Goal: Contribute content: Contribute content

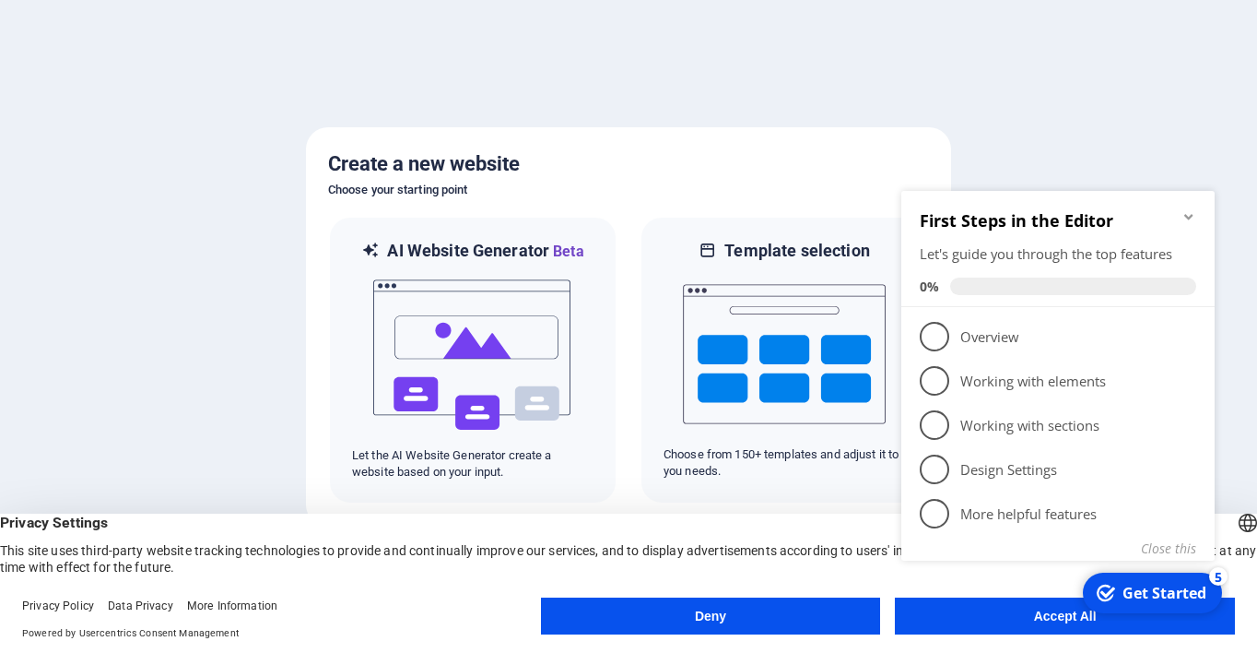
click at [723, 623] on button "Deny" at bounding box center [711, 615] width 340 height 37
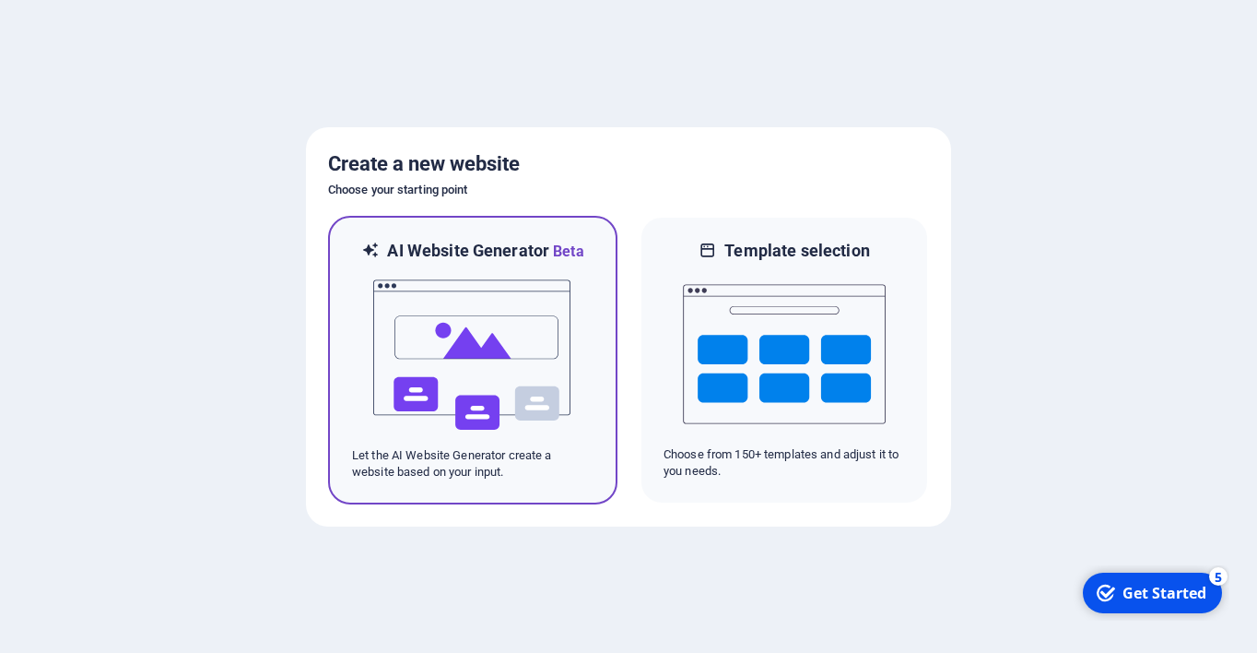
click at [535, 355] on img at bounding box center [472, 355] width 203 height 184
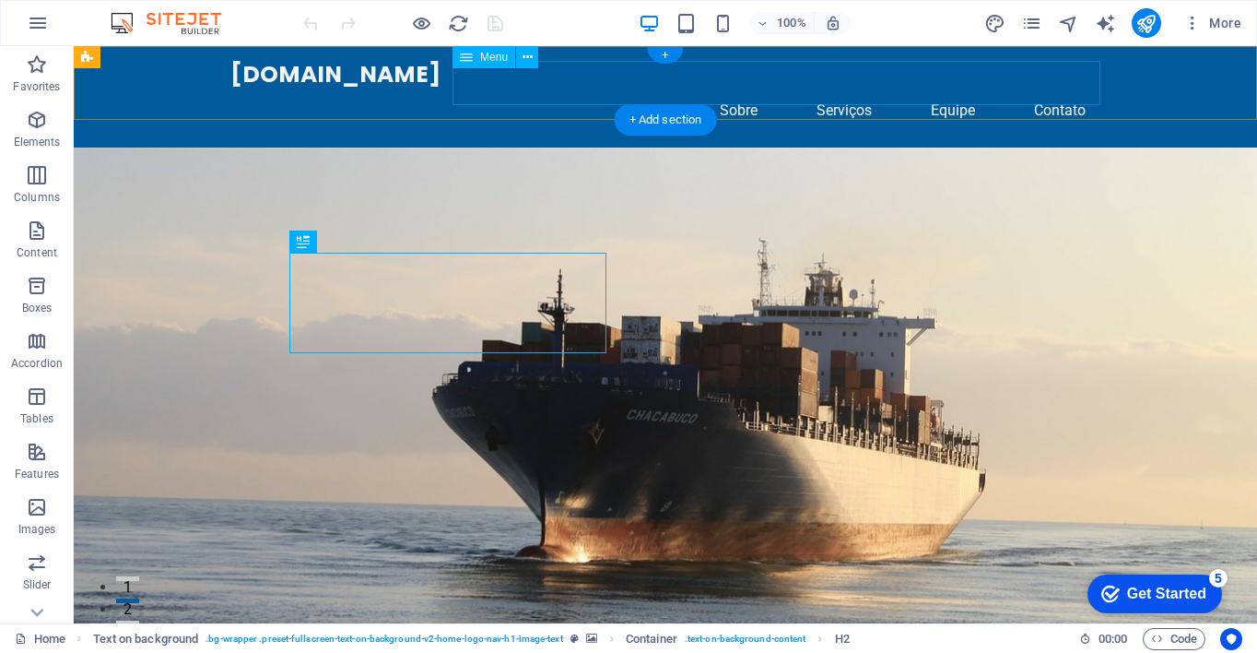
click at [1056, 89] on nav "Início Sobre Serviços Equipe Contato" at bounding box center [665, 110] width 870 height 44
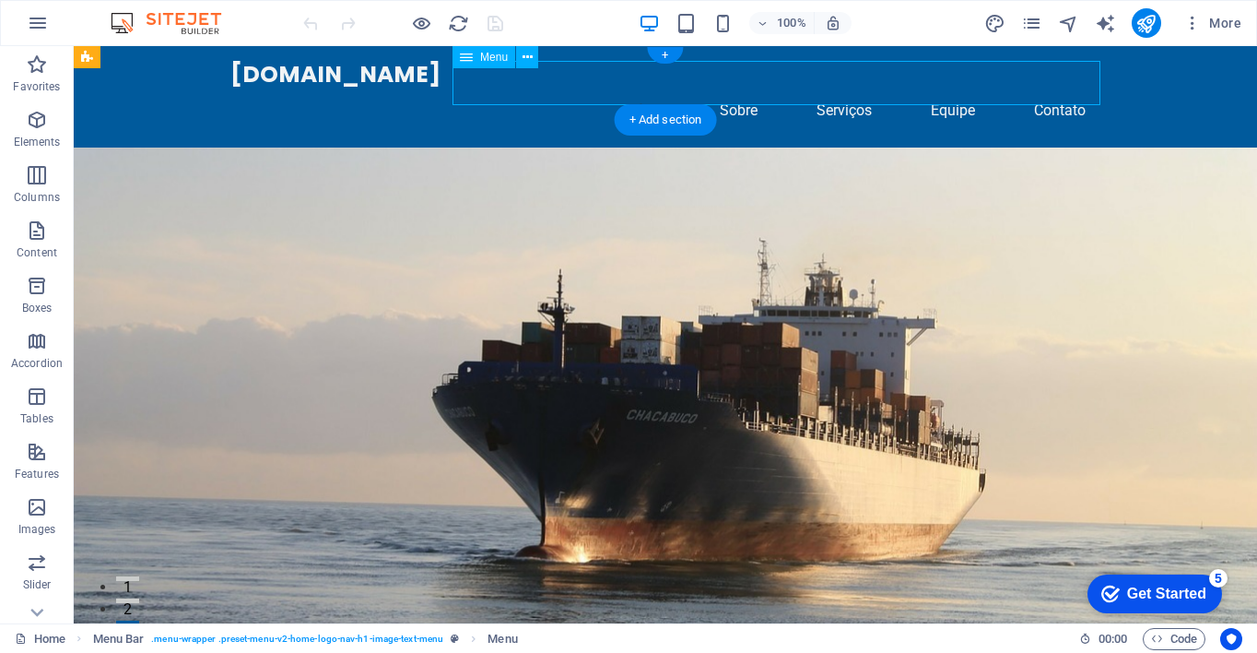
click at [1057, 88] on nav "Início Sobre Serviços Equipe Contato" at bounding box center [665, 110] width 870 height 44
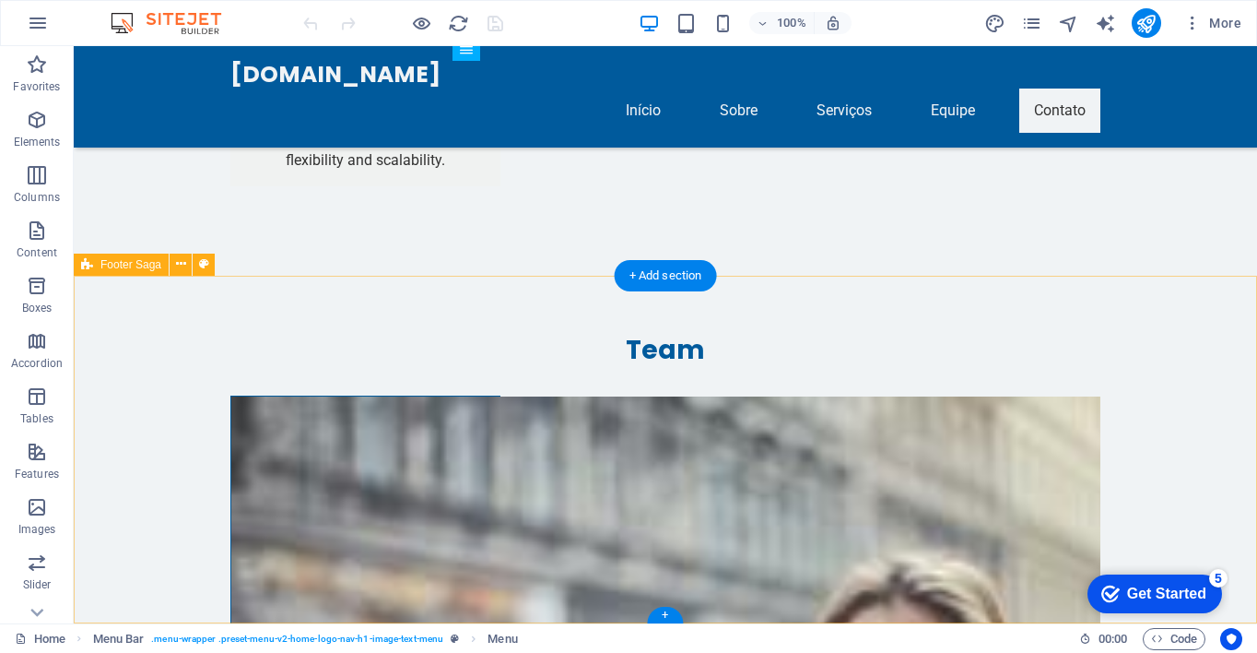
scroll to position [4059, 0]
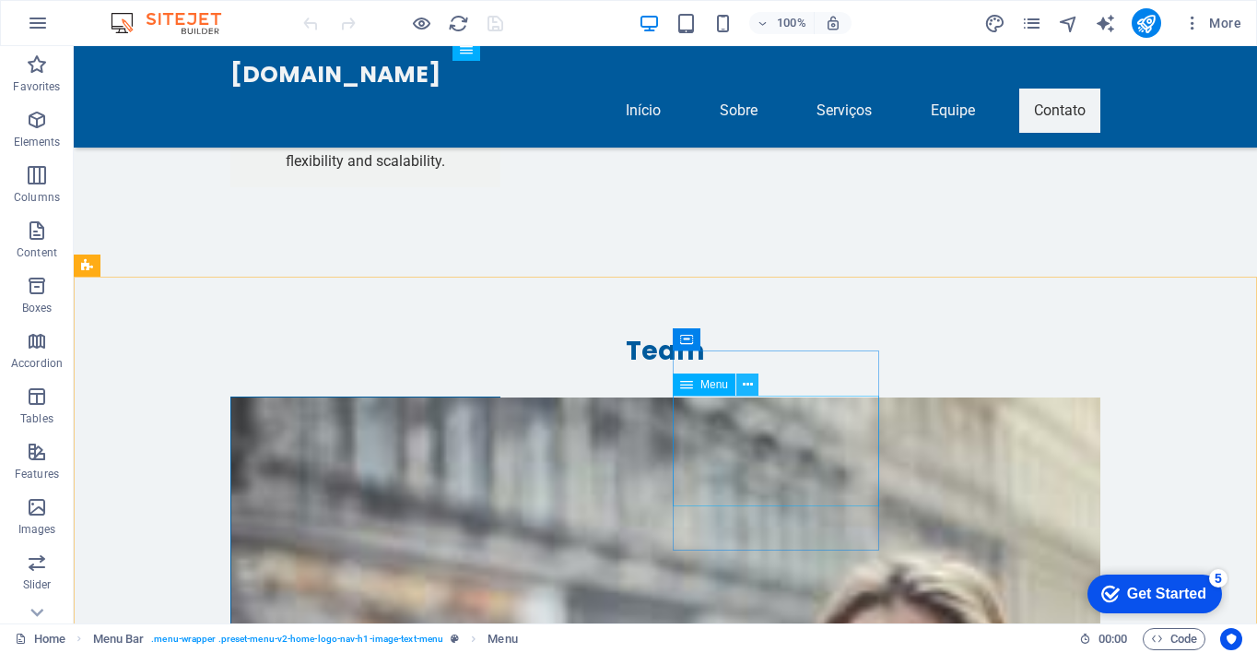
click at [747, 383] on icon at bounding box center [748, 384] width 10 height 19
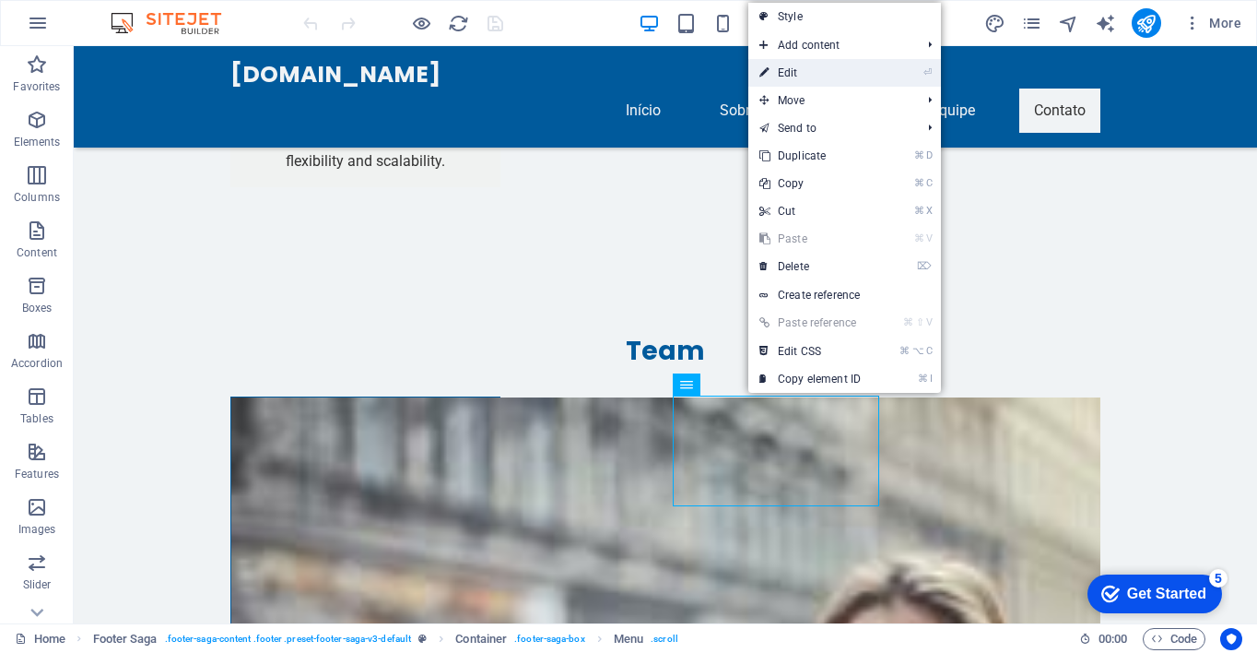
click at [779, 67] on link "⏎ Edit" at bounding box center [809, 73] width 123 height 28
select select
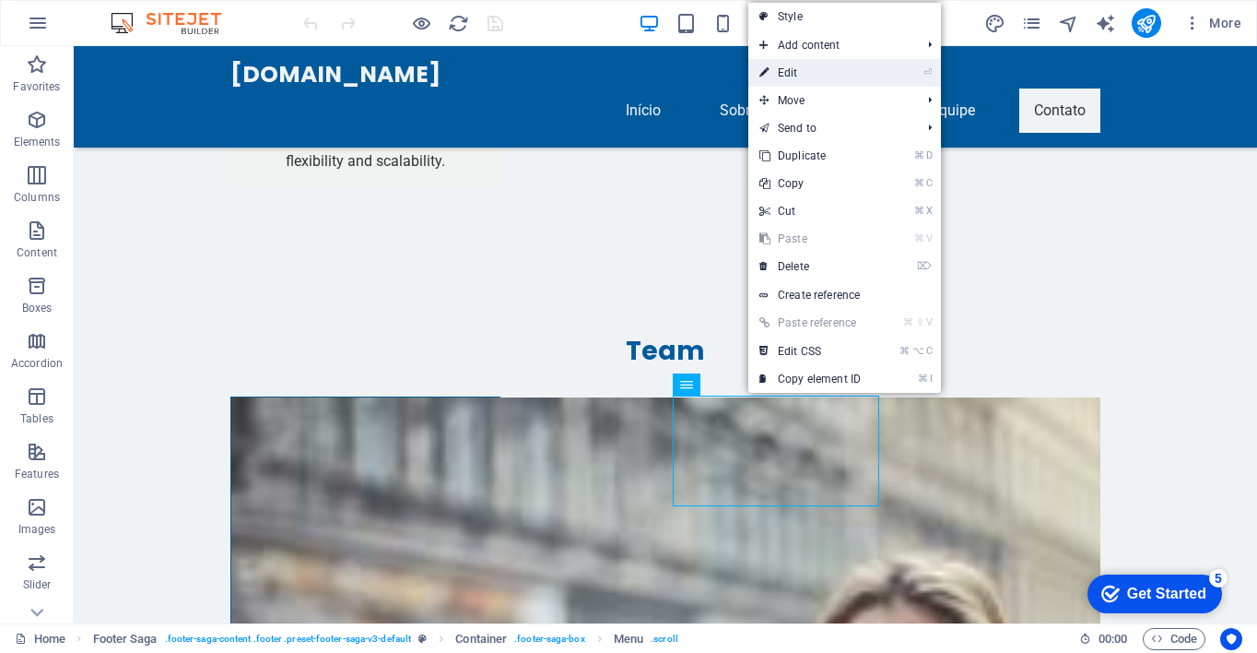
select select
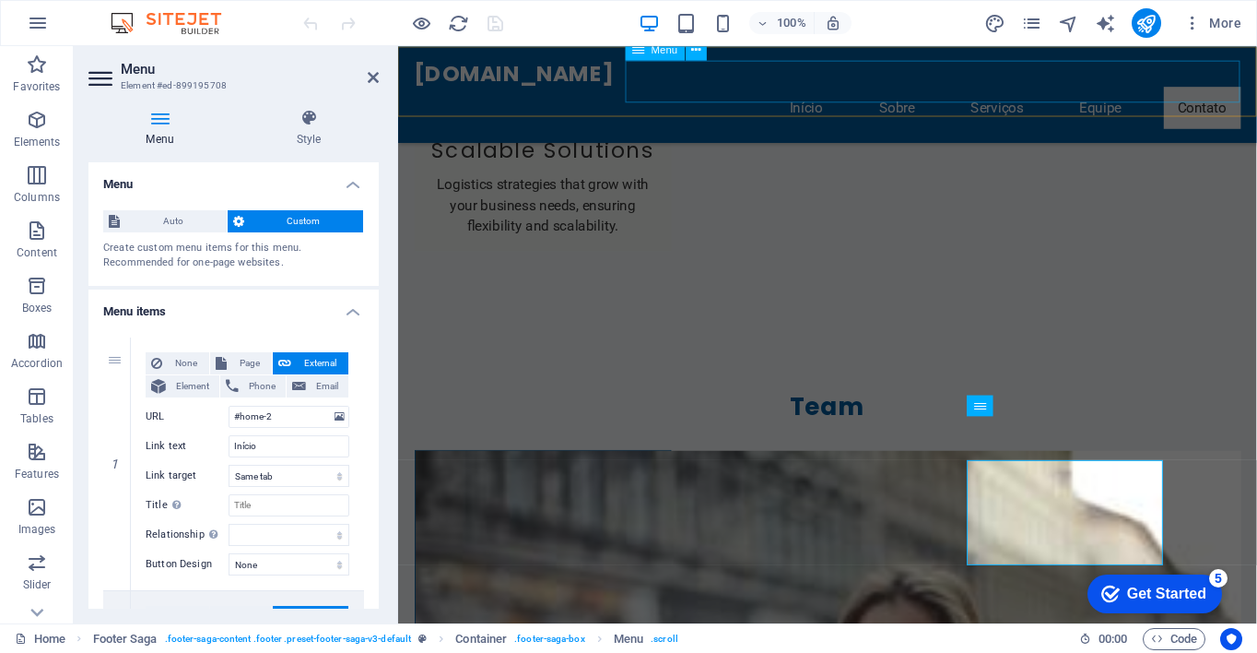
scroll to position [3973, 0]
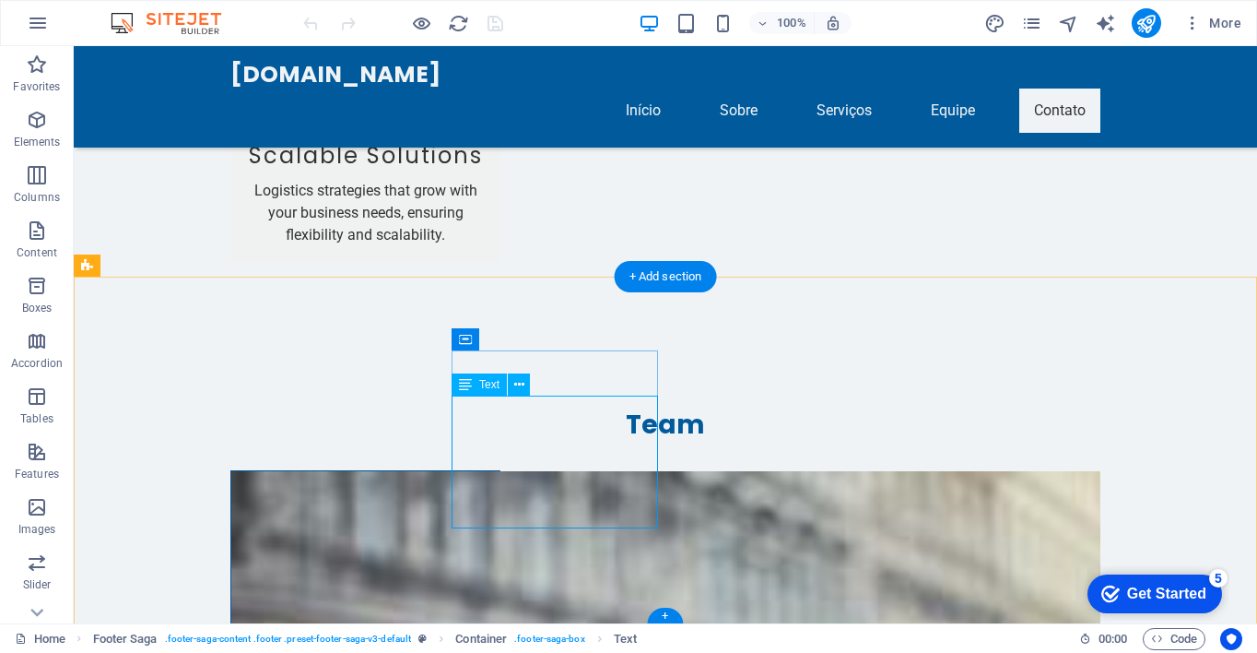
click at [499, 390] on div "Text" at bounding box center [479, 384] width 55 height 22
click at [517, 386] on icon at bounding box center [519, 384] width 10 height 19
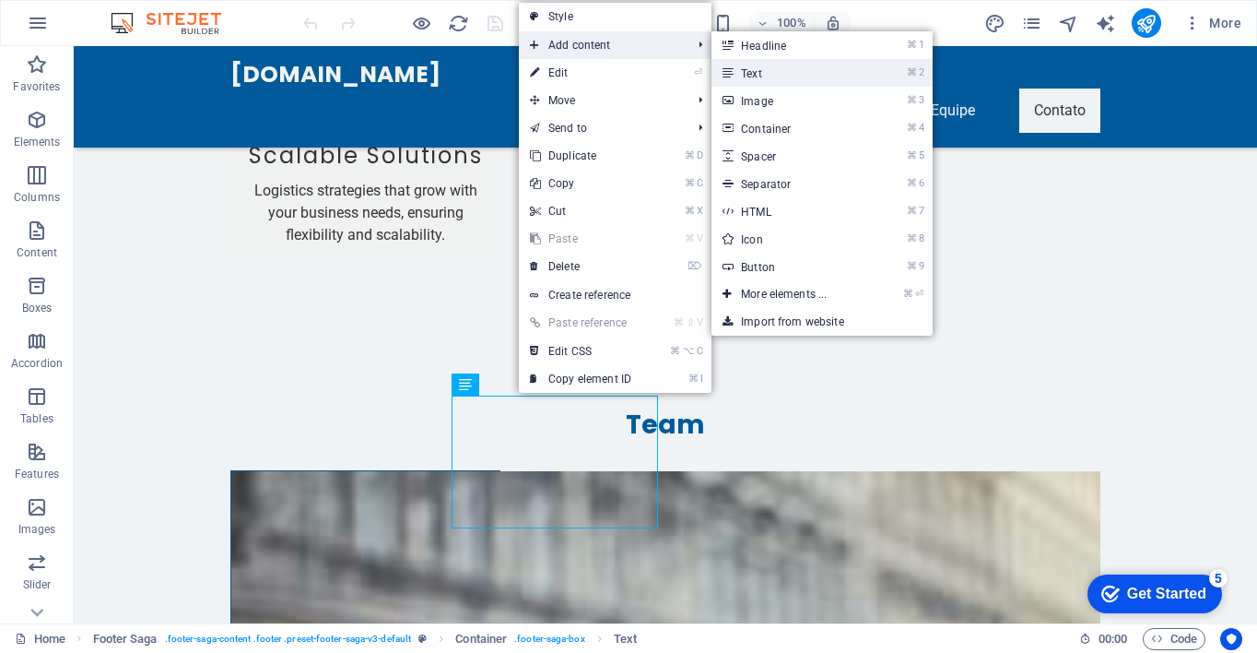
drag, startPoint x: 758, startPoint y: 69, endPoint x: 378, endPoint y: 24, distance: 382.4
click at [758, 69] on link "⌘ 2 Text" at bounding box center [787, 73] width 152 height 28
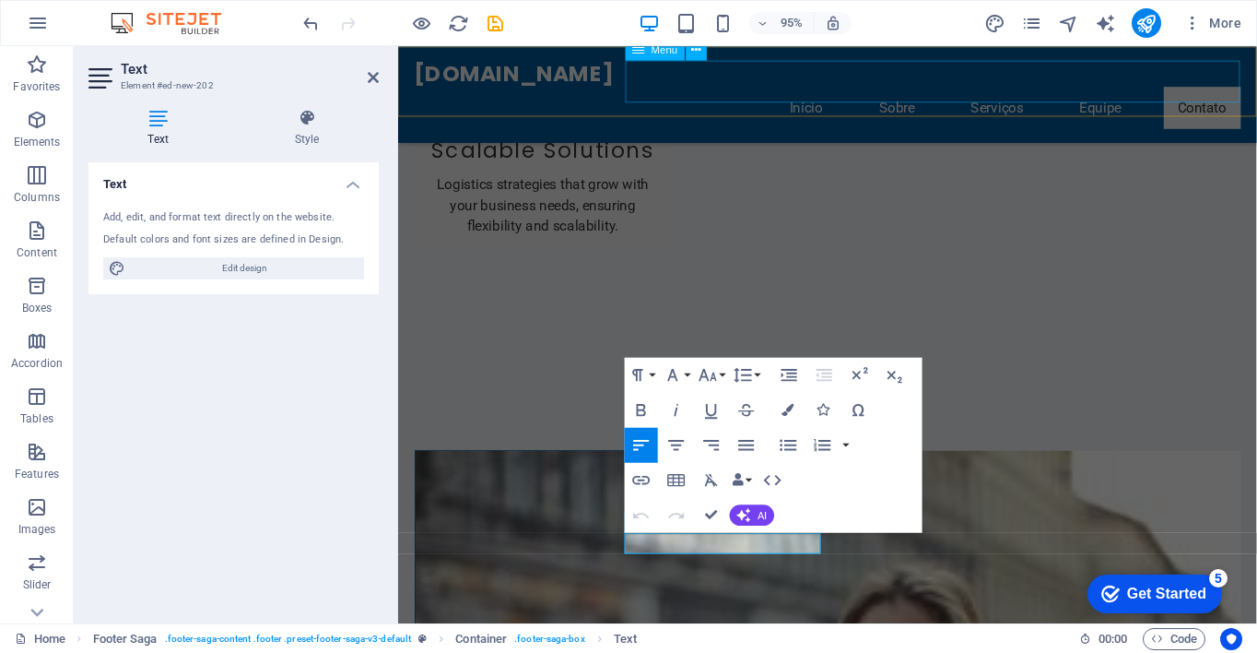
scroll to position [3973, 0]
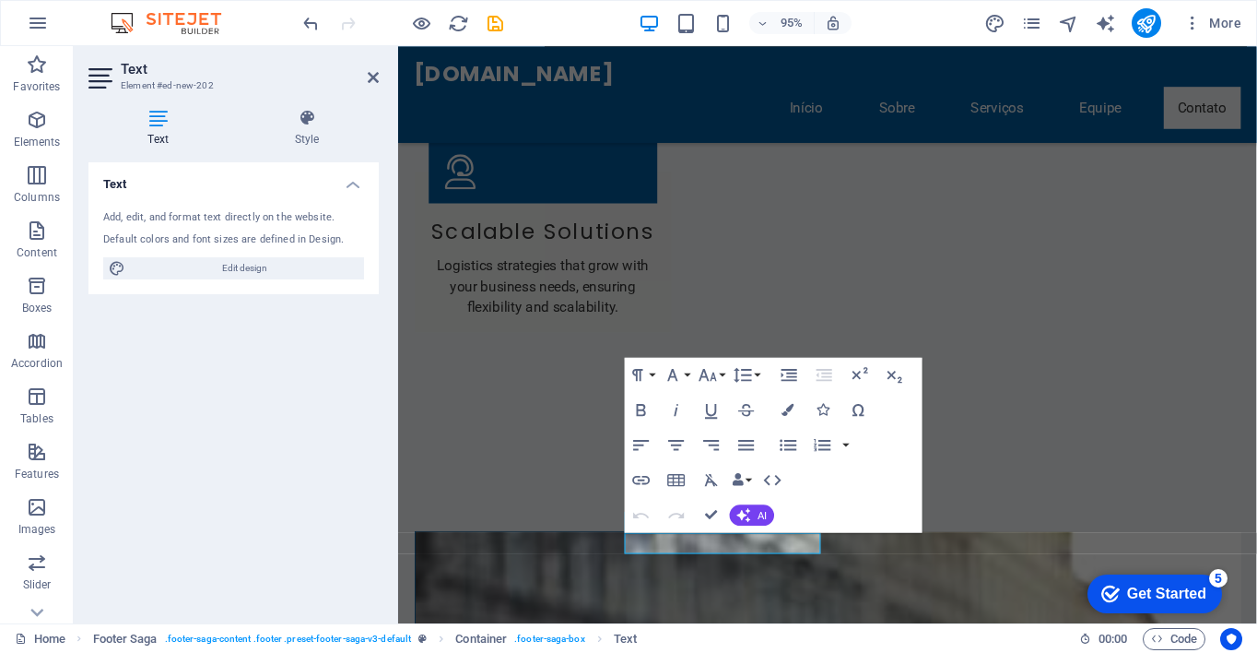
click at [171, 206] on div "Add, edit, and format text directly on the website. Default colors and font siz…" at bounding box center [233, 244] width 290 height 99
click at [166, 125] on icon at bounding box center [157, 118] width 139 height 18
click at [157, 115] on icon at bounding box center [157, 118] width 139 height 18
drag, startPoint x: 370, startPoint y: 76, endPoint x: 296, endPoint y: 30, distance: 87.7
click at [370, 76] on icon at bounding box center [373, 77] width 11 height 15
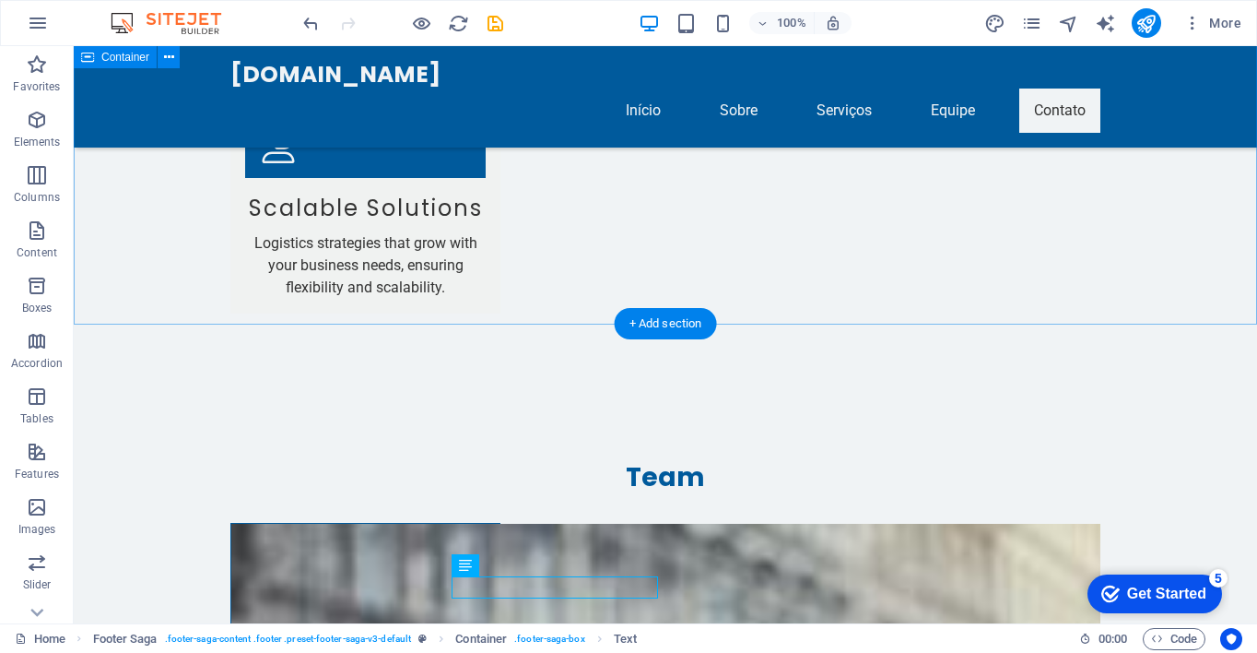
scroll to position [4013, 0]
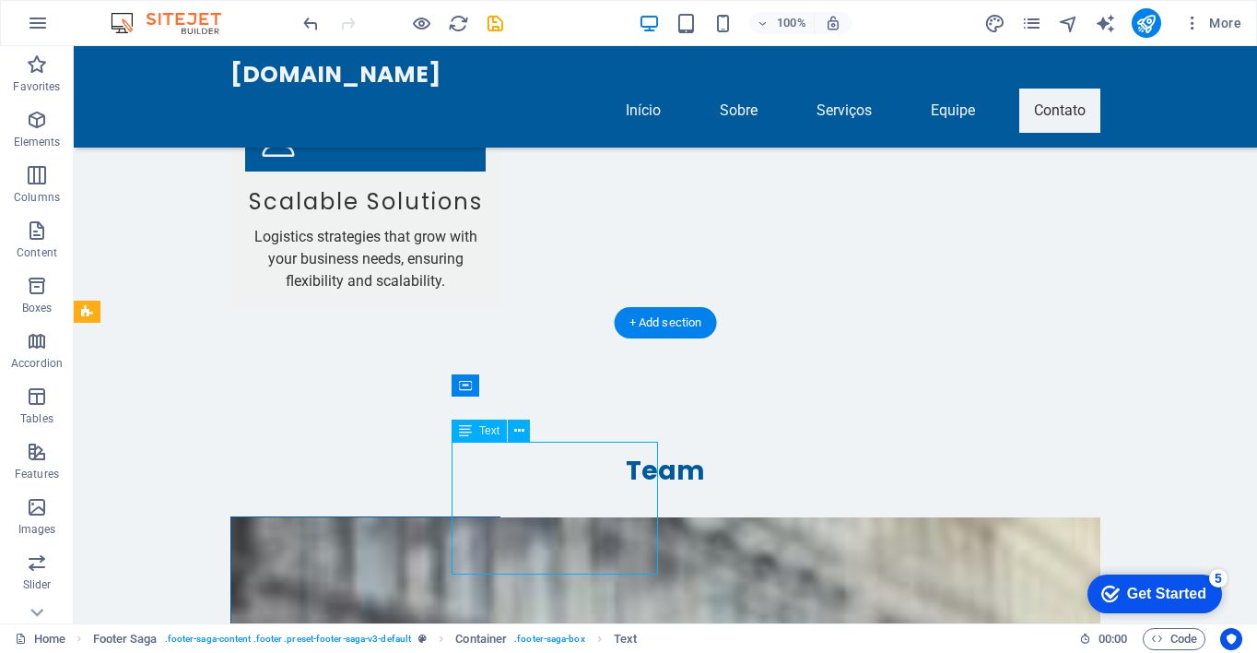
click at [470, 436] on icon at bounding box center [465, 430] width 13 height 22
click at [468, 433] on icon at bounding box center [465, 430] width 13 height 22
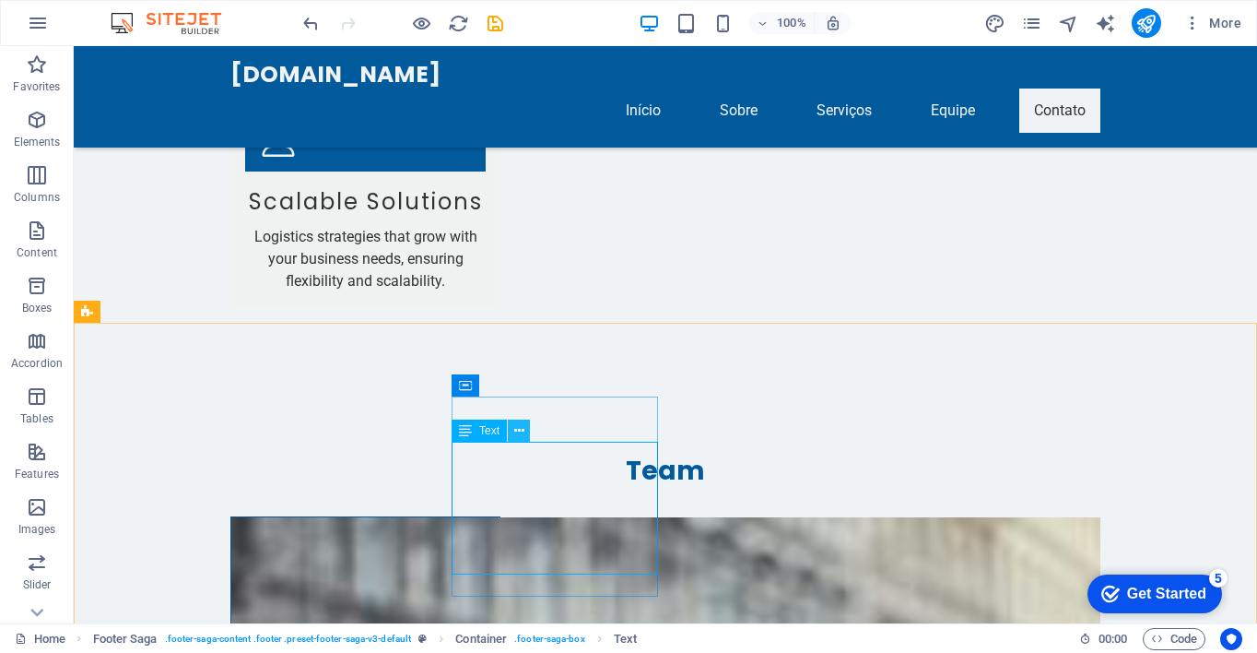
click at [518, 427] on icon at bounding box center [519, 430] width 10 height 19
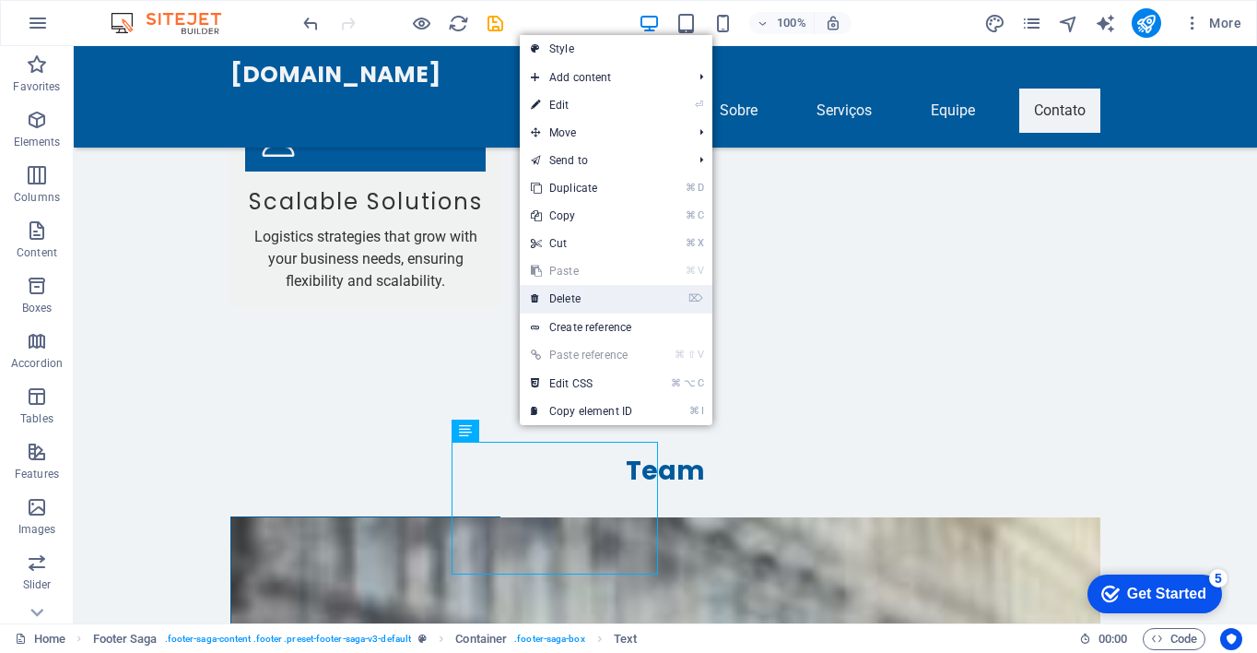
click at [595, 299] on link "⌦ Delete" at bounding box center [581, 299] width 123 height 28
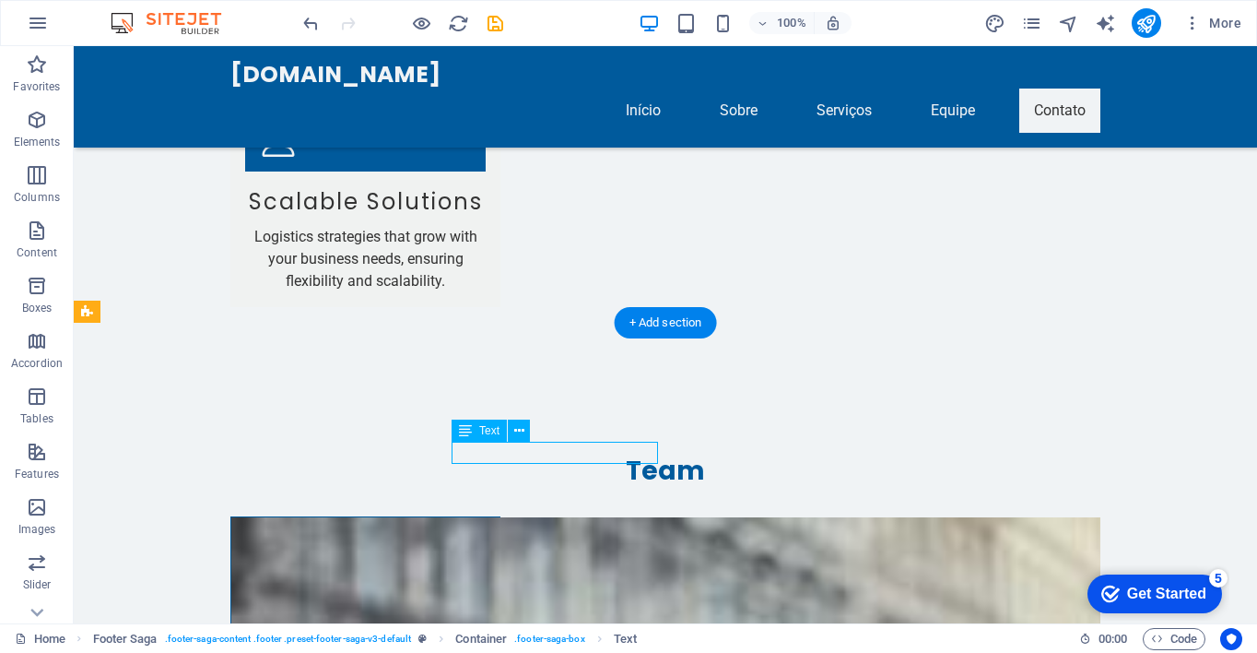
click at [517, 426] on icon at bounding box center [519, 430] width 10 height 19
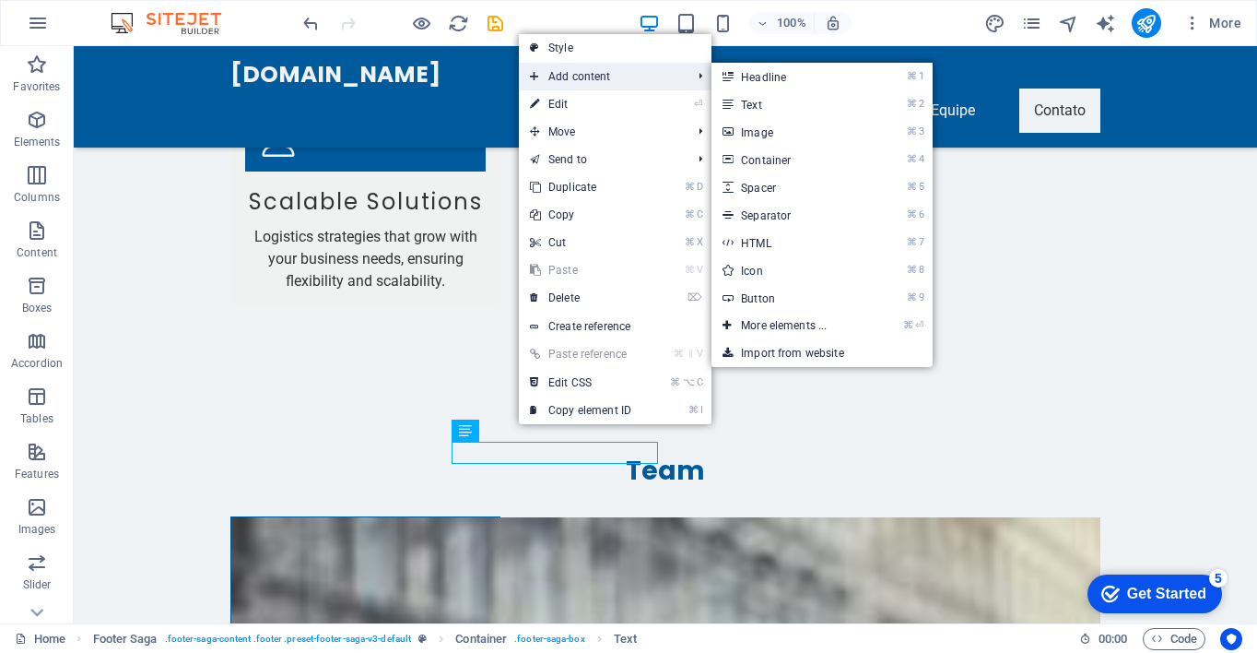
click at [611, 79] on span "Add content" at bounding box center [601, 77] width 165 height 28
click at [759, 103] on link "⌘ 2 Text" at bounding box center [787, 104] width 152 height 28
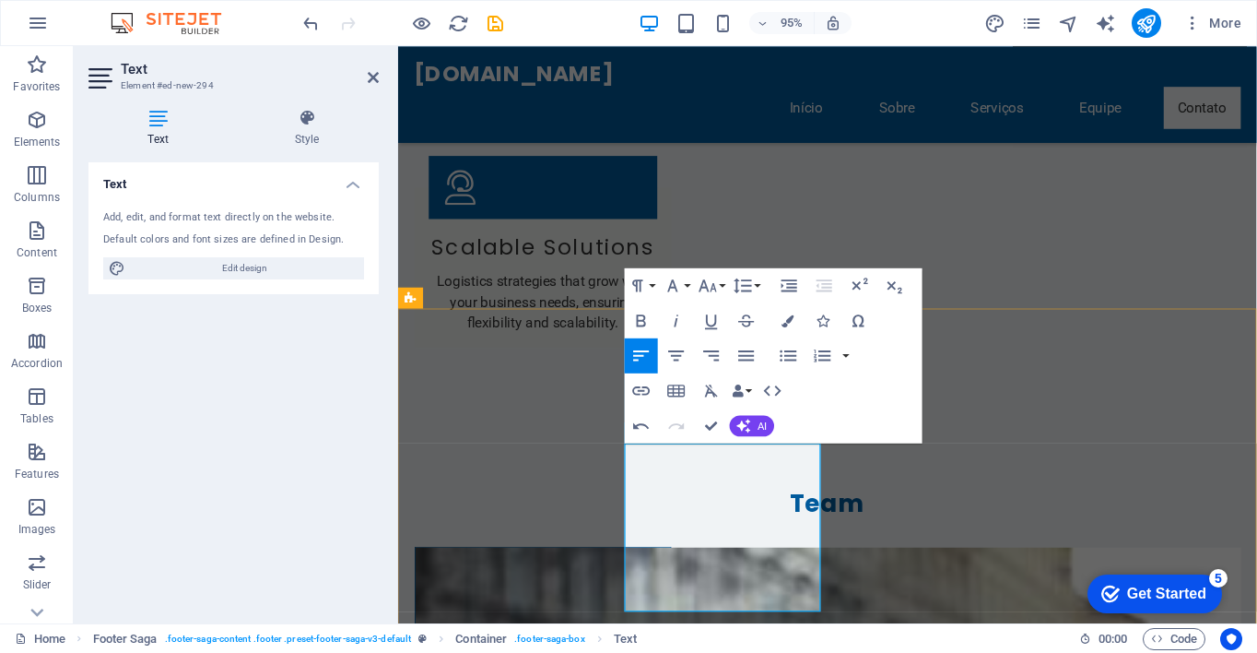
scroll to position [3964, 0]
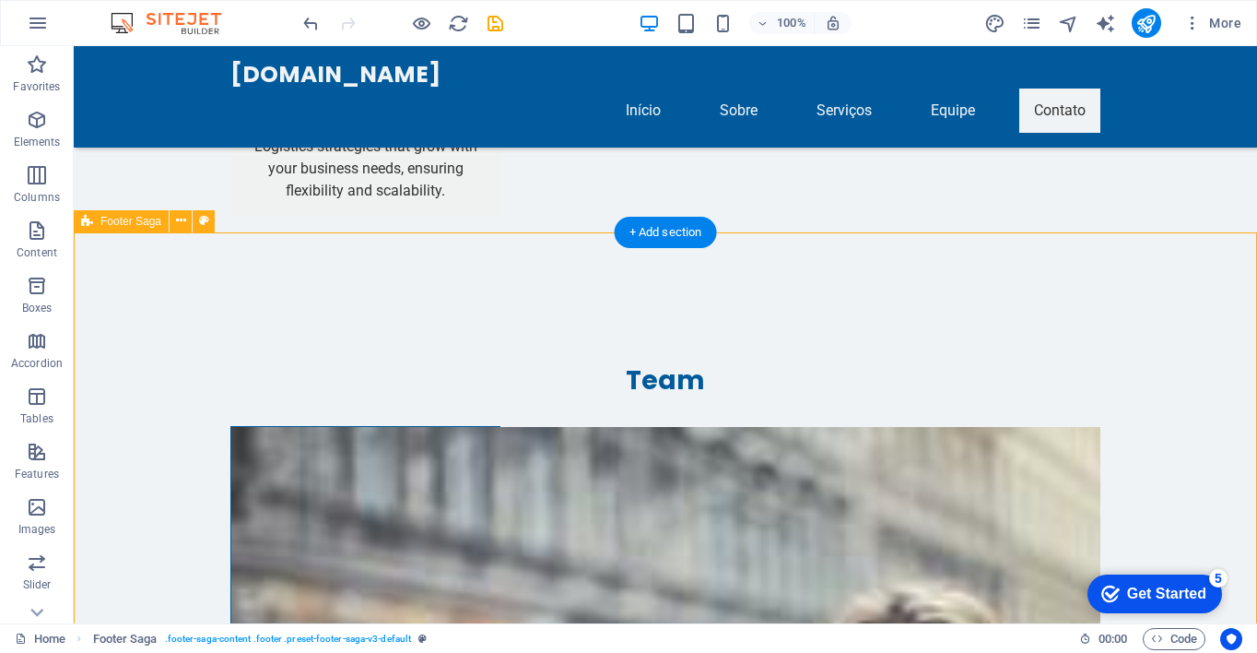
scroll to position [4102, 0]
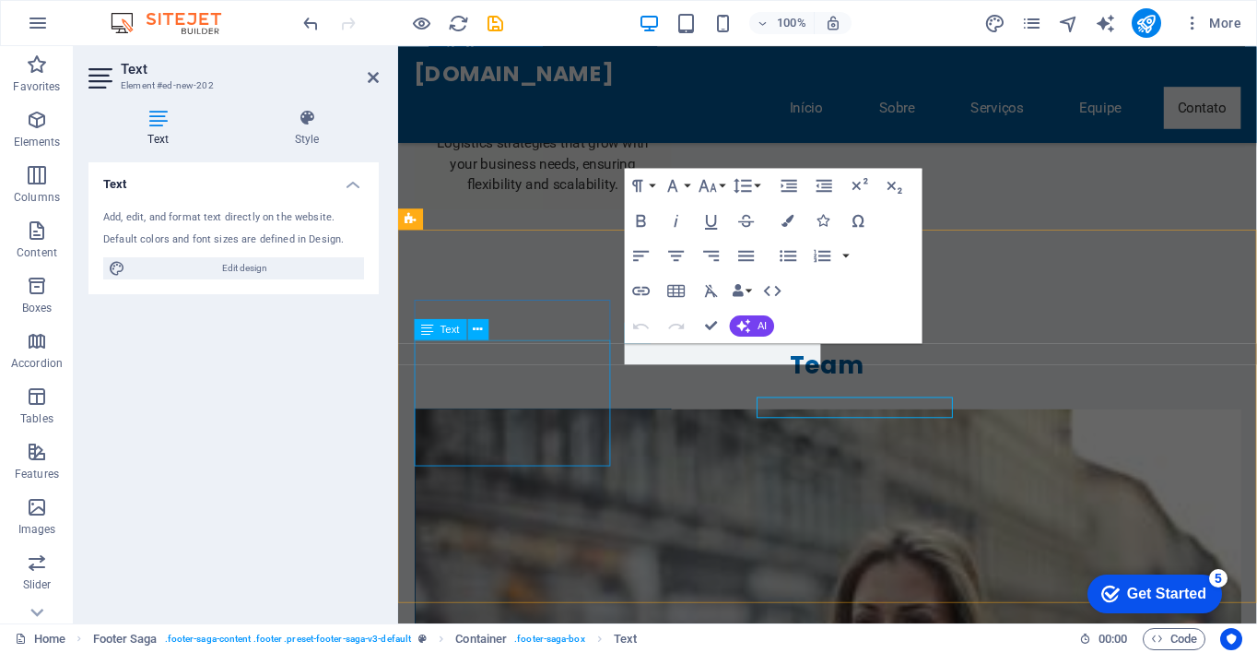
scroll to position [4039, 0]
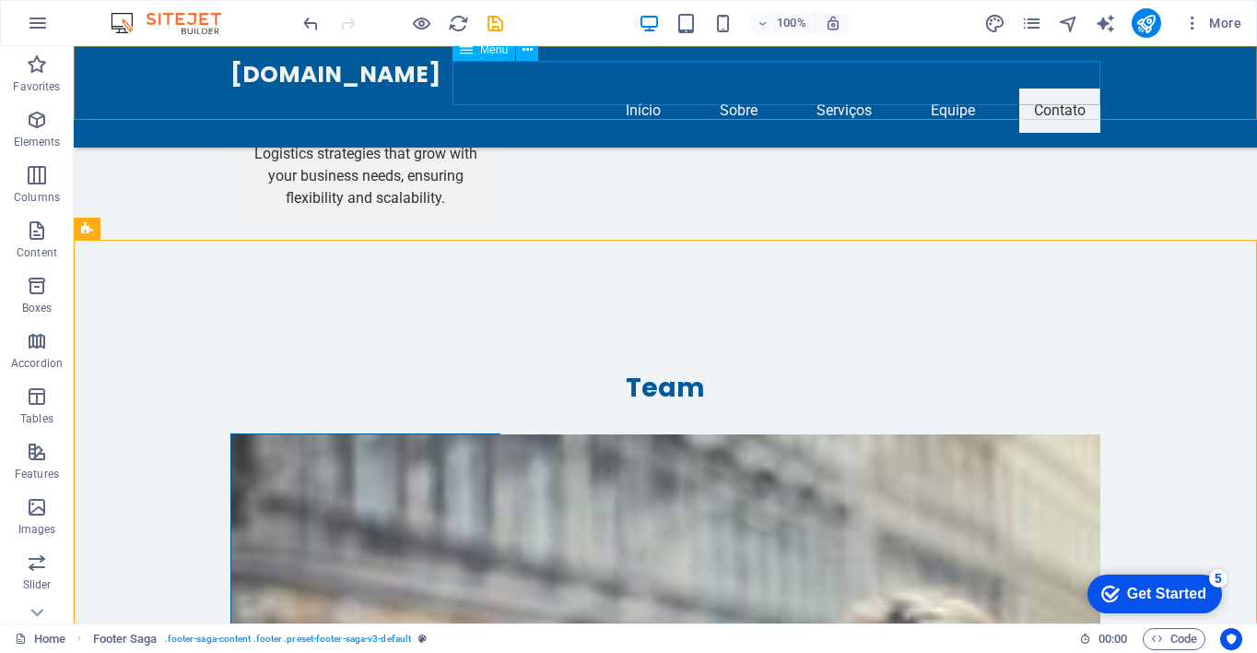
click at [944, 88] on nav "Início Sobre Serviços Equipe Contato" at bounding box center [665, 110] width 870 height 44
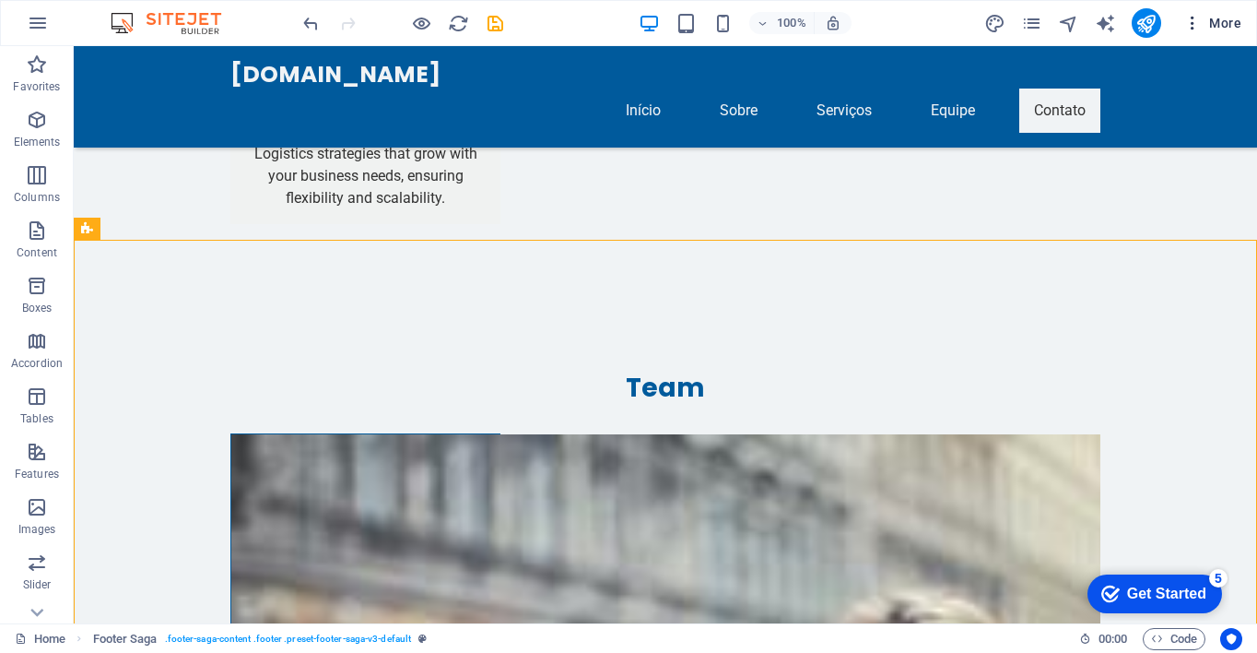
click at [1222, 24] on span "More" at bounding box center [1212, 23] width 58 height 18
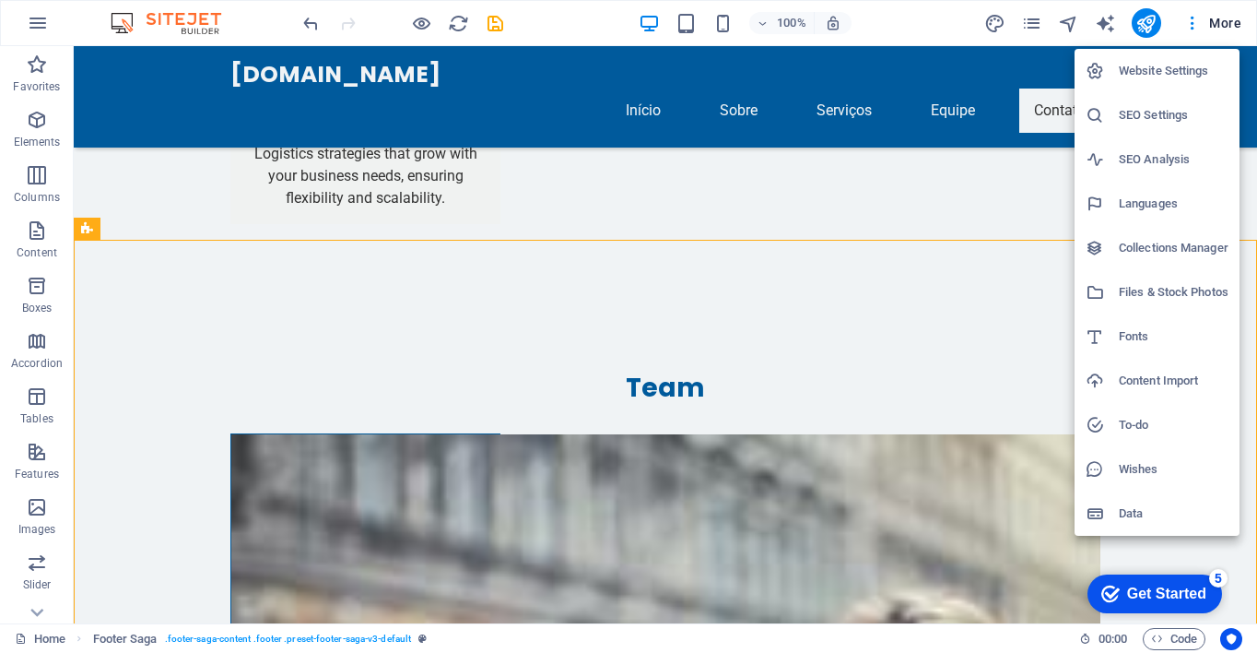
click at [1044, 557] on div at bounding box center [628, 326] width 1257 height 653
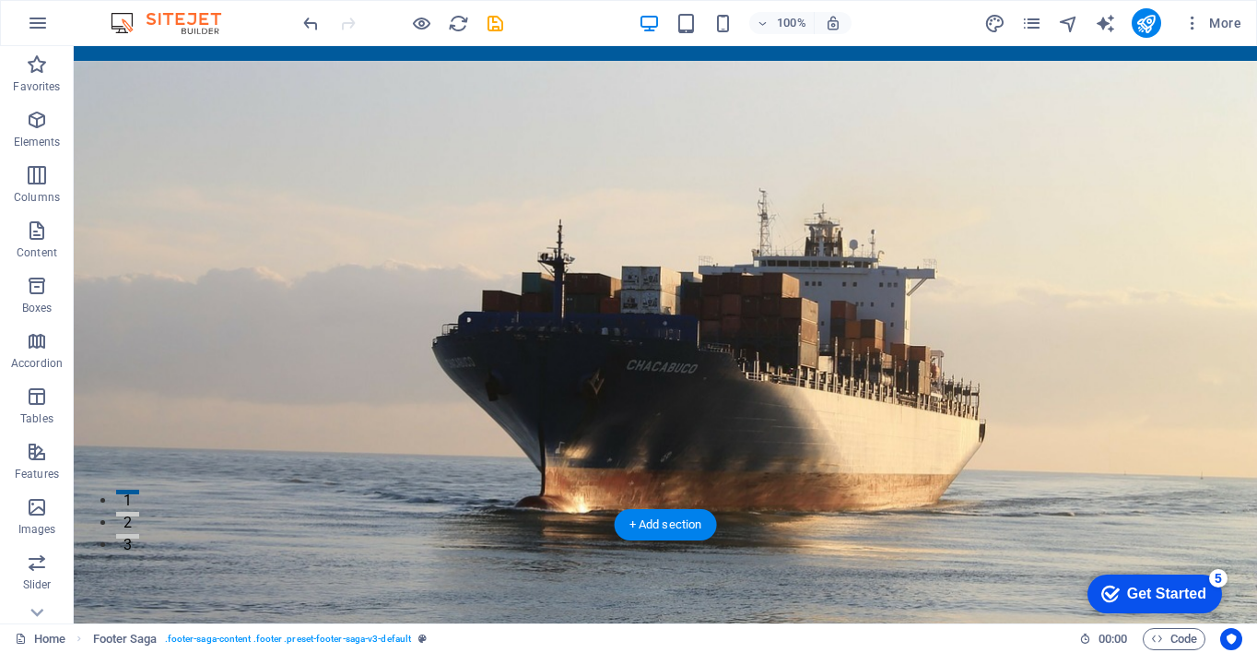
scroll to position [0, 0]
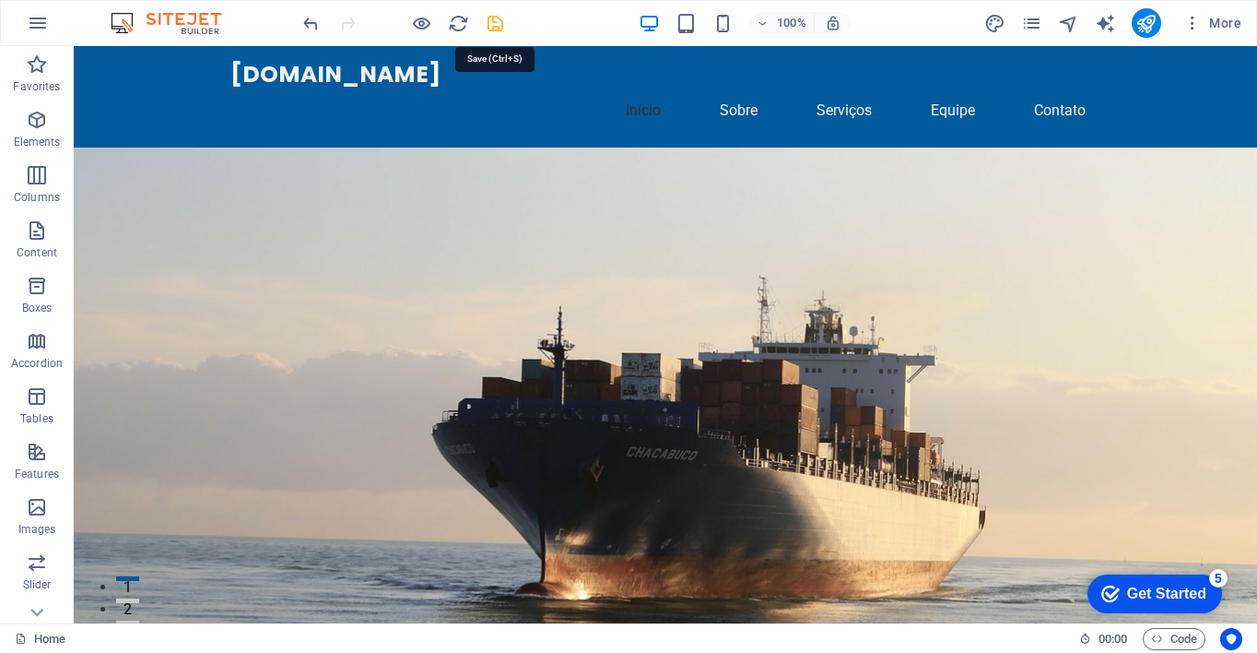
click at [490, 21] on icon "save" at bounding box center [495, 23] width 21 height 21
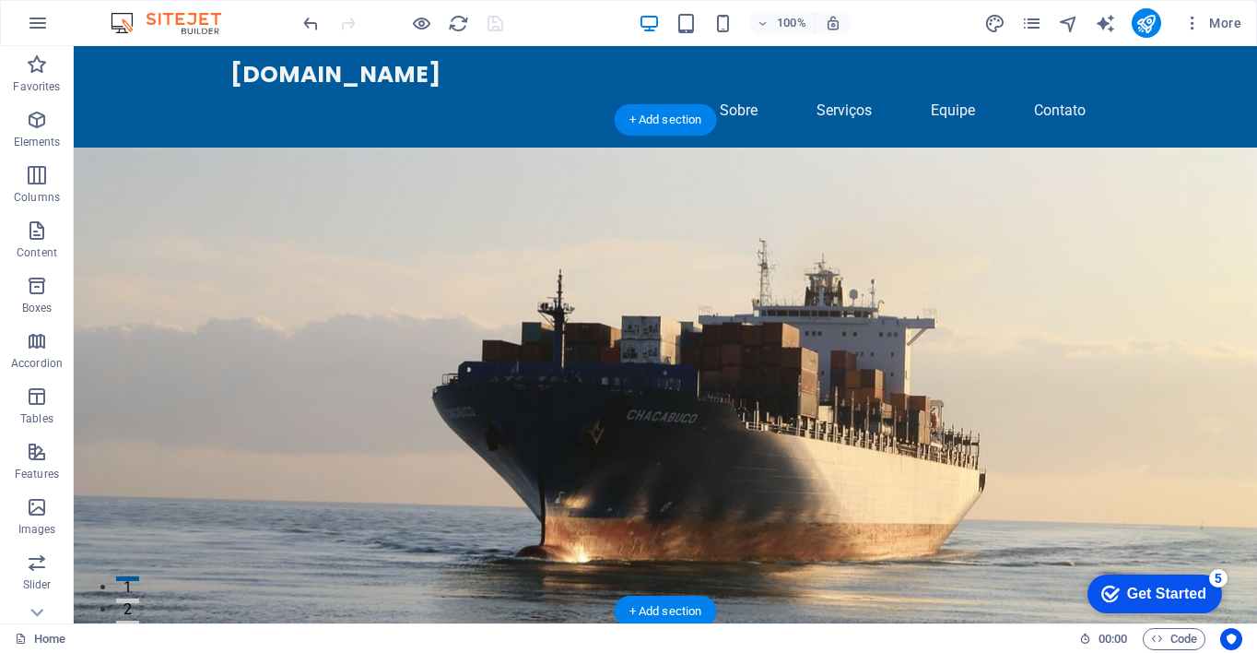
click at [882, 346] on figure at bounding box center [665, 392] width 1183 height 491
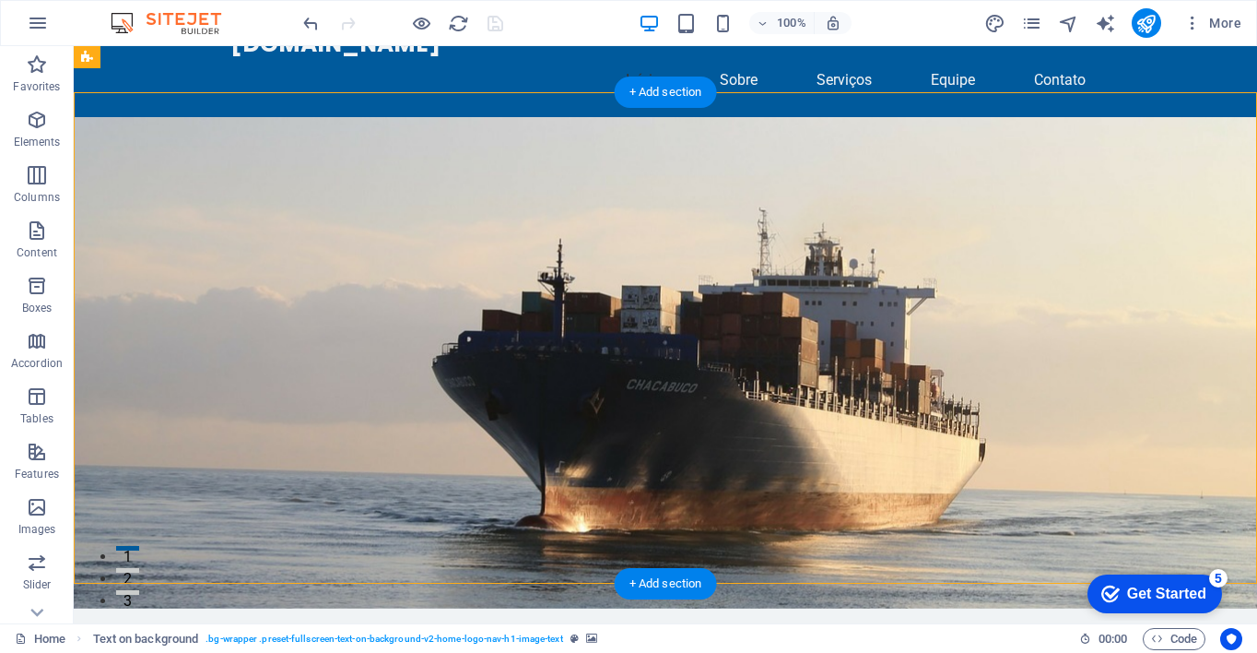
scroll to position [29, 0]
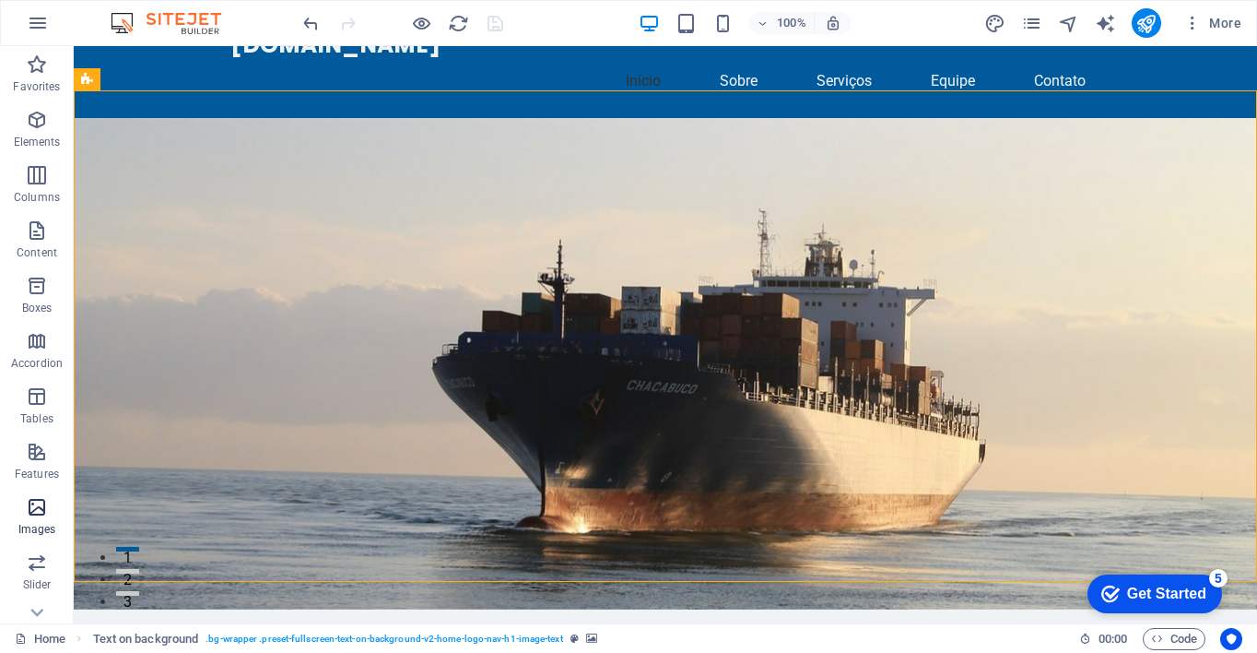
click at [41, 511] on icon "button" at bounding box center [37, 507] width 22 height 22
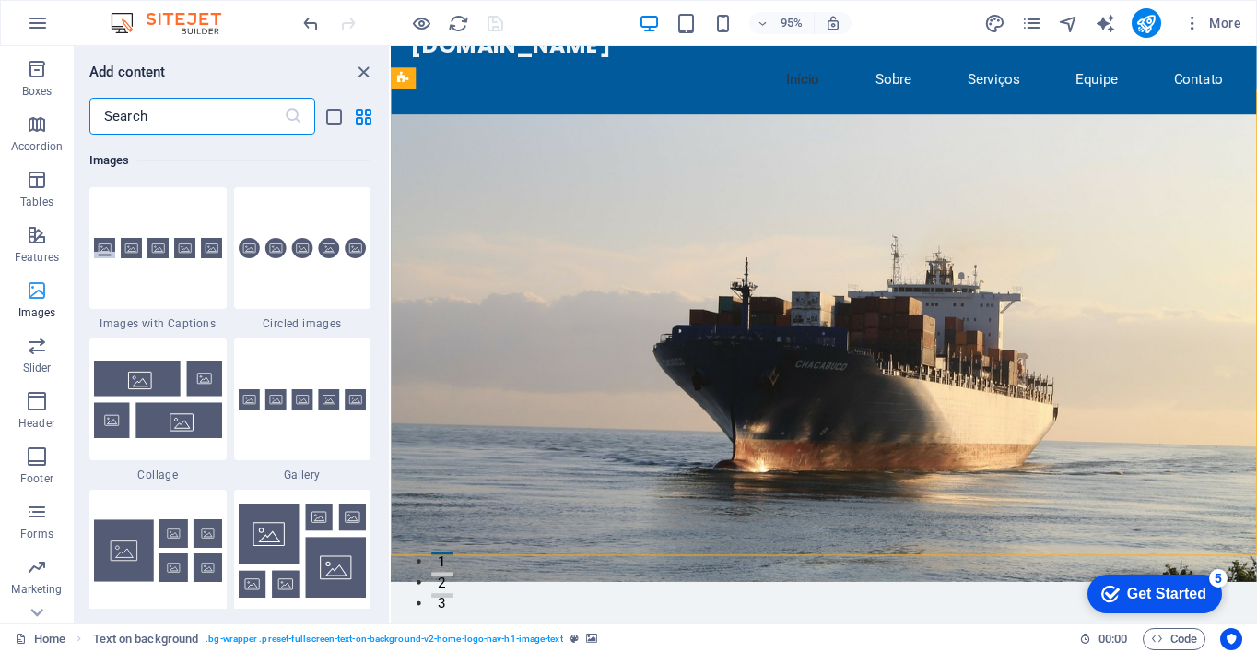
scroll to position [253, 0]
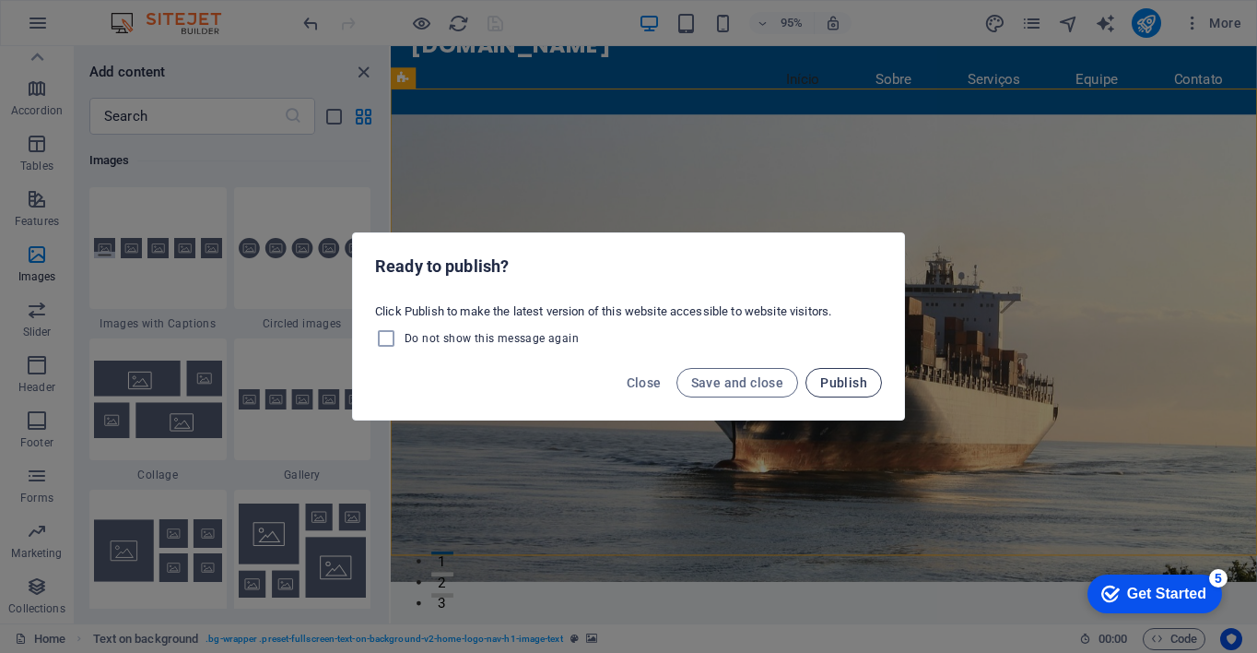
click at [863, 383] on span "Publish" at bounding box center [843, 382] width 47 height 15
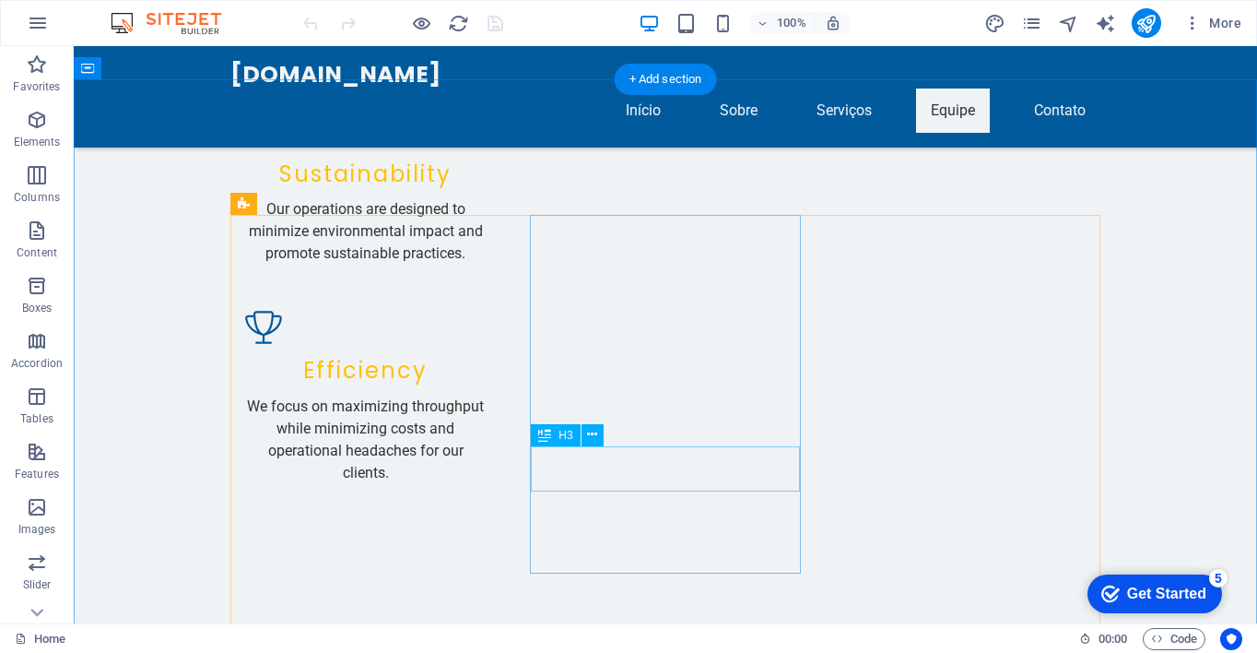
scroll to position [2176, 0]
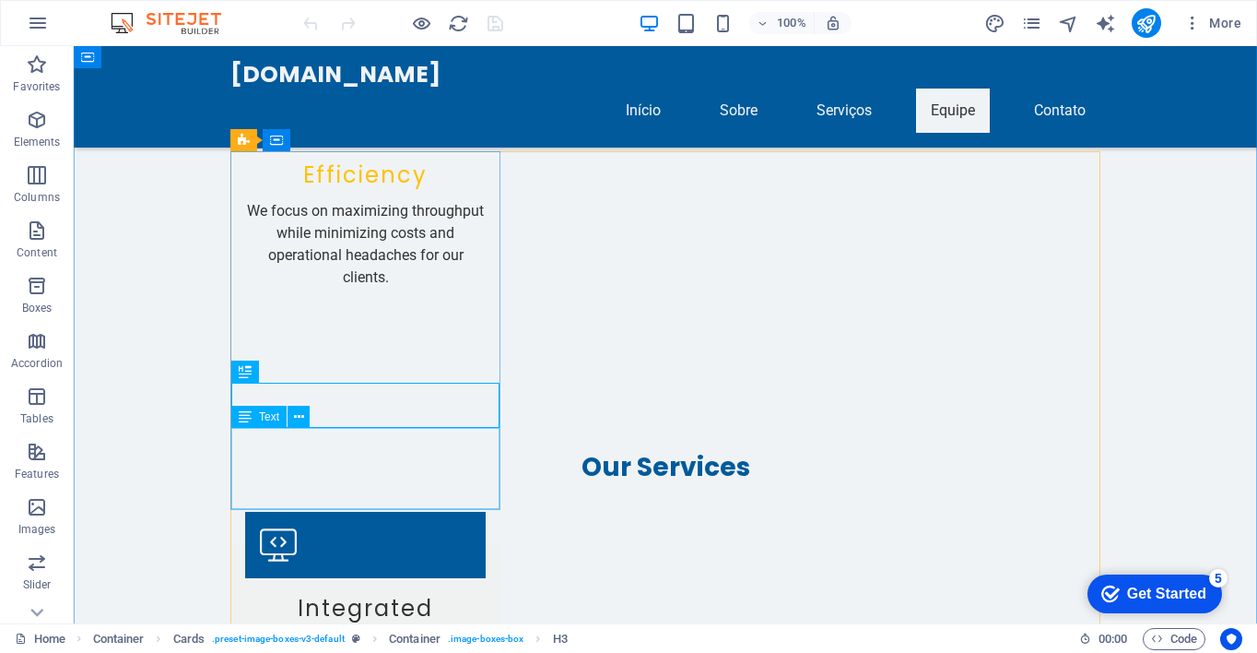
scroll to position [2377, 0]
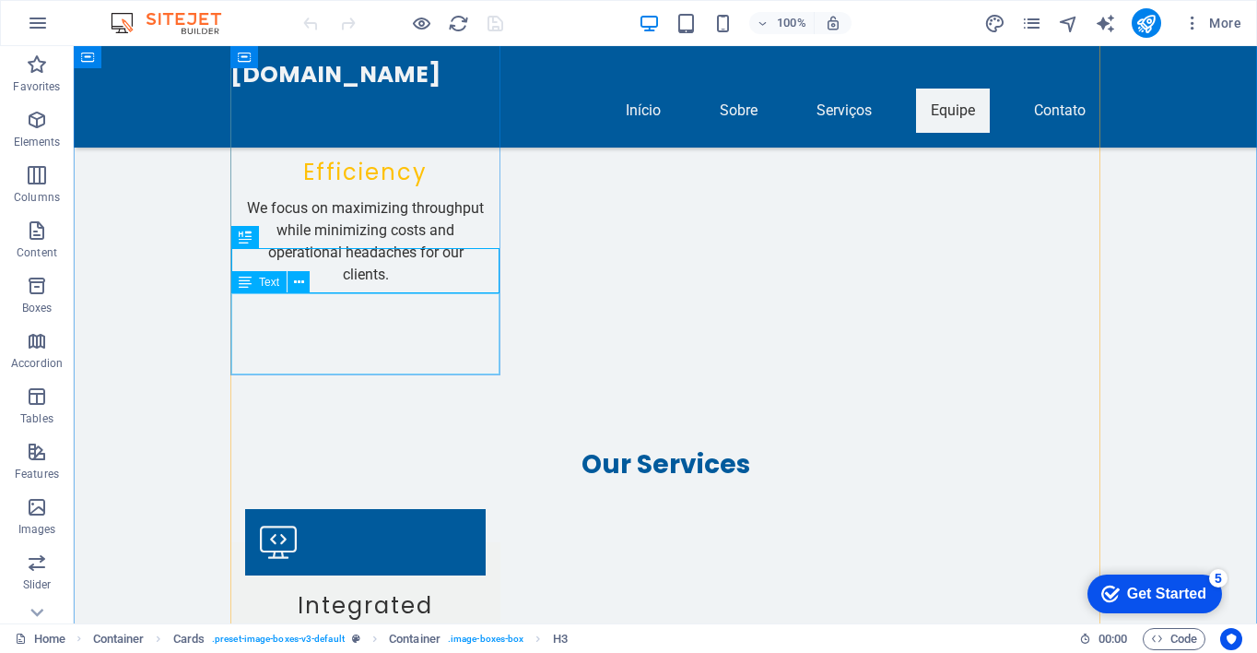
click at [291, 277] on button at bounding box center [299, 282] width 22 height 22
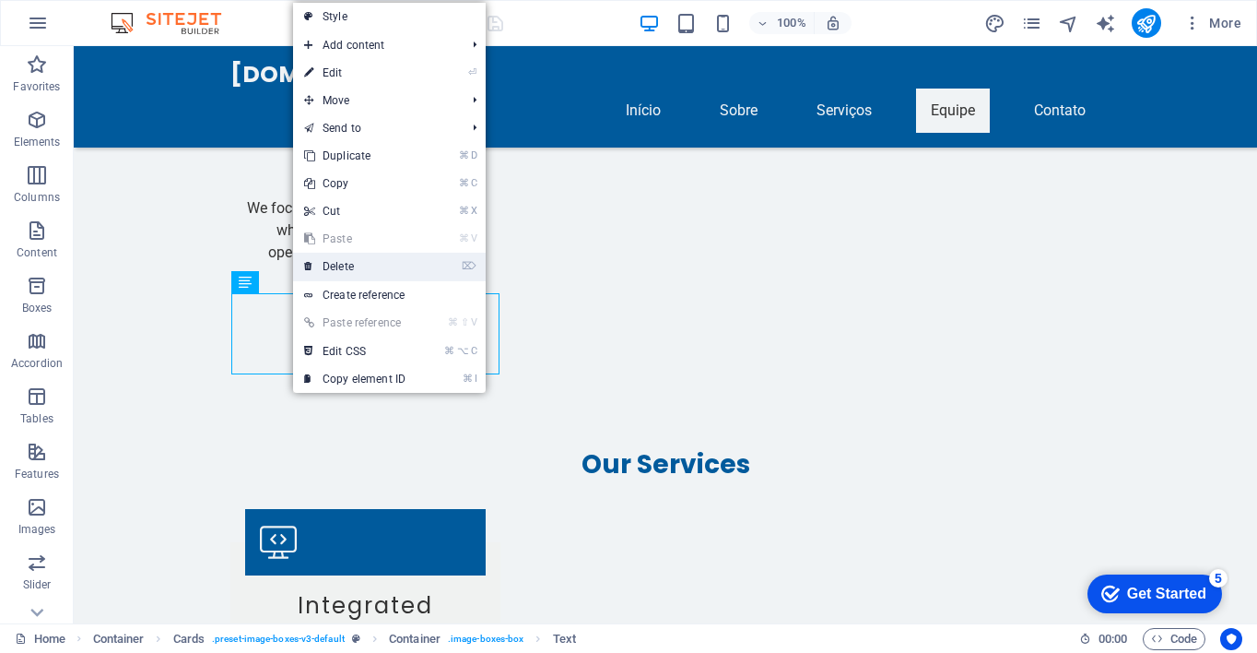
click at [324, 265] on link "⌦ Delete" at bounding box center [354, 267] width 123 height 28
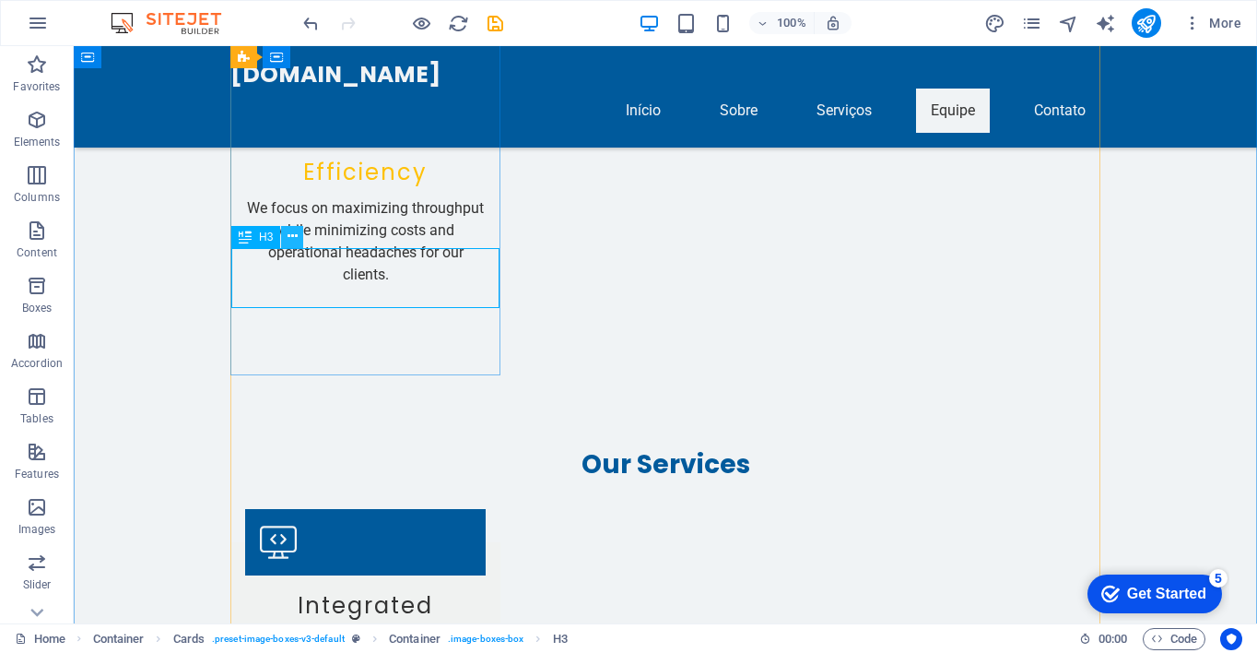
click at [295, 236] on icon at bounding box center [293, 236] width 10 height 19
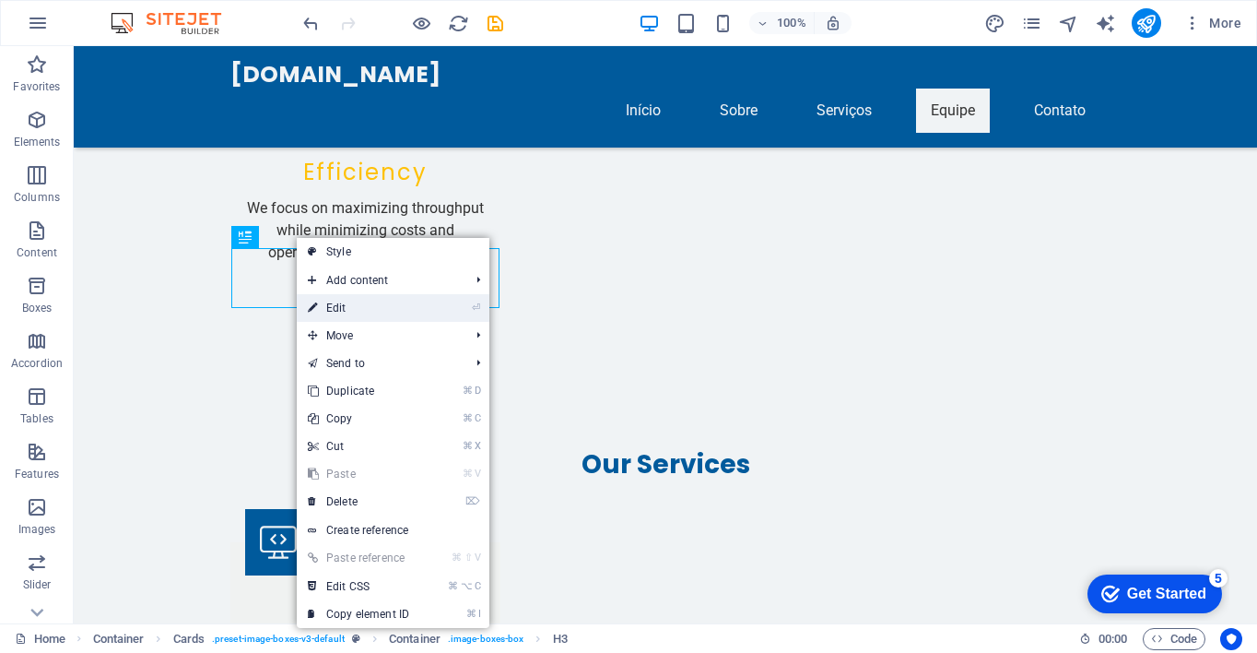
click at [358, 306] on link "⏎ Edit" at bounding box center [358, 308] width 123 height 28
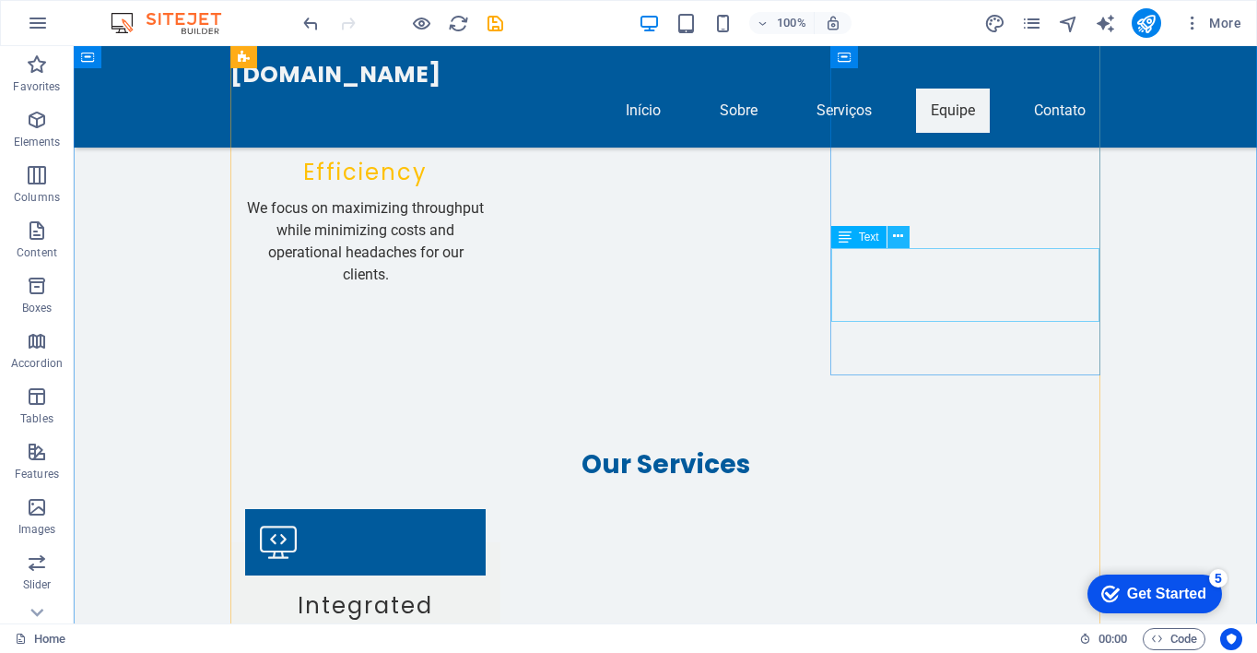
click at [893, 244] on icon at bounding box center [898, 236] width 10 height 19
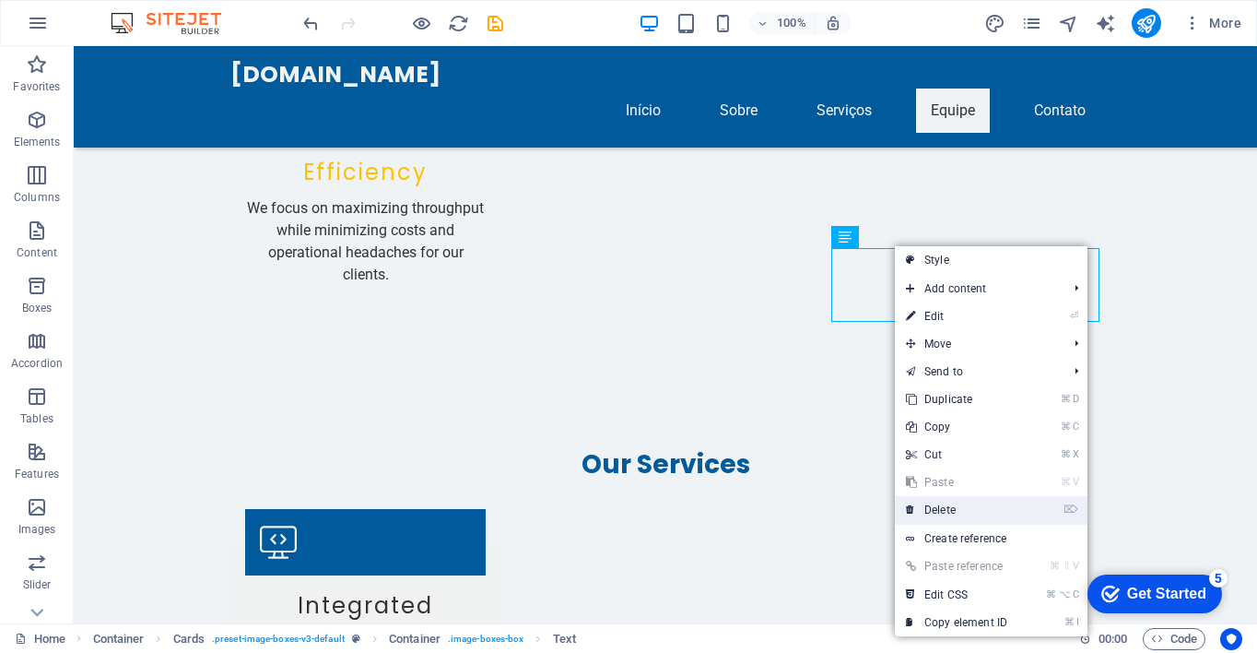
click at [982, 506] on link "⌦ Delete" at bounding box center [956, 510] width 123 height 28
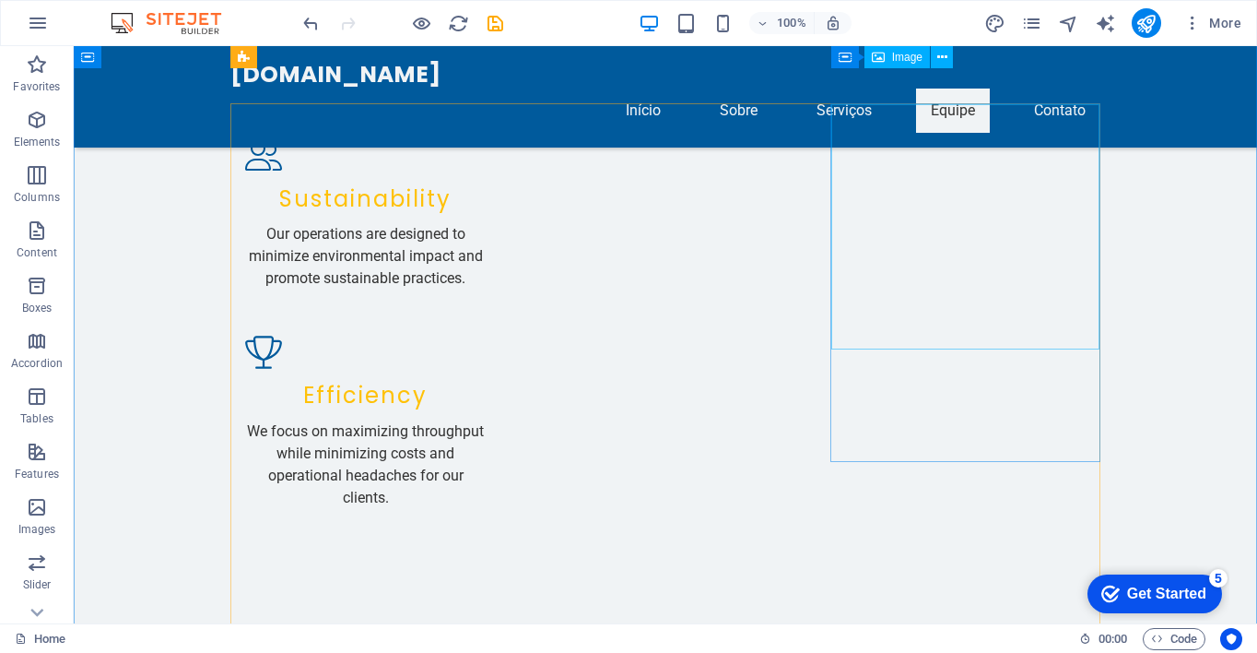
scroll to position [2139, 0]
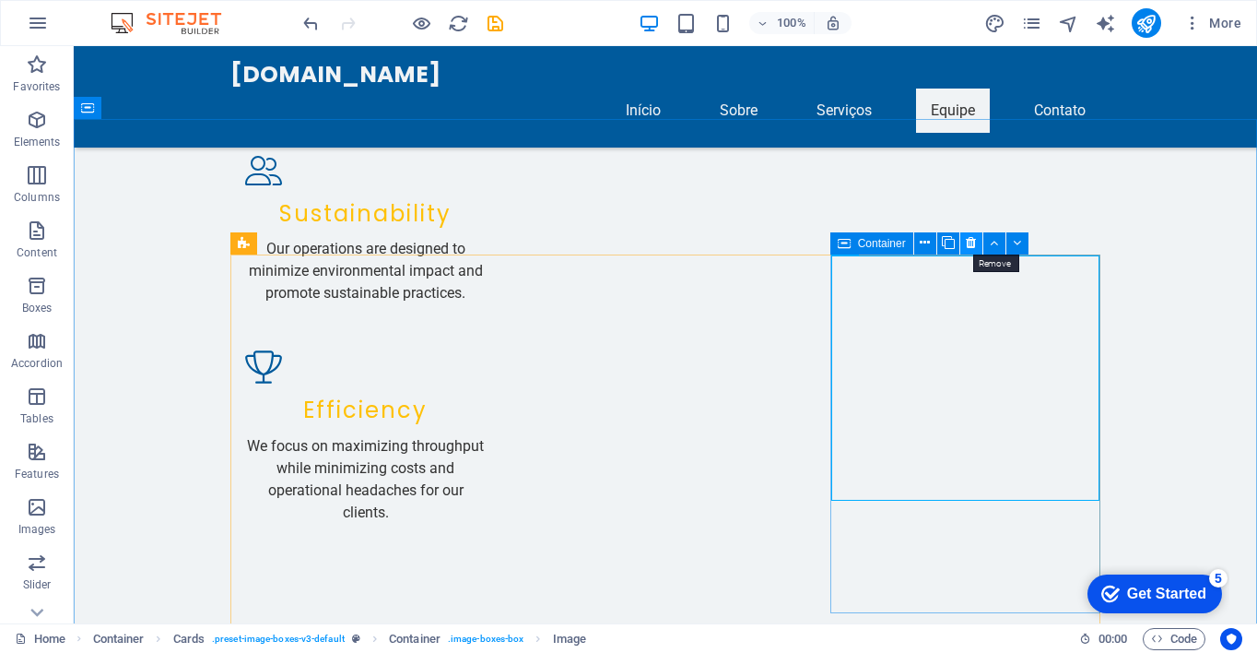
drag, startPoint x: 970, startPoint y: 242, endPoint x: 897, endPoint y: 196, distance: 86.9
click at [970, 242] on icon at bounding box center [971, 242] width 10 height 19
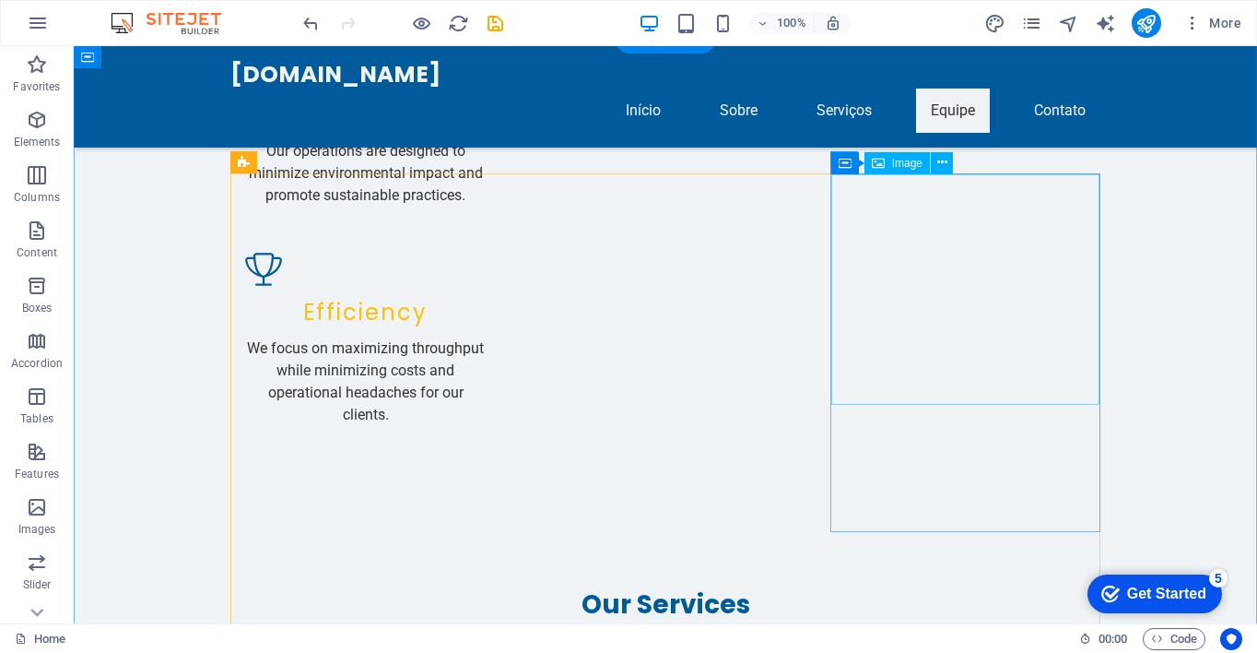
scroll to position [2177, 0]
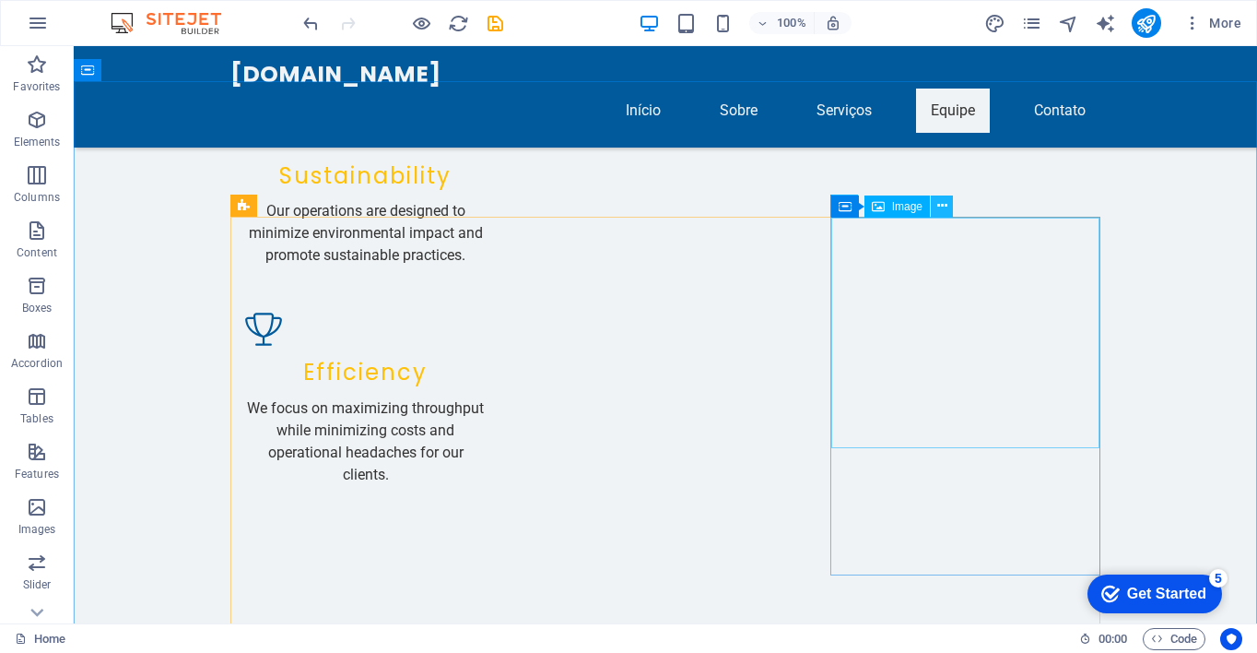
click at [937, 202] on icon at bounding box center [942, 205] width 10 height 19
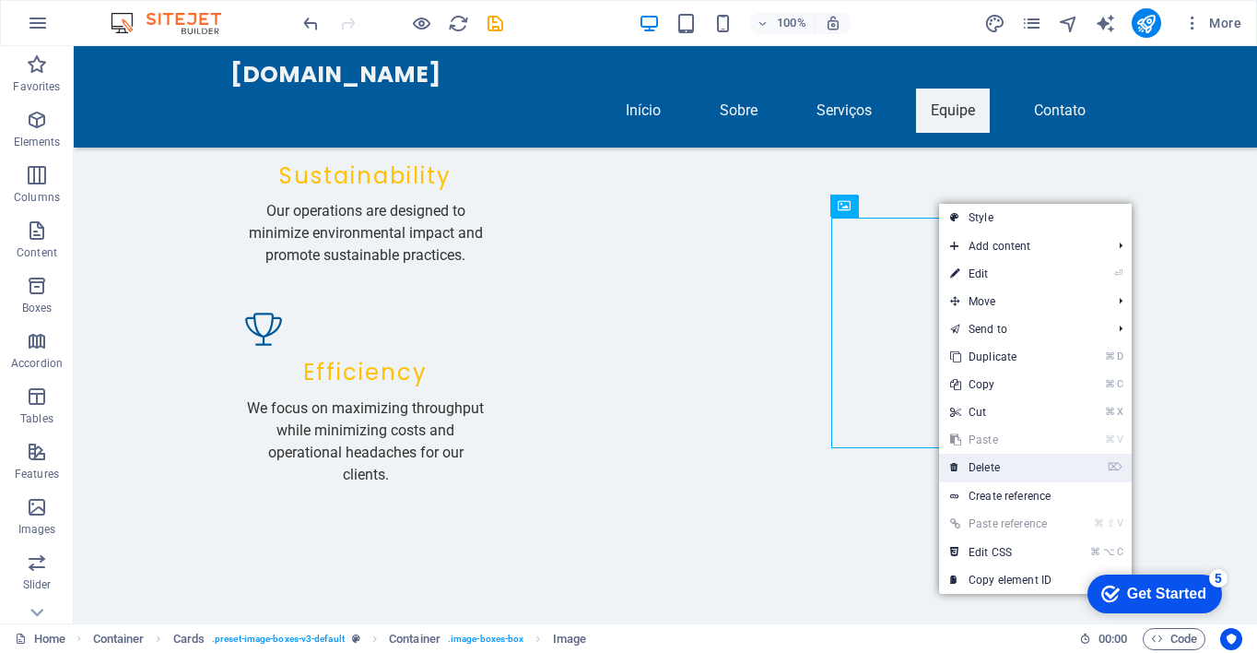
drag, startPoint x: 992, startPoint y: 466, endPoint x: 918, endPoint y: 419, distance: 87.4
click at [992, 466] on link "⌦ Delete" at bounding box center [1000, 467] width 123 height 28
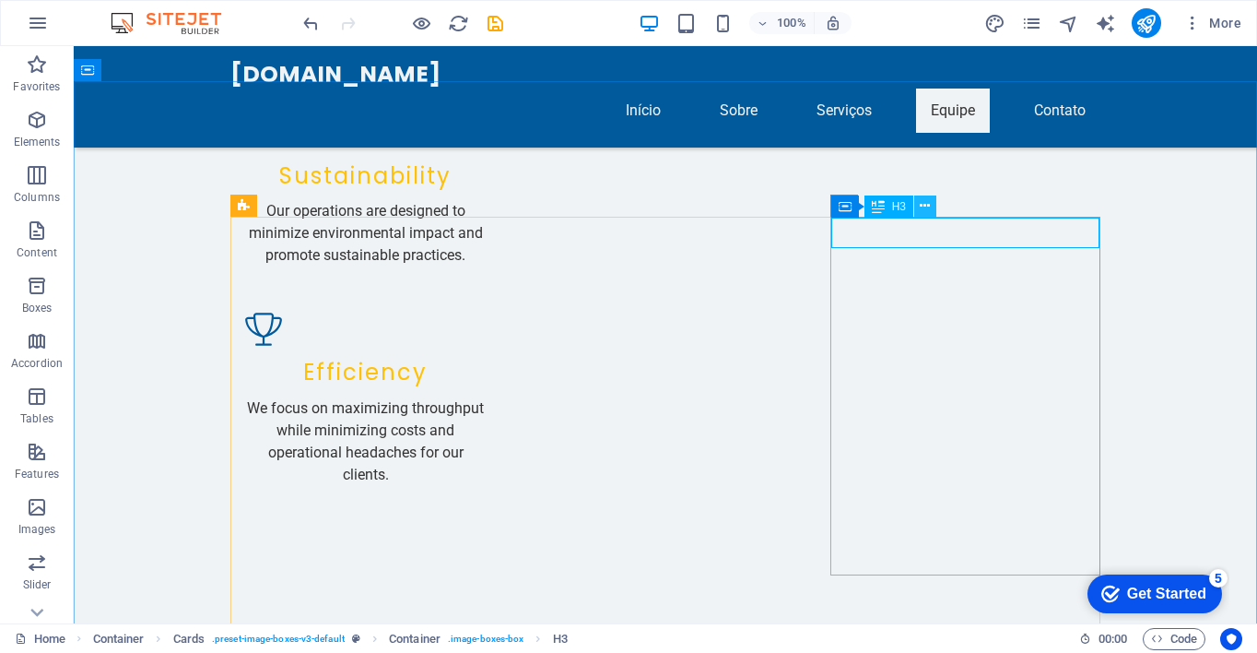
click at [929, 207] on icon at bounding box center [925, 205] width 10 height 19
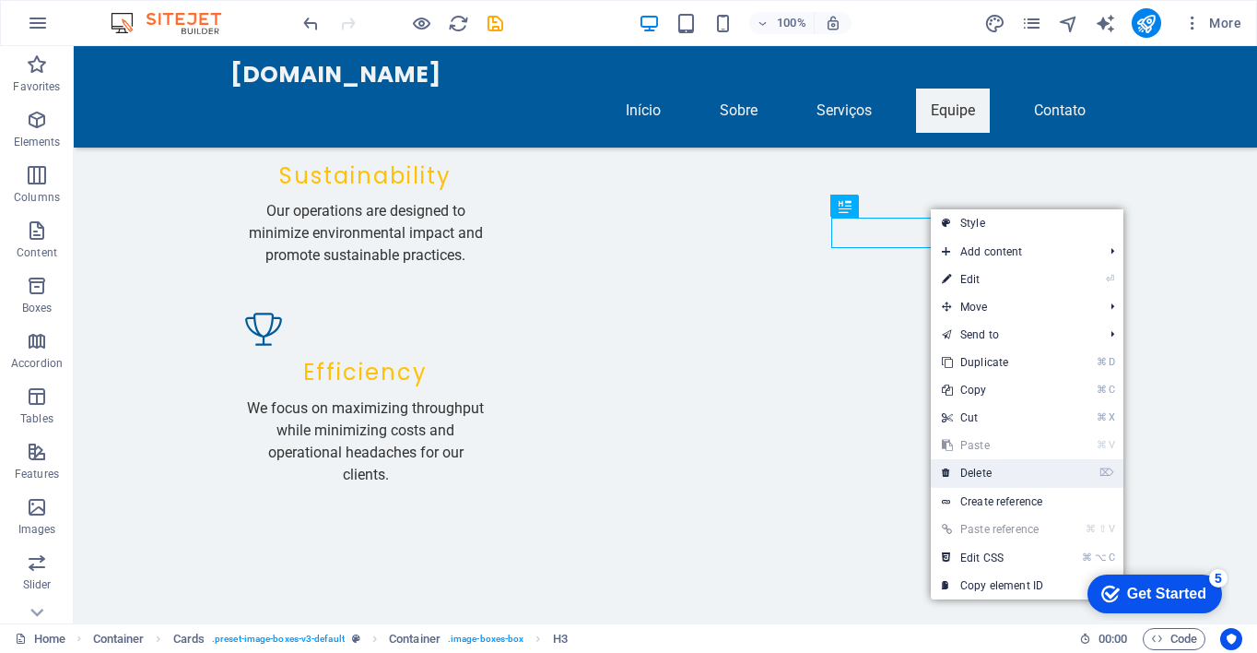
drag, startPoint x: 1018, startPoint y: 467, endPoint x: 944, endPoint y: 422, distance: 87.2
click at [1018, 468] on link "⌦ Delete" at bounding box center [992, 473] width 123 height 28
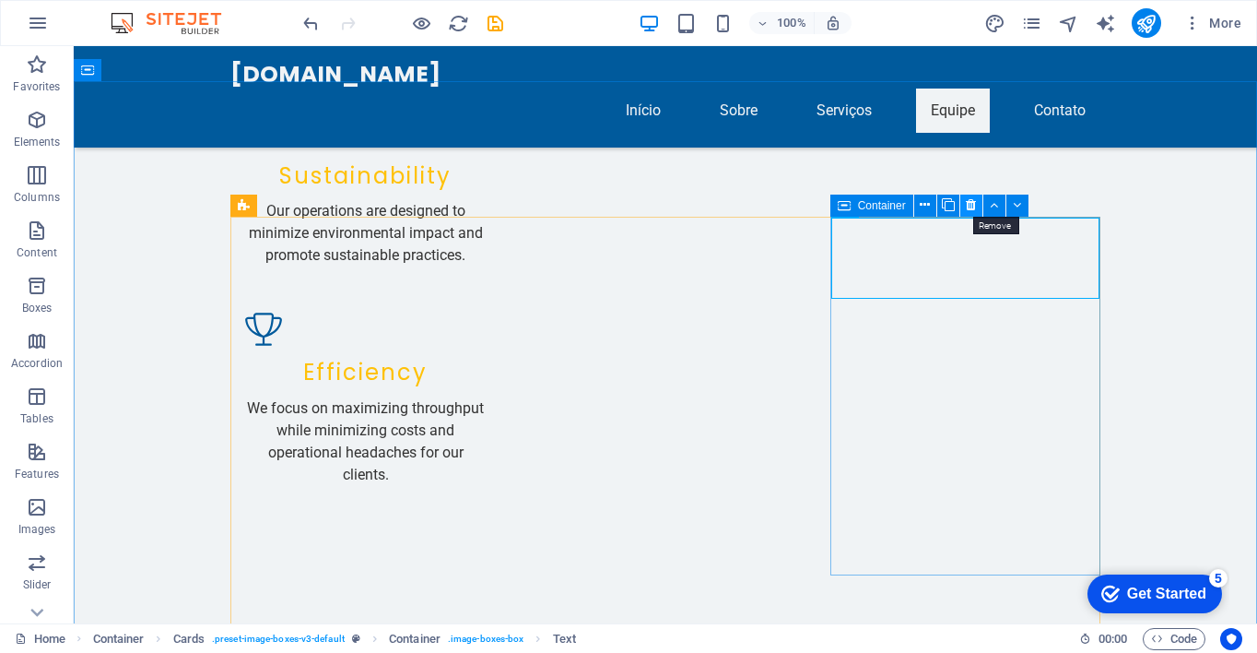
click at [967, 204] on icon at bounding box center [971, 204] width 10 height 19
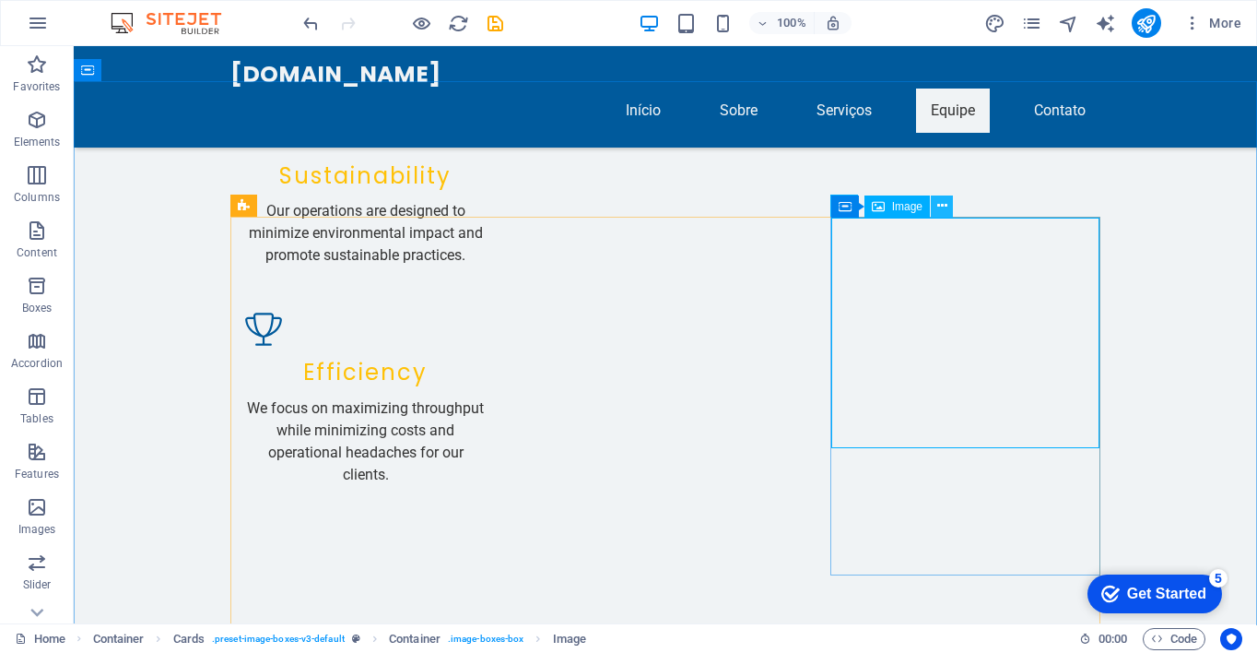
click at [942, 210] on icon at bounding box center [942, 205] width 10 height 19
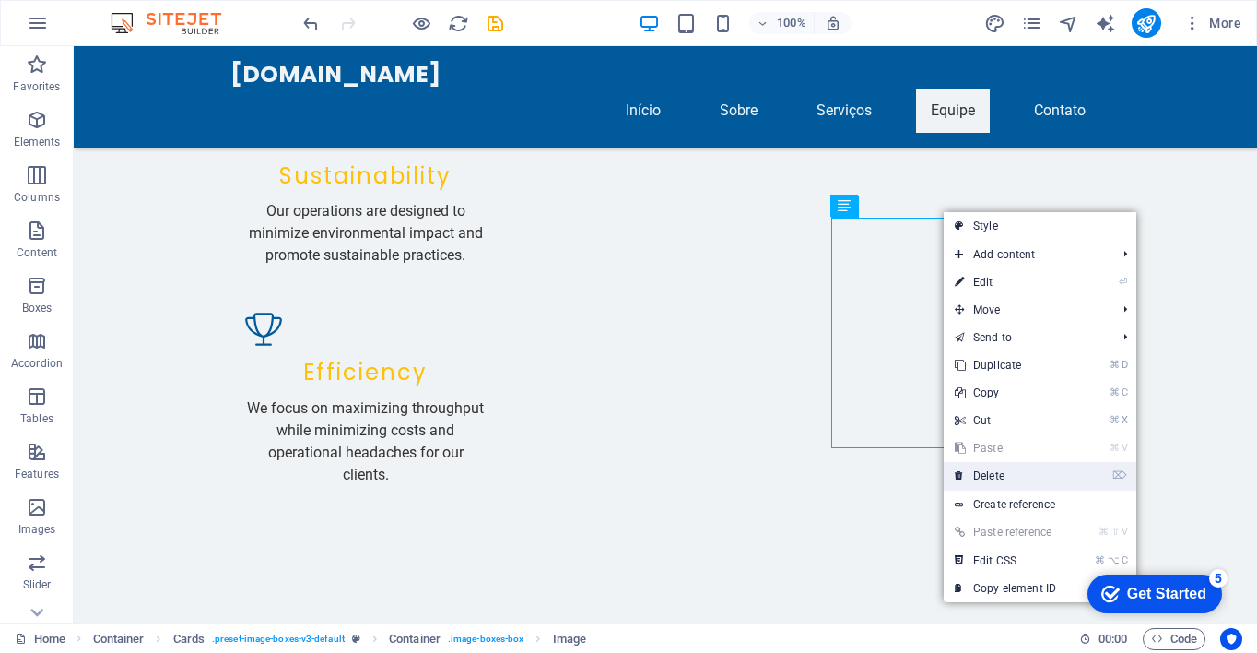
click at [1019, 470] on link "⌦ Delete" at bounding box center [1005, 476] width 123 height 28
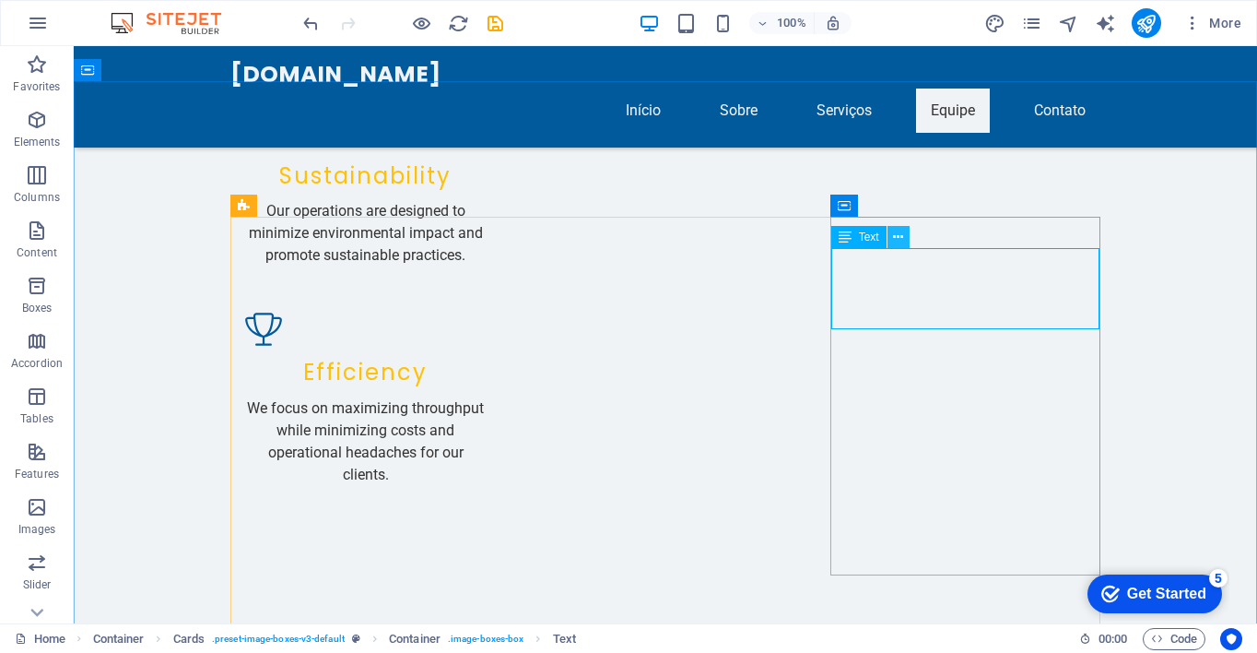
click at [895, 239] on icon at bounding box center [898, 237] width 10 height 19
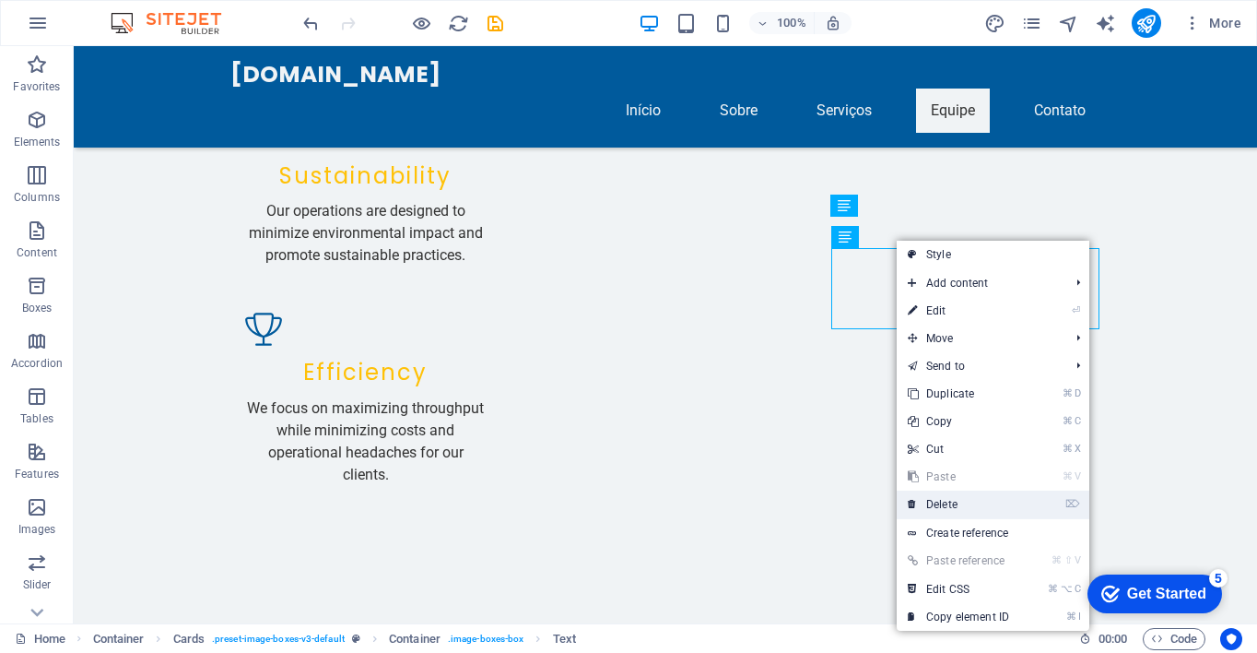
click at [992, 504] on link "⌦ Delete" at bounding box center [958, 504] width 123 height 28
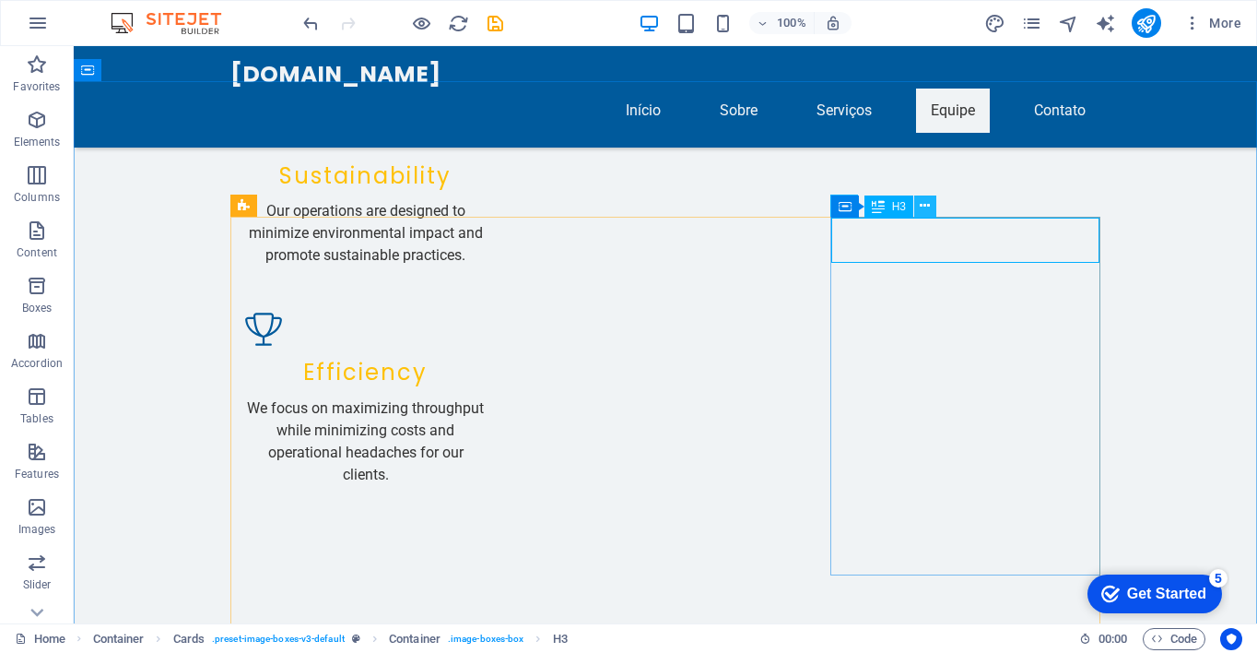
click at [924, 203] on icon at bounding box center [925, 205] width 10 height 19
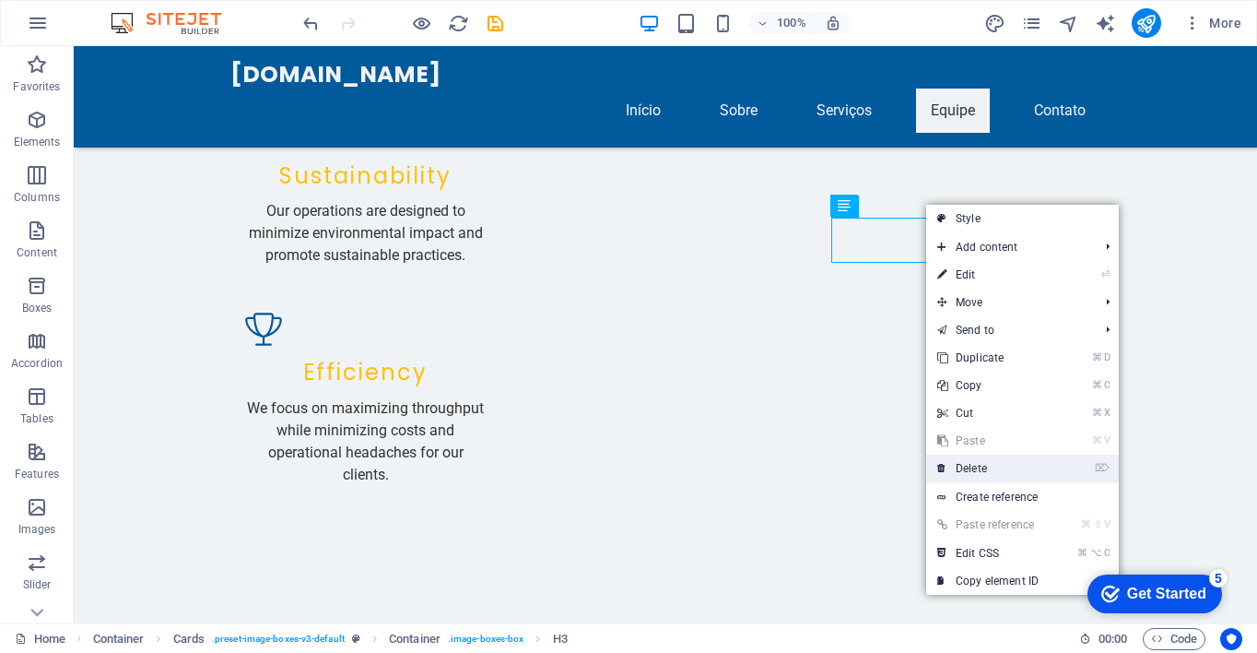
click at [978, 461] on link "⌦ Delete" at bounding box center [987, 468] width 123 height 28
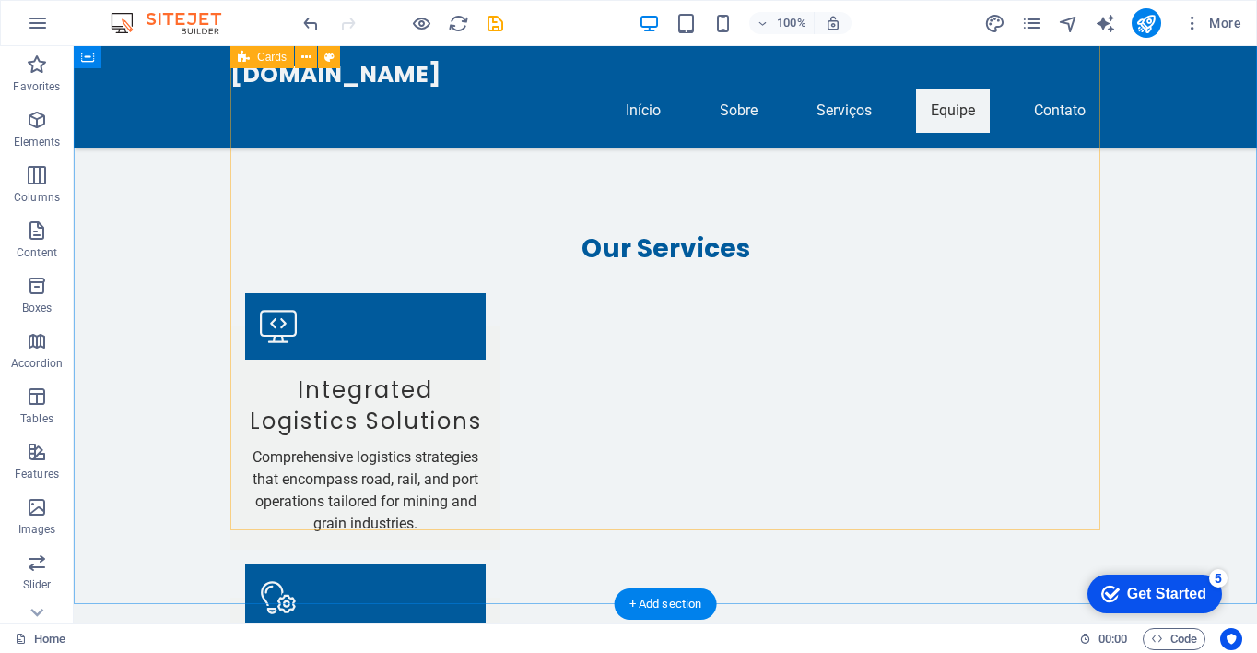
scroll to position [2592, 0]
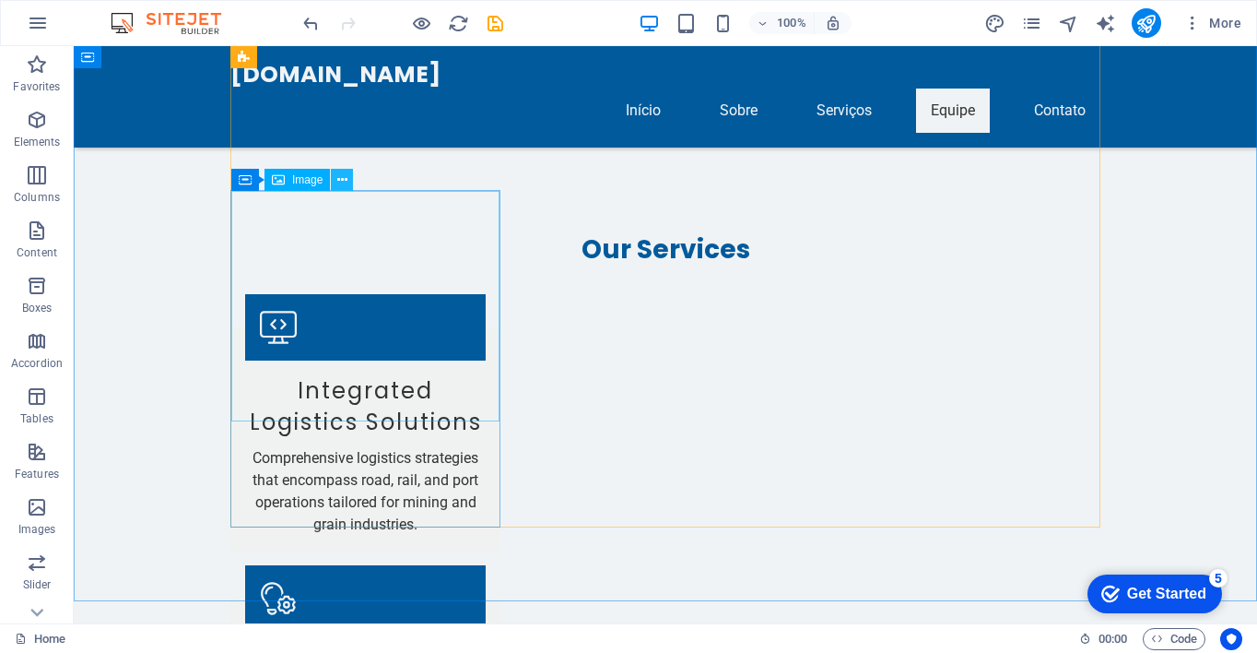
click at [343, 178] on icon at bounding box center [342, 180] width 10 height 19
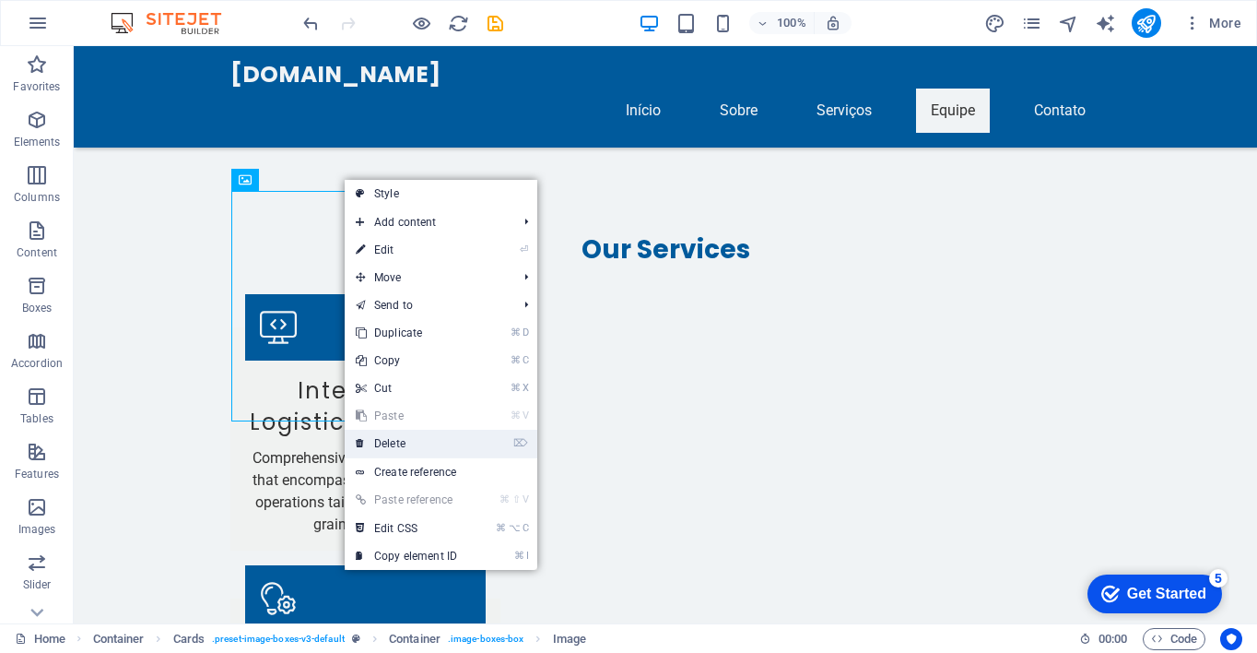
click at [429, 441] on link "⌦ Delete" at bounding box center [406, 443] width 123 height 28
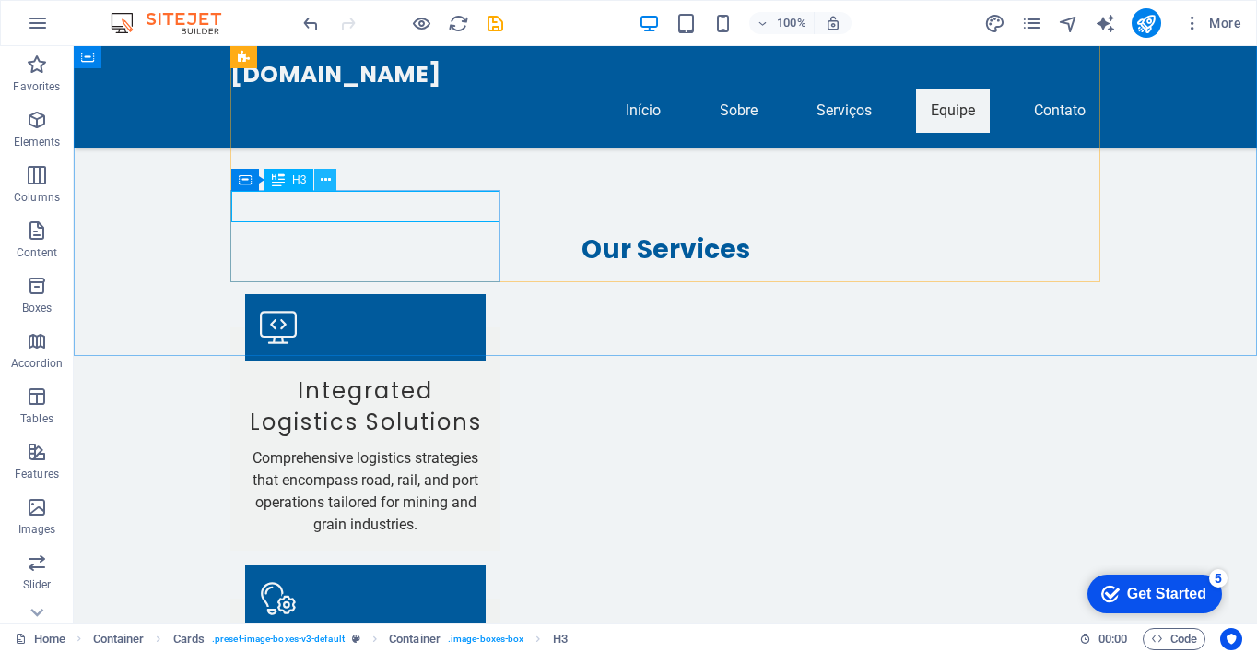
click at [323, 175] on icon at bounding box center [326, 180] width 10 height 19
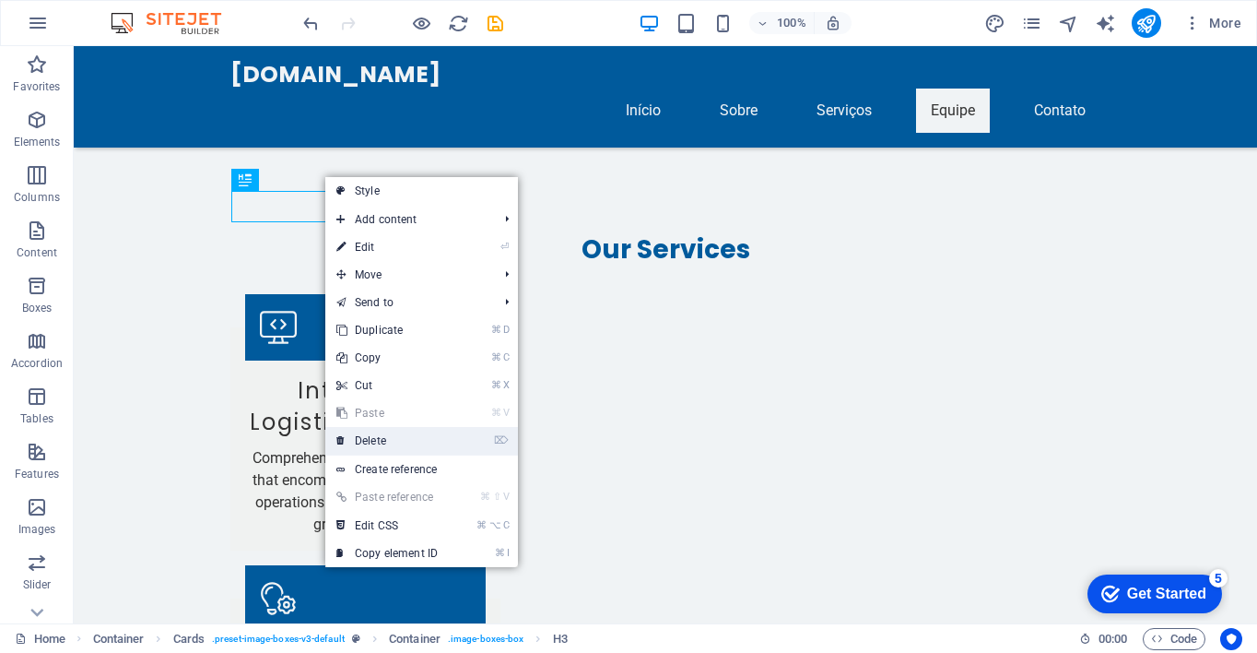
click at [402, 441] on link "⌦ Delete" at bounding box center [386, 441] width 123 height 28
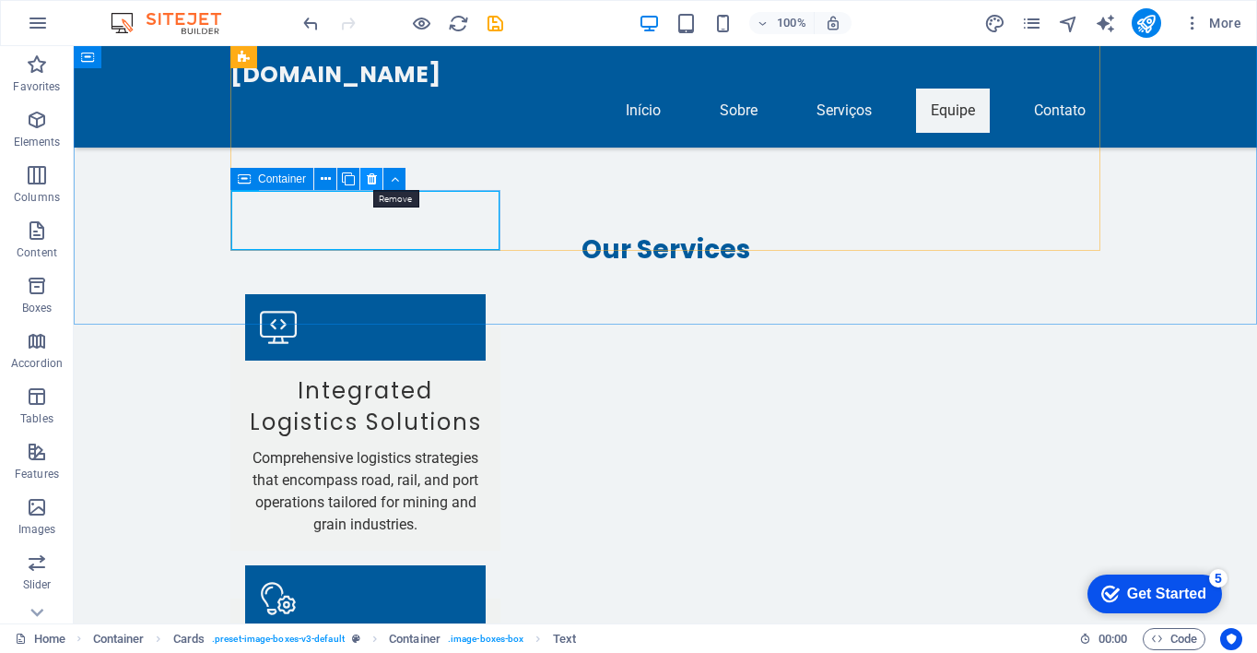
click at [373, 176] on icon at bounding box center [372, 179] width 10 height 19
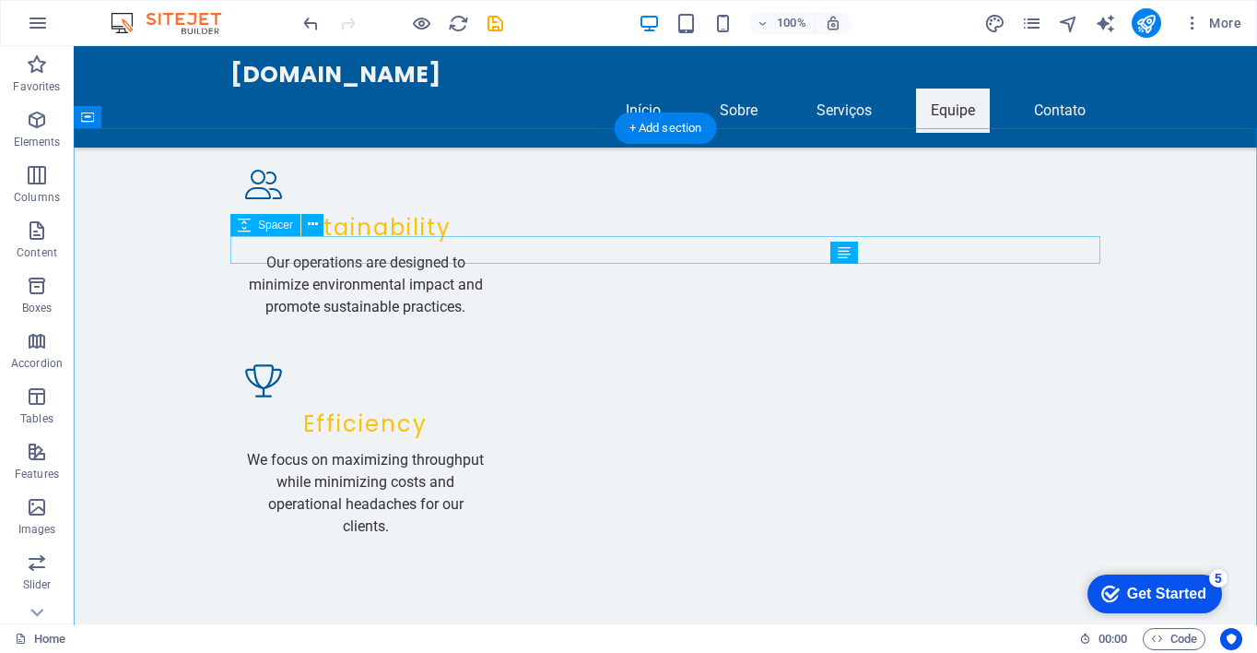
scroll to position [2128, 0]
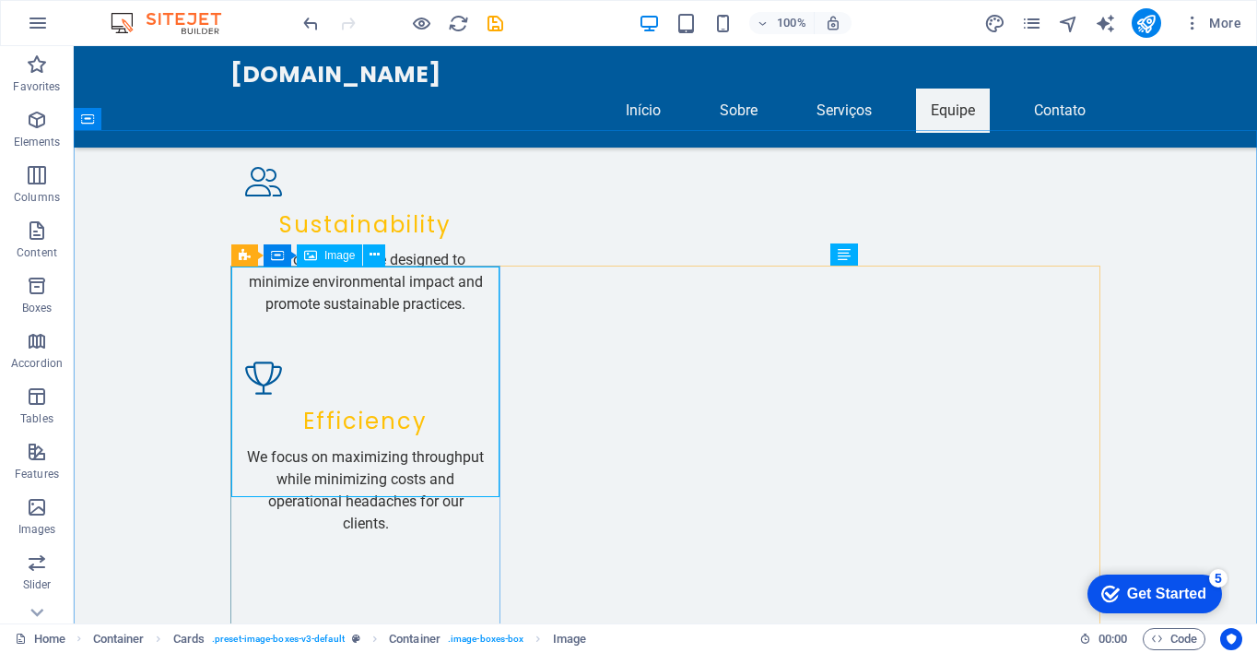
click at [337, 258] on span "Image" at bounding box center [339, 255] width 30 height 11
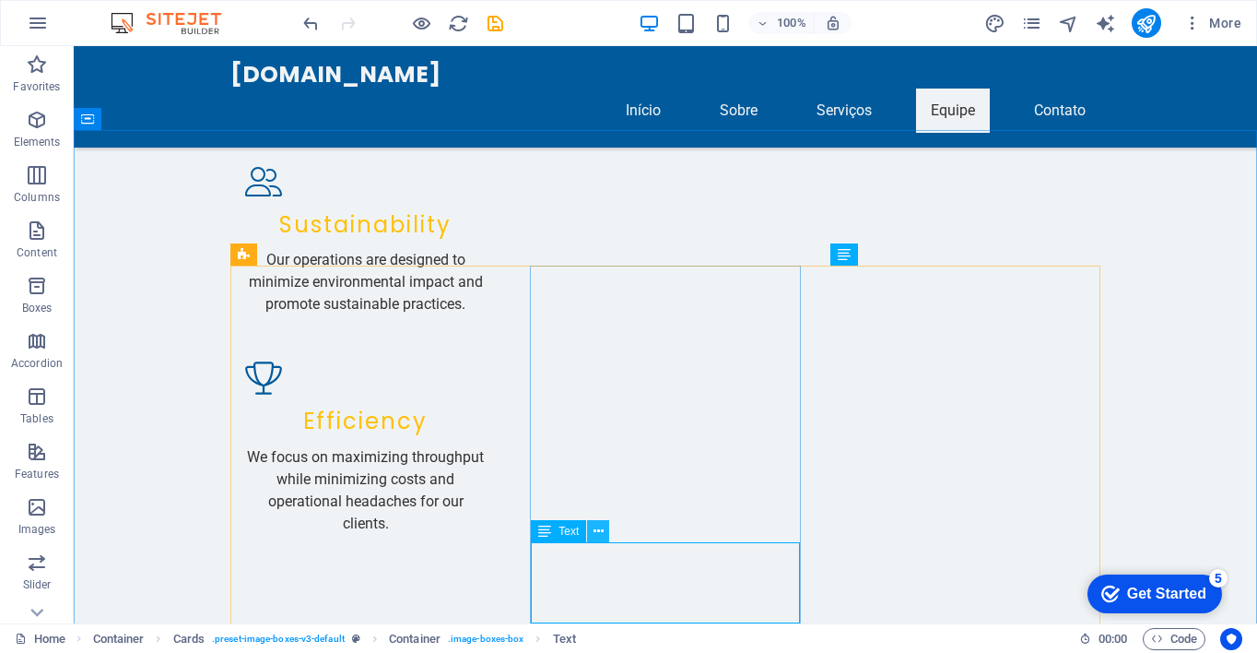
click at [602, 533] on icon at bounding box center [599, 531] width 10 height 19
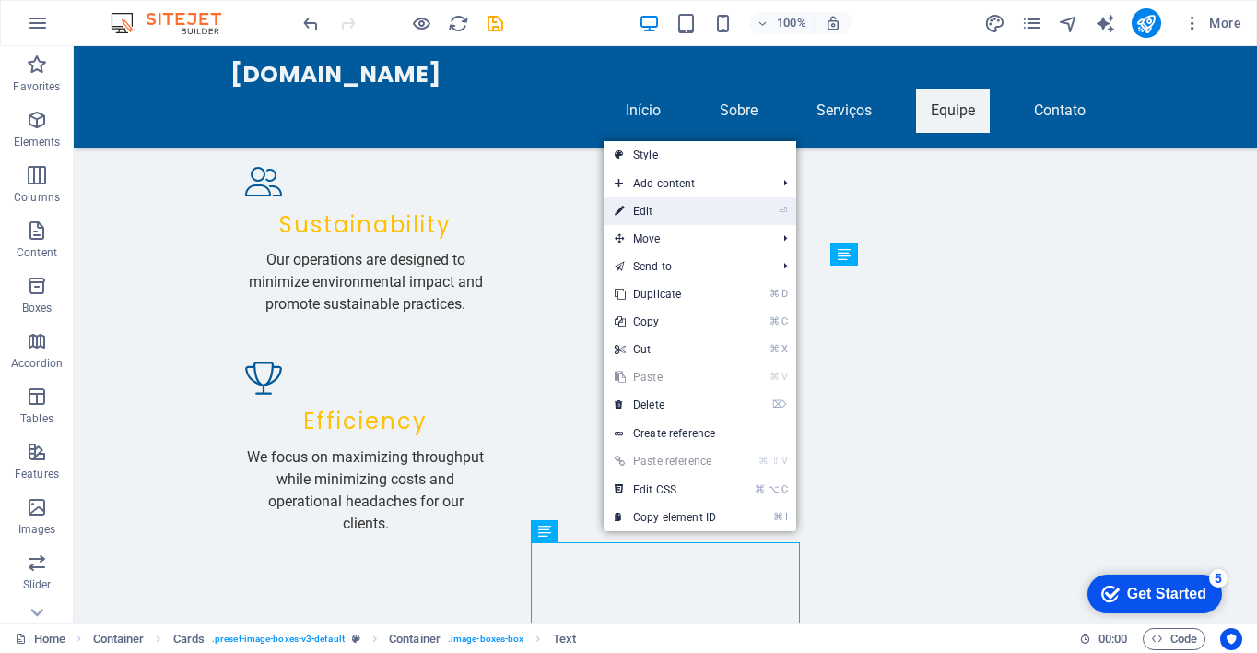
click at [697, 215] on link "⏎ Edit" at bounding box center [665, 211] width 123 height 28
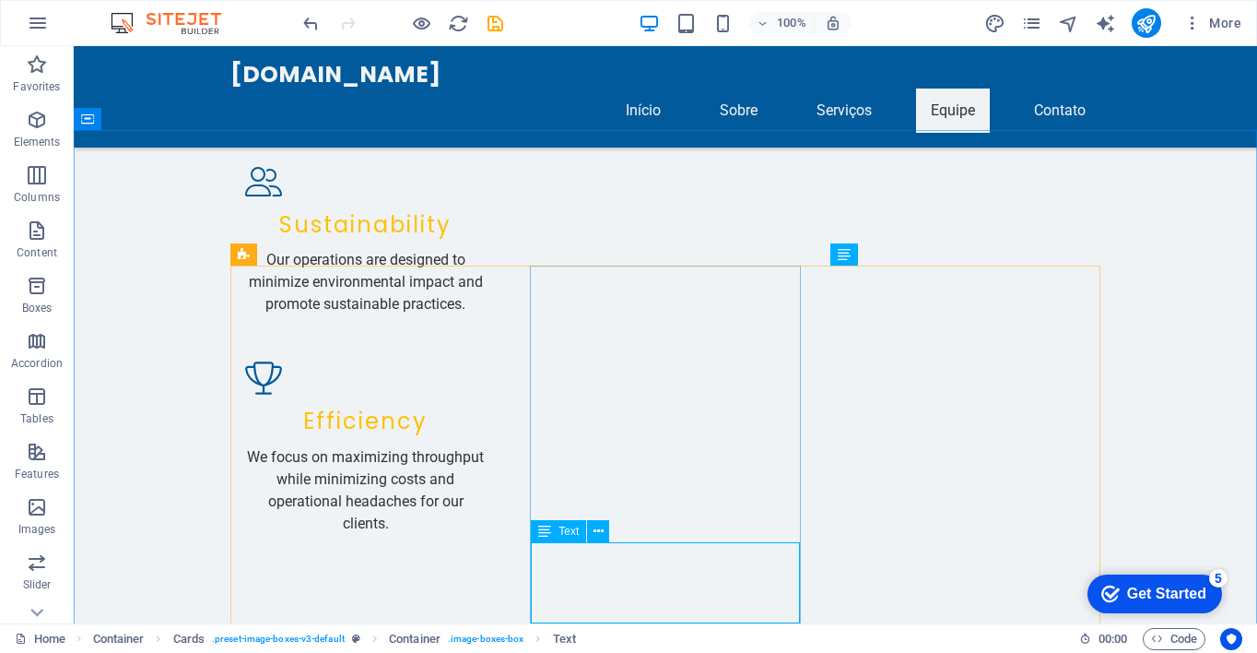
click at [576, 530] on span "Text" at bounding box center [569, 530] width 20 height 11
click at [571, 536] on div "Text" at bounding box center [558, 531] width 55 height 22
click at [594, 529] on icon at bounding box center [599, 531] width 10 height 19
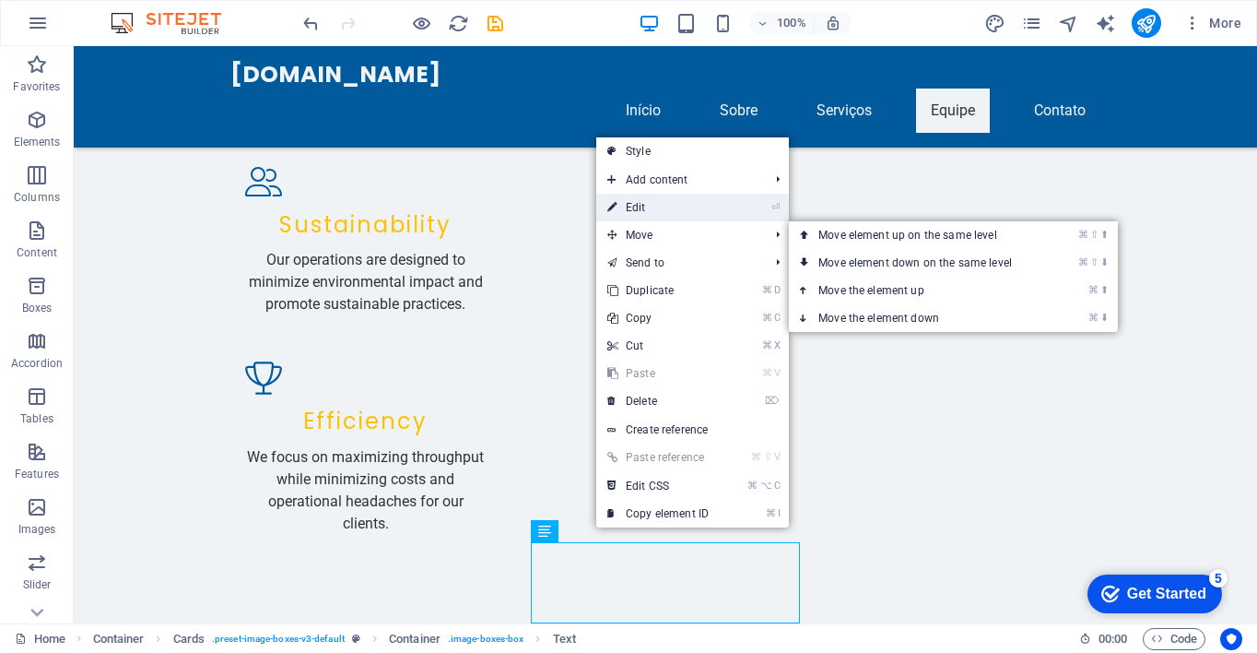
click at [640, 212] on link "⏎ Edit" at bounding box center [657, 208] width 123 height 28
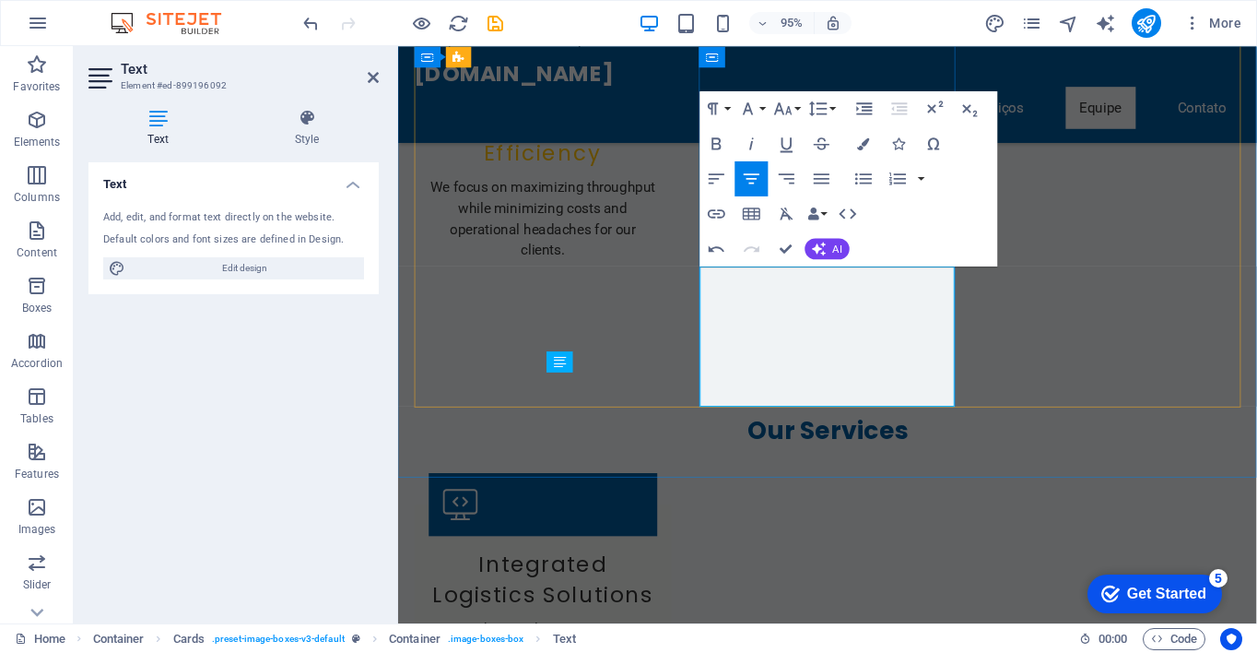
scroll to position [2396, 0]
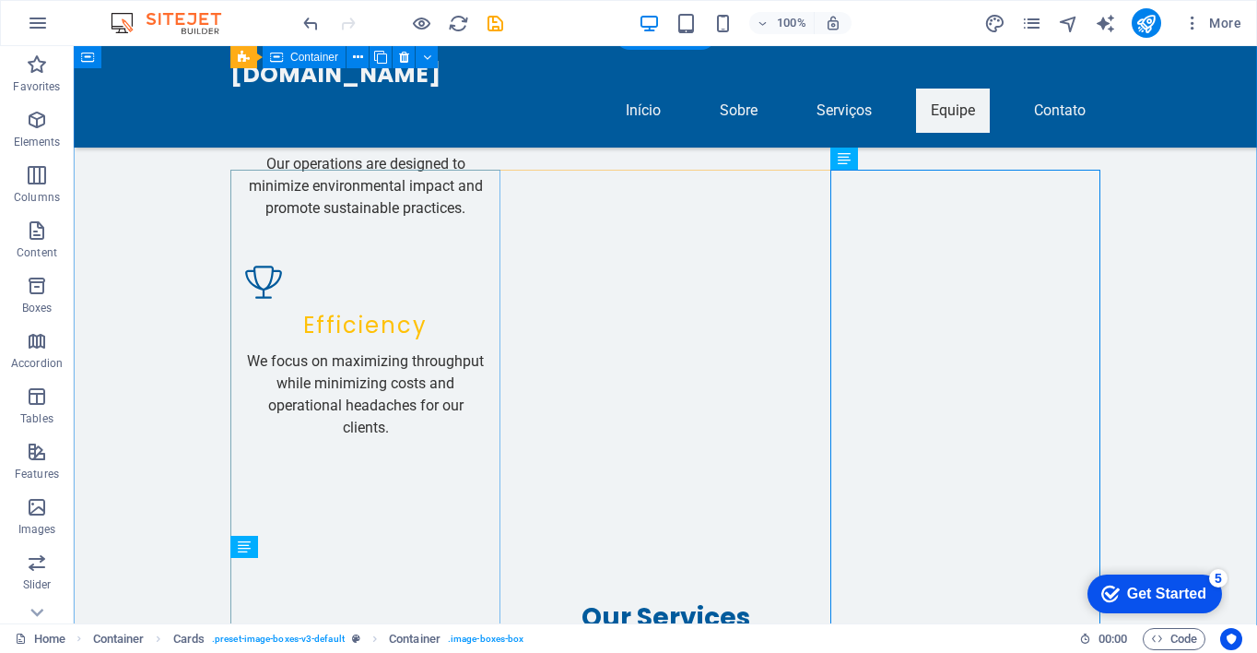
scroll to position [2228, 0]
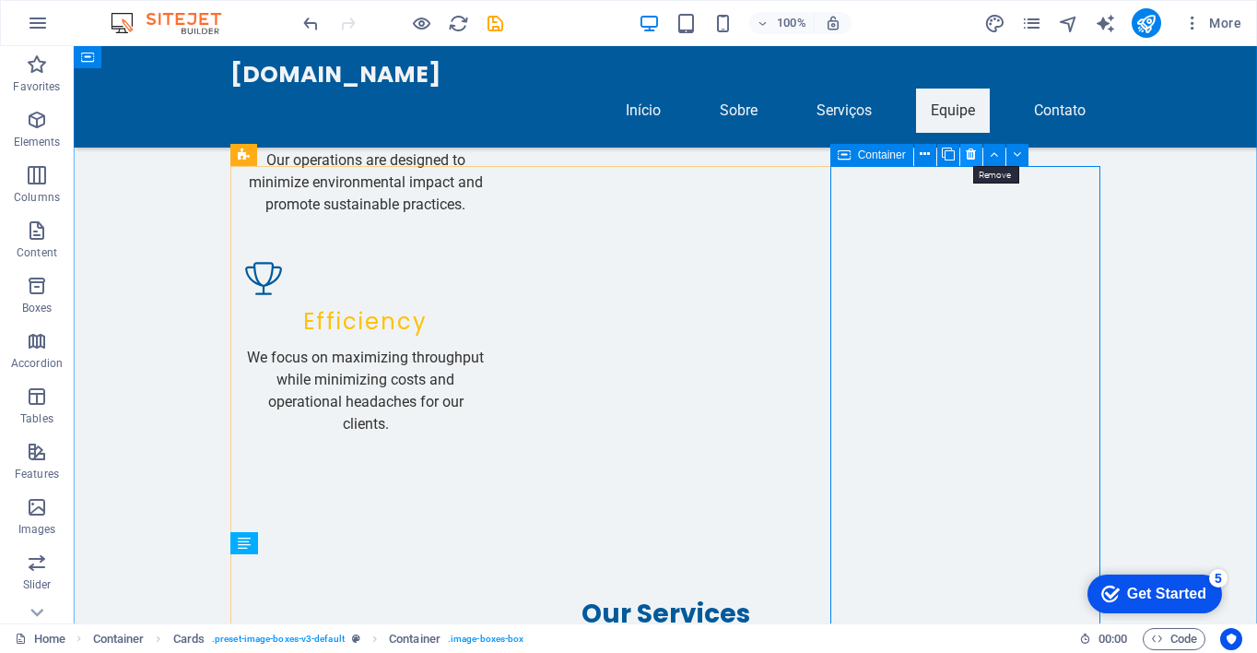
click at [973, 156] on icon at bounding box center [971, 154] width 10 height 19
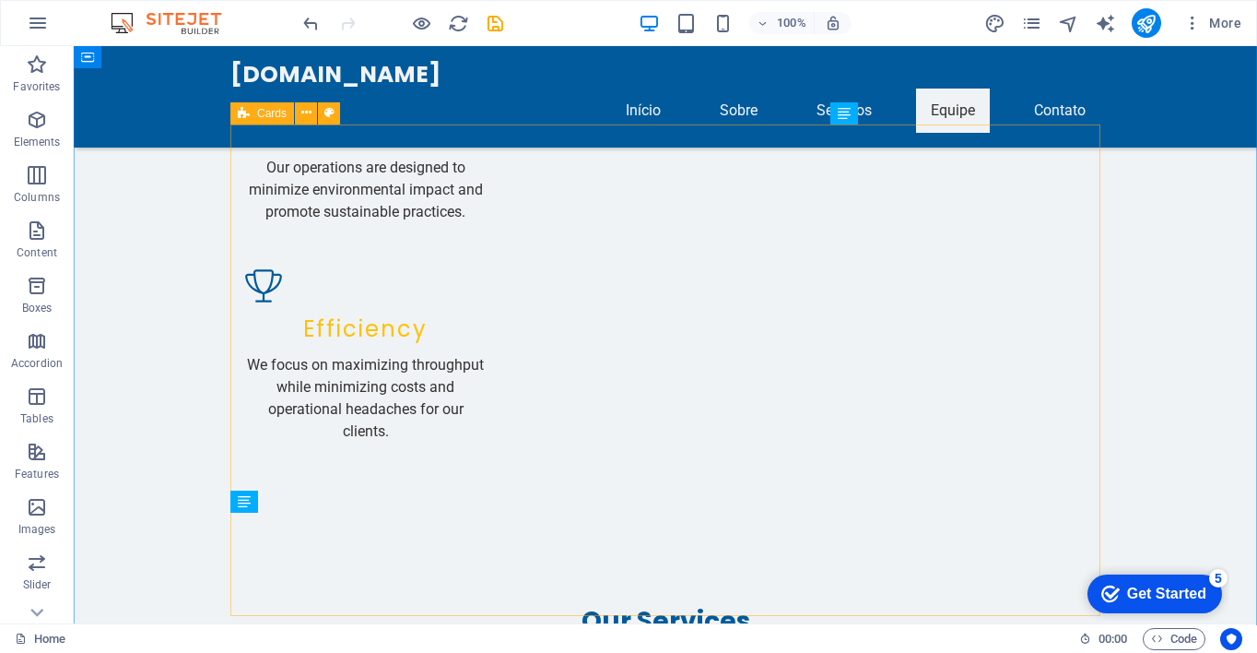
scroll to position [2211, 0]
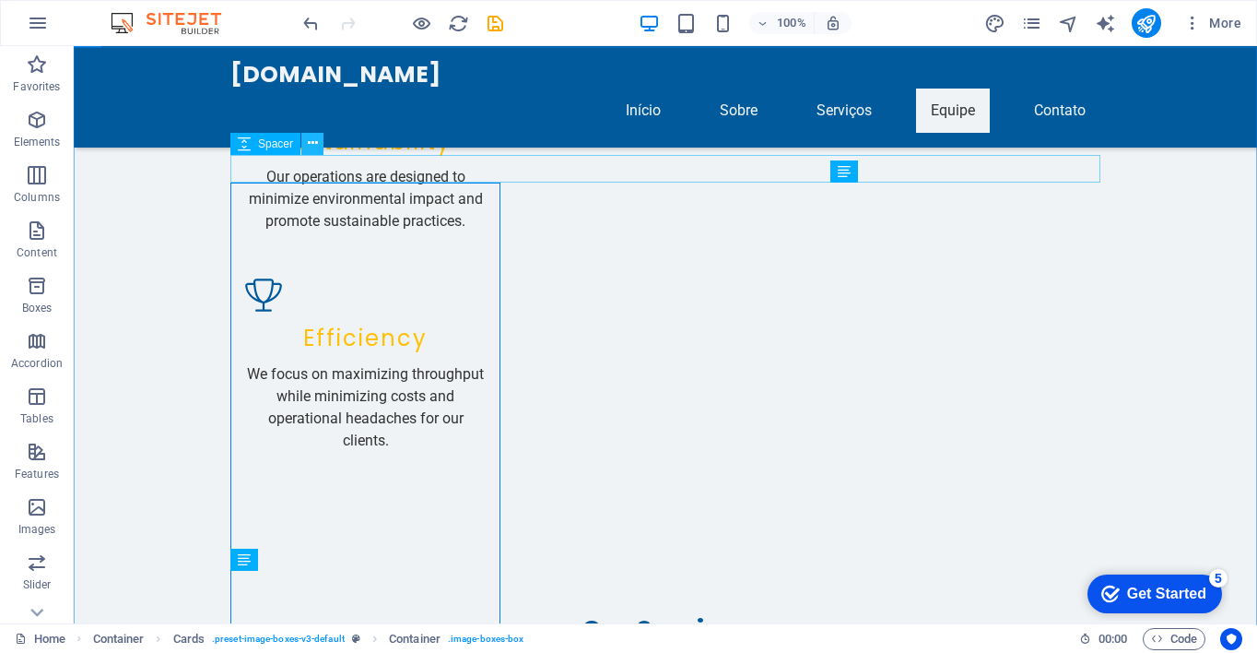
click at [316, 145] on icon at bounding box center [313, 143] width 10 height 19
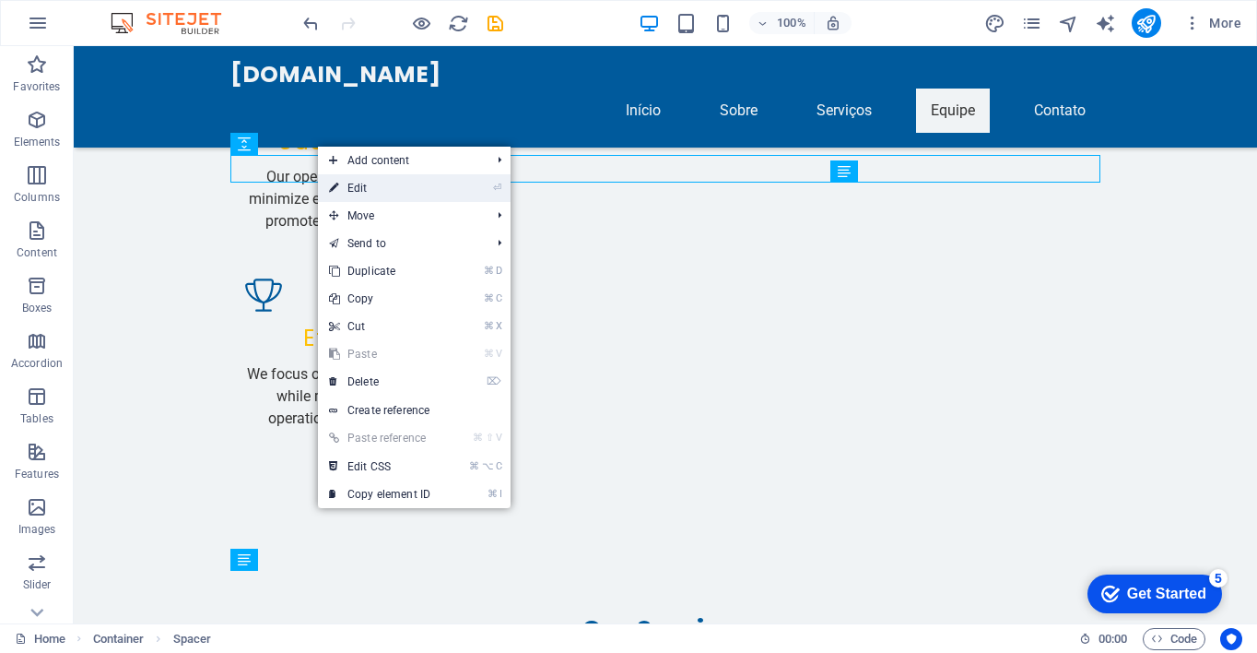
click at [360, 187] on link "⏎ Edit" at bounding box center [379, 188] width 123 height 28
select select "px"
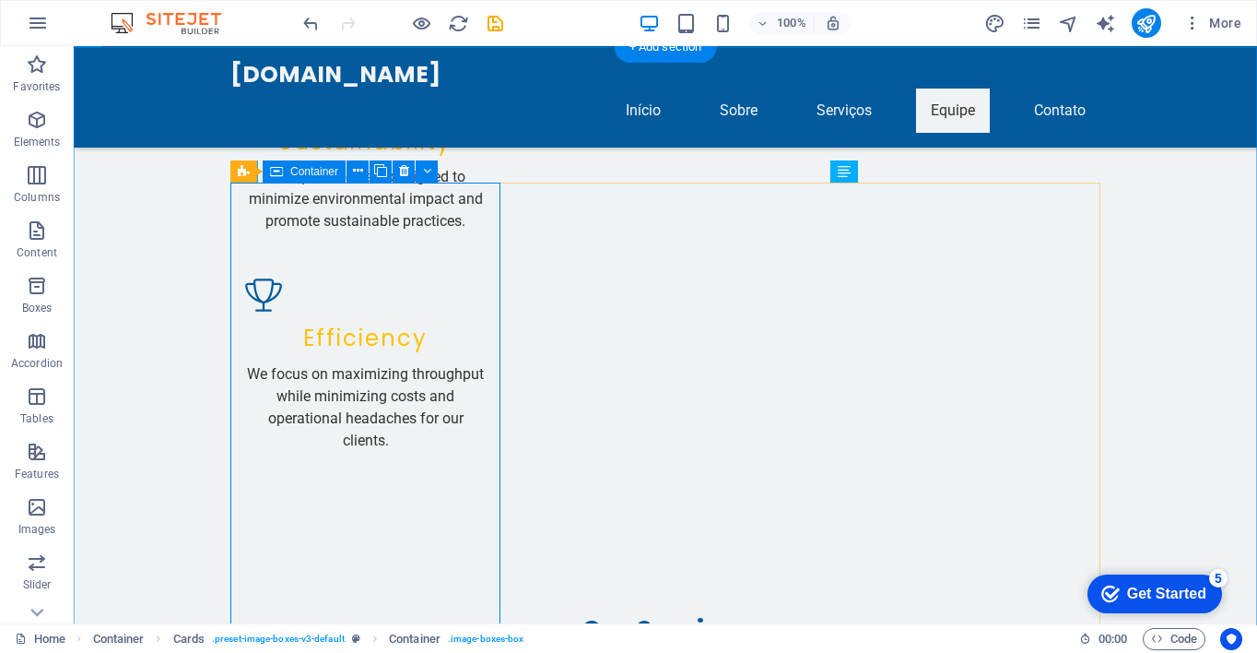
click at [358, 176] on icon at bounding box center [358, 171] width 10 height 19
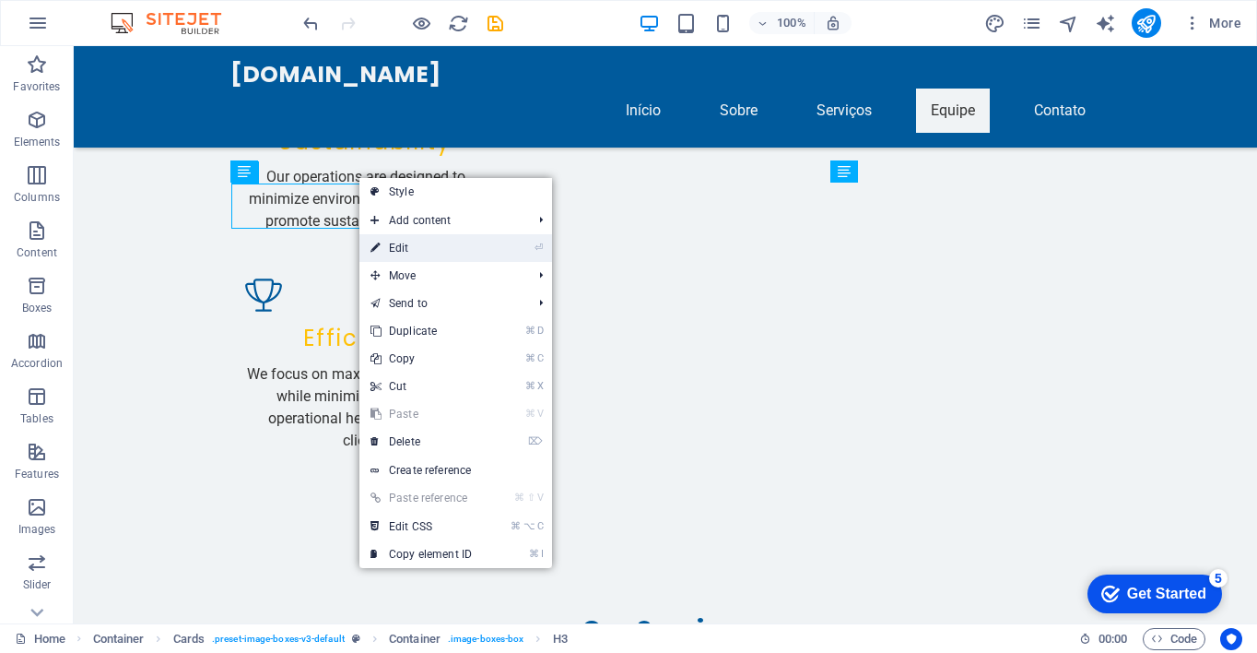
click at [408, 247] on link "⏎ Edit" at bounding box center [420, 248] width 123 height 28
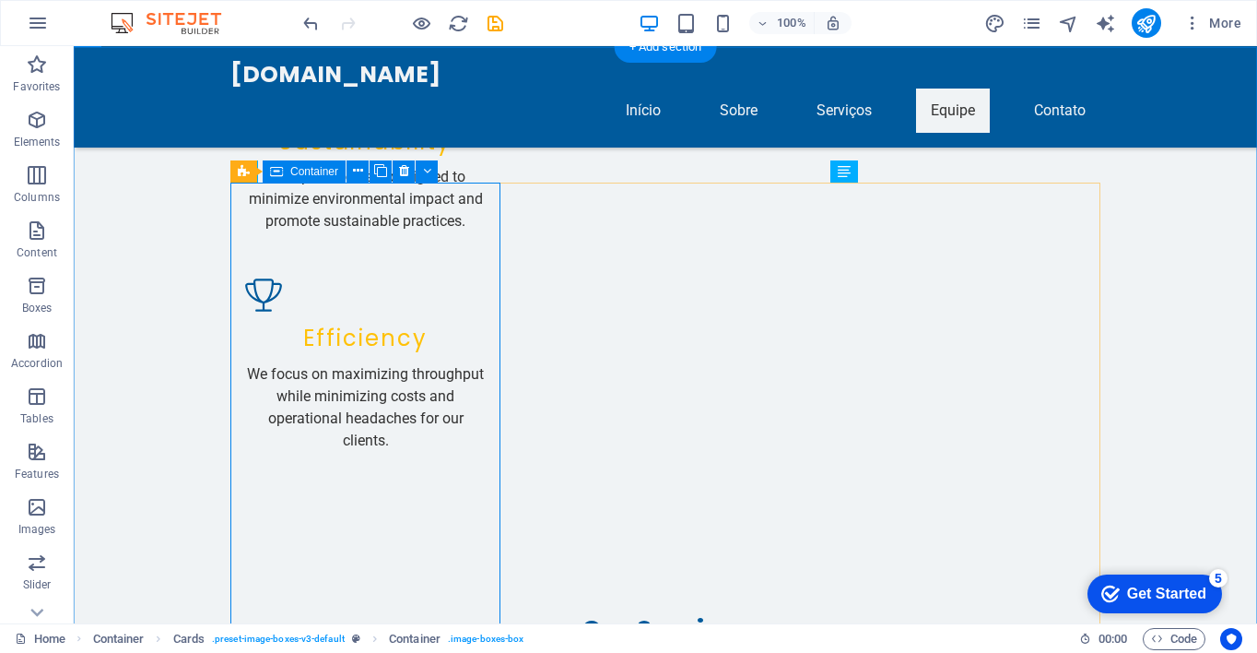
click at [362, 175] on button at bounding box center [358, 172] width 22 height 22
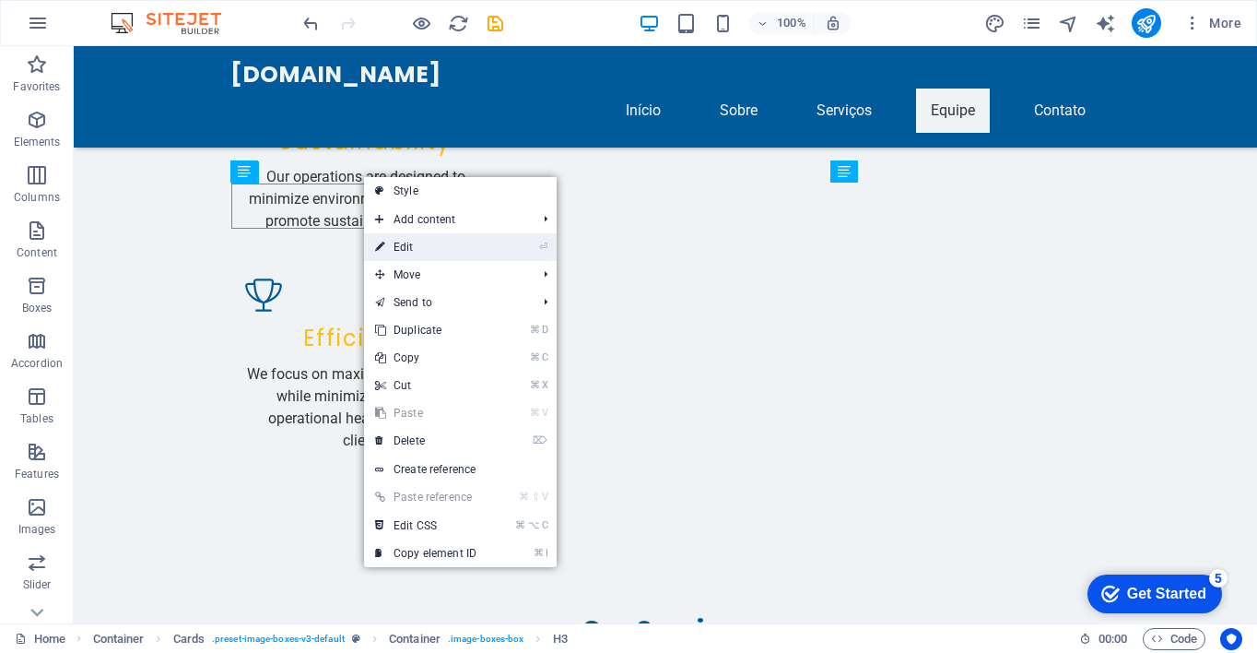
click at [402, 249] on link "⏎ Edit" at bounding box center [425, 247] width 123 height 28
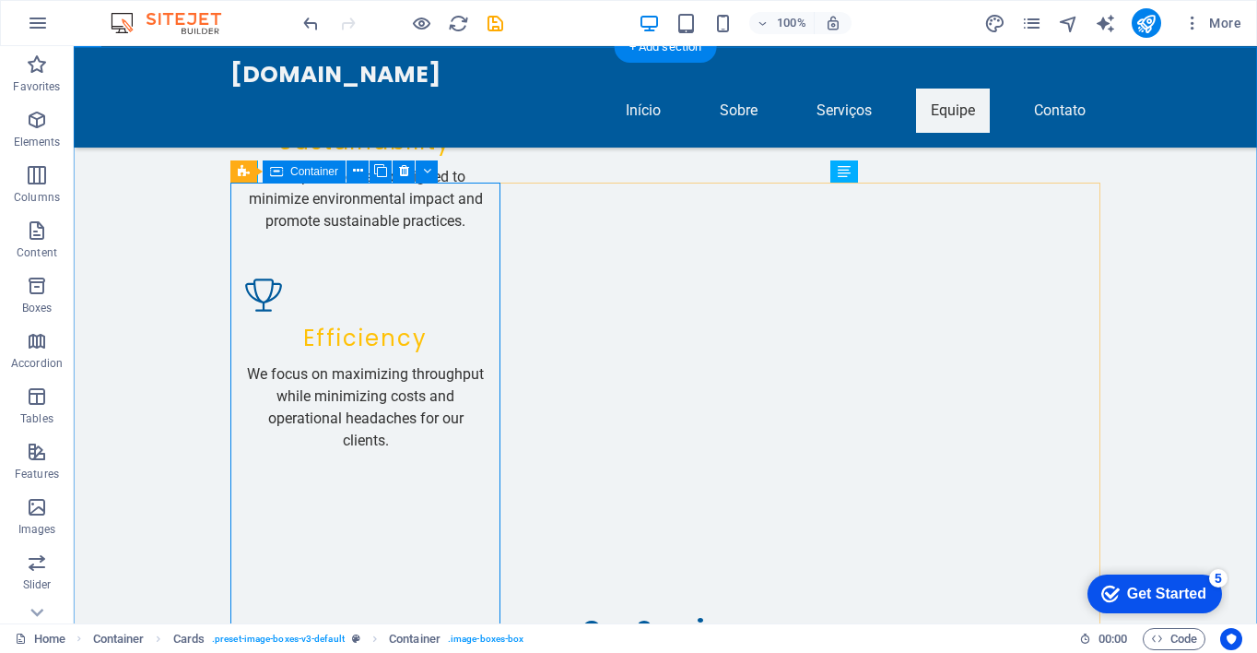
click at [356, 172] on icon at bounding box center [358, 171] width 10 height 19
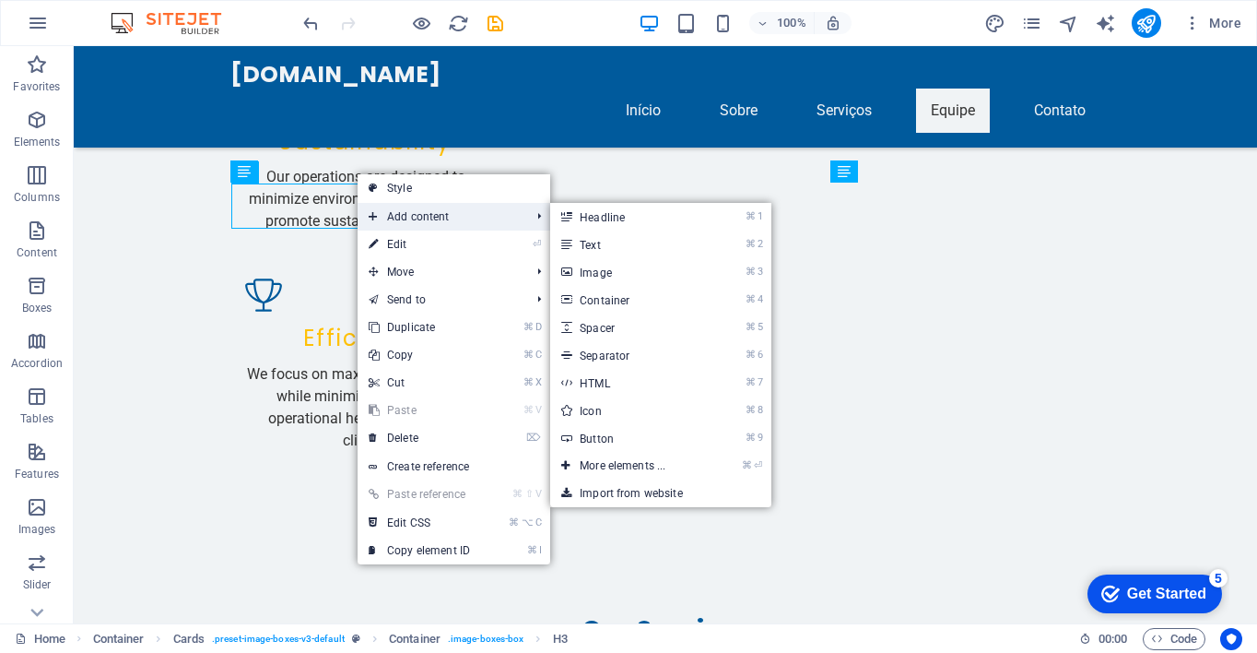
click at [408, 218] on span "Add content" at bounding box center [440, 217] width 165 height 28
drag, startPoint x: 572, startPoint y: 249, endPoint x: 176, endPoint y: 206, distance: 398.7
click at [570, 249] on icon at bounding box center [565, 244] width 9 height 28
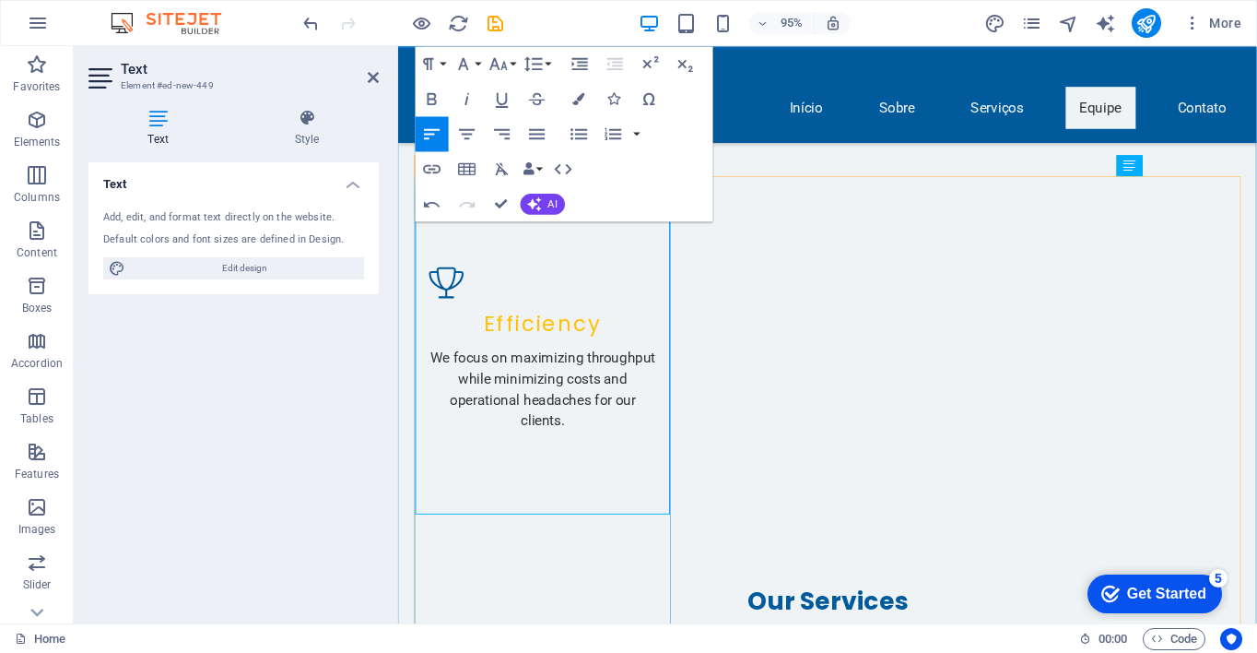
drag, startPoint x: 429, startPoint y: 317, endPoint x: 495, endPoint y: 386, distance: 95.2
drag, startPoint x: 431, startPoint y: 318, endPoint x: 478, endPoint y: 424, distance: 115.9
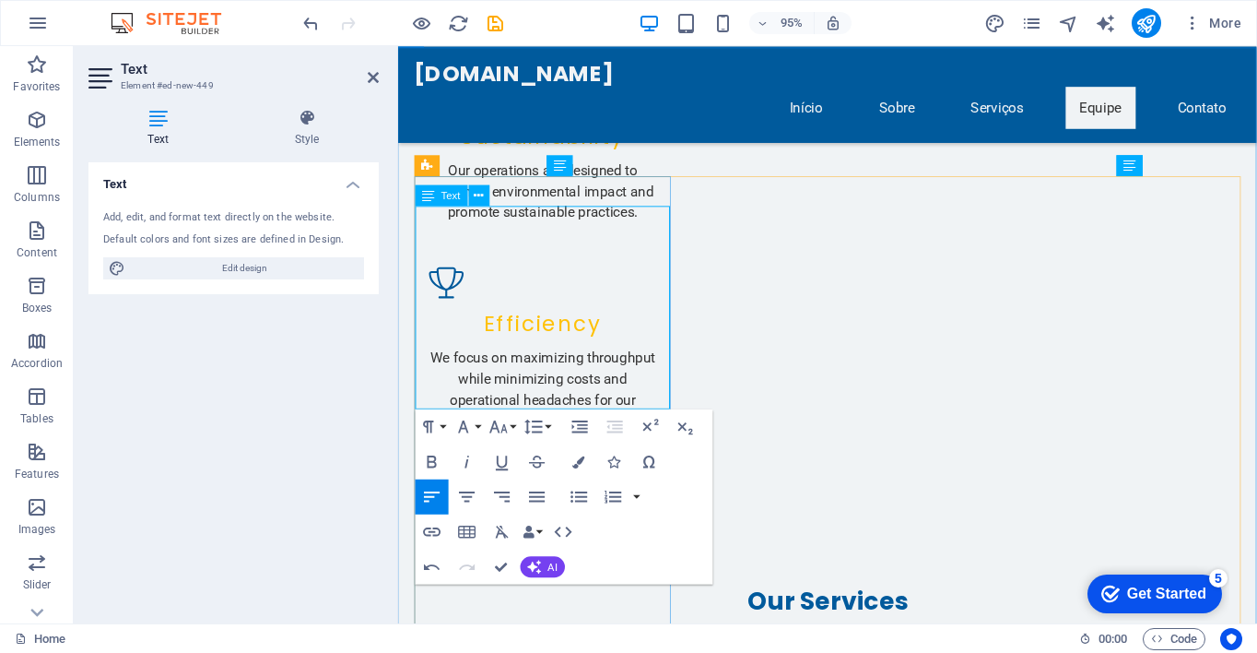
drag, startPoint x: 611, startPoint y: 310, endPoint x: 647, endPoint y: 334, distance: 43.2
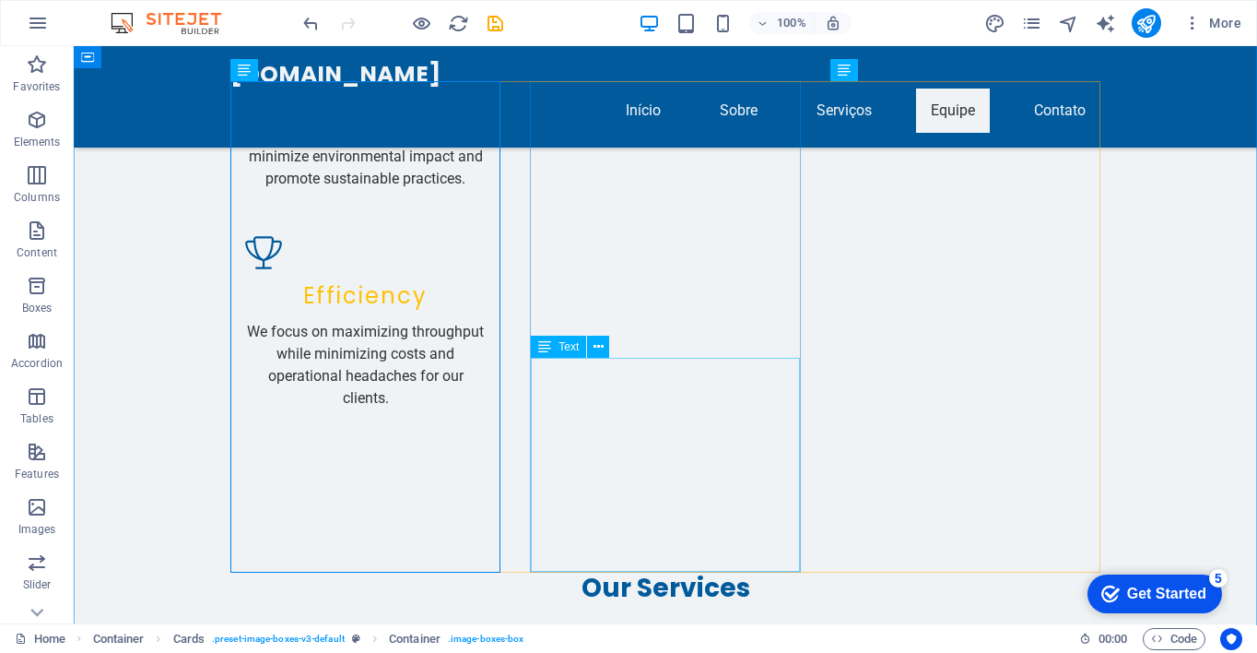
scroll to position [2248, 0]
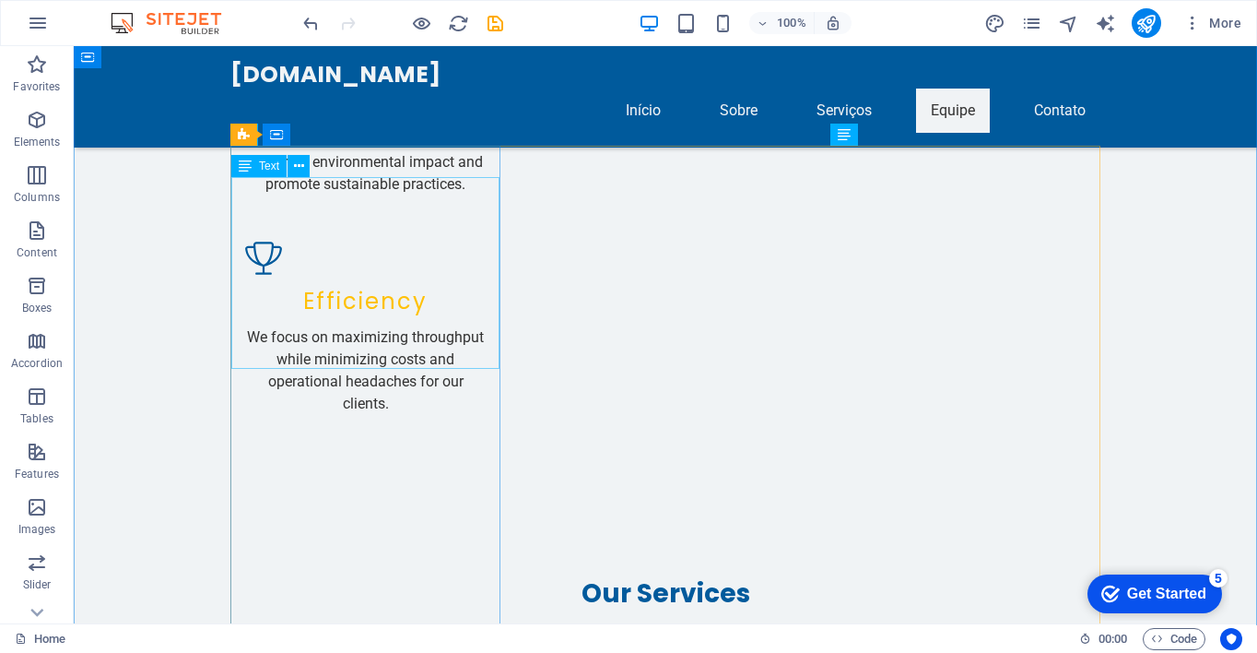
click at [245, 168] on icon at bounding box center [245, 166] width 13 height 22
click at [250, 166] on icon at bounding box center [245, 166] width 13 height 22
click at [300, 162] on icon at bounding box center [299, 166] width 10 height 19
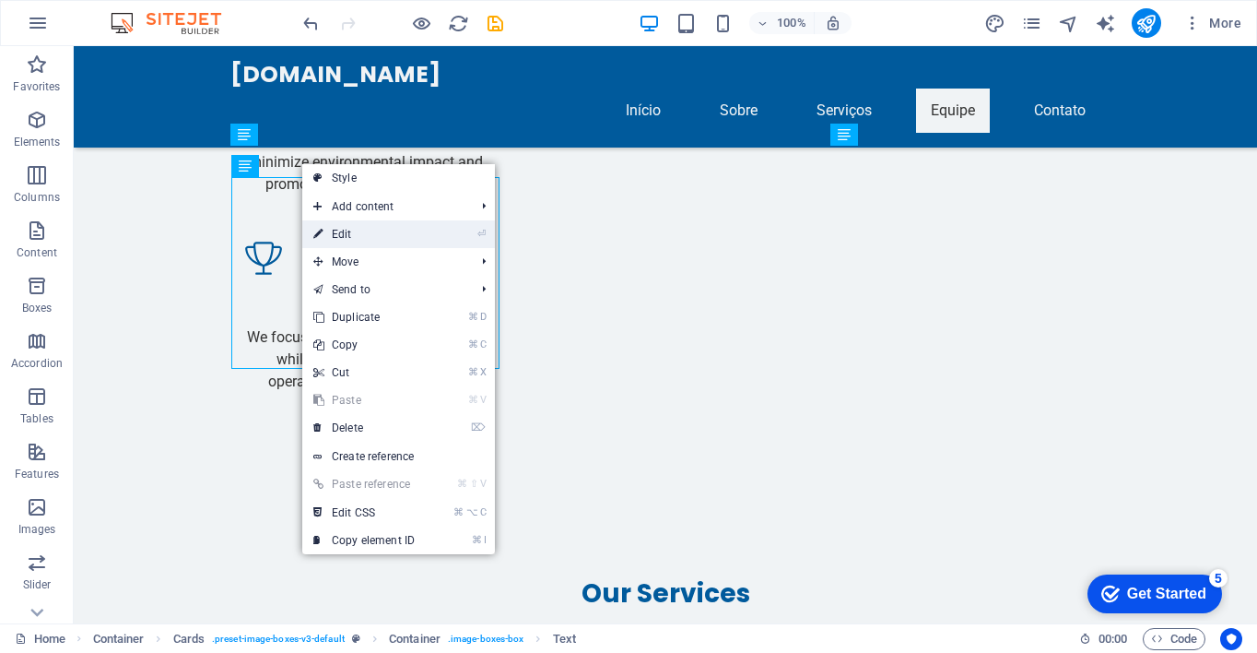
click at [363, 229] on link "⏎ Edit" at bounding box center [363, 234] width 123 height 28
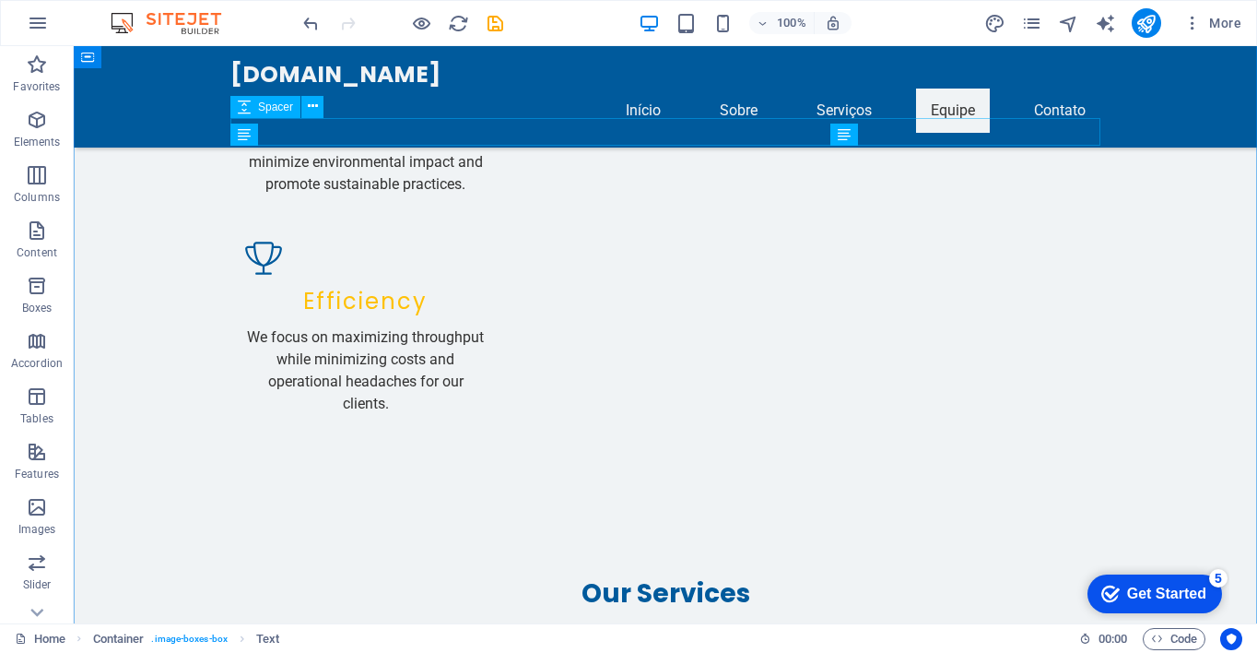
click at [248, 134] on icon at bounding box center [244, 134] width 13 height 22
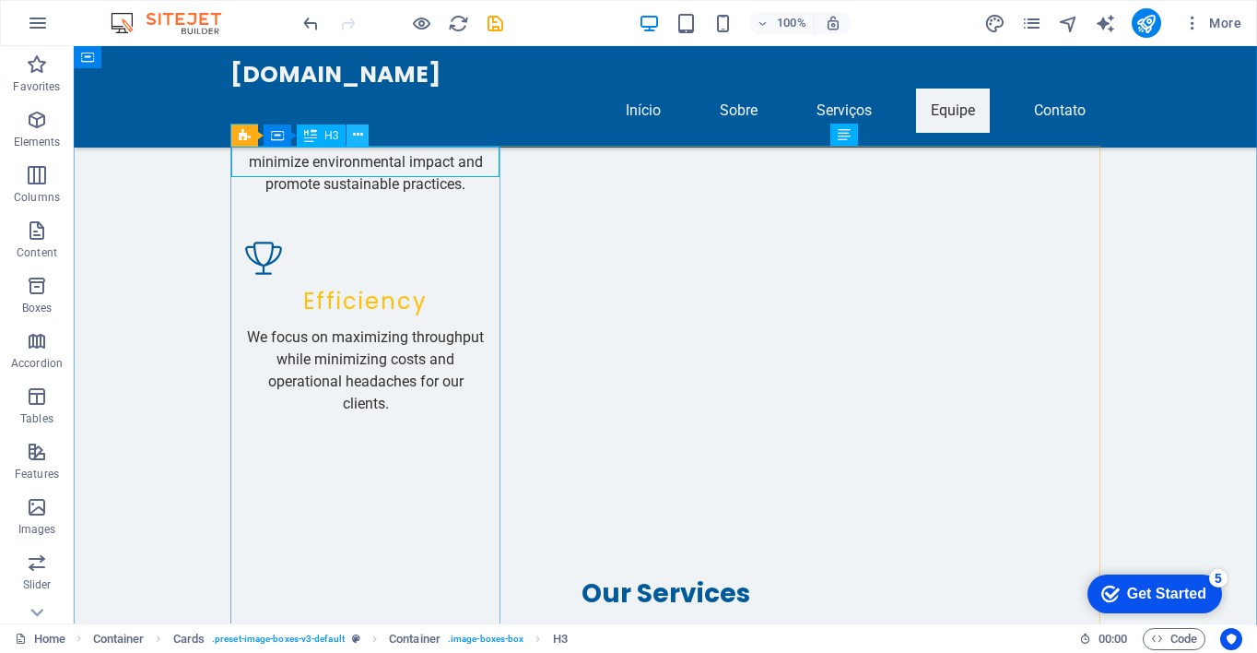
click at [359, 140] on icon at bounding box center [358, 134] width 10 height 19
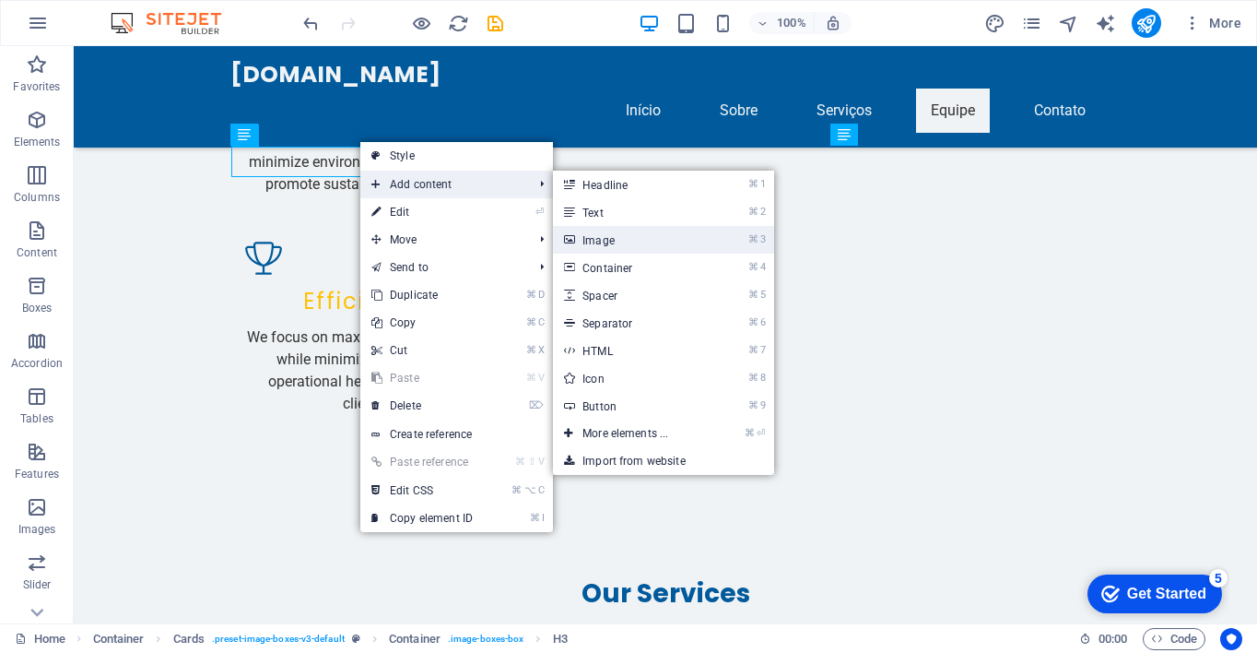
drag, startPoint x: 657, startPoint y: 238, endPoint x: 267, endPoint y: 200, distance: 391.7
click at [657, 238] on link "⌘ 3 Image" at bounding box center [629, 240] width 152 height 28
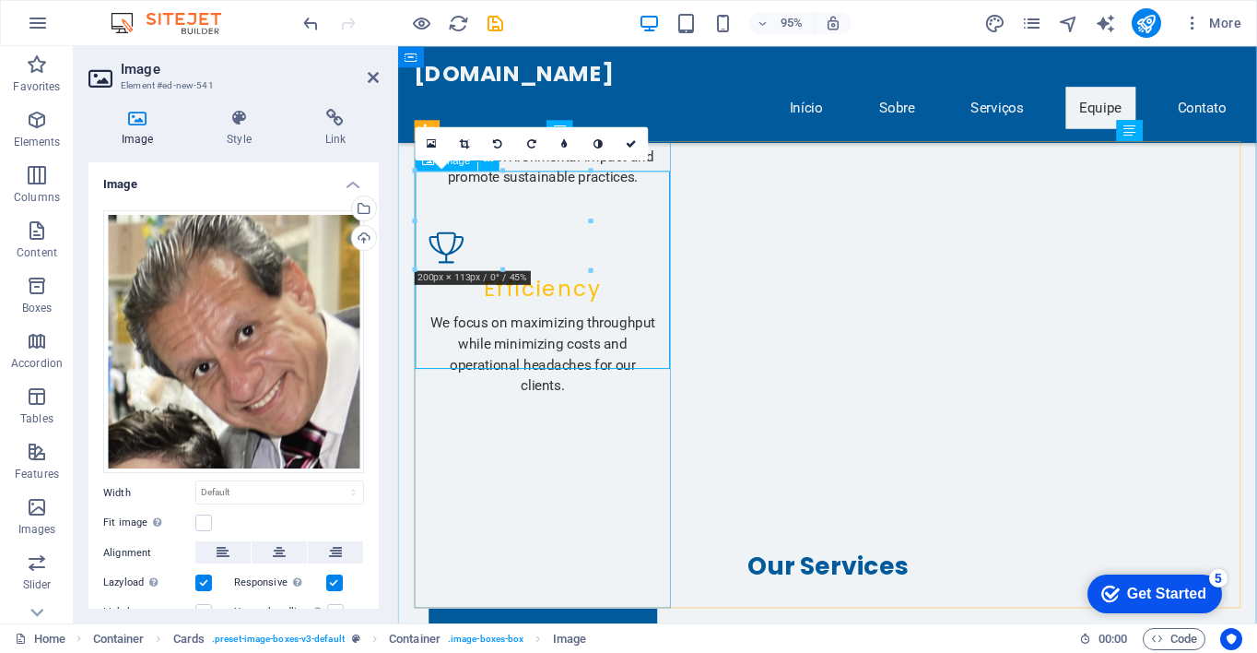
drag, startPoint x: 626, startPoint y: 270, endPoint x: 667, endPoint y: 267, distance: 41.6
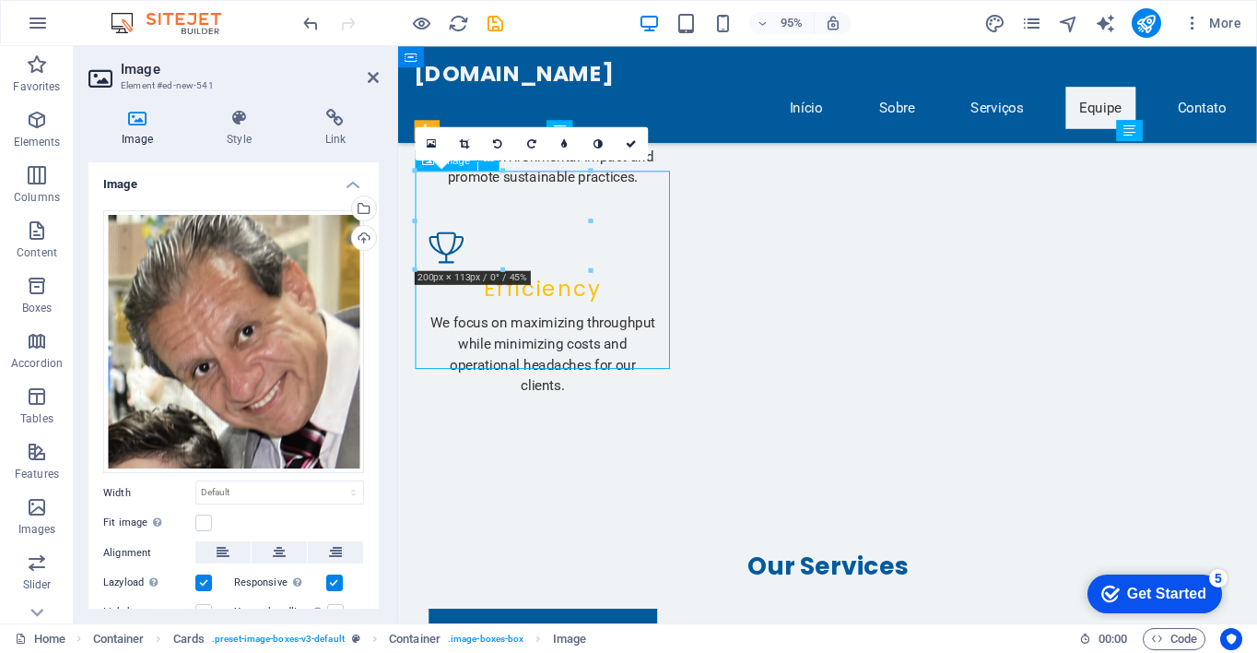
drag, startPoint x: 618, startPoint y: 268, endPoint x: 659, endPoint y: 266, distance: 40.6
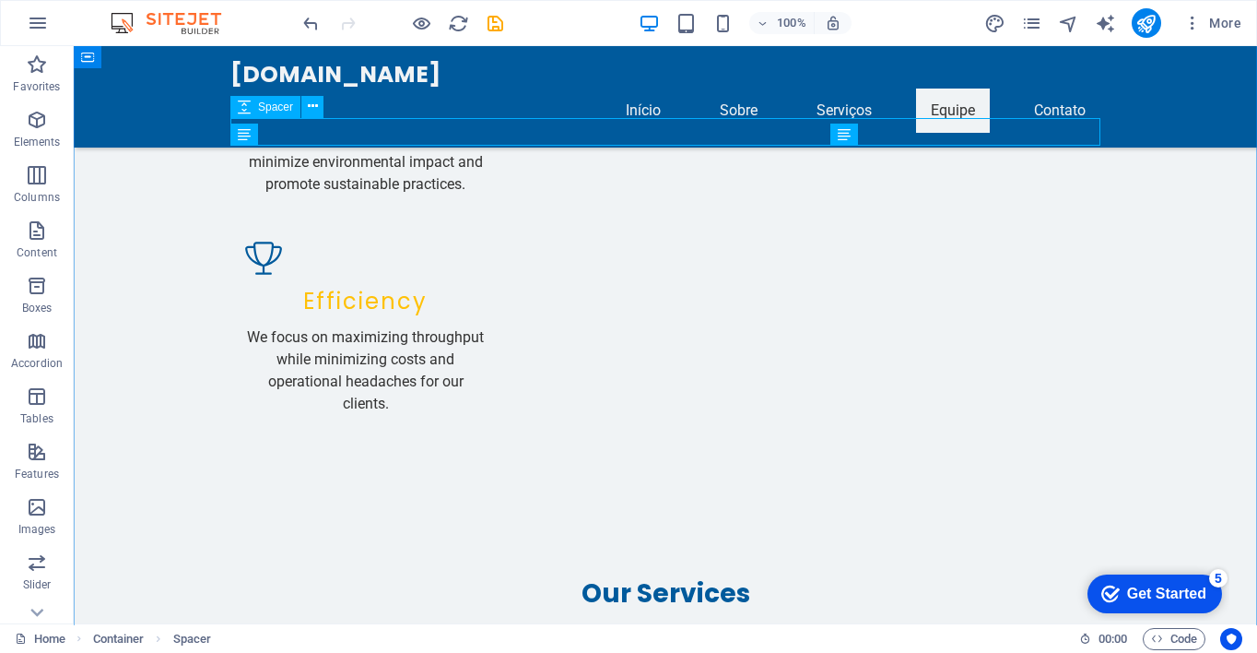
click at [311, 105] on icon at bounding box center [313, 106] width 10 height 19
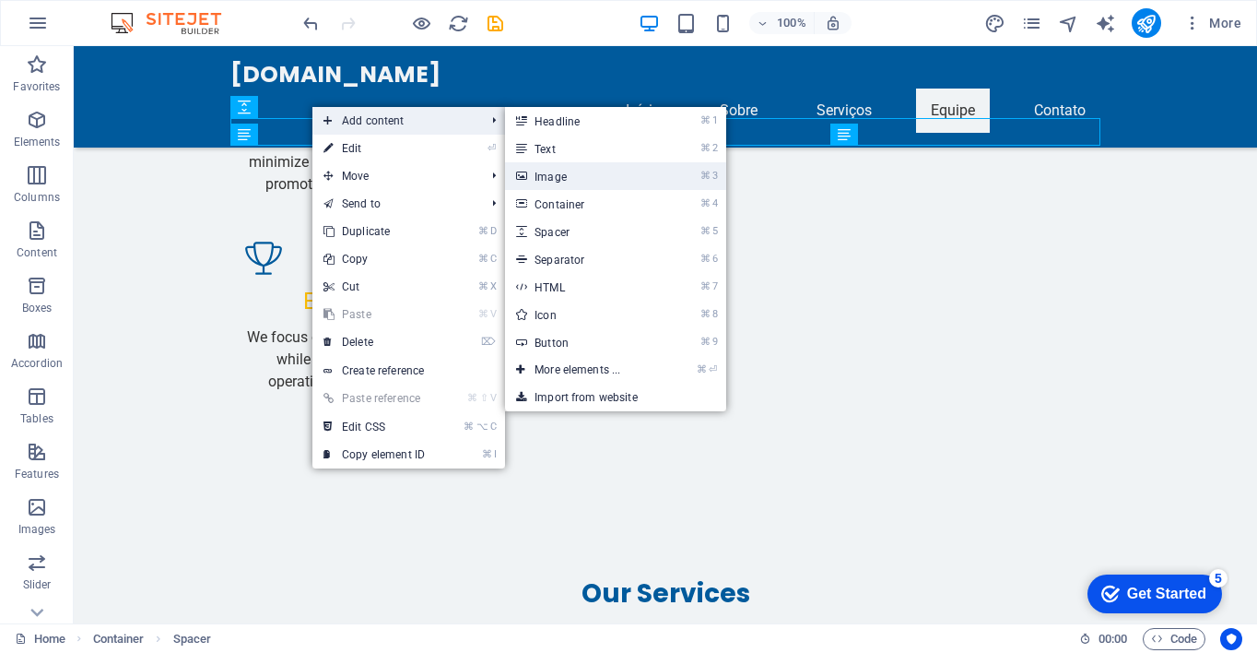
click at [563, 174] on link "⌘ 3 Image" at bounding box center [581, 176] width 152 height 28
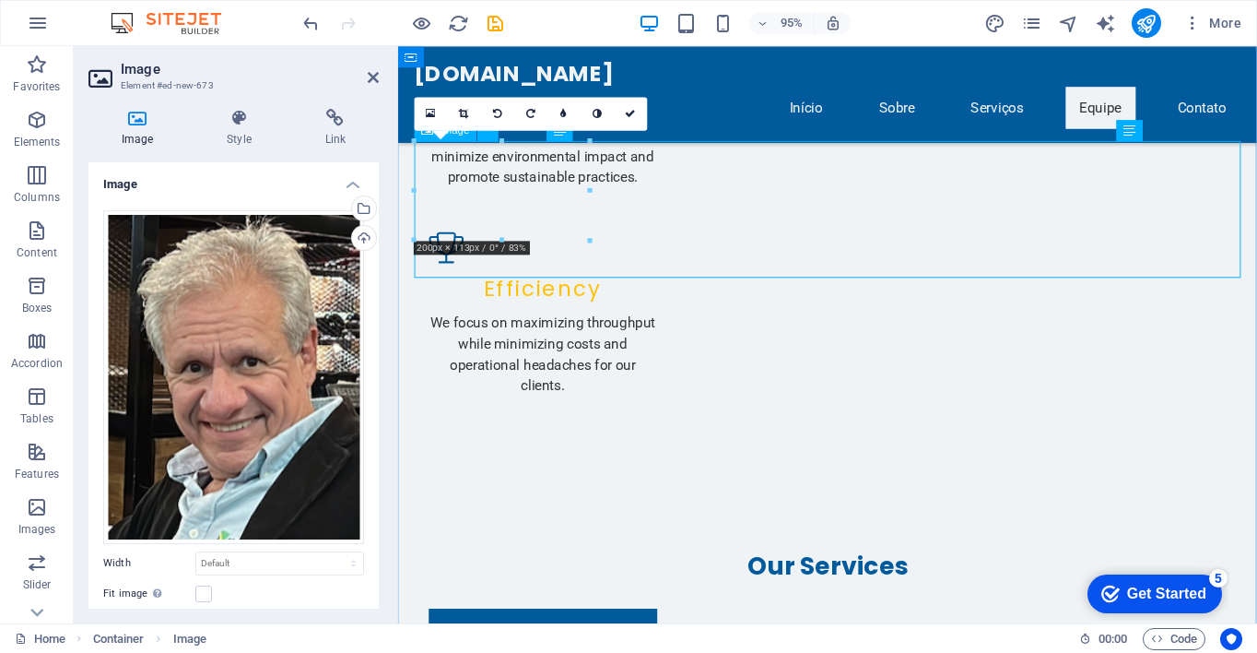
drag, startPoint x: 526, startPoint y: 206, endPoint x: 616, endPoint y: 201, distance: 89.6
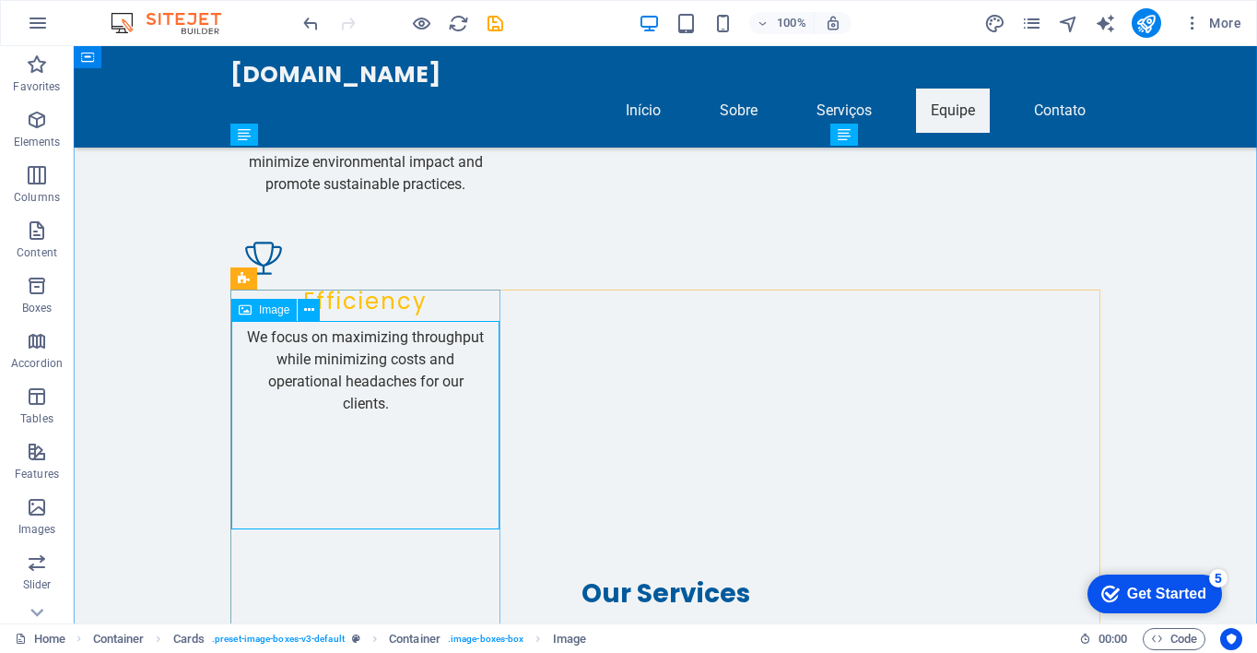
click at [304, 307] on icon at bounding box center [309, 309] width 10 height 19
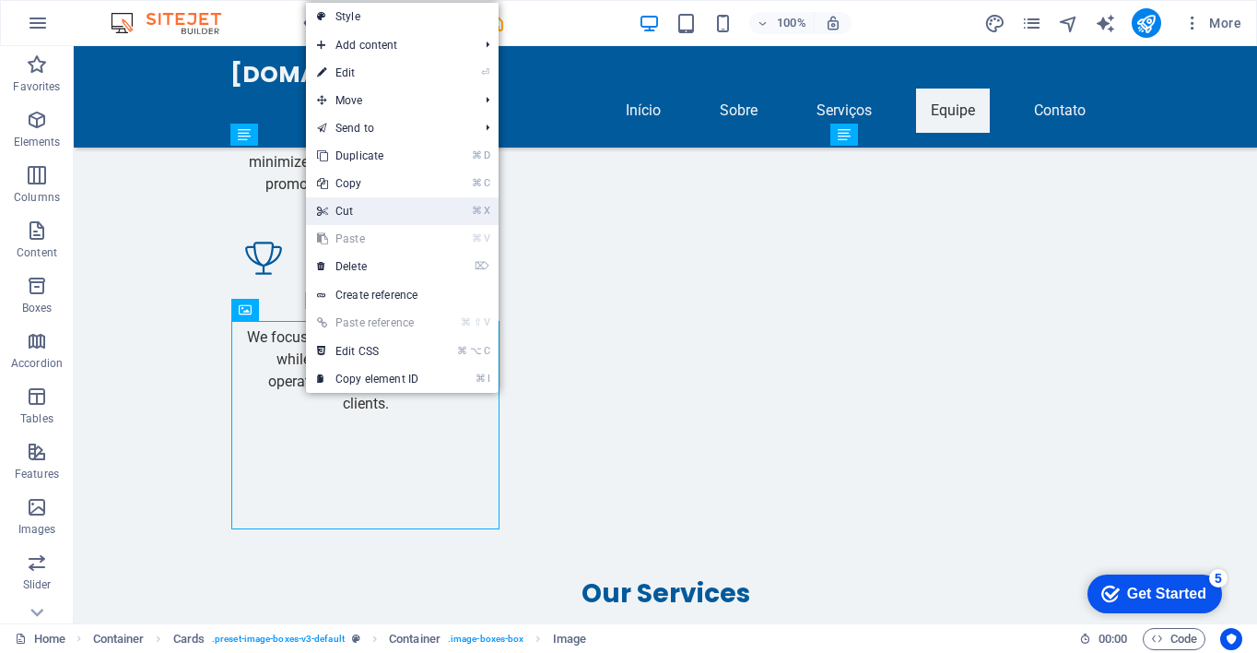
click at [408, 211] on link "⌘ X Cut" at bounding box center [367, 211] width 123 height 28
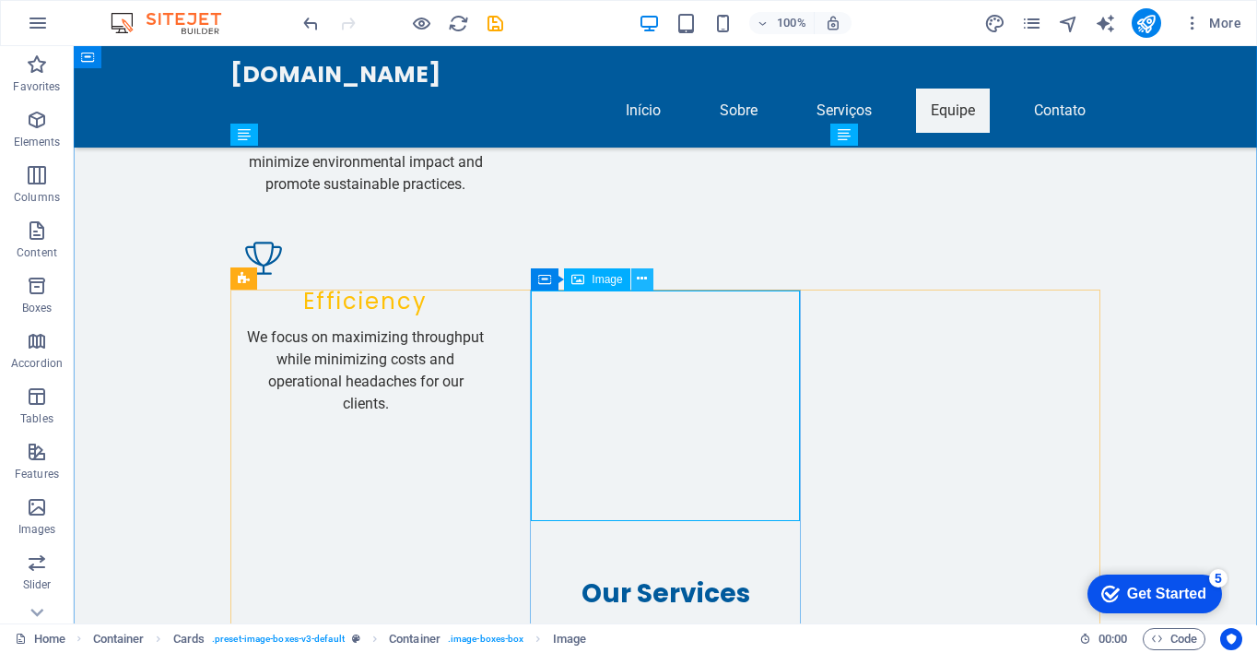
click at [642, 276] on icon at bounding box center [642, 278] width 10 height 19
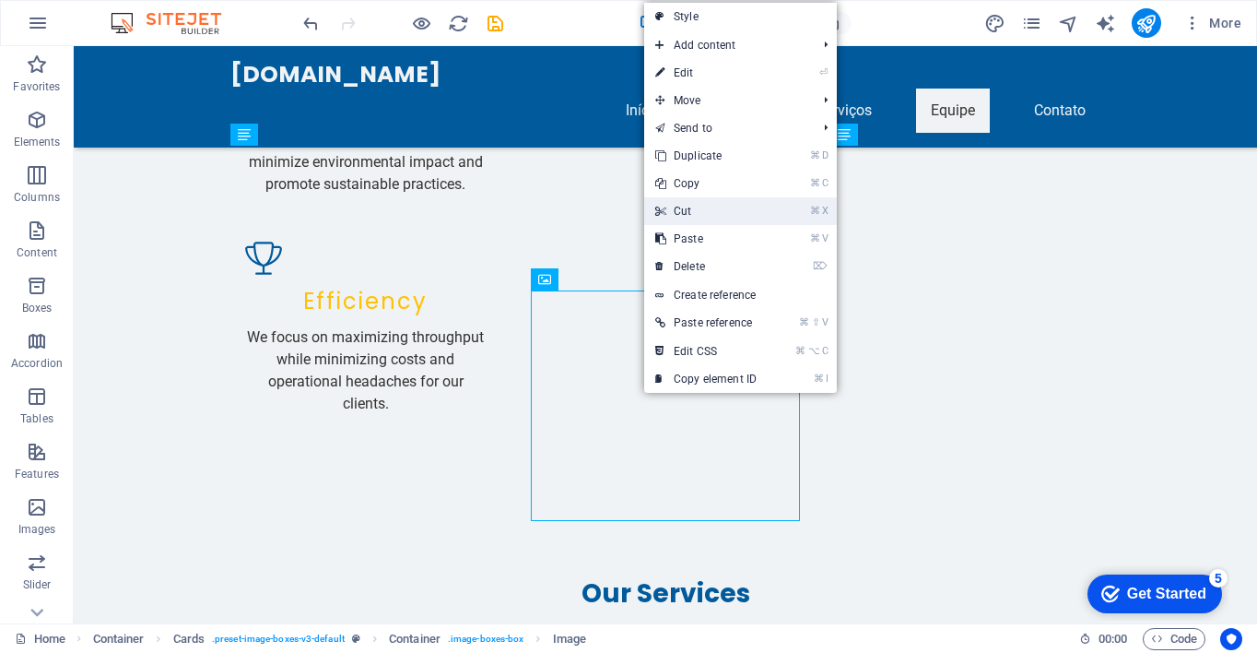
click at [688, 214] on link "⌘ X Cut" at bounding box center [705, 211] width 123 height 28
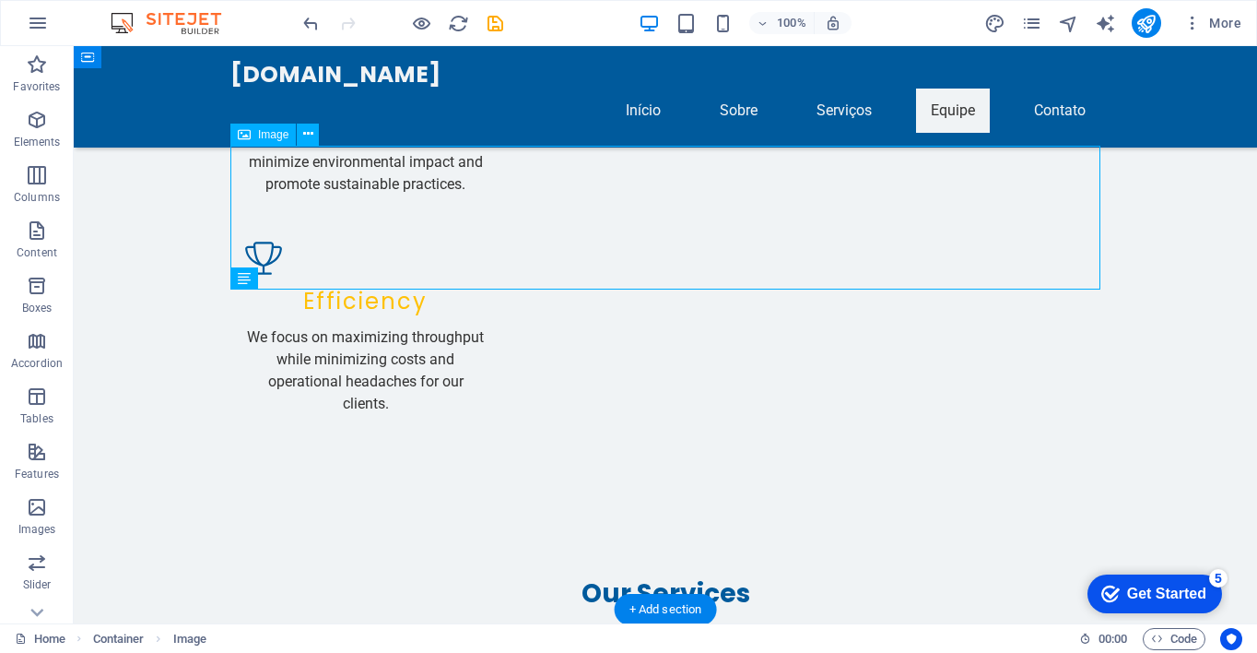
click at [319, 108] on button at bounding box center [312, 107] width 22 height 22
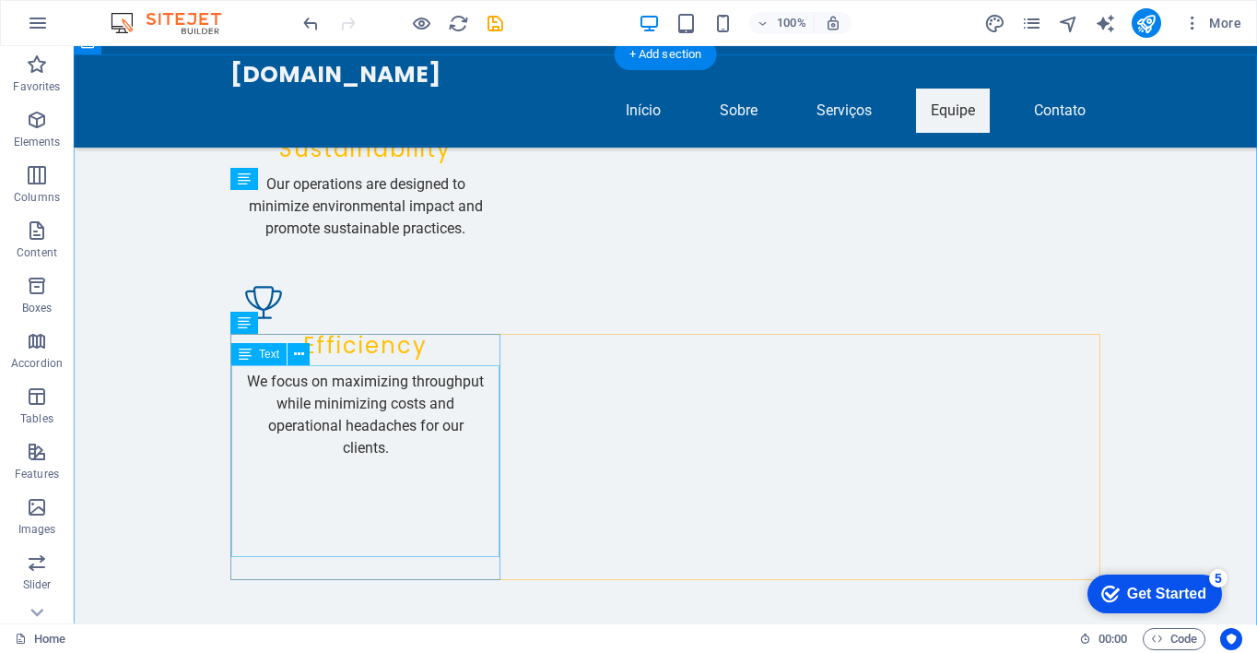
scroll to position [2203, 0]
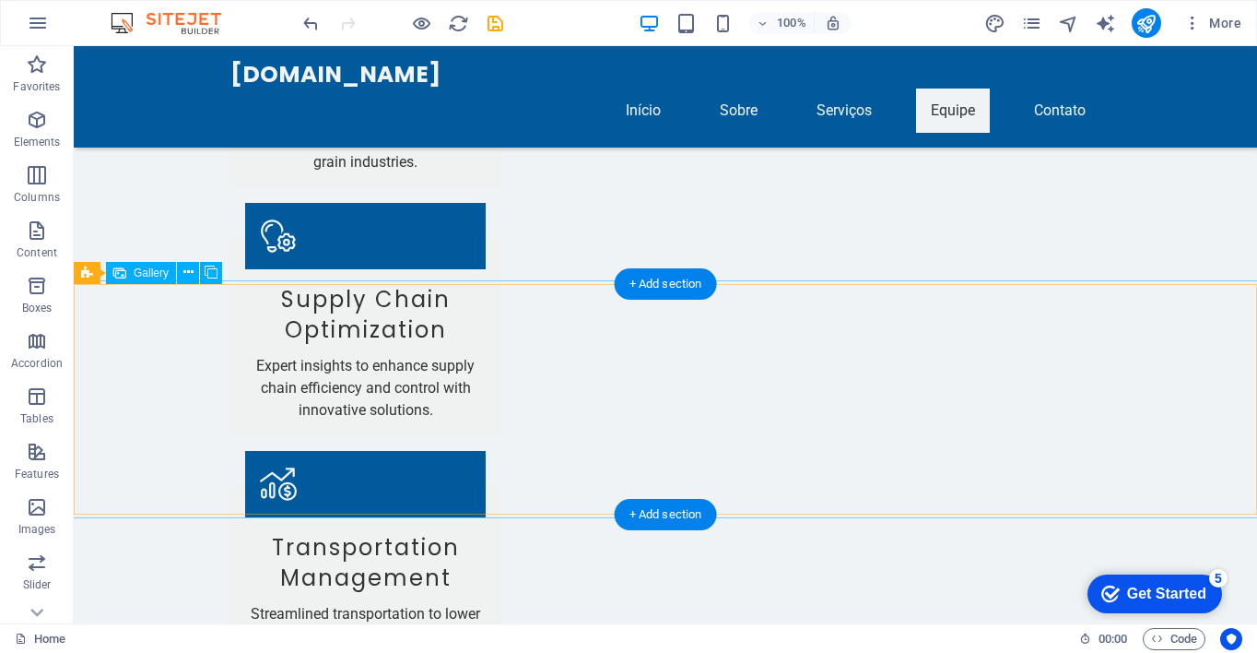
scroll to position [2954, 0]
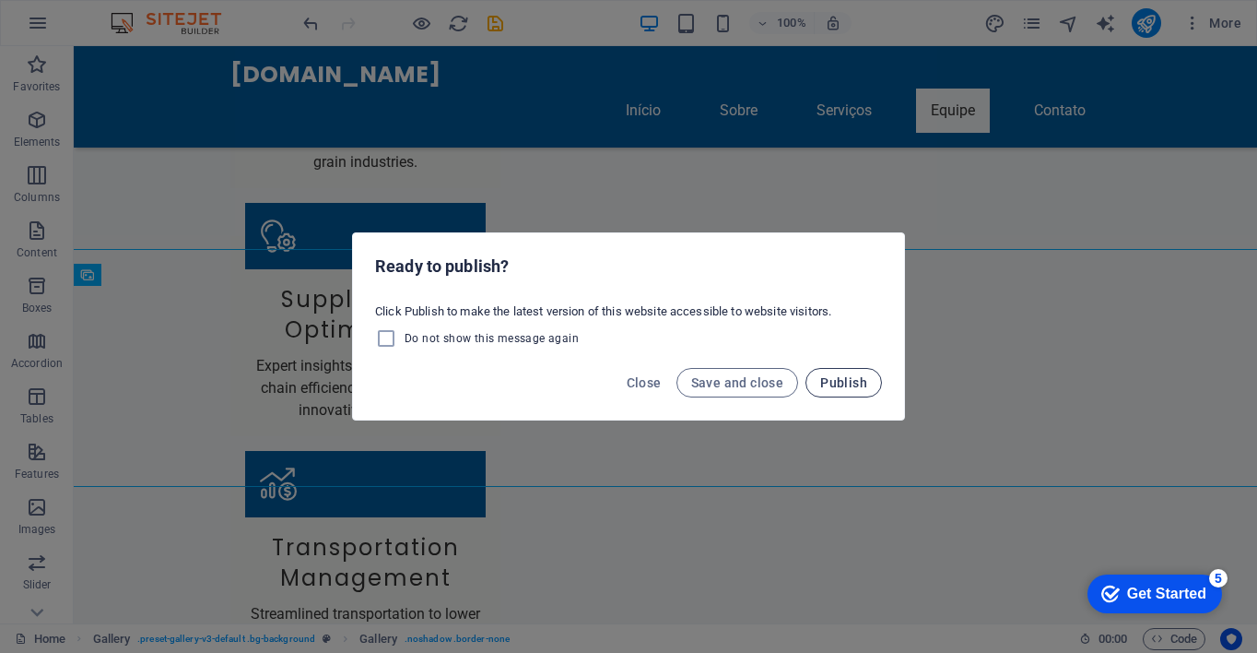
click at [839, 377] on span "Publish" at bounding box center [843, 382] width 47 height 15
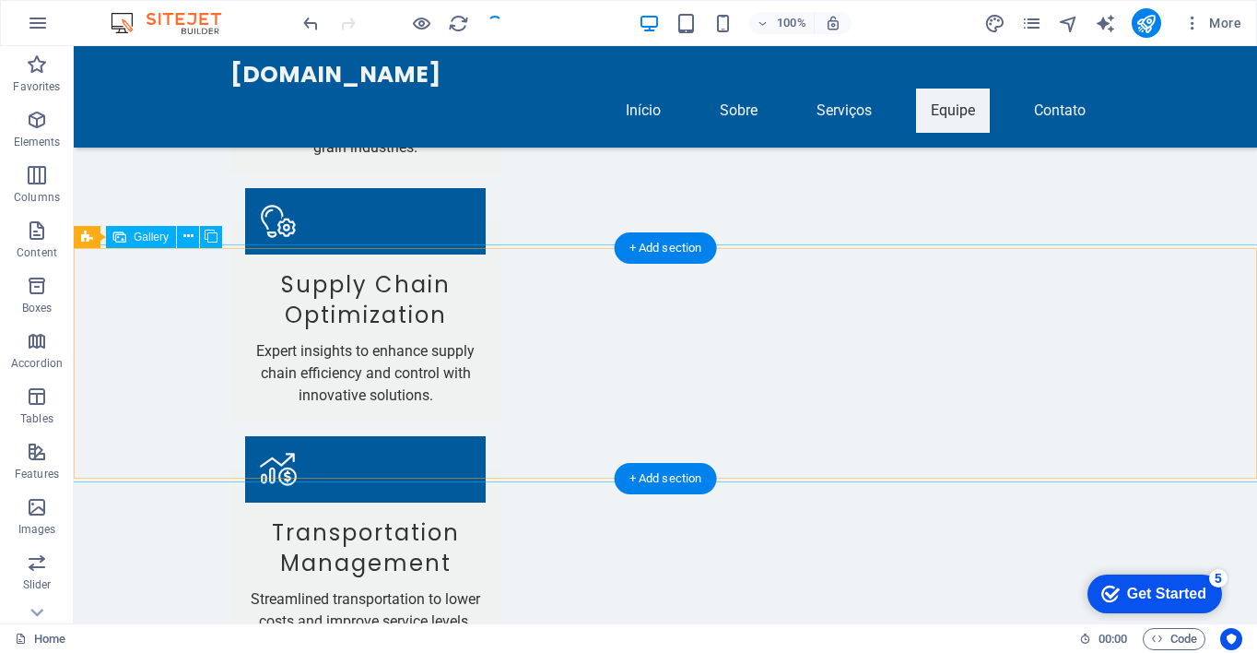
scroll to position [2970, 0]
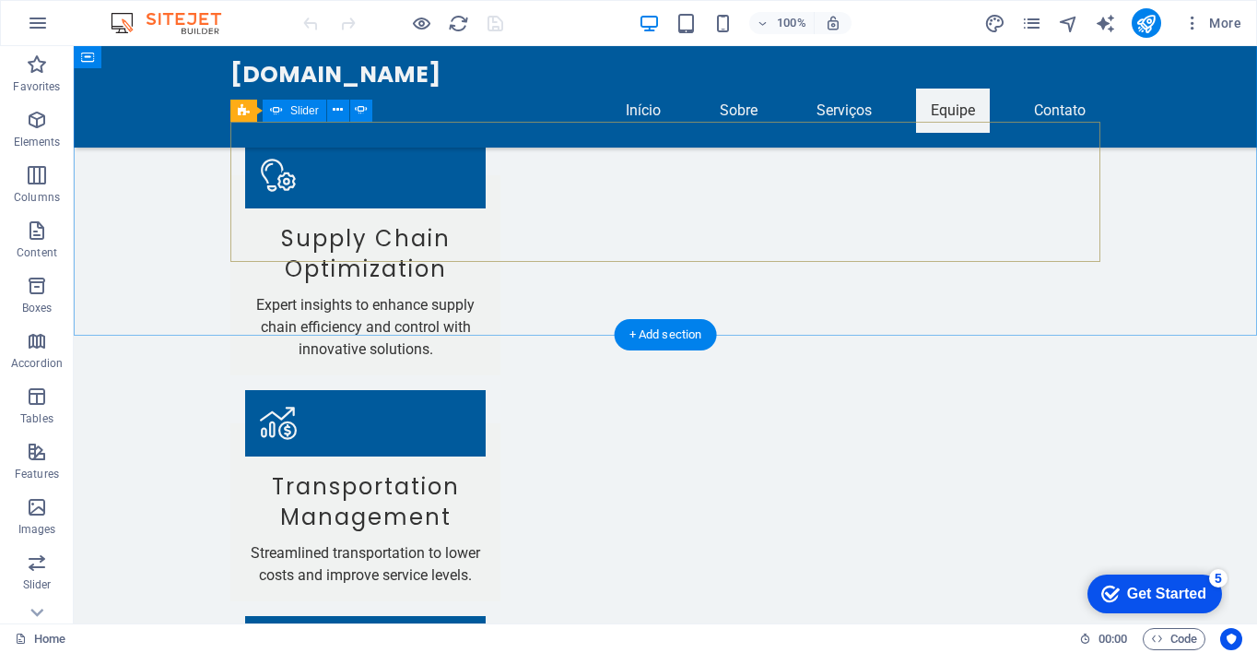
scroll to position [3014, 0]
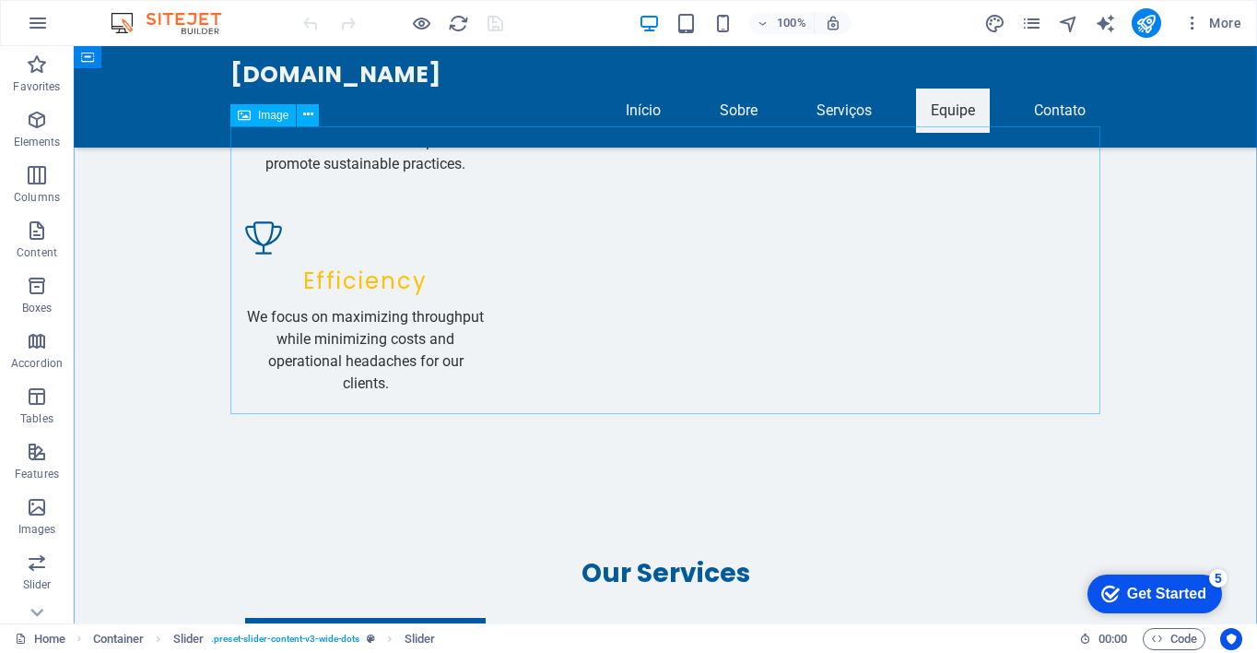
scroll to position [2267, 0]
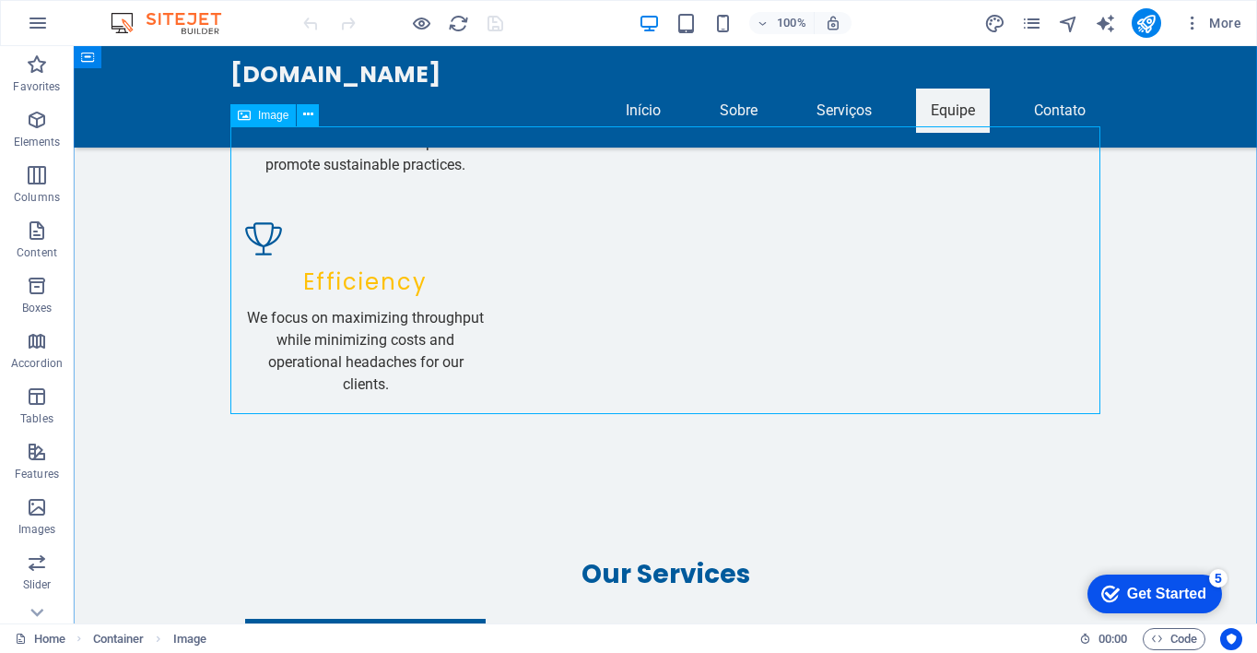
click at [305, 115] on icon at bounding box center [308, 114] width 10 height 19
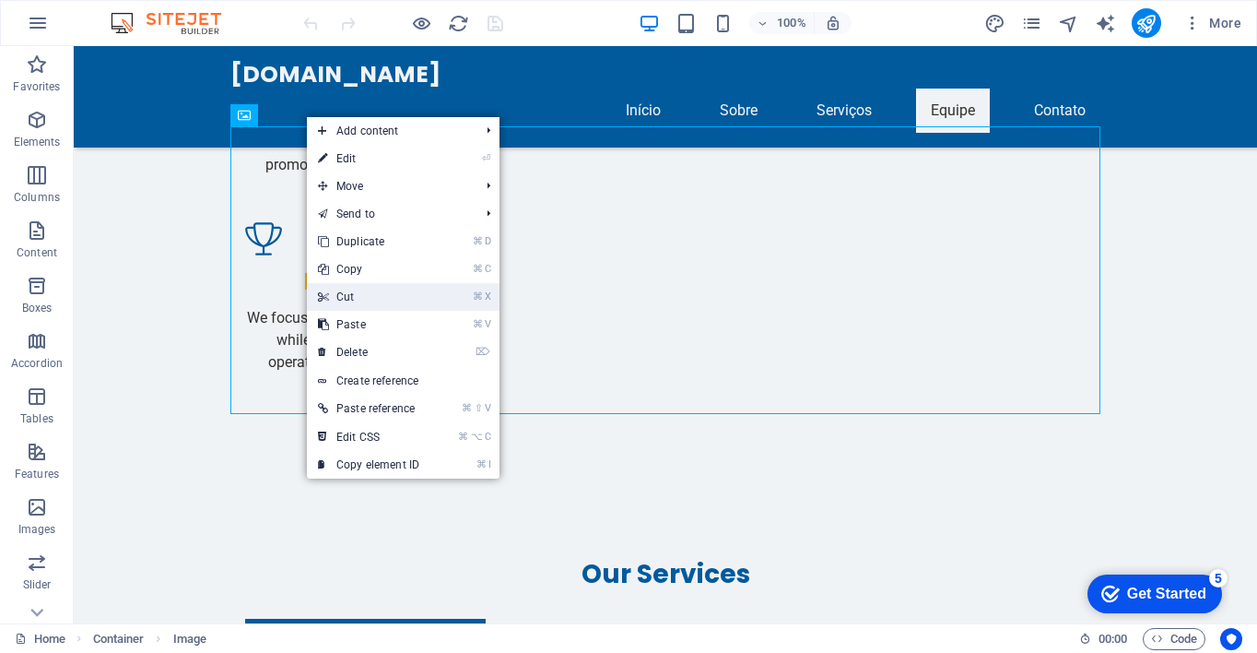
click at [364, 297] on link "⌘ X Cut" at bounding box center [368, 297] width 123 height 28
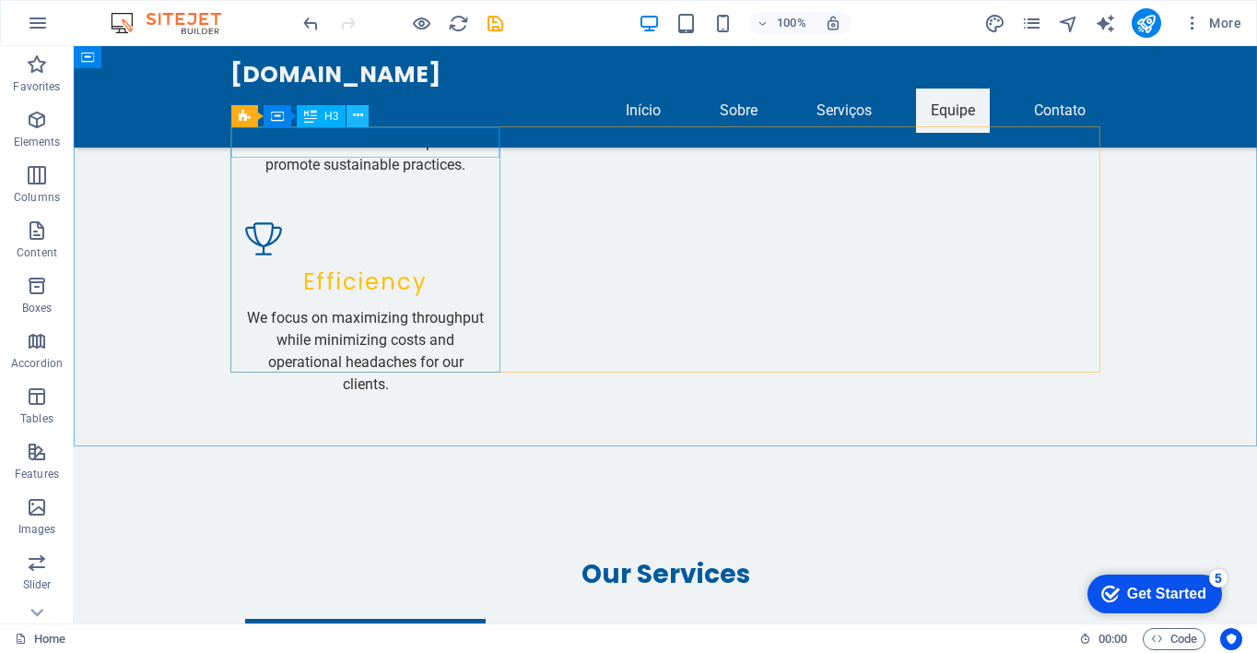
click at [361, 117] on icon at bounding box center [358, 115] width 10 height 19
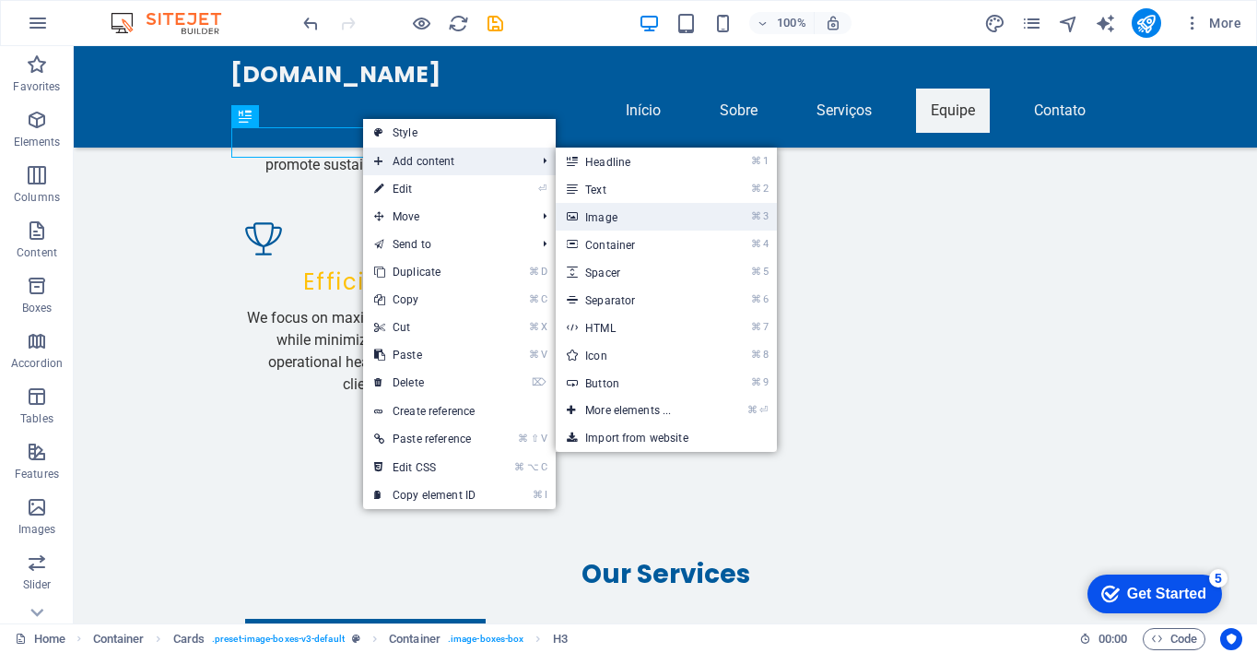
drag, startPoint x: 601, startPoint y: 220, endPoint x: 206, endPoint y: 174, distance: 397.1
click at [601, 220] on link "⌘ 3 Image" at bounding box center [632, 217] width 152 height 28
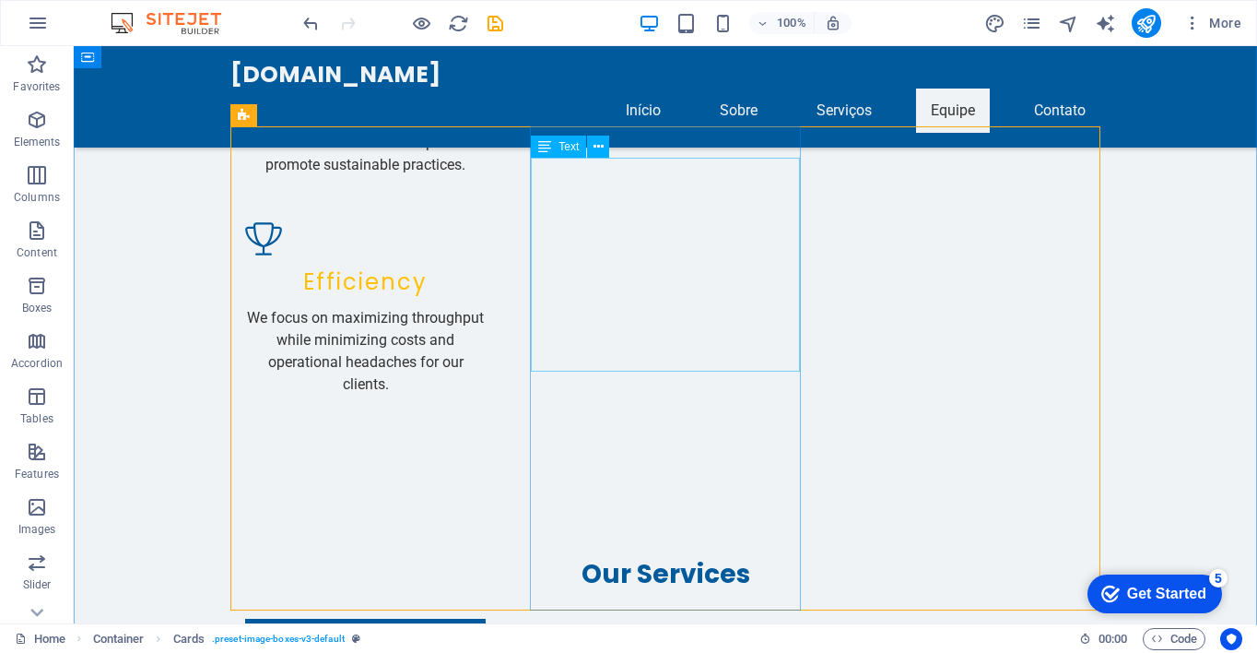
click at [594, 146] on icon at bounding box center [599, 146] width 10 height 19
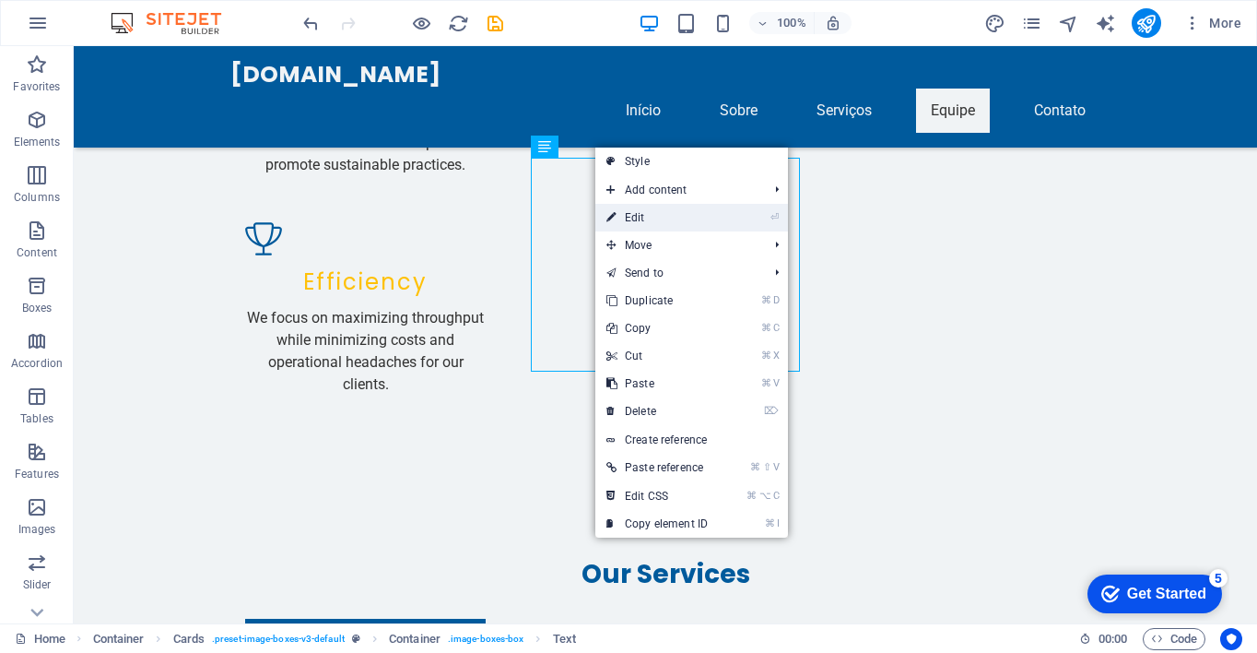
click at [637, 217] on link "⏎ Edit" at bounding box center [656, 218] width 123 height 28
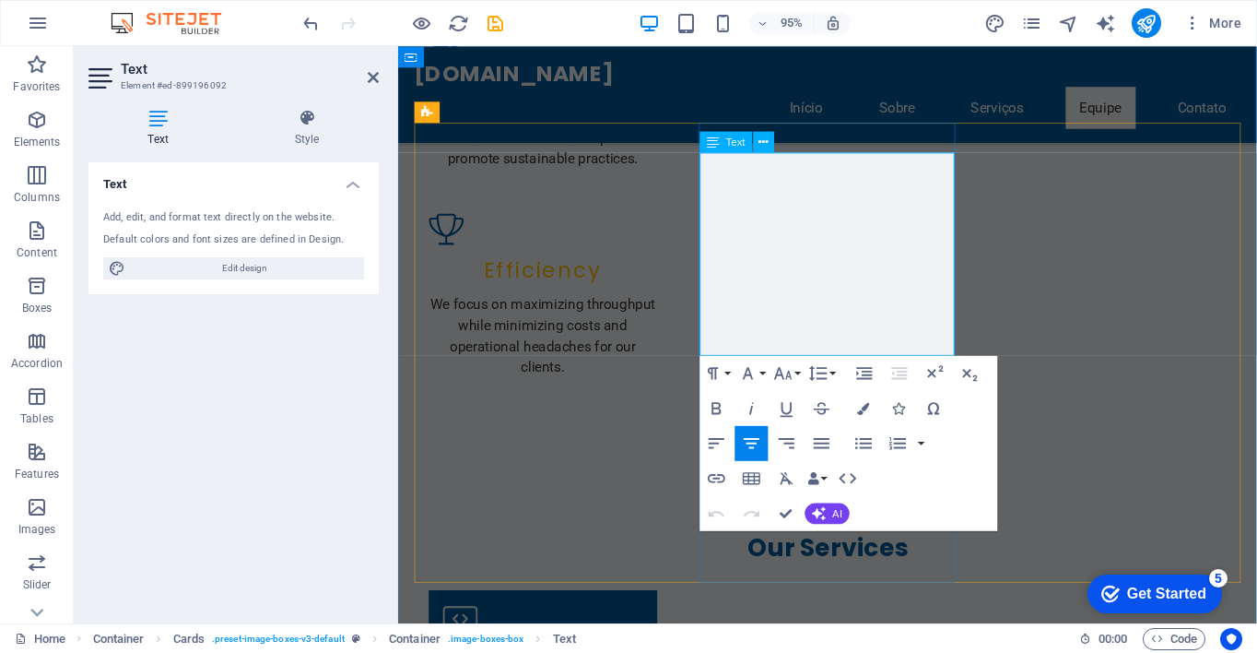
drag, startPoint x: 923, startPoint y: 194, endPoint x: 865, endPoint y: 222, distance: 63.5
copy p "with 36 years of experience"
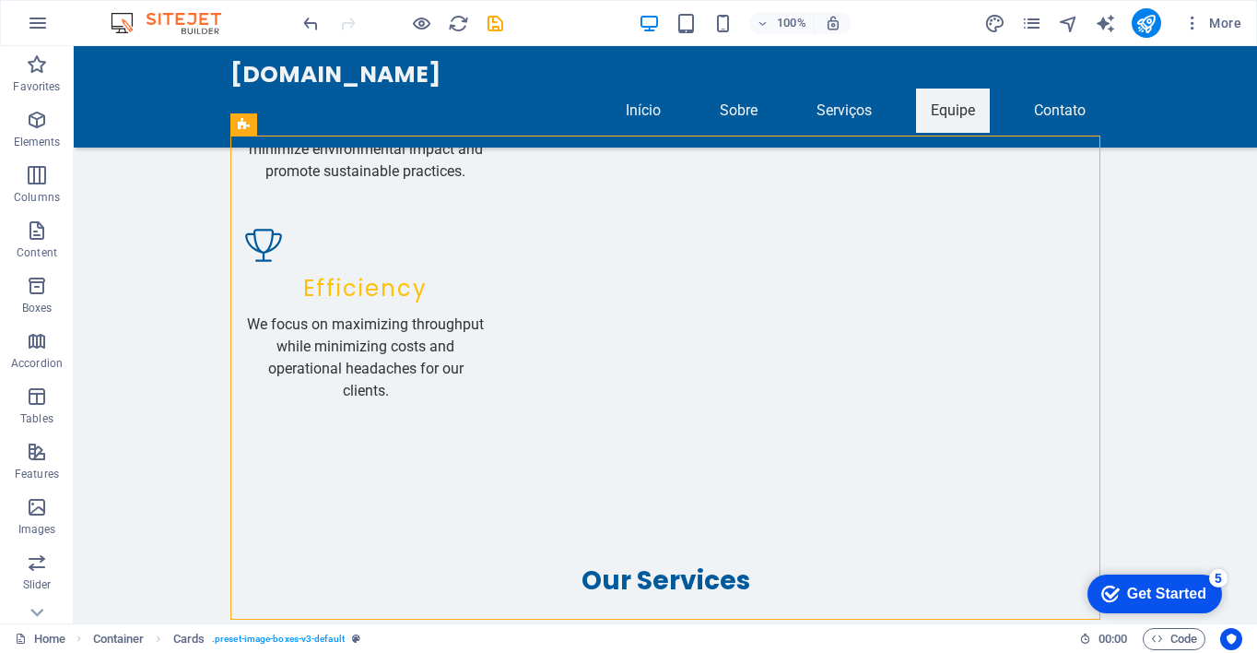
scroll to position [2261, 0]
click at [630, 88] on nav "Início Sobre Serviços Equipe Contato" at bounding box center [665, 110] width 870 height 44
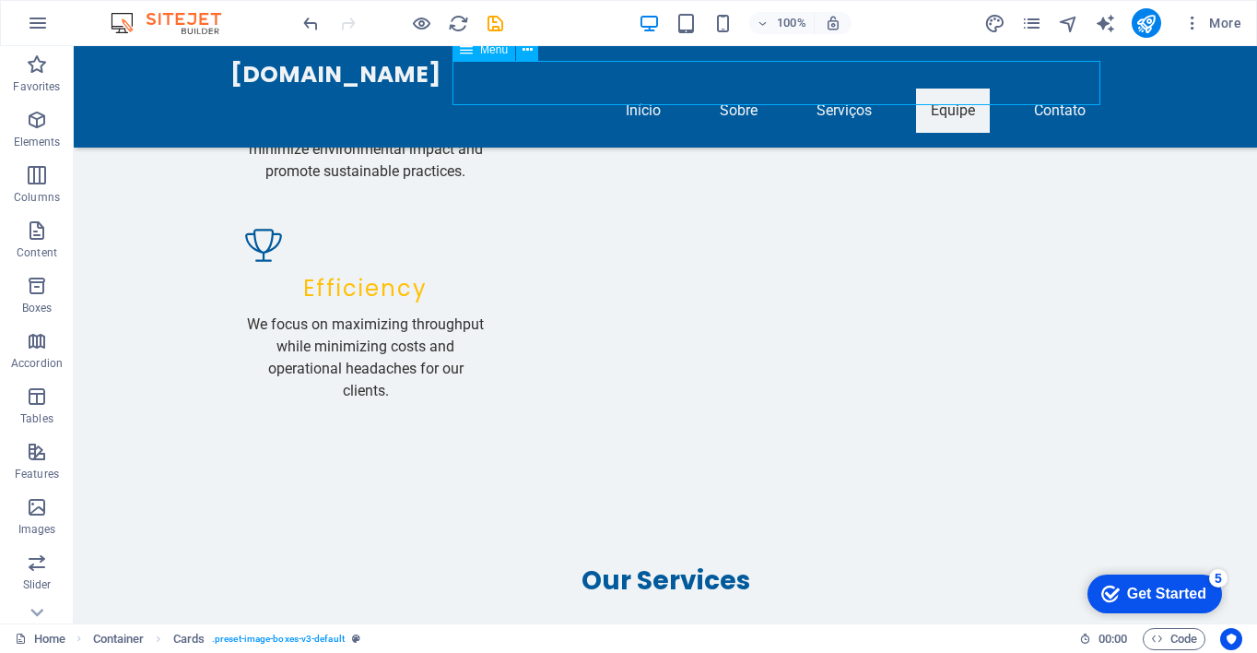
click at [630, 88] on nav "Início Sobre Serviços Equipe Contato" at bounding box center [665, 110] width 870 height 44
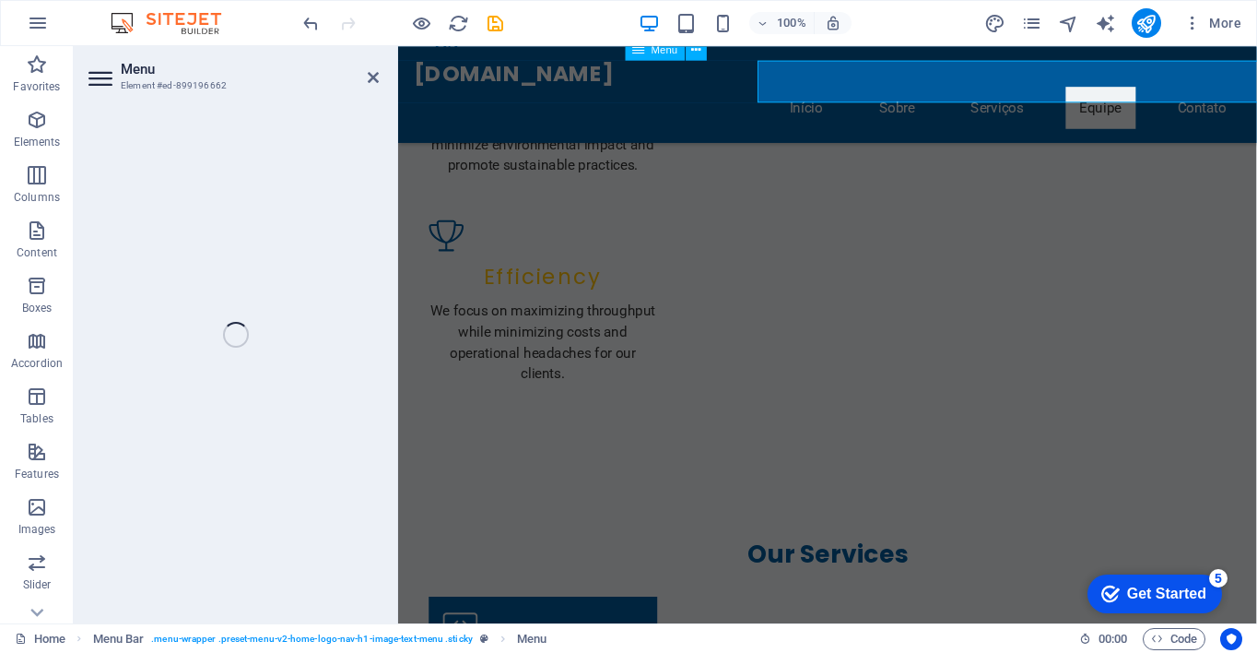
select select
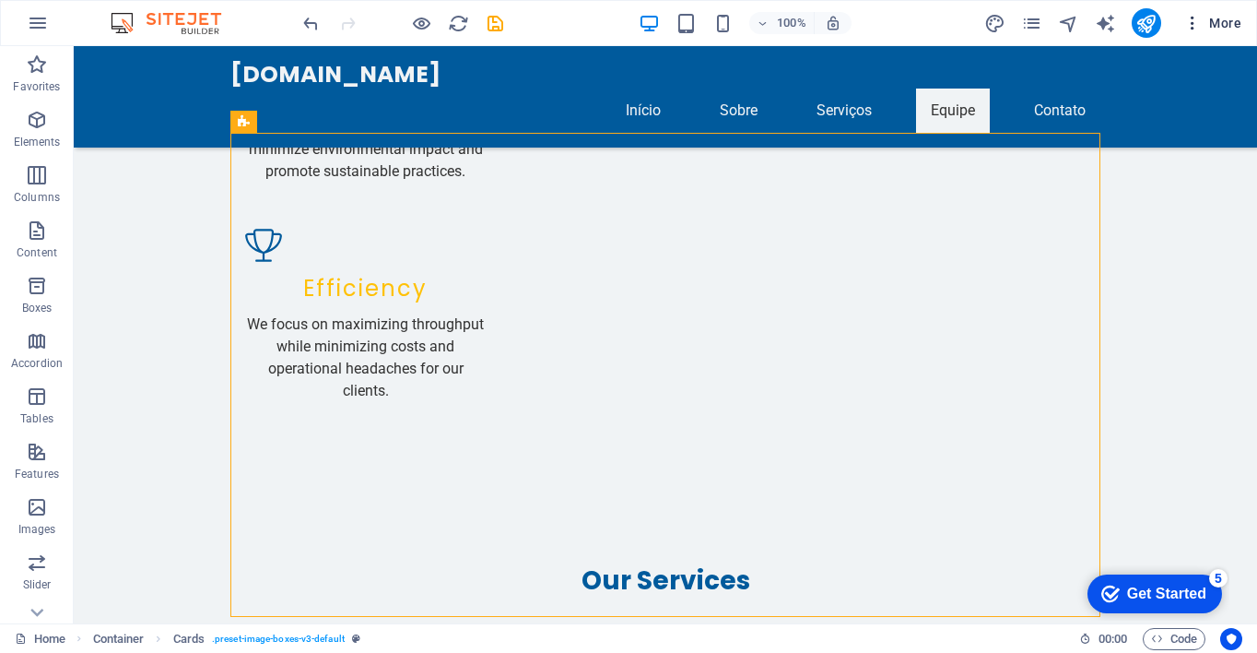
click at [1223, 16] on span "More" at bounding box center [1212, 23] width 58 height 18
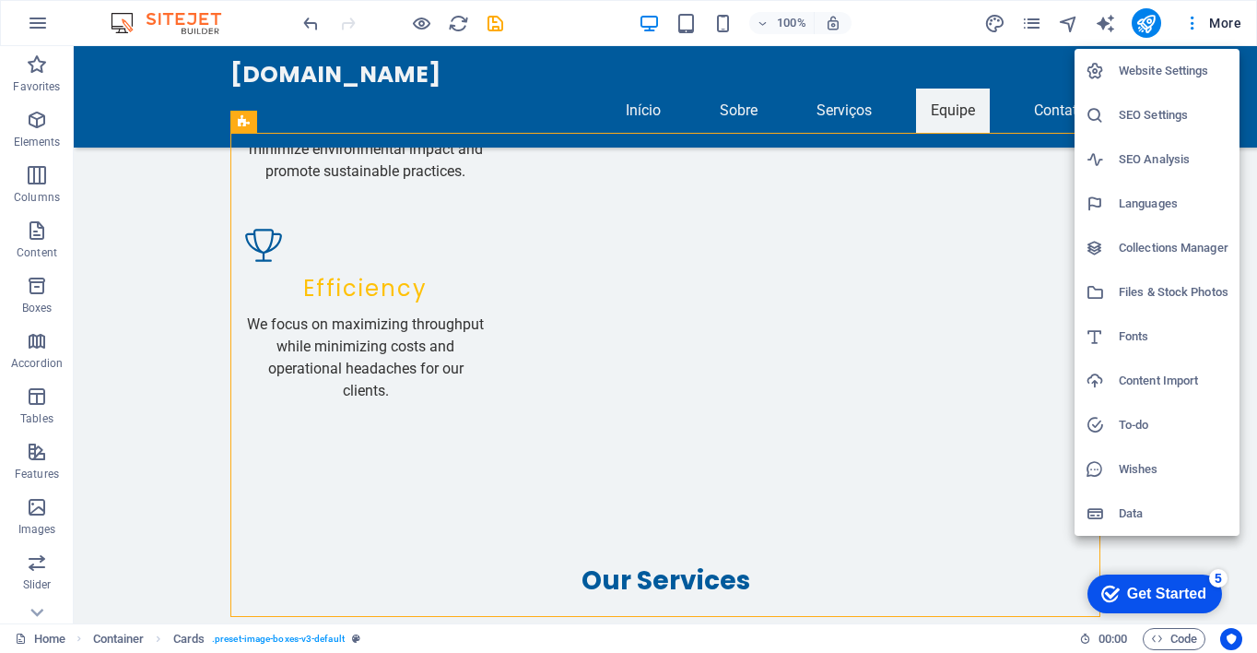
click at [1226, 39] on div at bounding box center [628, 326] width 1257 height 653
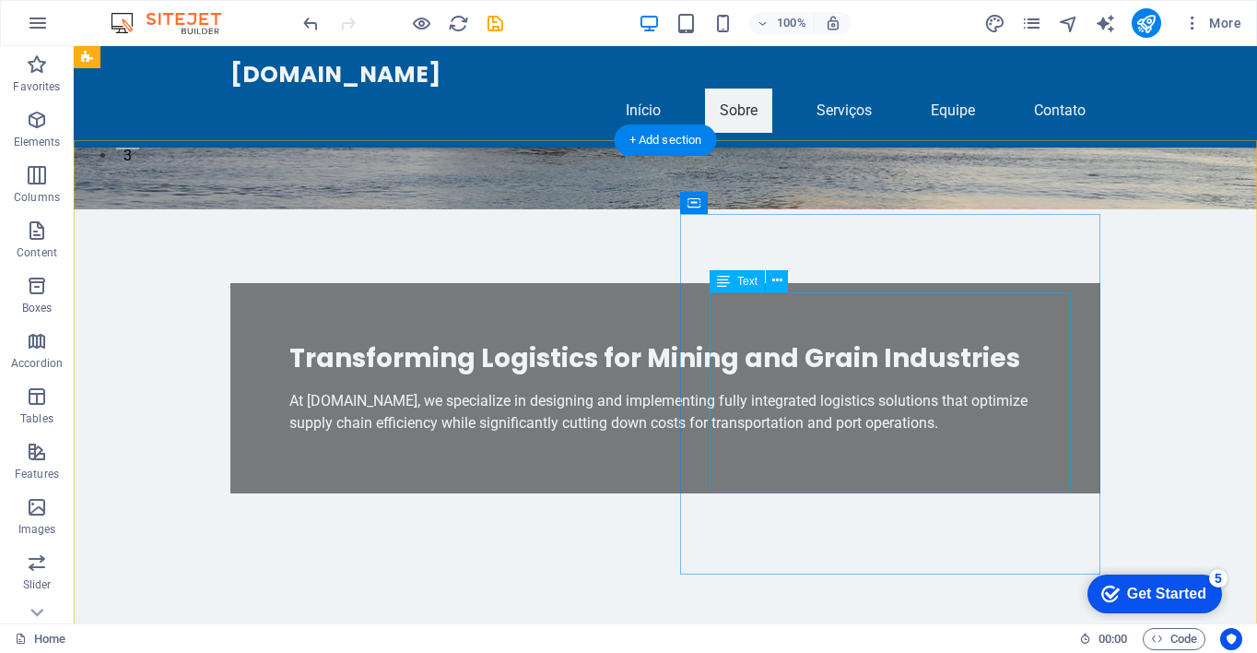
scroll to position [470, 0]
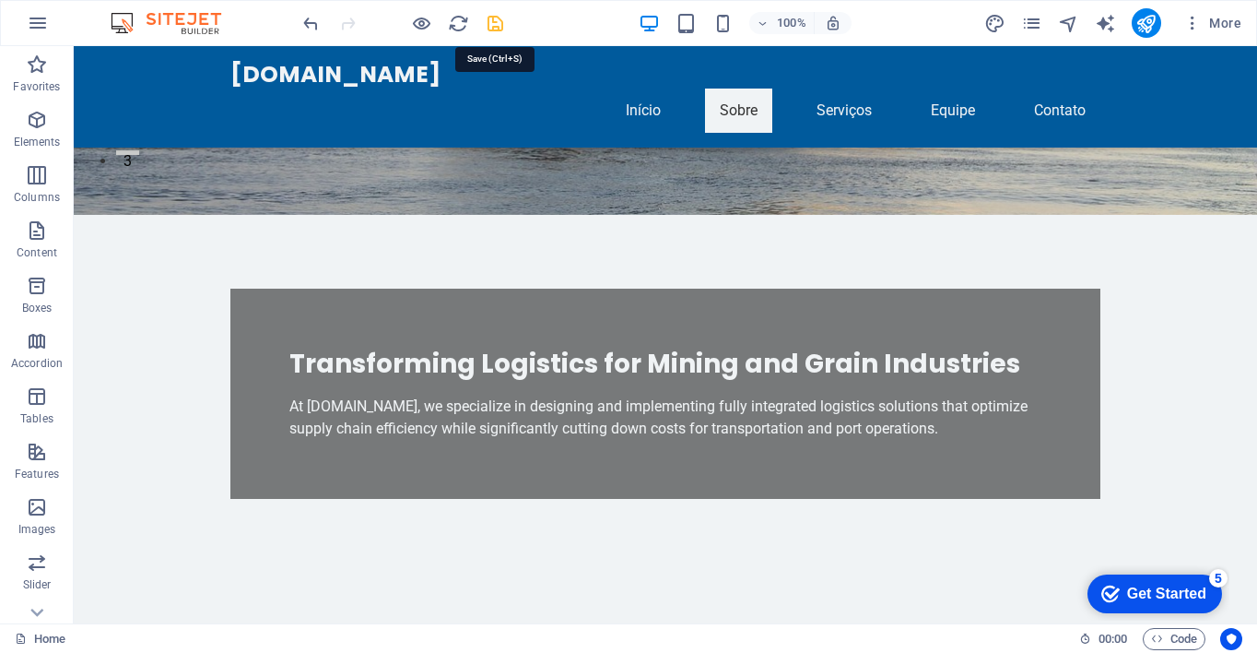
click at [494, 24] on icon "save" at bounding box center [495, 23] width 21 height 21
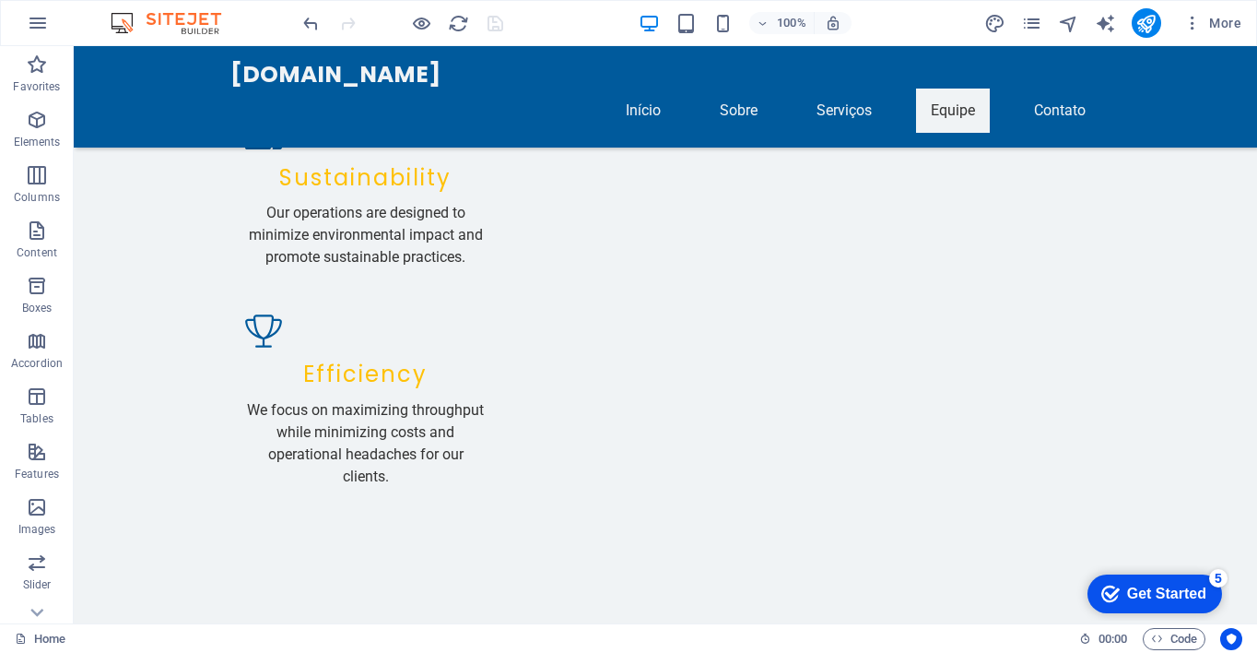
scroll to position [2174, 0]
click at [1191, 23] on icon "button" at bounding box center [1192, 23] width 18 height 18
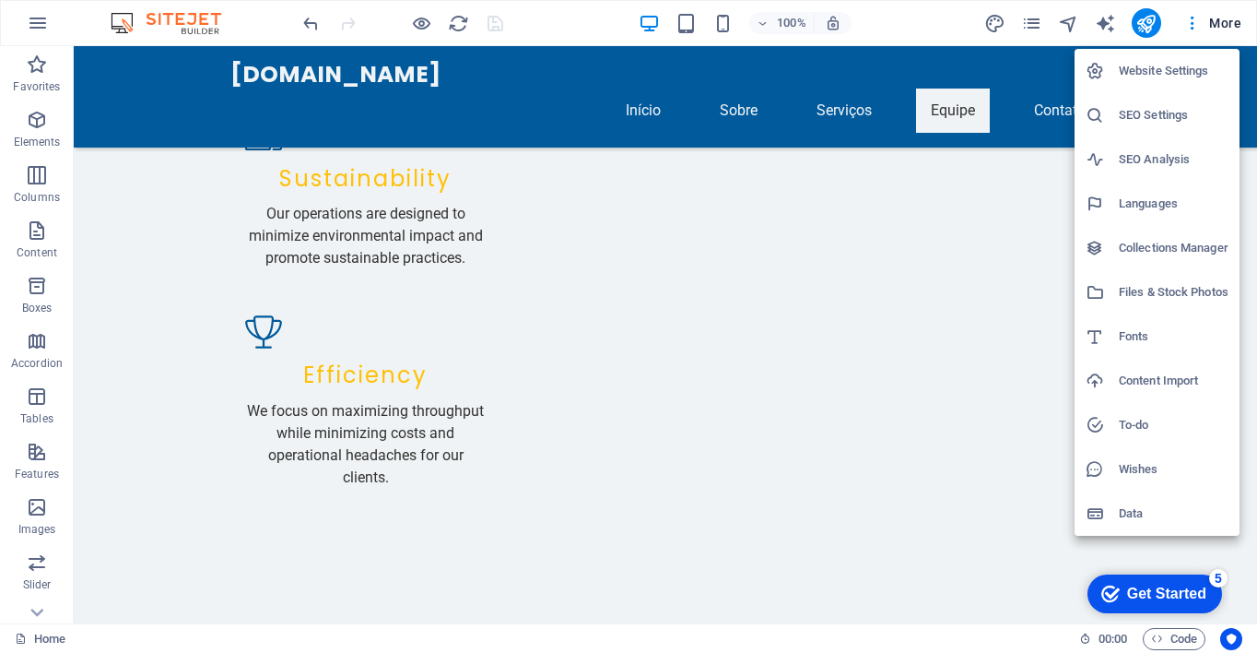
click at [1191, 22] on div at bounding box center [628, 326] width 1257 height 653
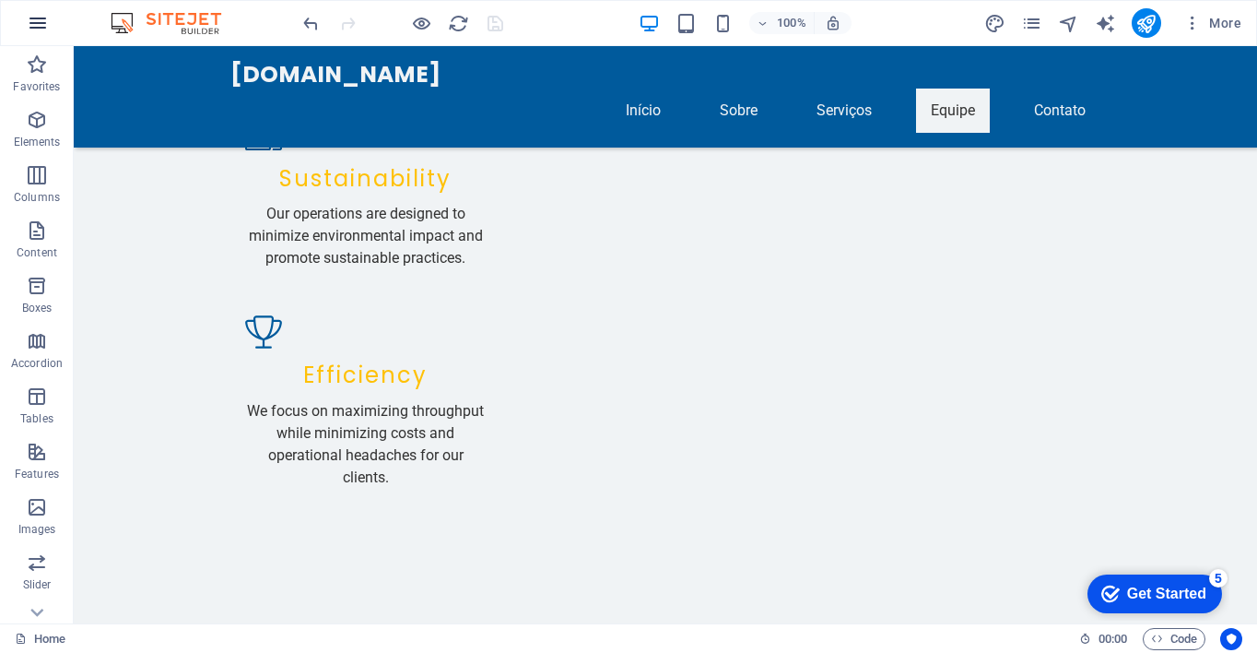
click at [49, 24] on button "button" at bounding box center [38, 23] width 44 height 44
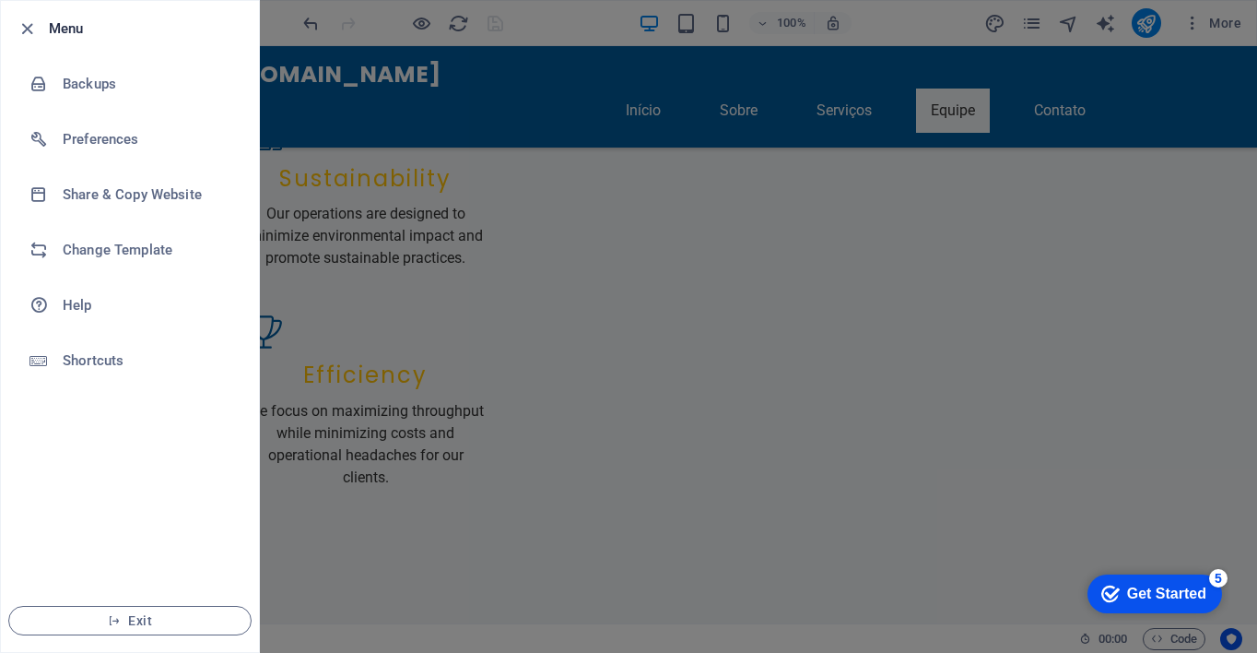
click at [47, 23] on div at bounding box center [32, 29] width 33 height 22
click at [28, 27] on icon "button" at bounding box center [27, 28] width 21 height 21
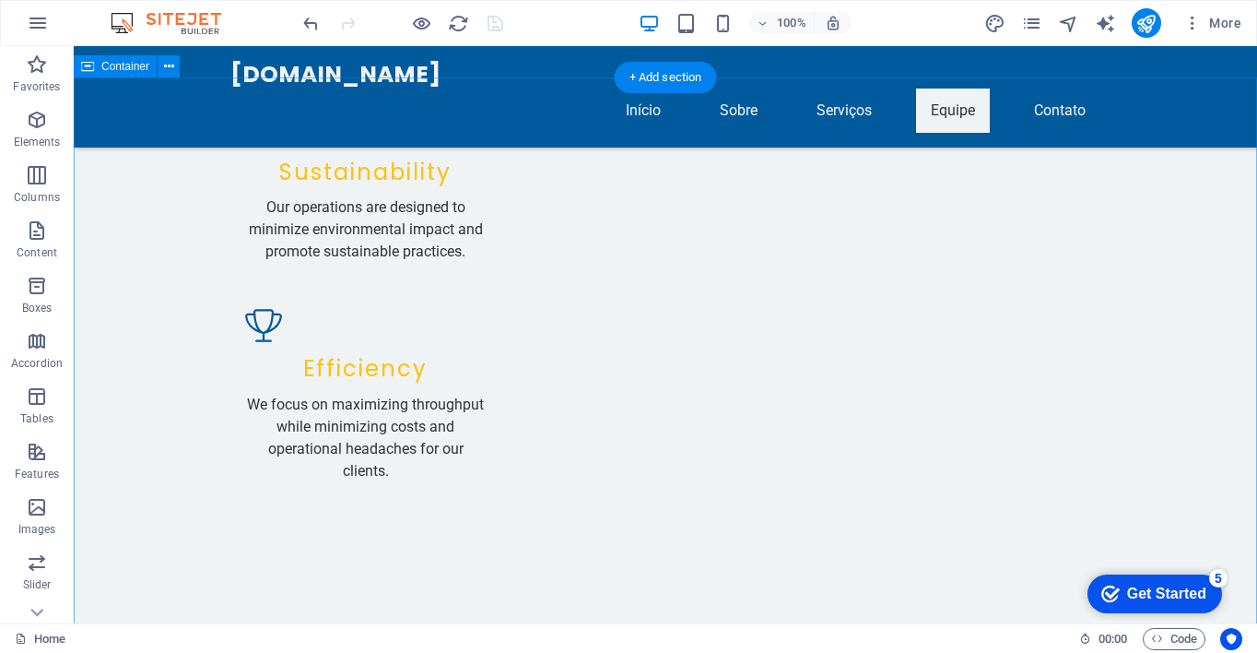
scroll to position [2182, 0]
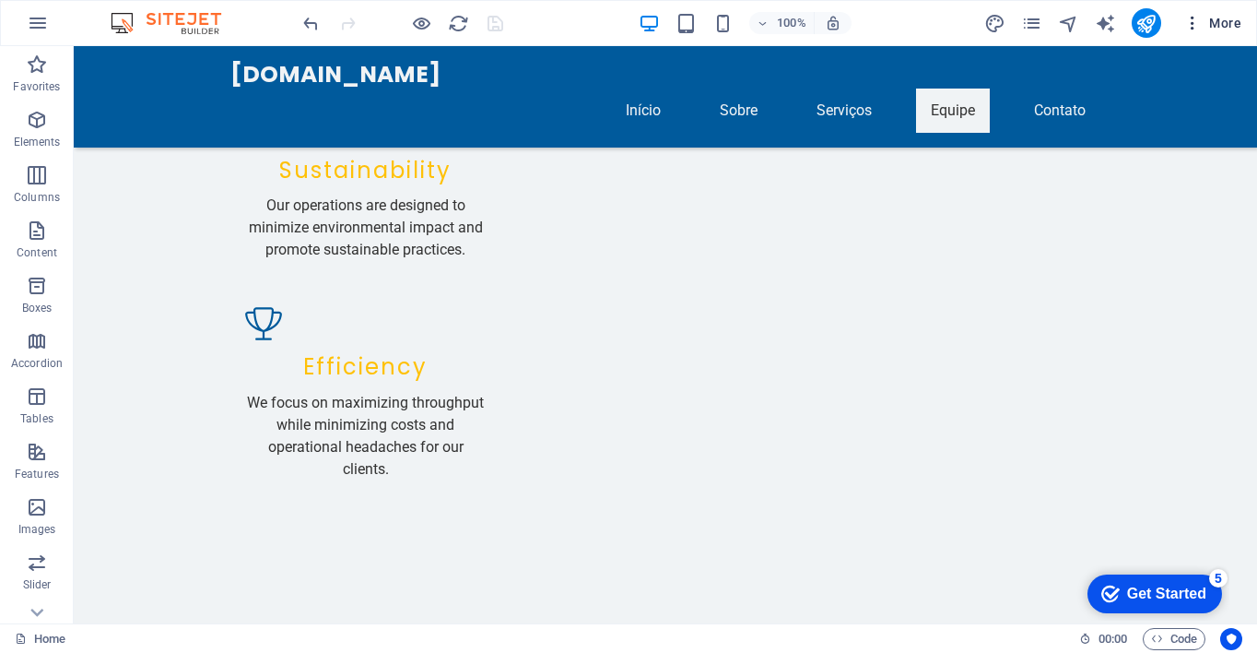
click at [1190, 22] on icon "button" at bounding box center [1192, 23] width 18 height 18
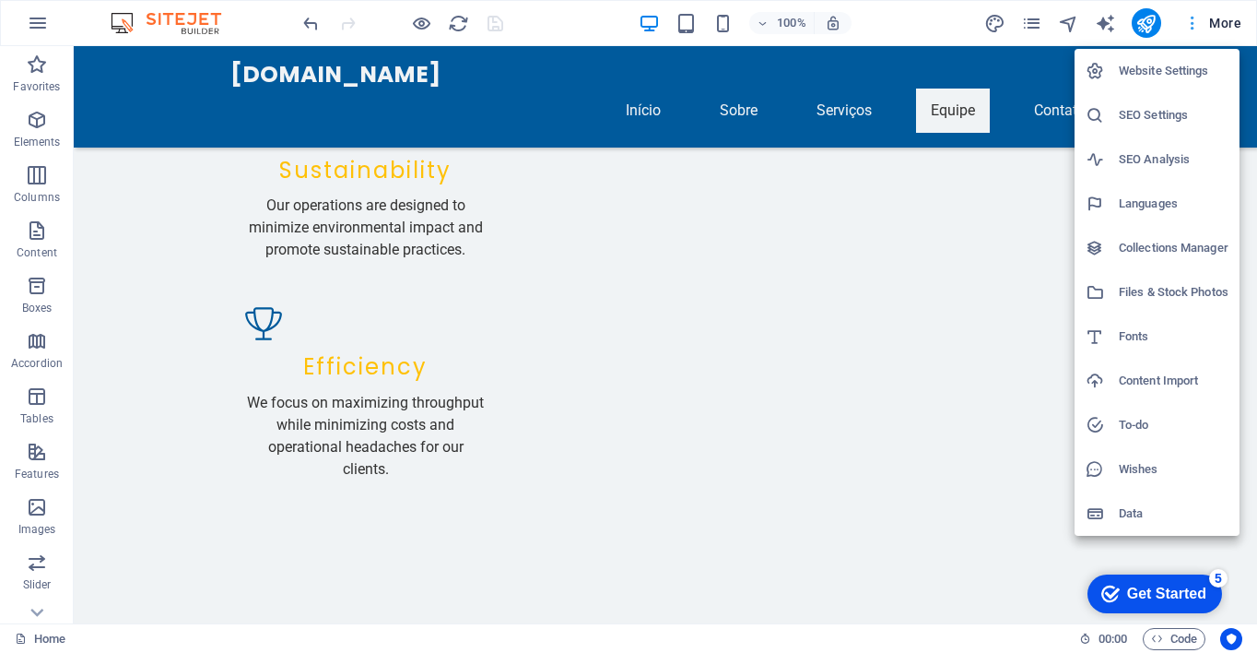
click at [1190, 21] on div at bounding box center [628, 326] width 1257 height 653
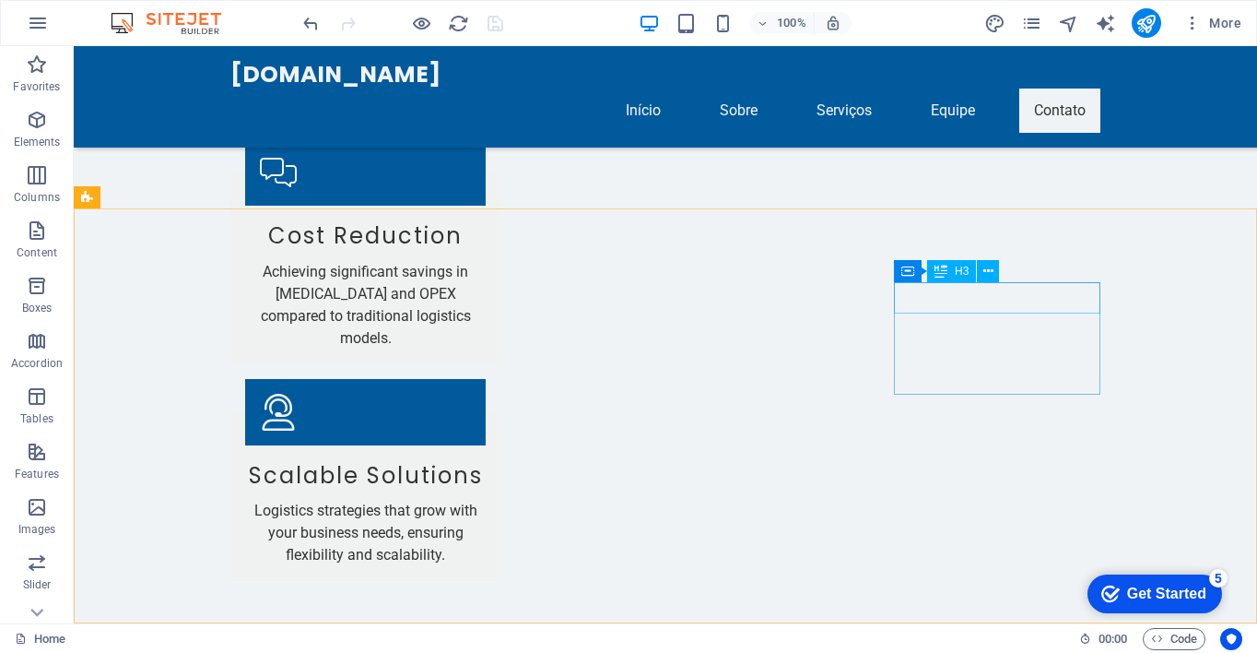
scroll to position [3863, 0]
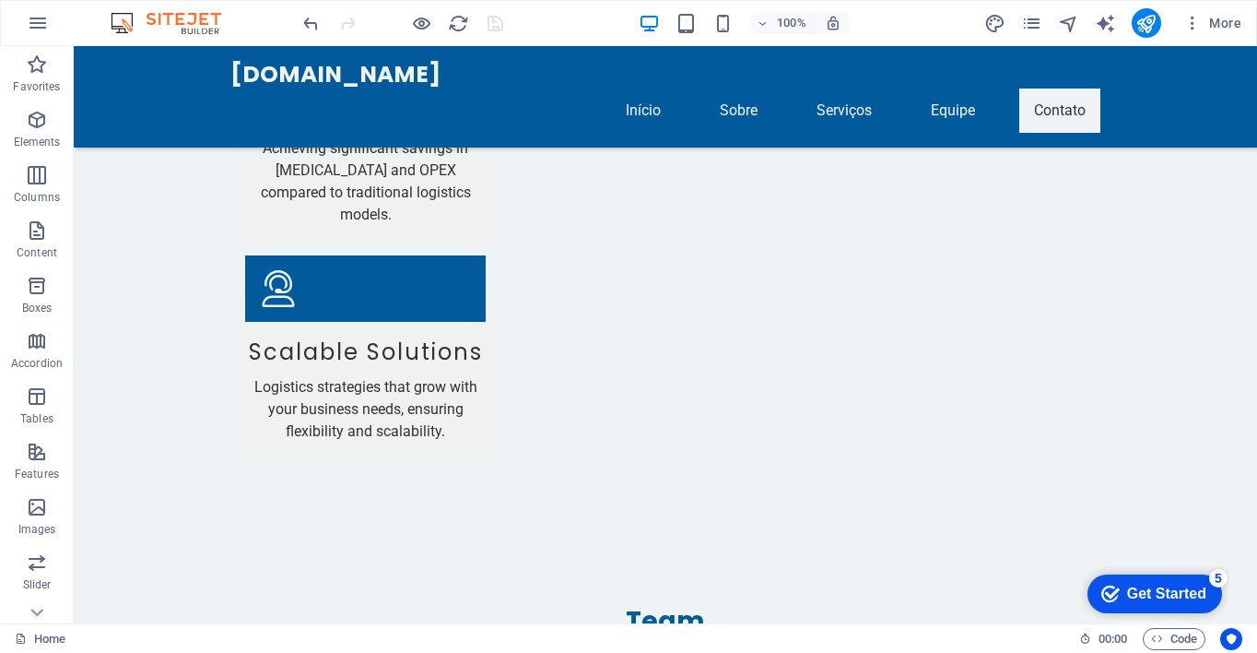
click at [1183, 594] on div "Get Started" at bounding box center [1166, 593] width 79 height 17
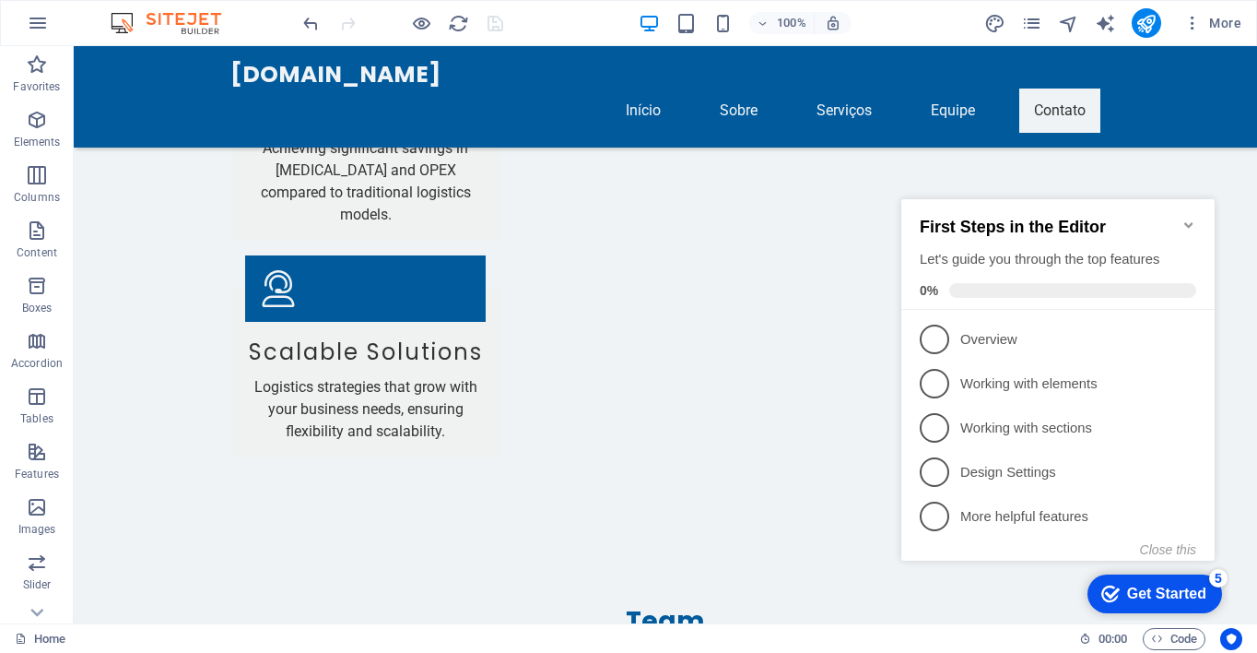
click at [1183, 218] on icon "Minimize checklist" at bounding box center [1189, 225] width 15 height 15
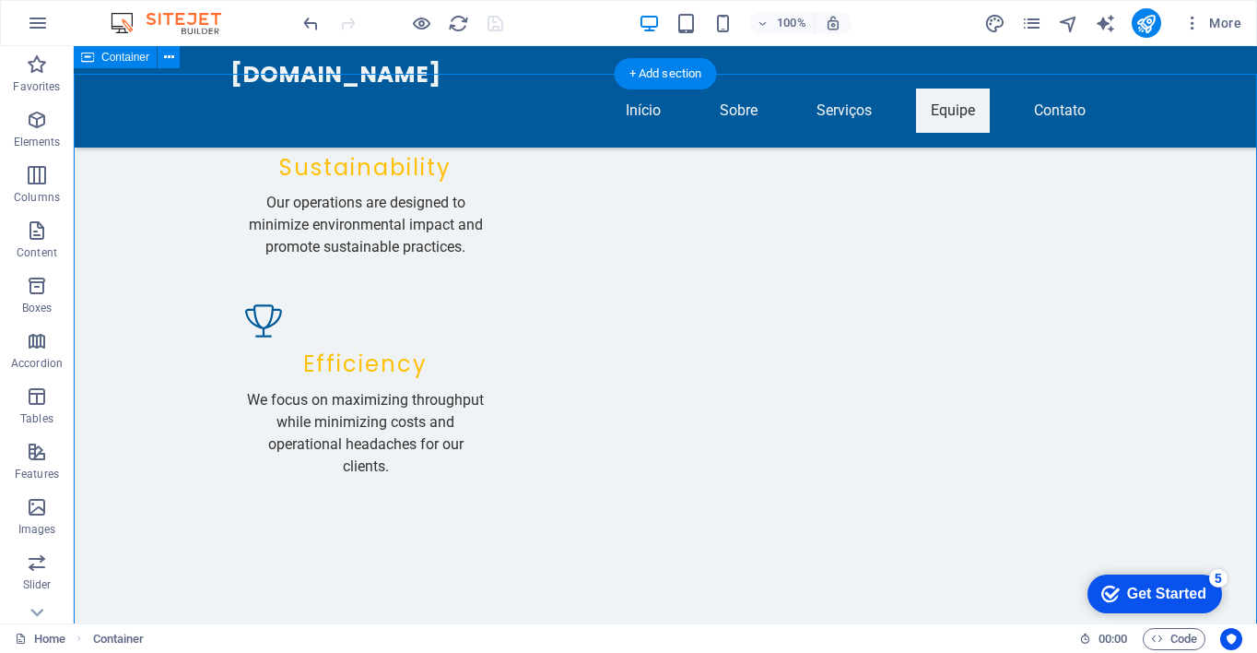
scroll to position [2184, 0]
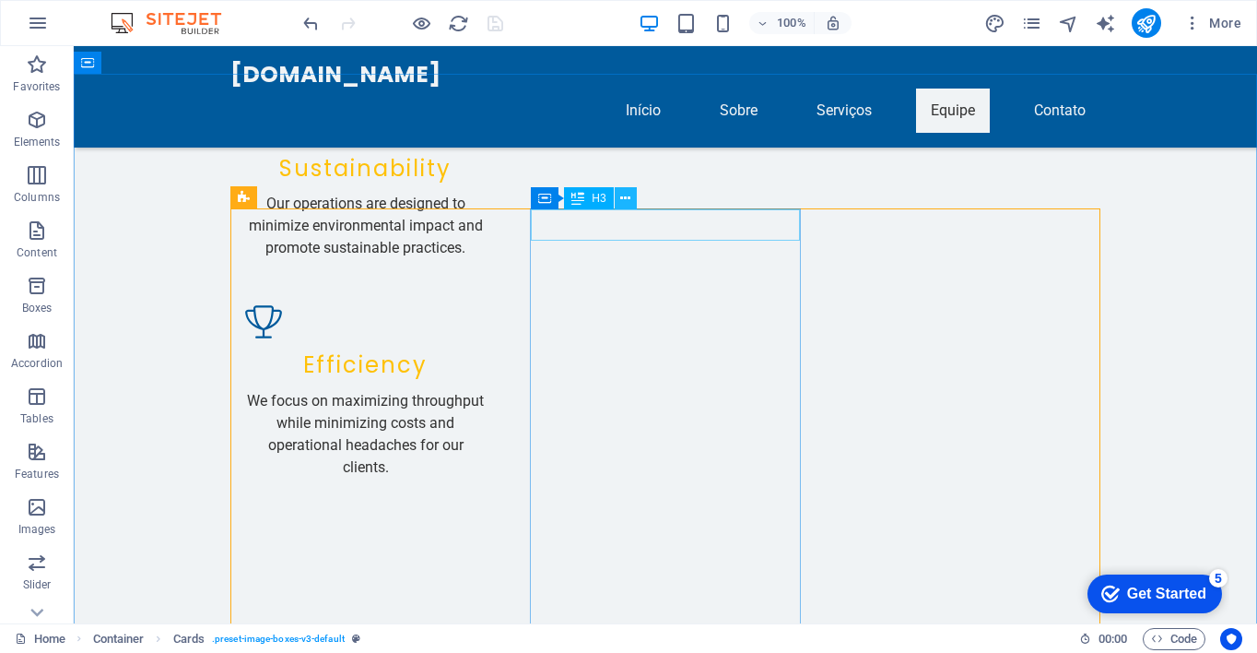
click at [622, 194] on icon at bounding box center [625, 198] width 10 height 19
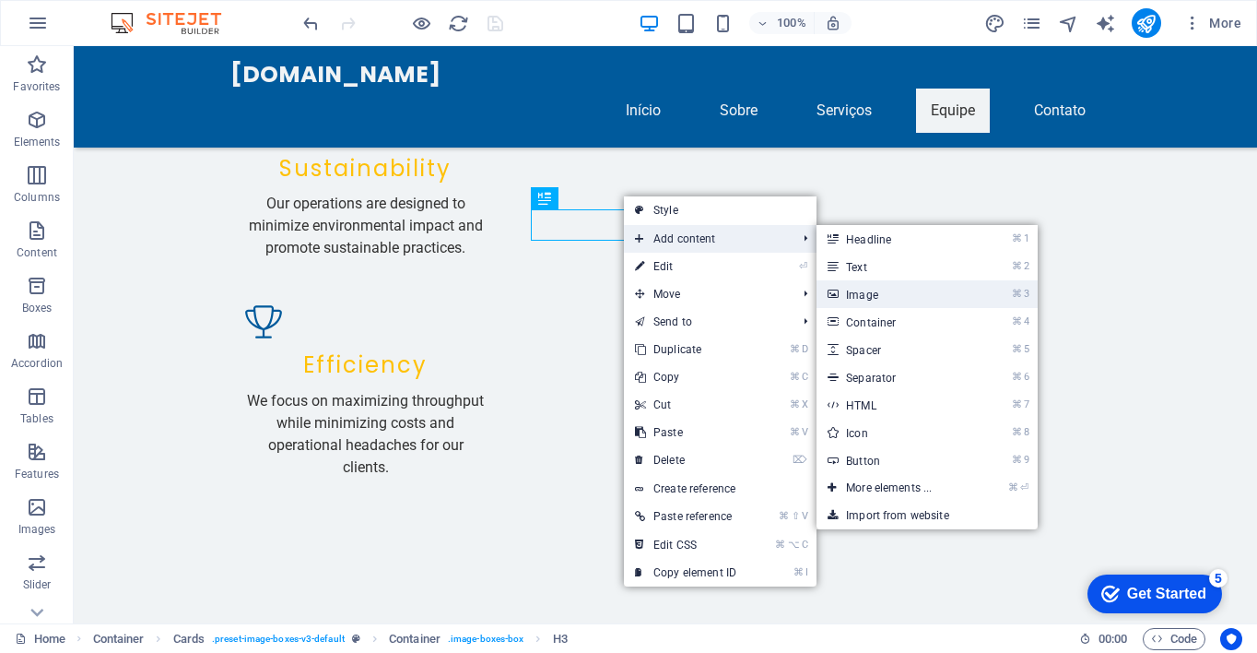
drag, startPoint x: 860, startPoint y: 289, endPoint x: 486, endPoint y: 254, distance: 375.8
click at [860, 289] on link "⌘ 3 Image" at bounding box center [893, 294] width 152 height 28
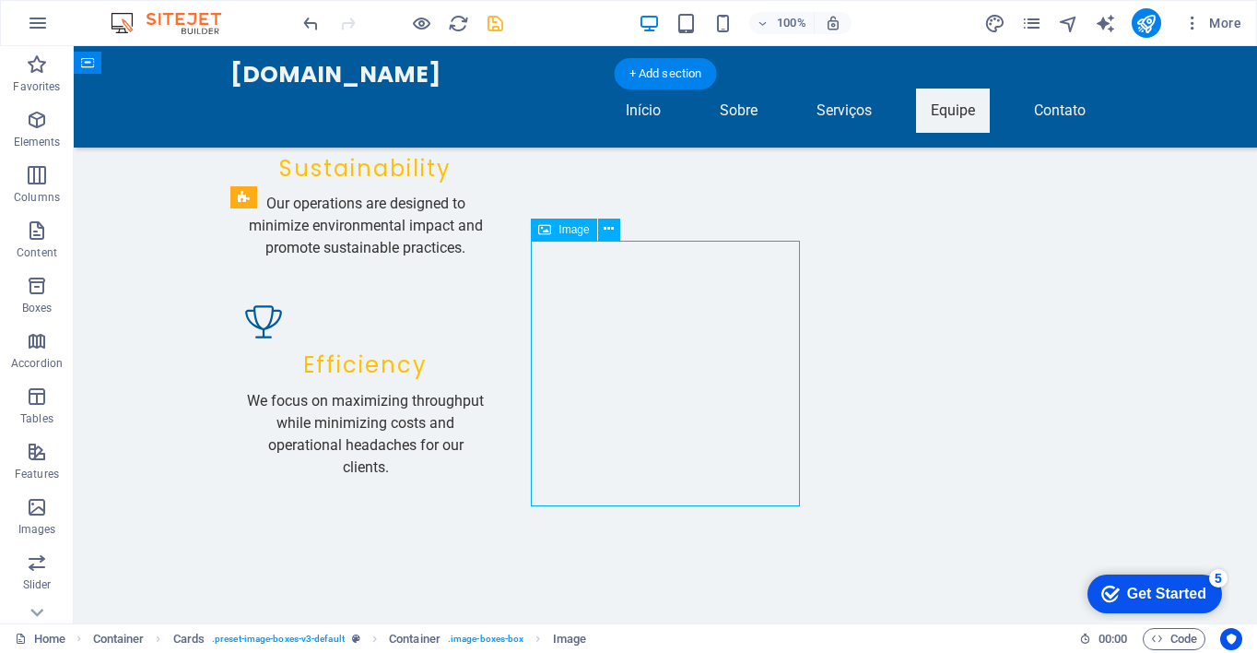
click at [603, 228] on button at bounding box center [609, 229] width 22 height 22
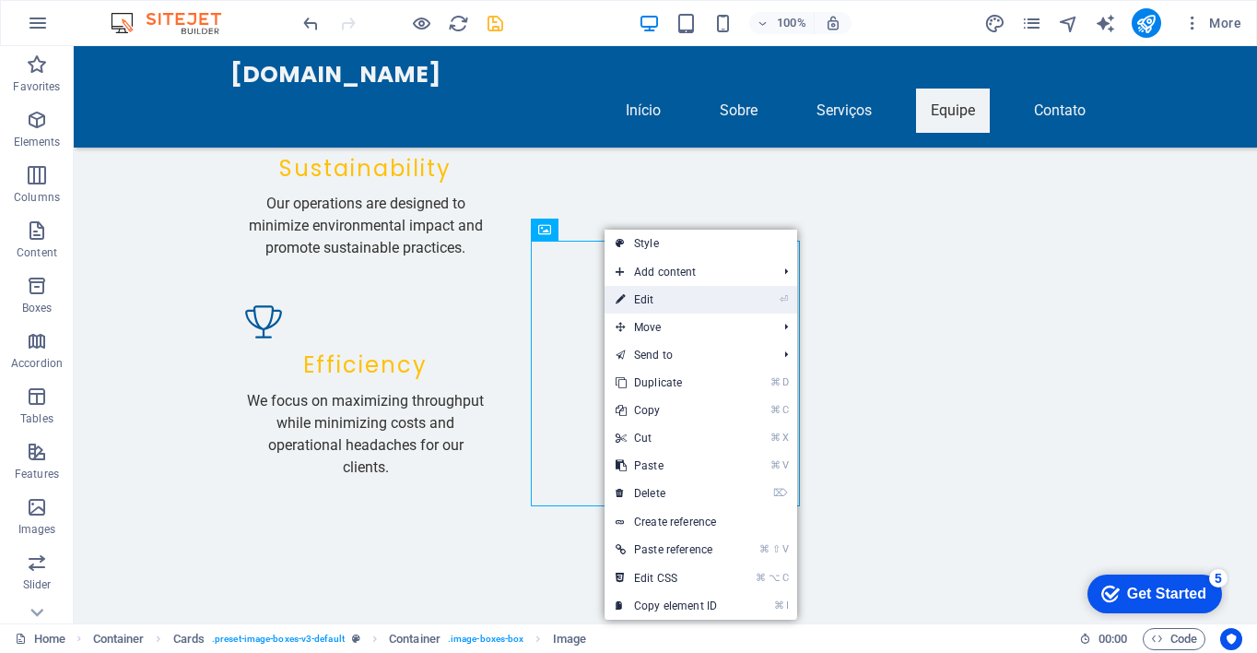
click at [654, 299] on link "⏎ Edit" at bounding box center [666, 300] width 123 height 28
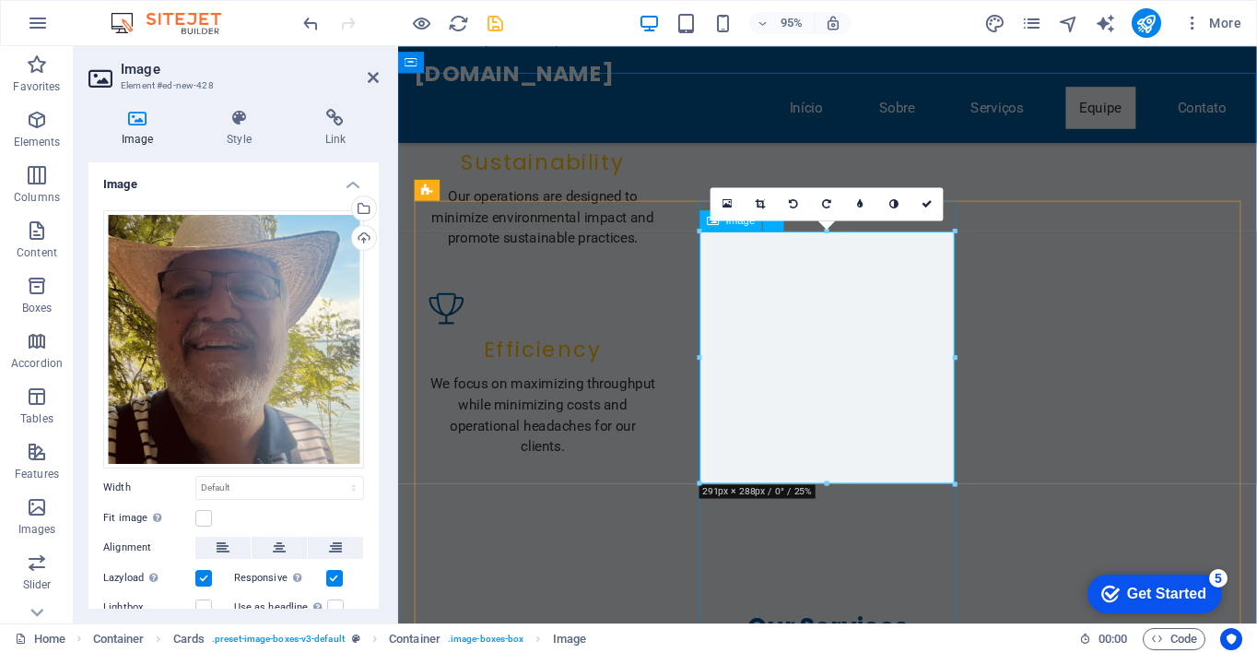
drag, startPoint x: 1223, startPoint y: 525, endPoint x: 845, endPoint y: 474, distance: 381.4
drag, startPoint x: 1229, startPoint y: 527, endPoint x: 853, endPoint y: 477, distance: 378.4
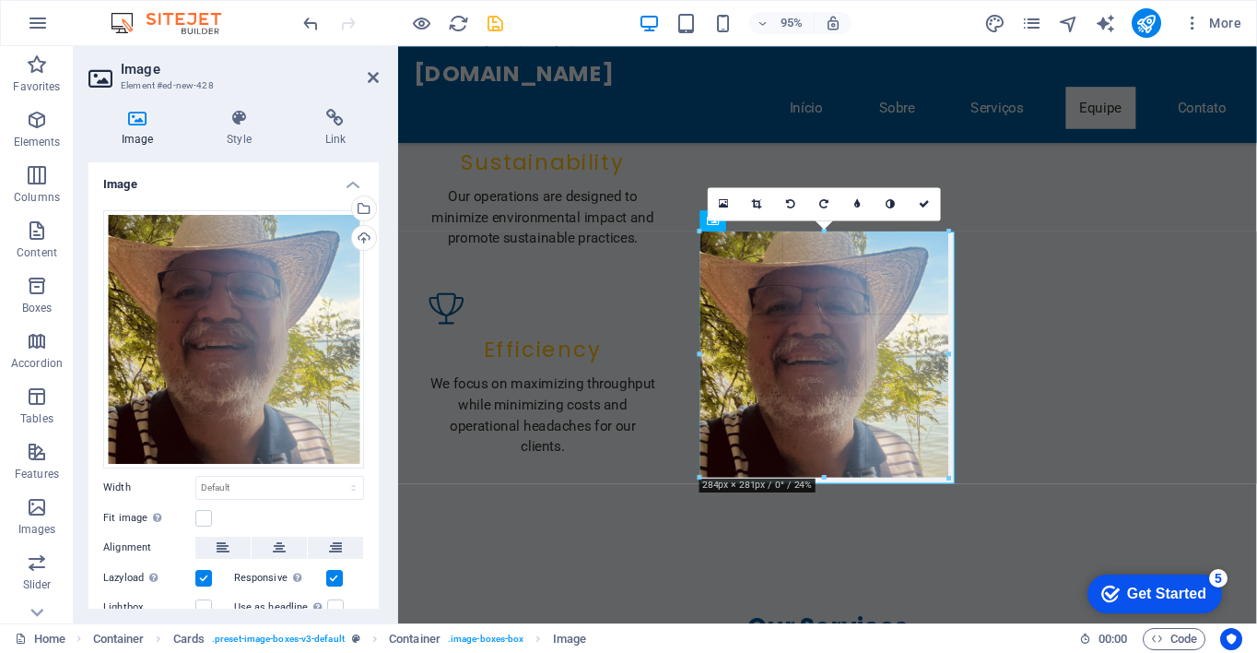
drag, startPoint x: 955, startPoint y: 480, endPoint x: 945, endPoint y: 450, distance: 32.1
type input "284"
select select "px"
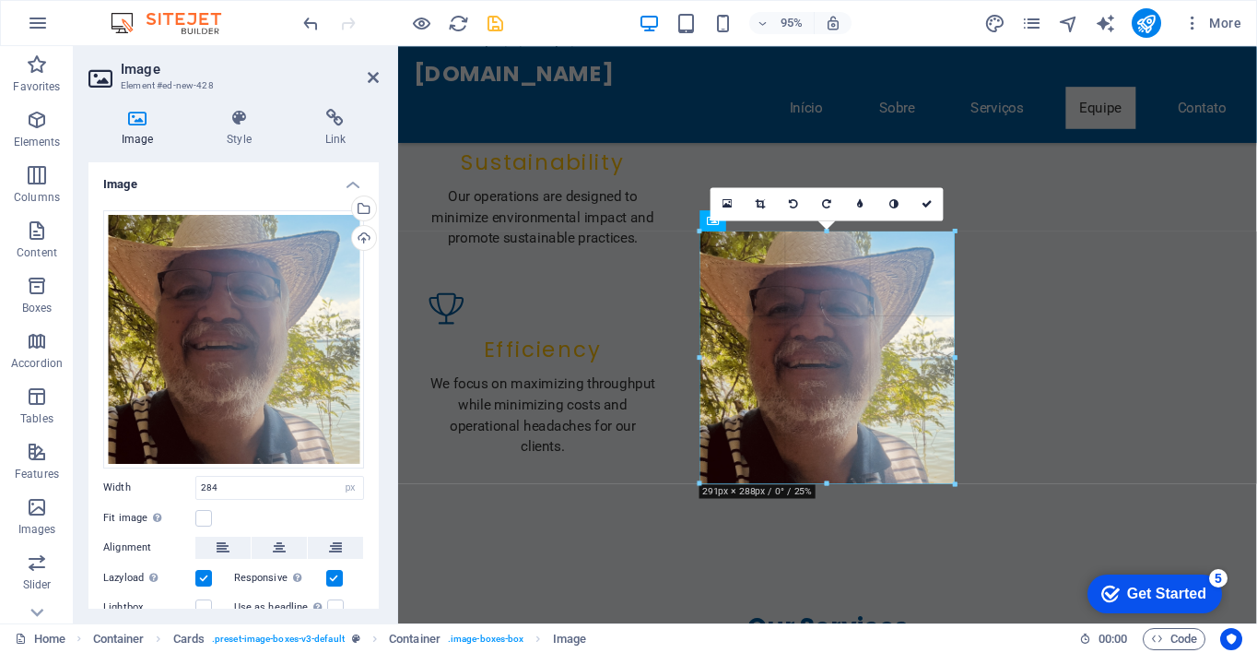
drag, startPoint x: 948, startPoint y: 476, endPoint x: 952, endPoint y: 430, distance: 45.3
drag, startPoint x: 702, startPoint y: 480, endPoint x: 702, endPoint y: 465, distance: 14.7
click at [702, 462] on div "180 170 160 150 140 130 120 110 100 90 80 70 60 50 40 30 20 10 0 -10 -20 -30 -4…" at bounding box center [827, 356] width 254 height 253
drag, startPoint x: 702, startPoint y: 481, endPoint x: 702, endPoint y: 454, distance: 26.7
click at [702, 452] on div "180 170 160 150 140 130 120 110 100 90 80 70 60 50 40 30 20 10 0 -10 -20 -30 -4…" at bounding box center [827, 356] width 254 height 253
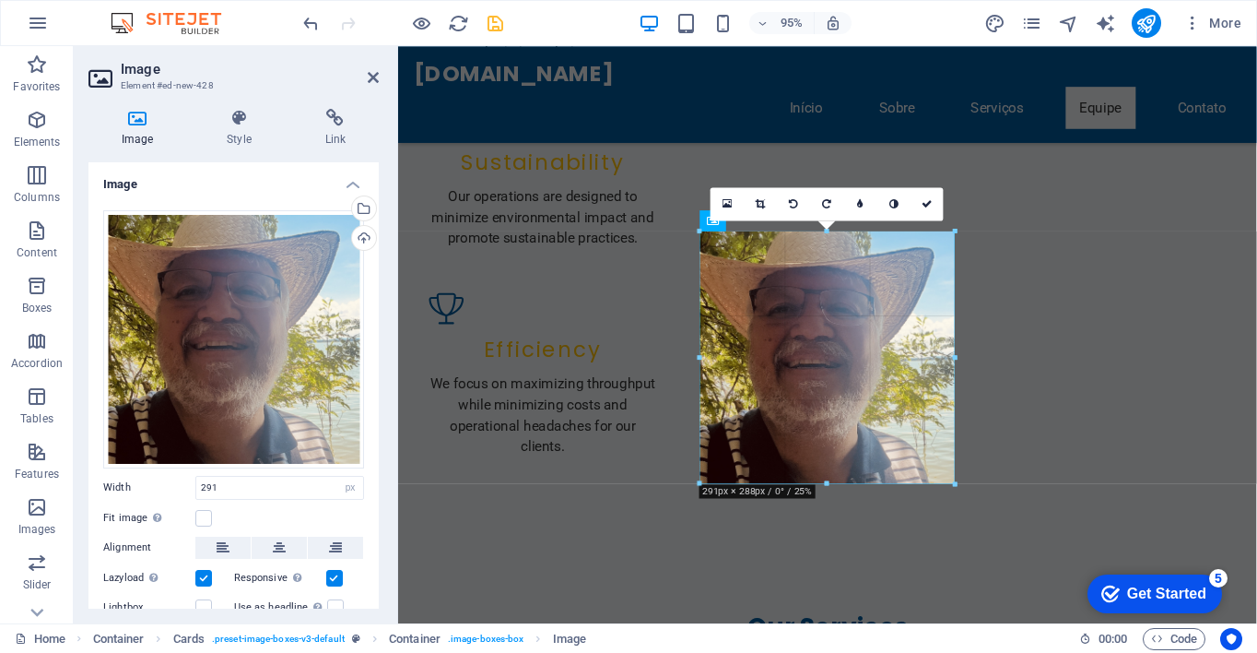
drag, startPoint x: 702, startPoint y: 481, endPoint x: 699, endPoint y: 457, distance: 24.2
click at [700, 452] on div "180 170 160 150 140 130 120 110 100 90 80 70 60 50 40 30 20 10 0 -10 -20 -30 -4…" at bounding box center [827, 356] width 254 height 253
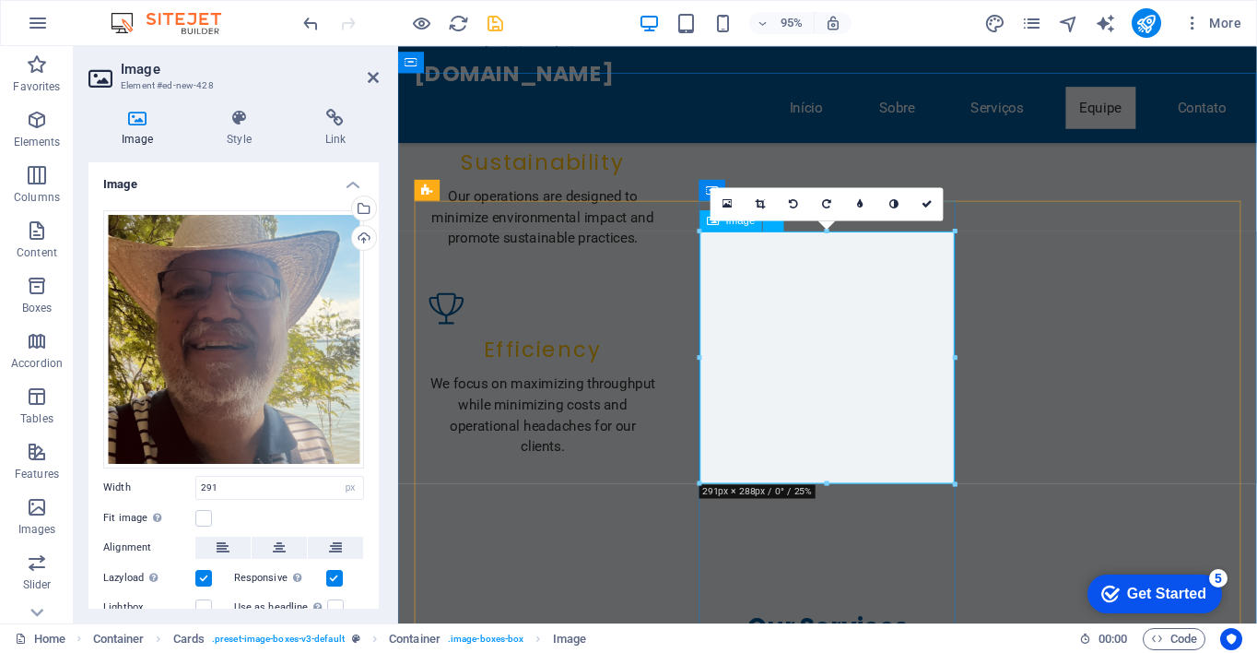
drag, startPoint x: 1224, startPoint y: 526, endPoint x: 846, endPoint y: 469, distance: 382.2
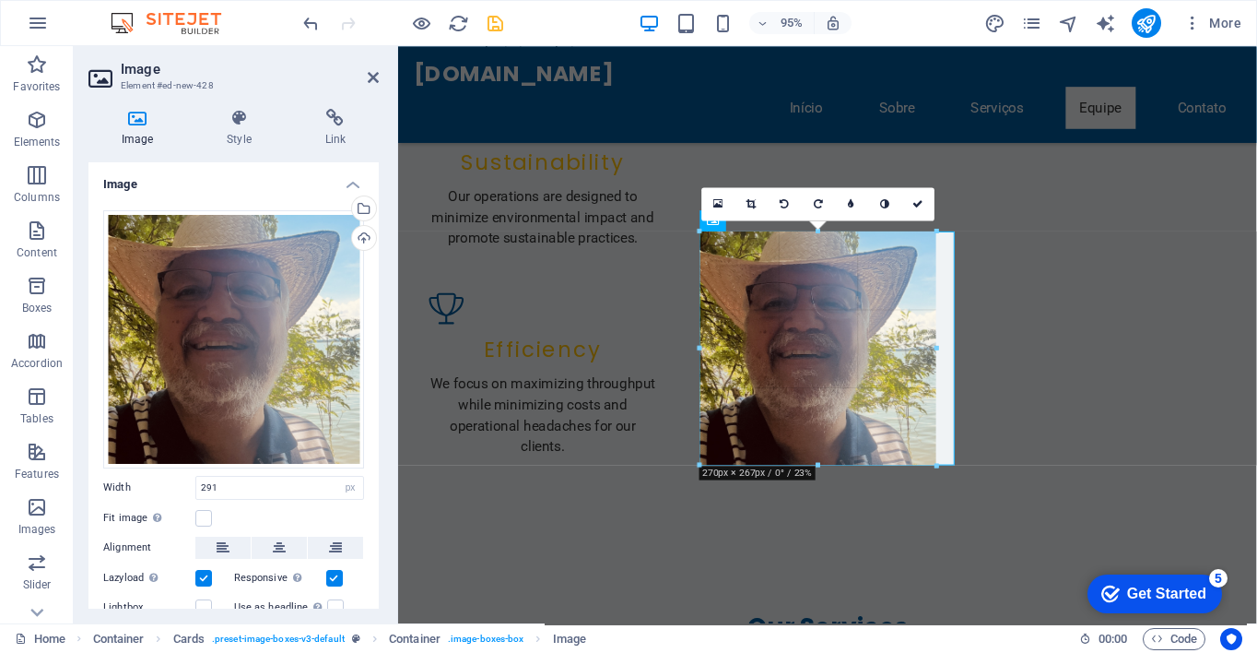
drag, startPoint x: 829, startPoint y: 482, endPoint x: 829, endPoint y: 462, distance: 20.3
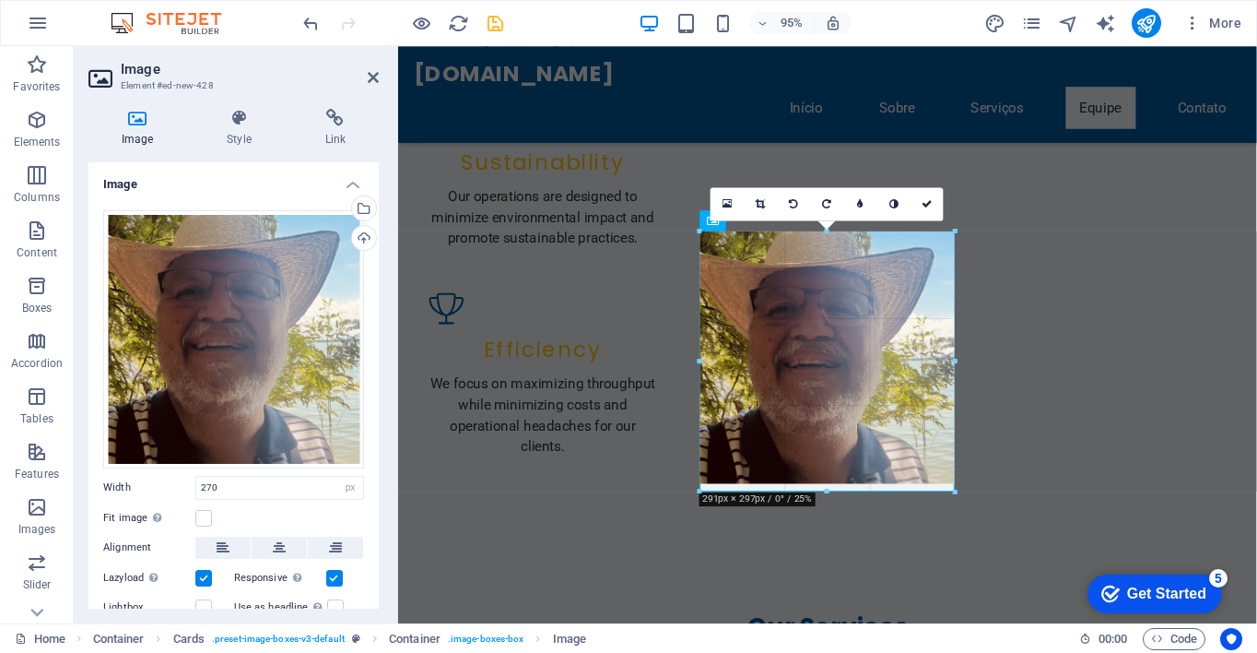
drag, startPoint x: 936, startPoint y: 348, endPoint x: 961, endPoint y: 322, distance: 36.5
type input "291"
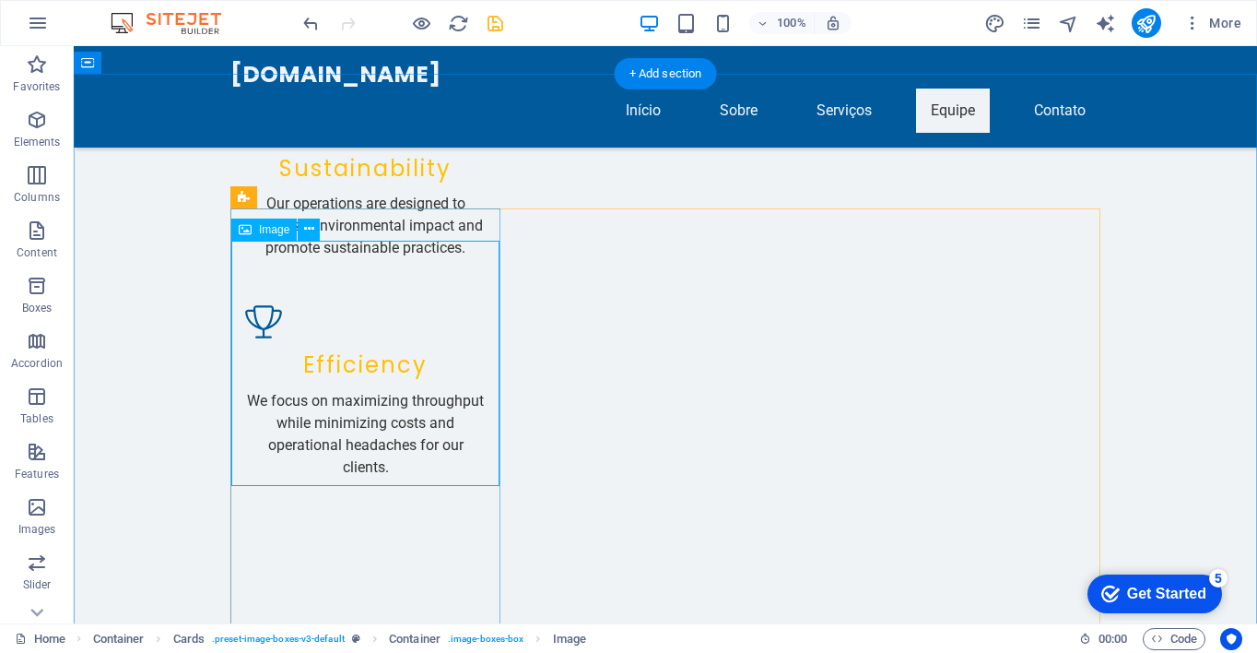
click at [310, 229] on icon at bounding box center [309, 228] width 10 height 19
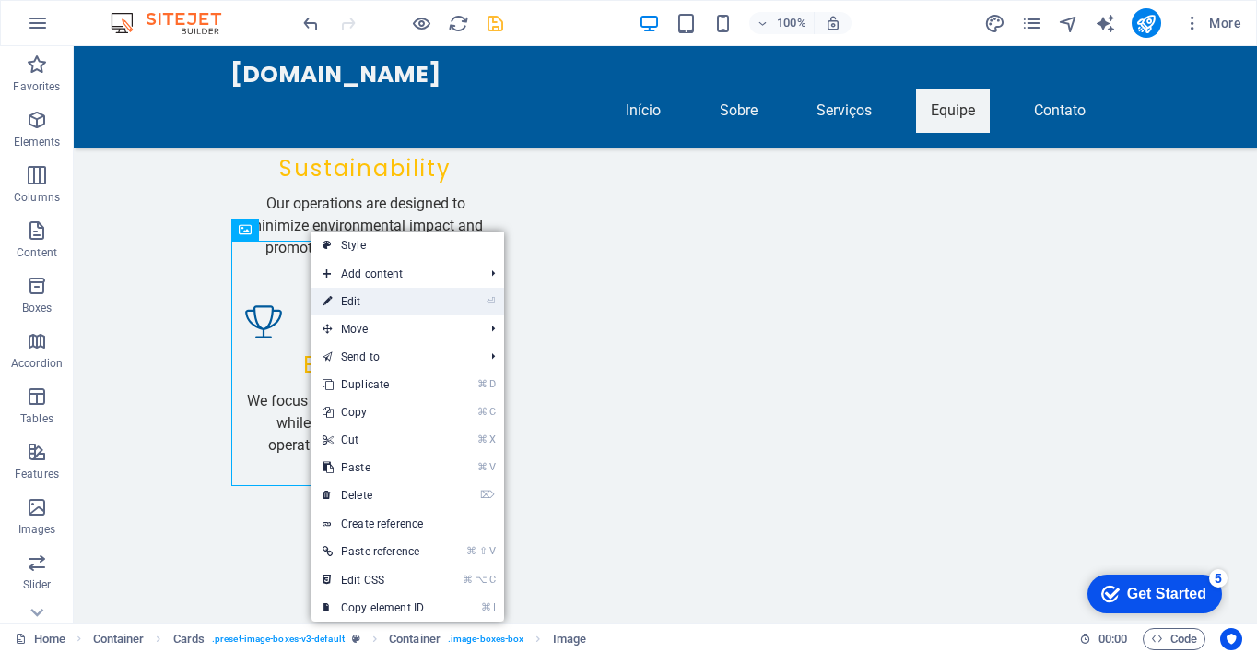
click at [373, 299] on link "⏎ Edit" at bounding box center [373, 302] width 123 height 28
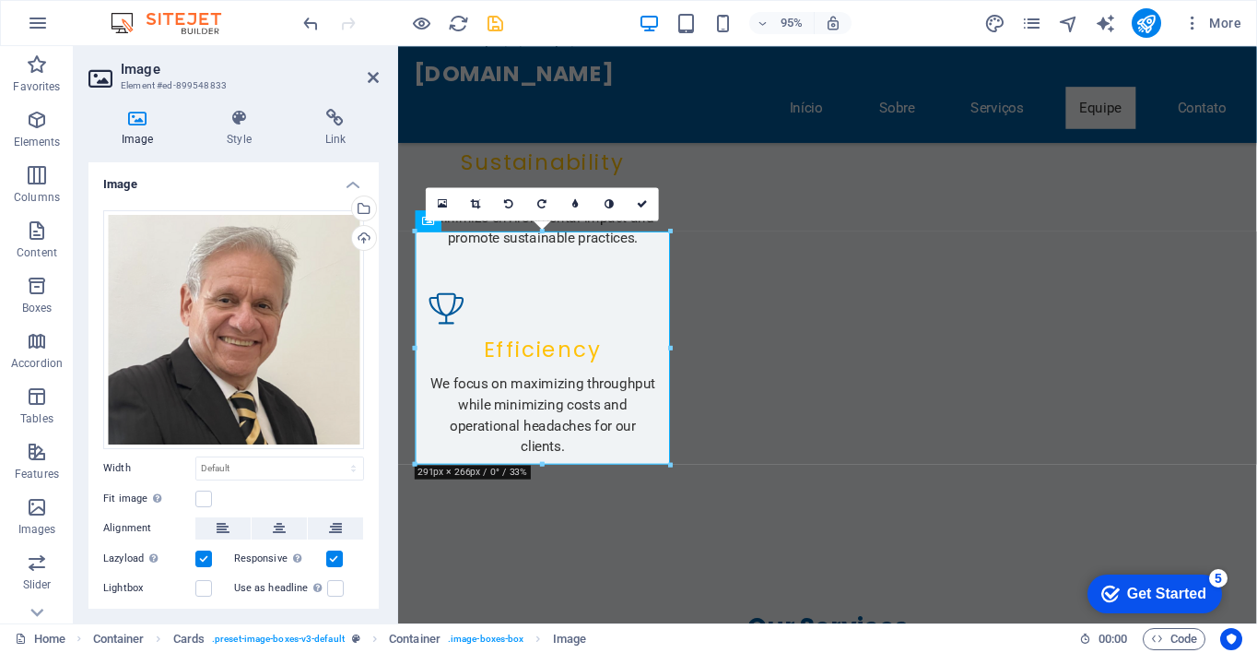
click at [669, 464] on div at bounding box center [670, 464] width 10 height 10
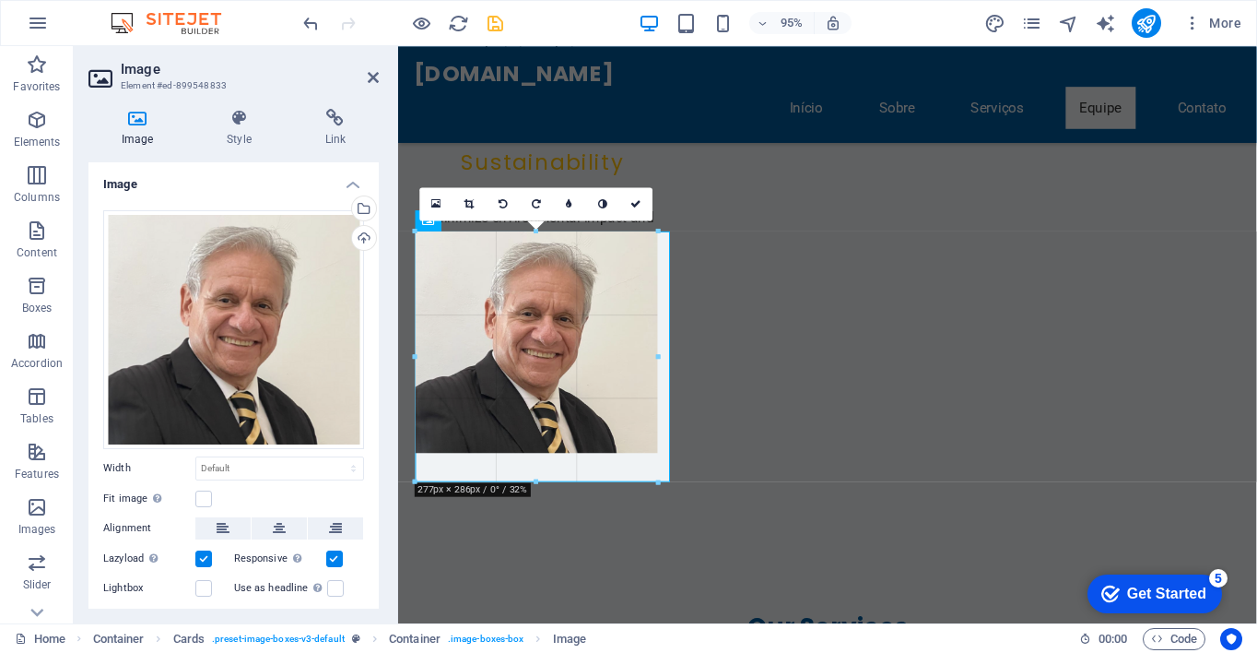
drag, startPoint x: 668, startPoint y: 461, endPoint x: 653, endPoint y: 441, distance: 25.6
type input "277"
select select "px"
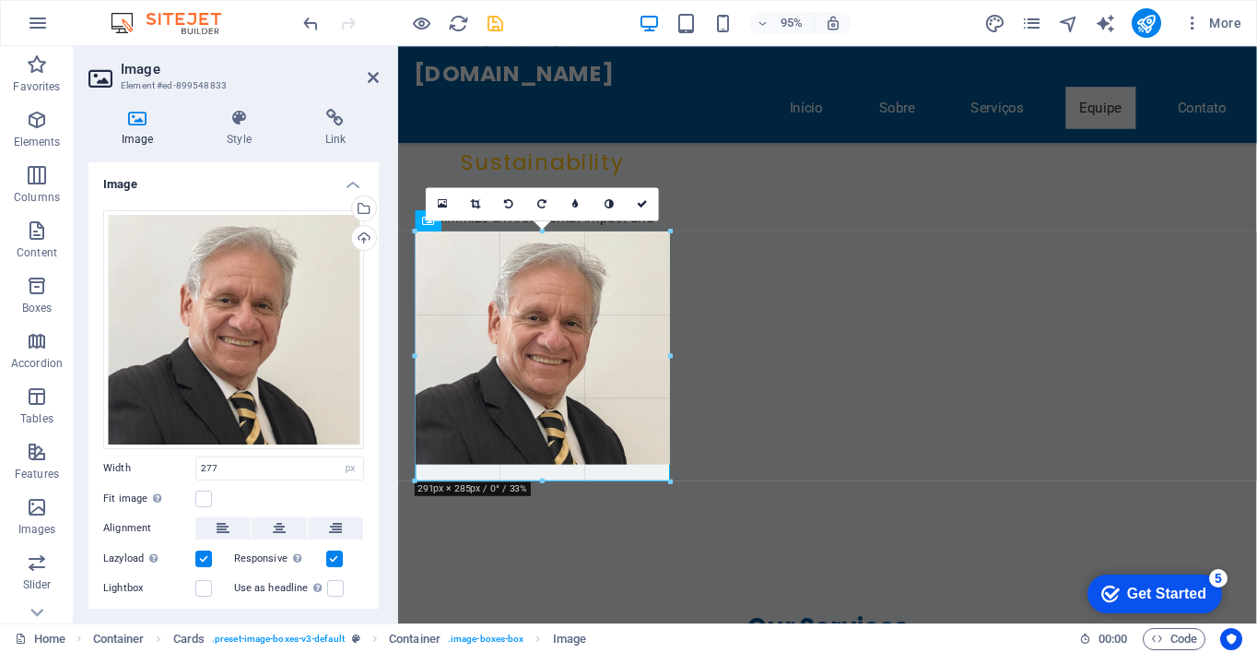
drag, startPoint x: 656, startPoint y: 451, endPoint x: 669, endPoint y: 480, distance: 32.2
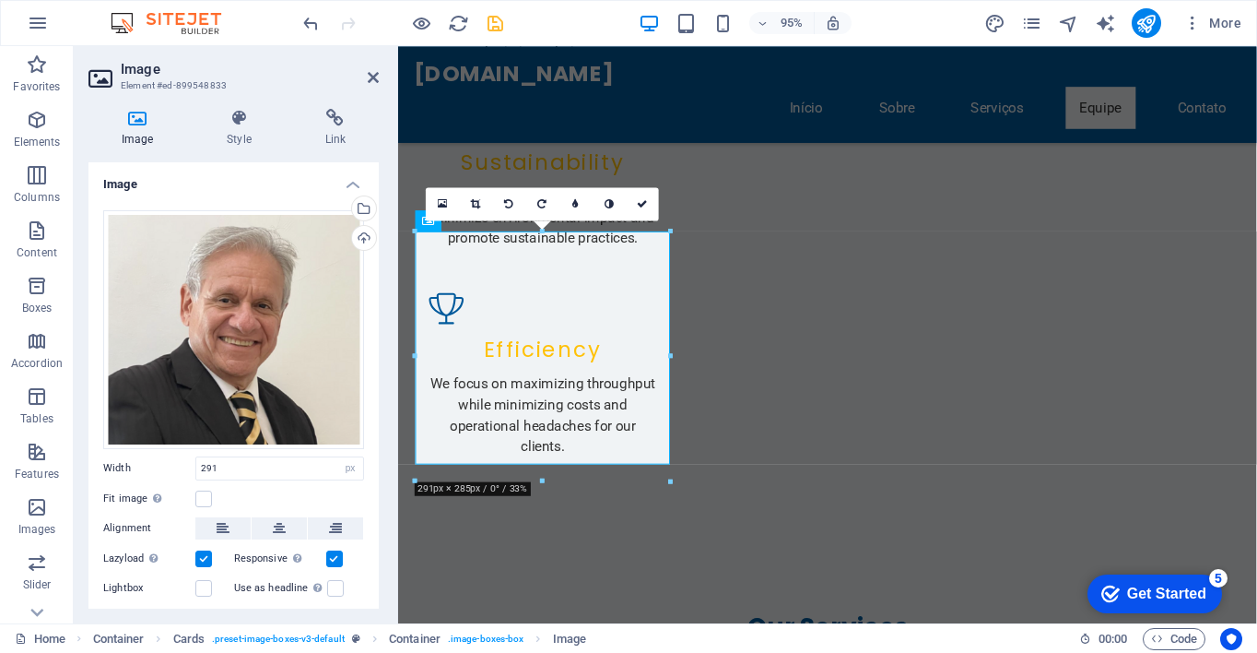
click at [669, 480] on div at bounding box center [670, 481] width 10 height 10
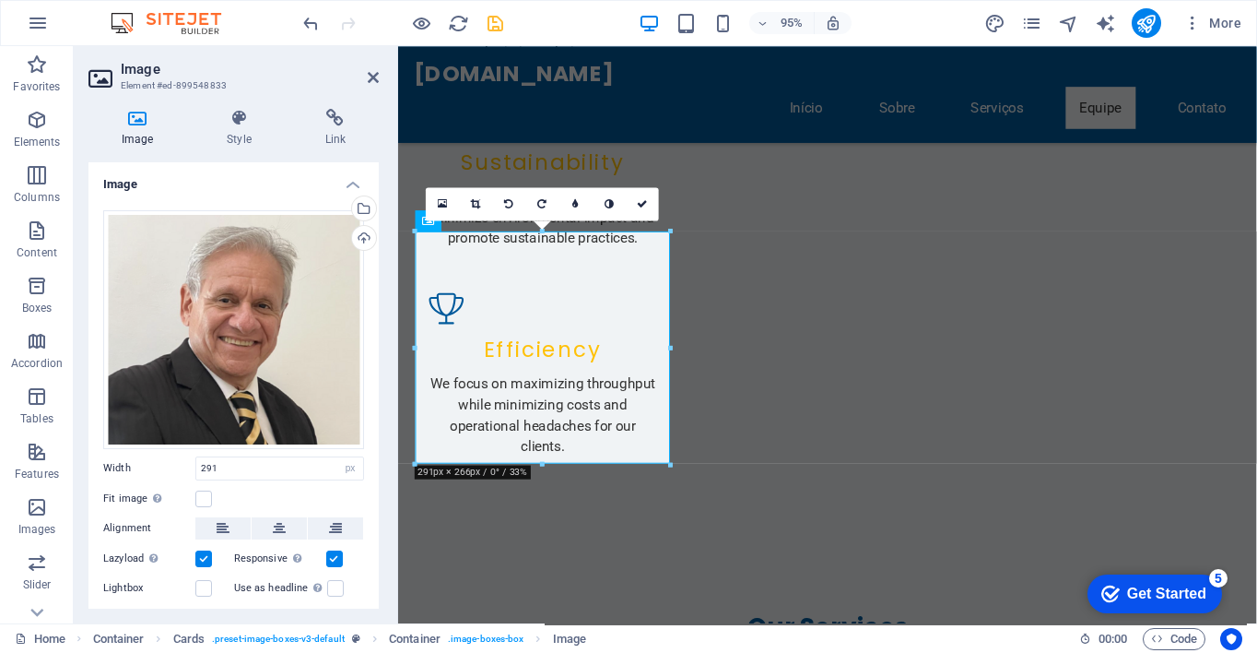
click at [666, 460] on div at bounding box center [670, 464] width 10 height 10
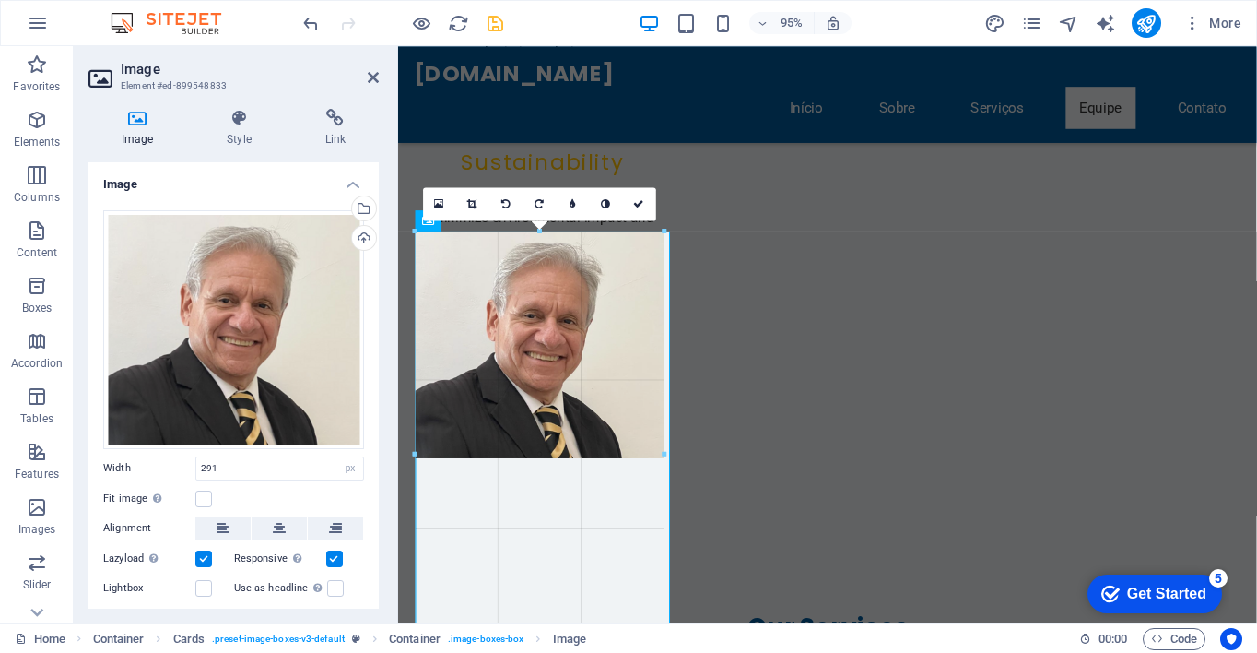
drag, startPoint x: 667, startPoint y: 459, endPoint x: 663, endPoint y: 431, distance: 28.0
type input "284"
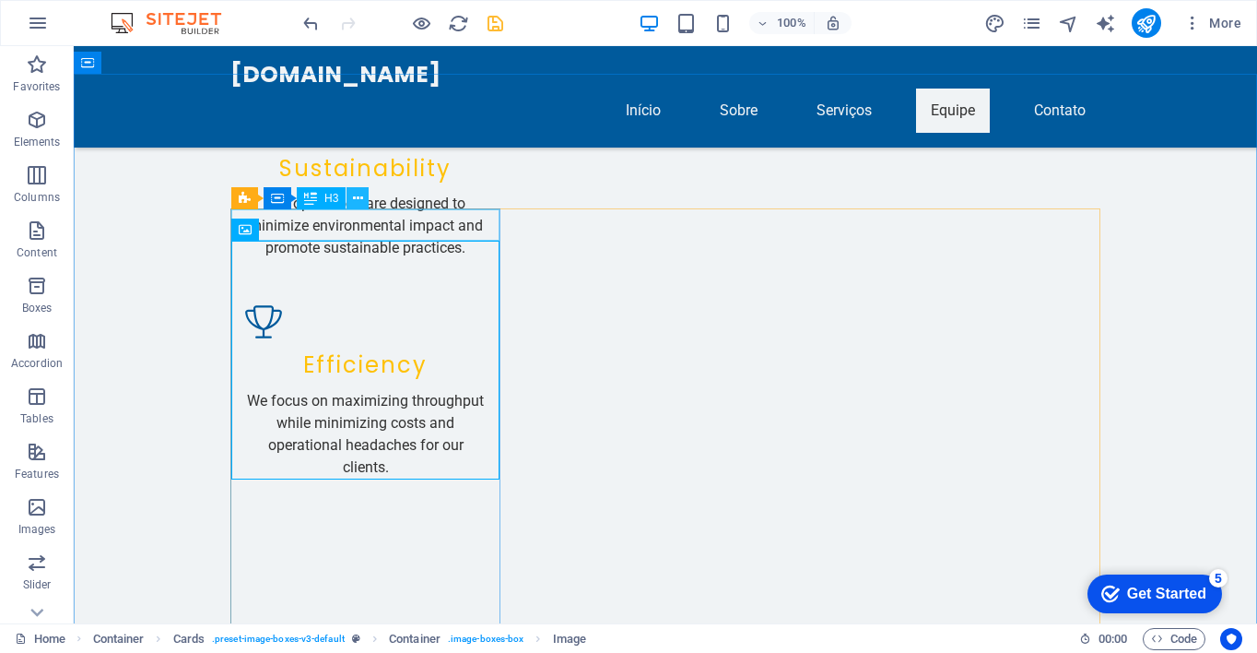
click at [353, 198] on icon at bounding box center [358, 198] width 10 height 19
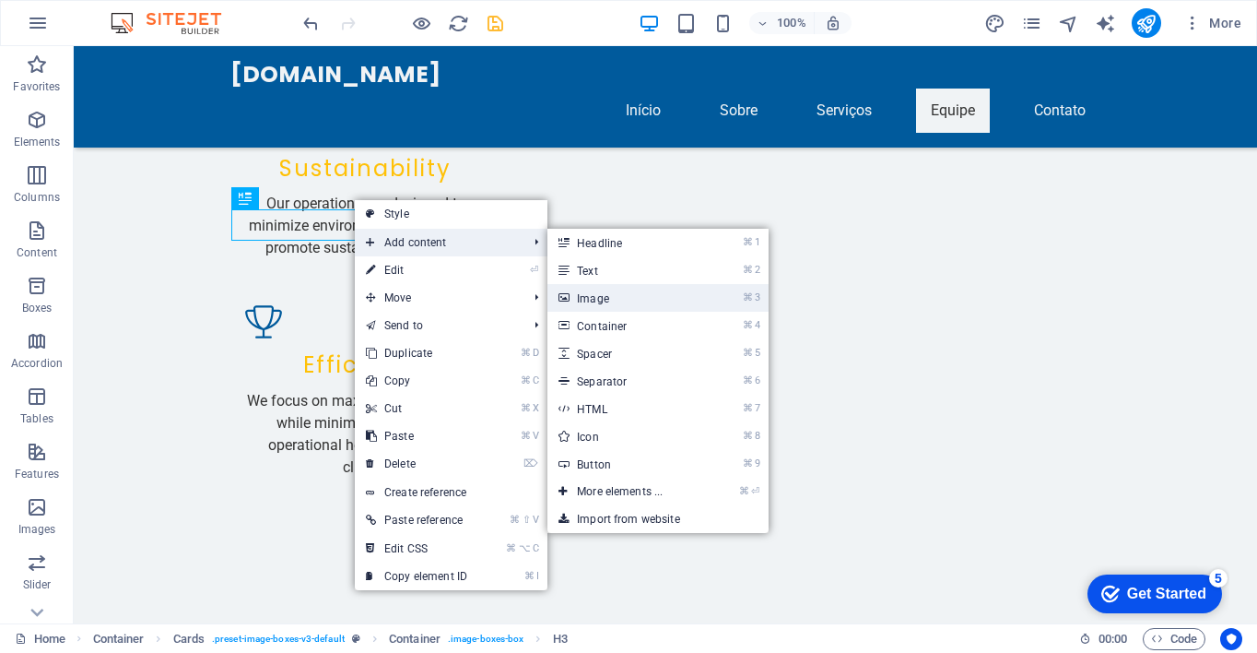
click at [594, 299] on link "⌘ 3 Image" at bounding box center [623, 298] width 152 height 28
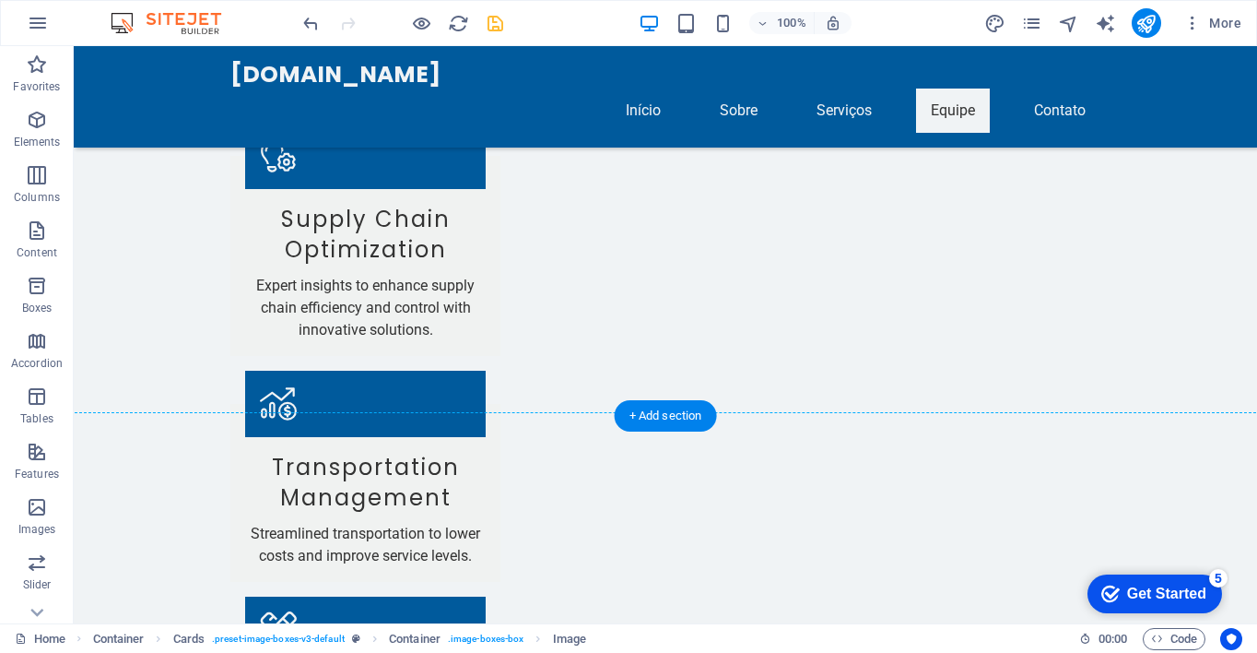
drag, startPoint x: 490, startPoint y: 591, endPoint x: 496, endPoint y: 552, distance: 39.1
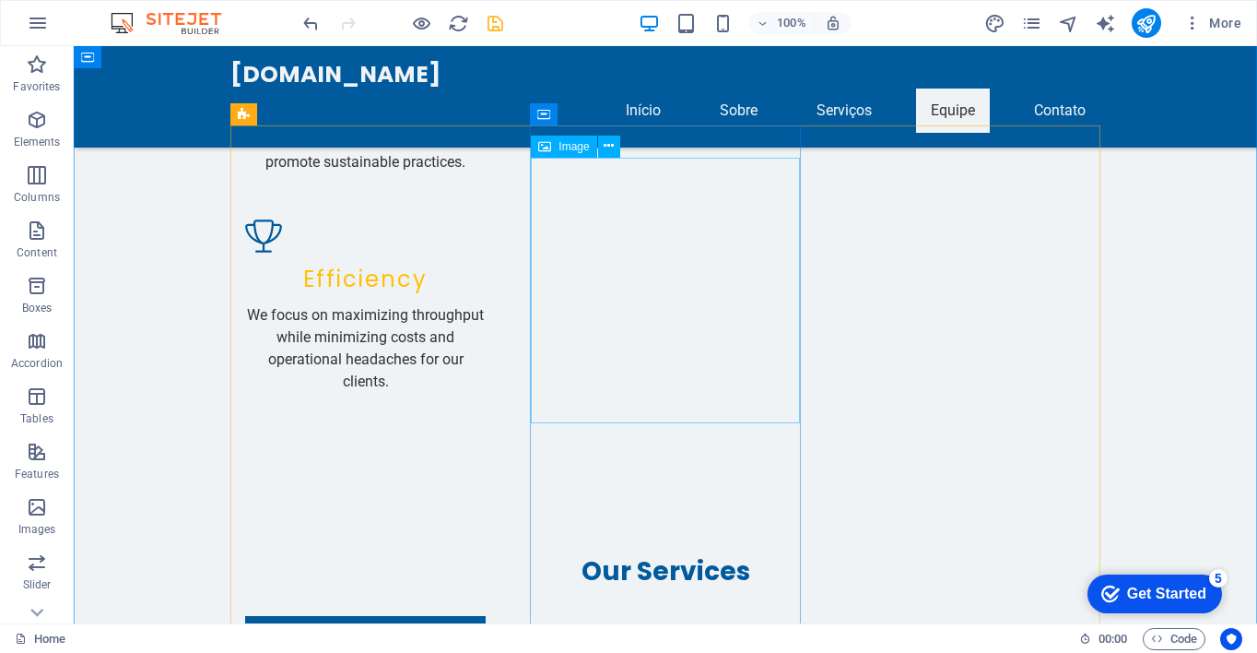
scroll to position [2267, 0]
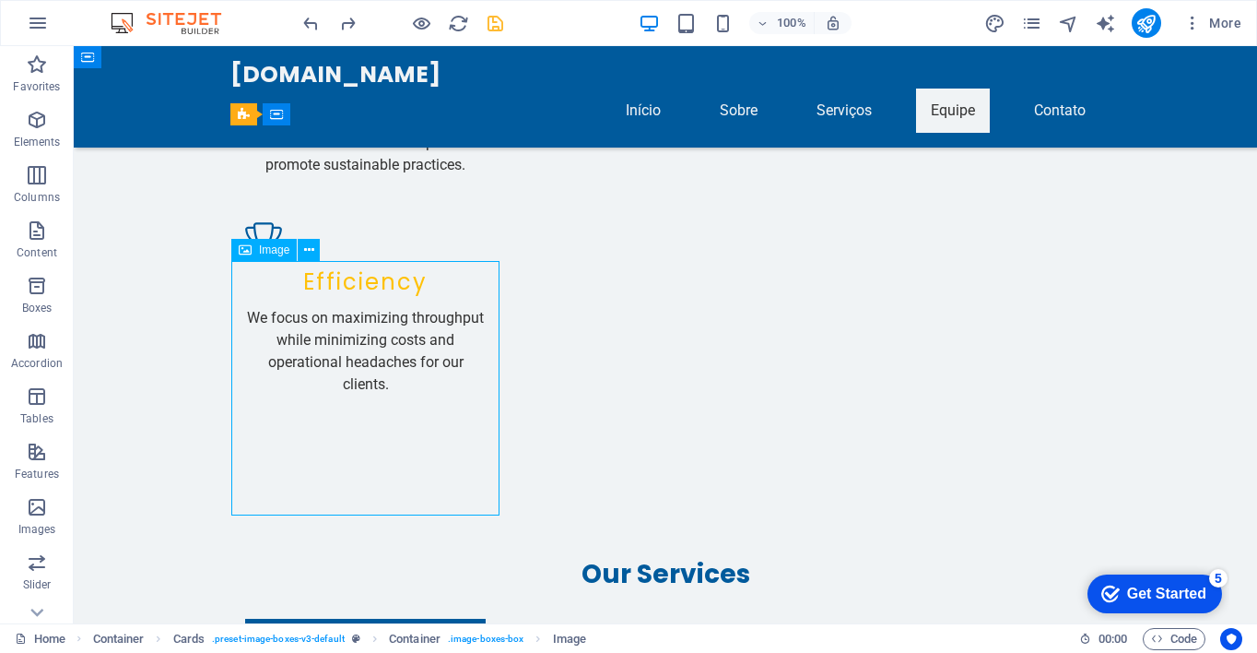
drag, startPoint x: 397, startPoint y: 371, endPoint x: 404, endPoint y: 271, distance: 100.7
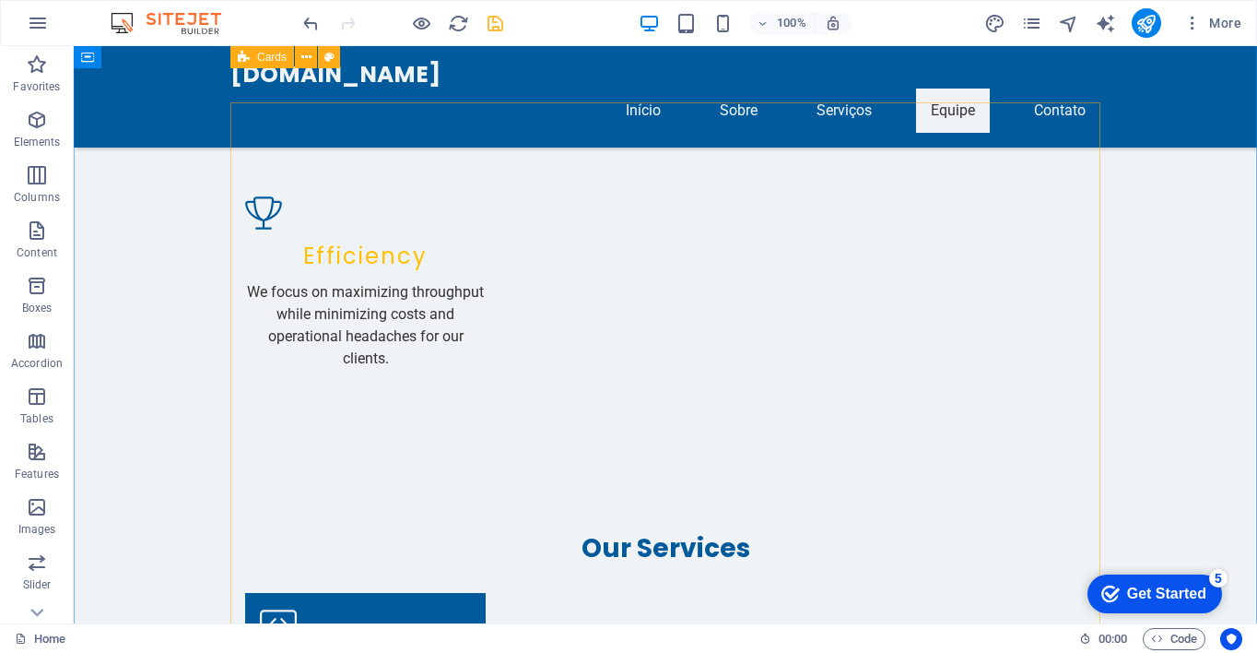
scroll to position [2290, 0]
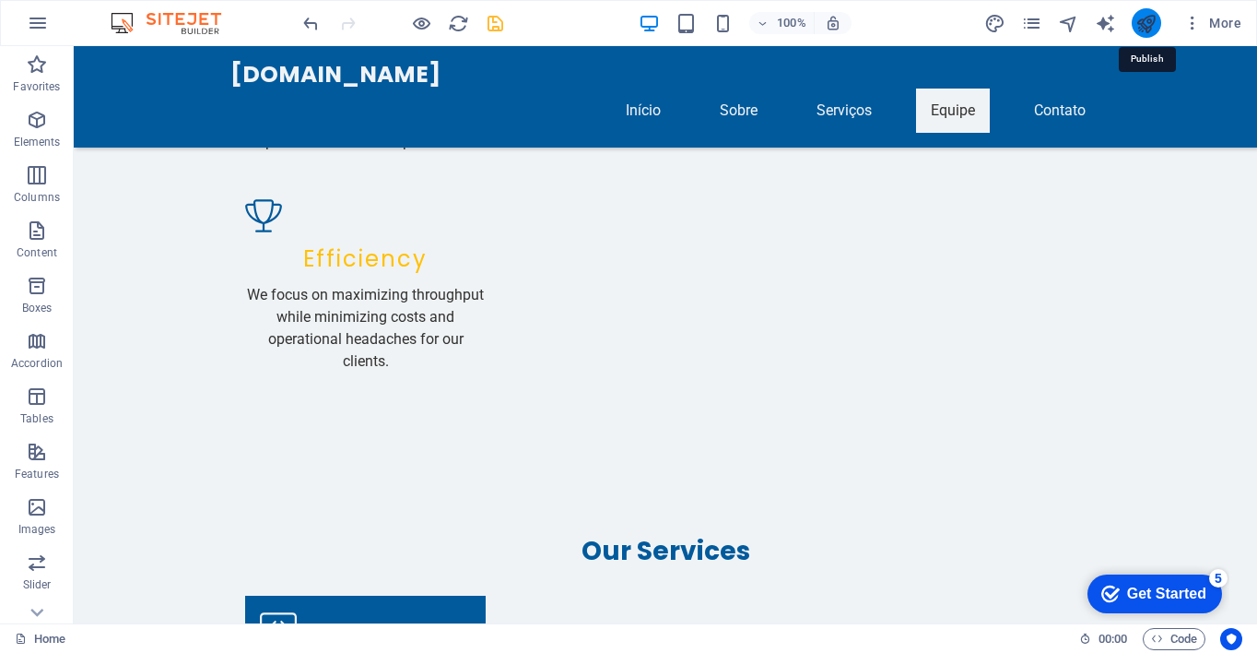
click at [1144, 22] on icon "publish" at bounding box center [1145, 23] width 21 height 21
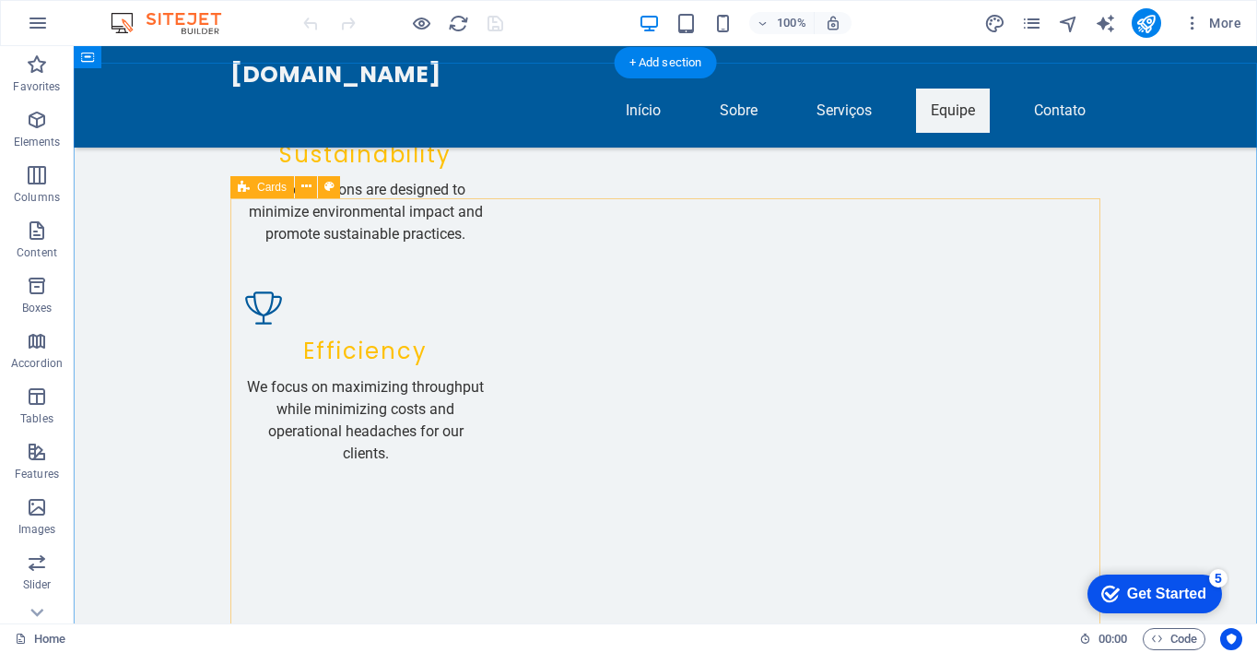
scroll to position [2197, 0]
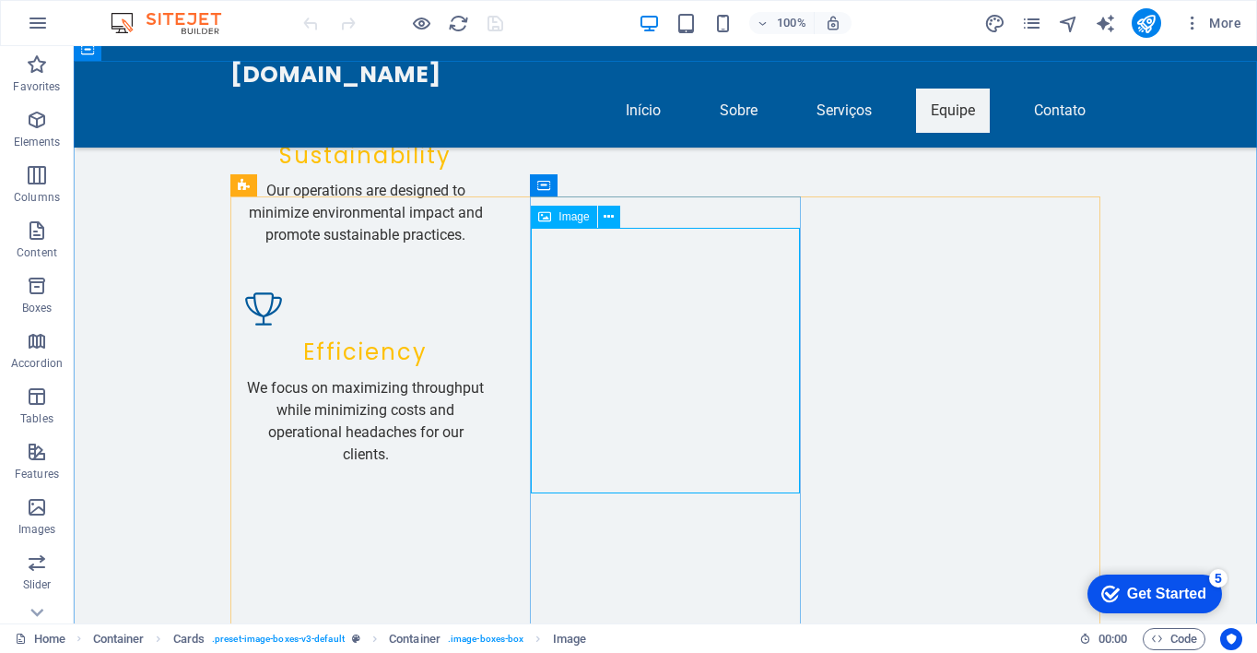
click at [584, 220] on span "Image" at bounding box center [574, 216] width 30 height 11
click at [608, 213] on icon at bounding box center [609, 216] width 10 height 19
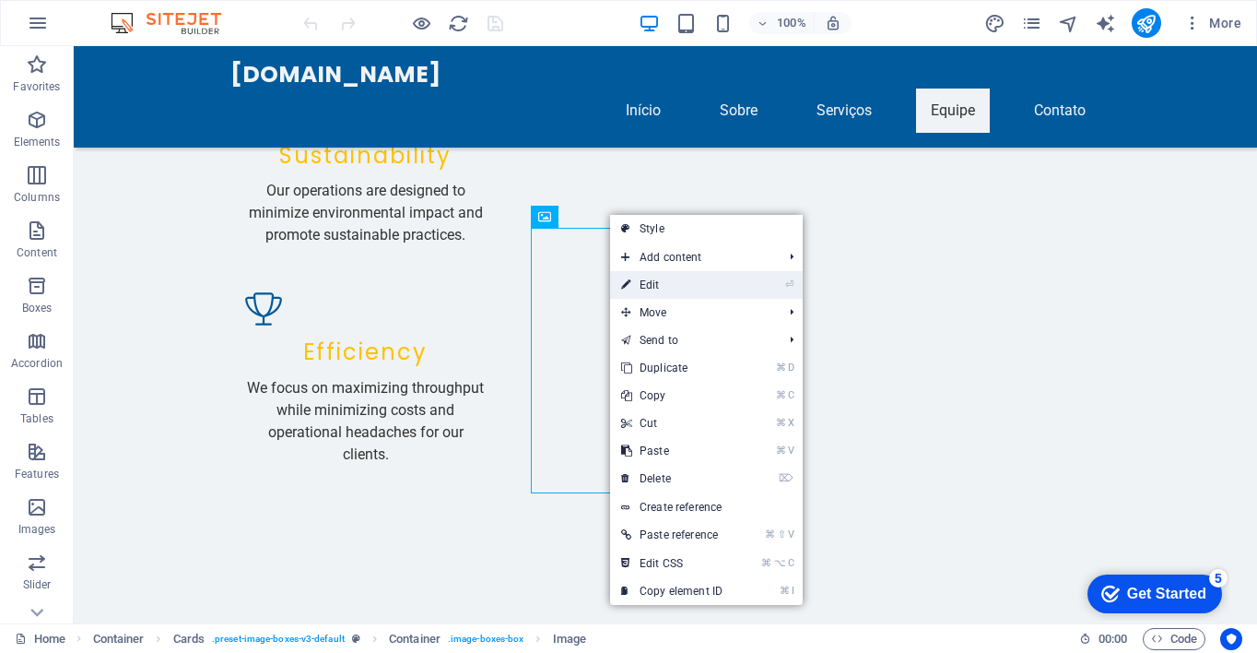
click at [654, 279] on link "⏎ Edit" at bounding box center [671, 285] width 123 height 28
select select "px"
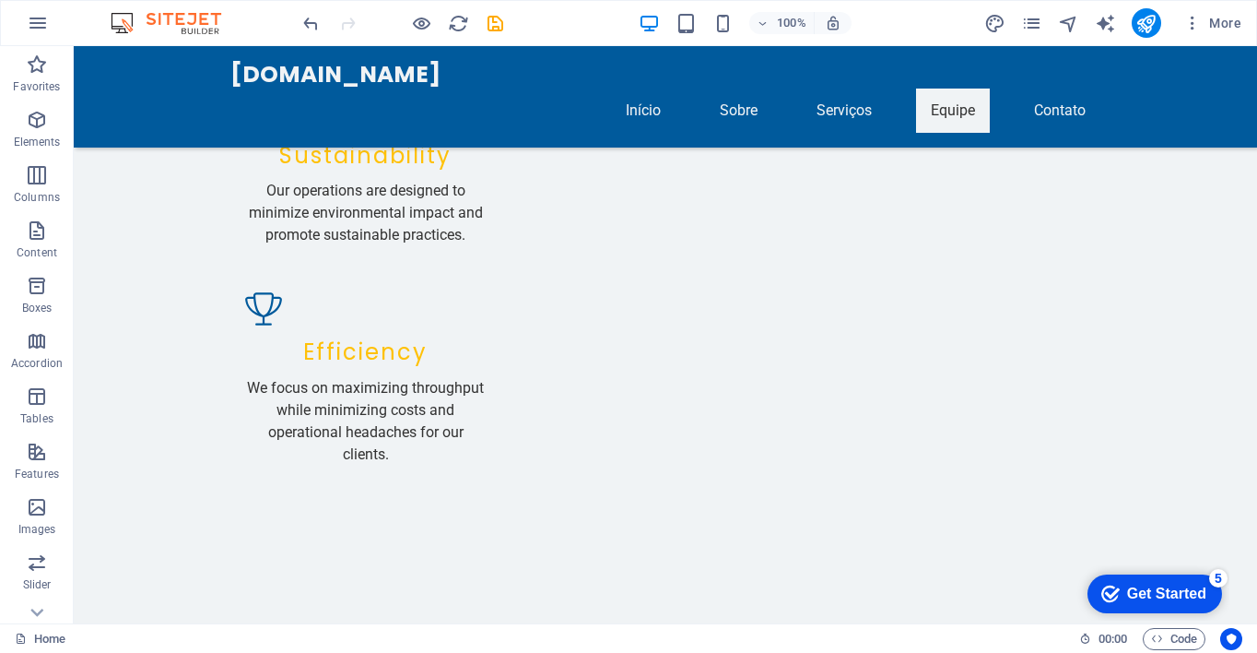
click at [928, 1] on div "100% More" at bounding box center [628, 23] width 1255 height 44
click at [628, 189] on icon at bounding box center [625, 185] width 10 height 19
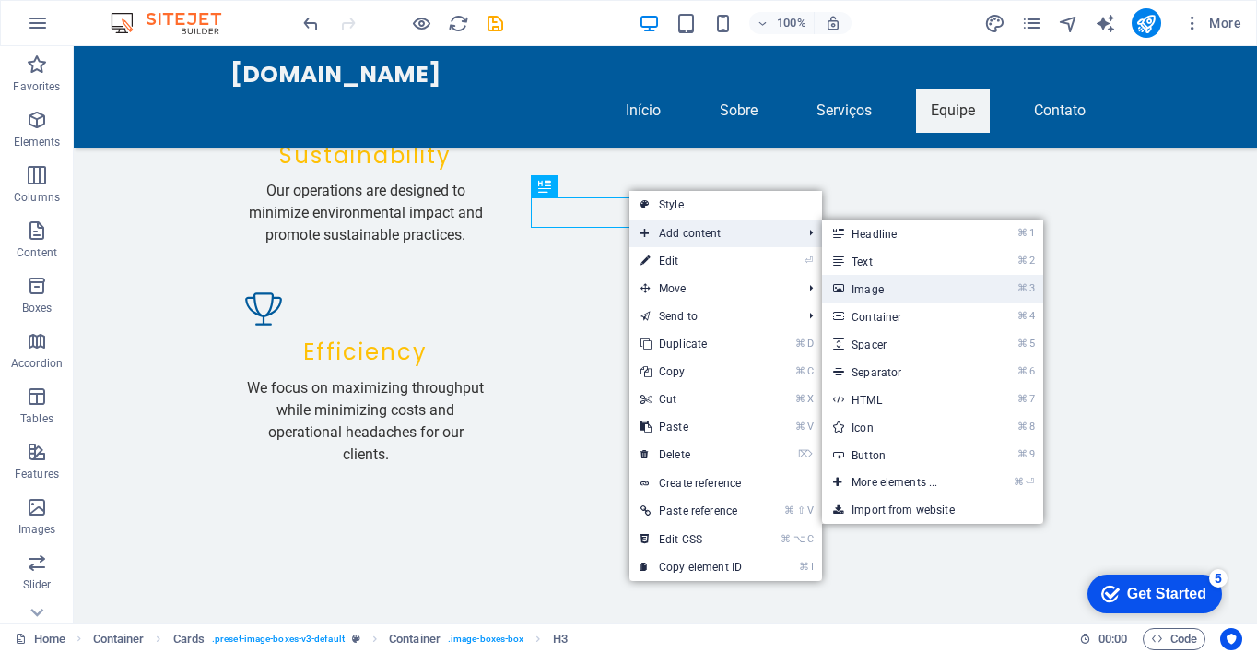
click at [880, 288] on link "⌘ 3 Image" at bounding box center [898, 289] width 152 height 28
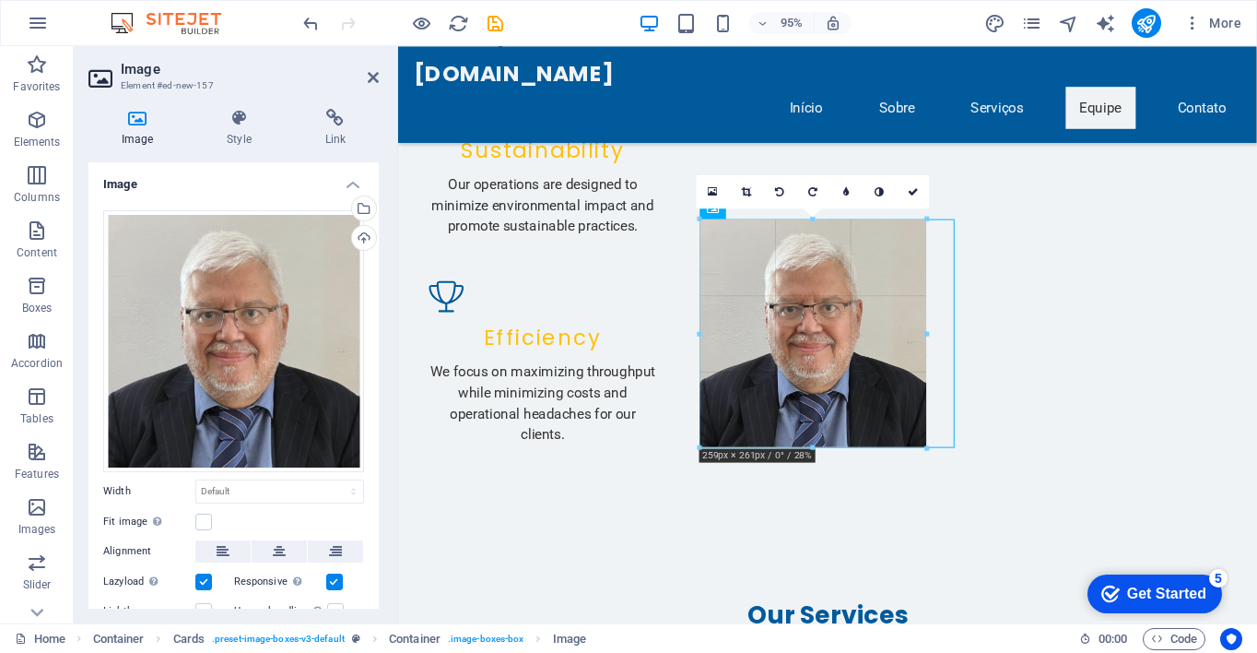
drag, startPoint x: 825, startPoint y: 476, endPoint x: 858, endPoint y: 449, distance: 42.6
type input "258"
select select "px"
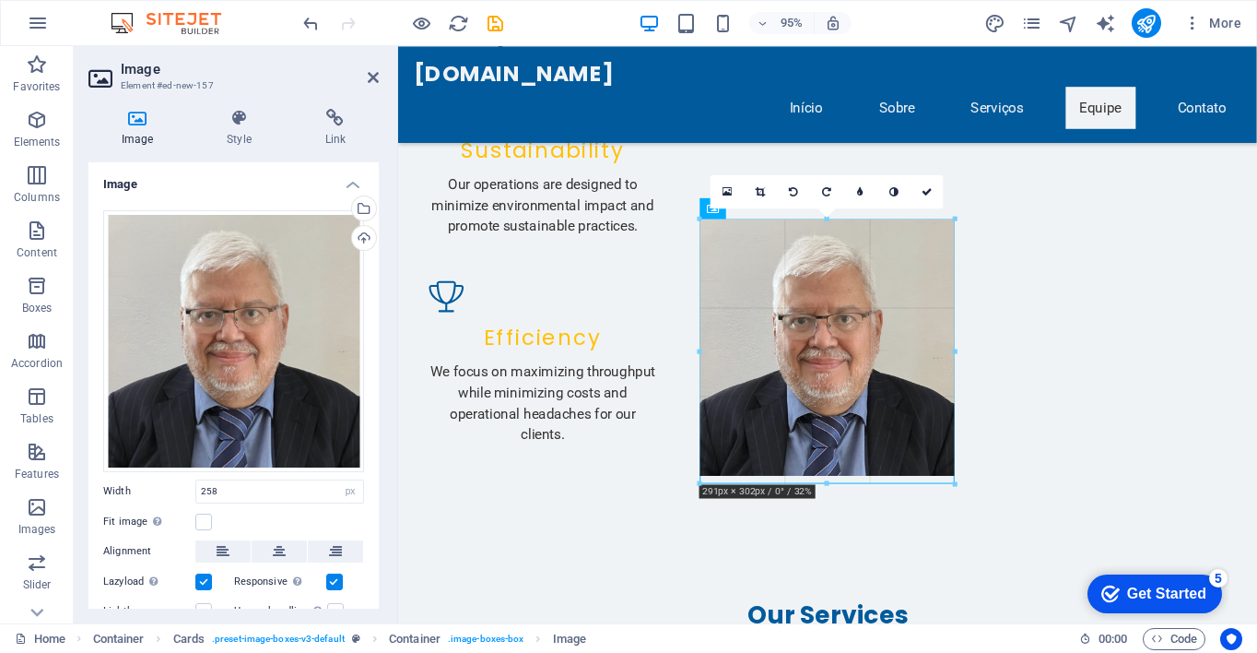
drag, startPoint x: 926, startPoint y: 330, endPoint x: 960, endPoint y: 328, distance: 34.1
type input "291"
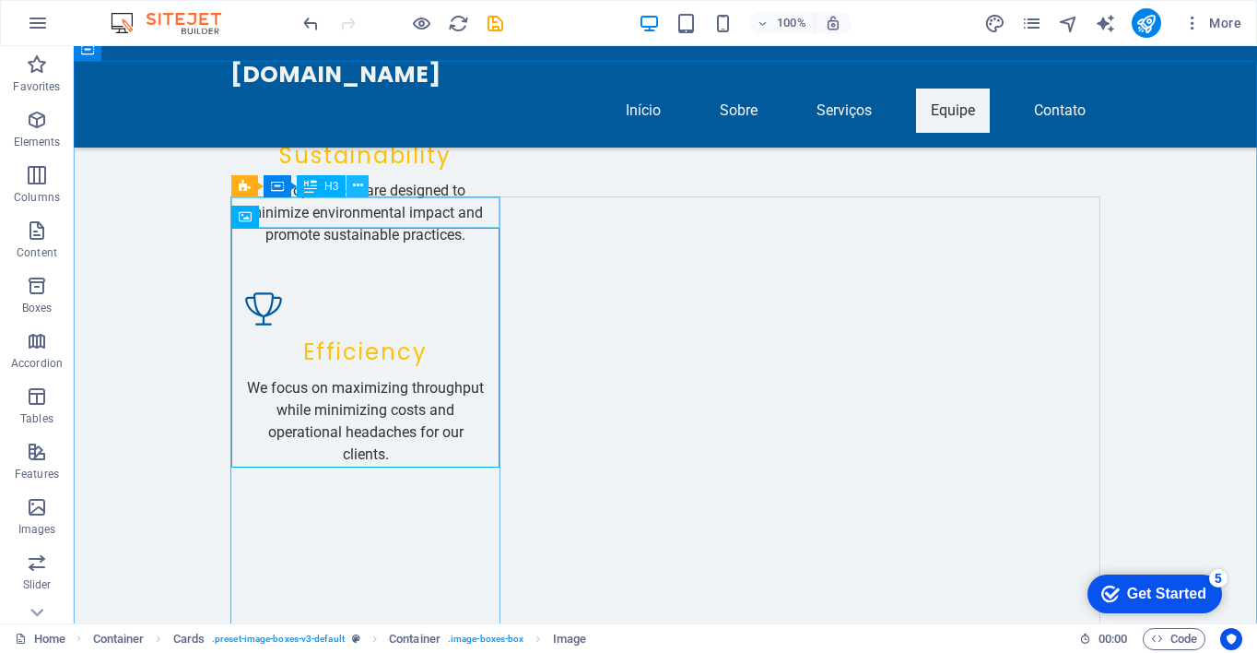
click at [360, 185] on icon at bounding box center [358, 185] width 10 height 19
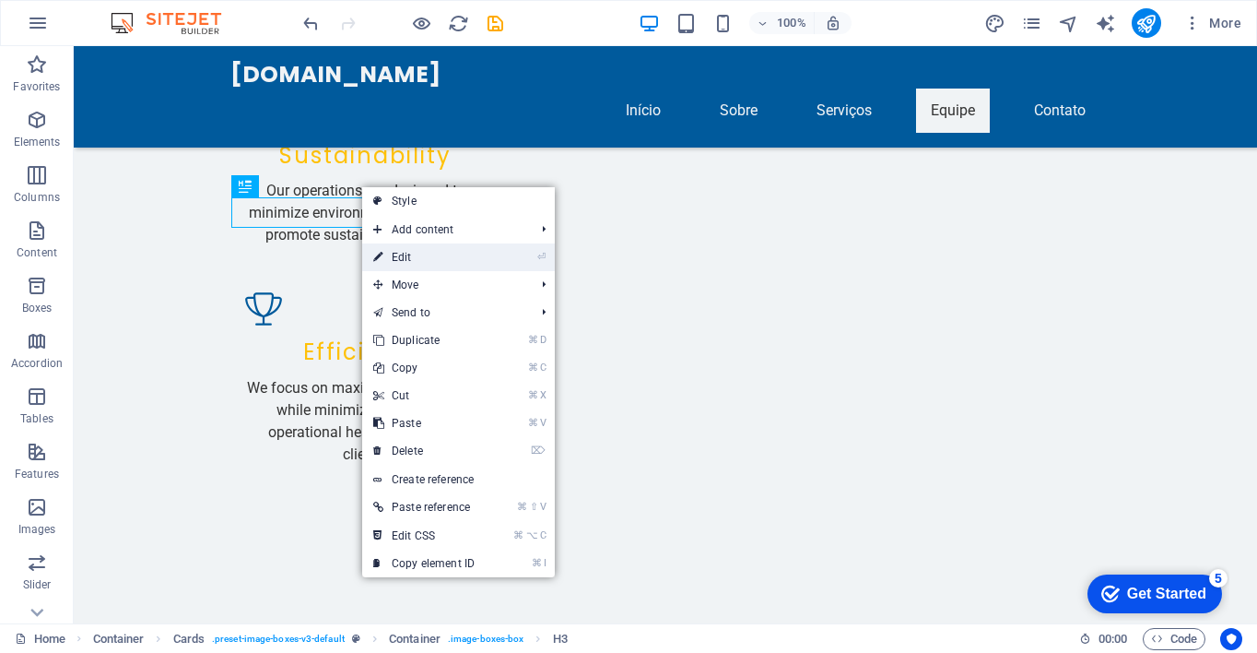
click at [401, 255] on link "⏎ Edit" at bounding box center [423, 257] width 123 height 28
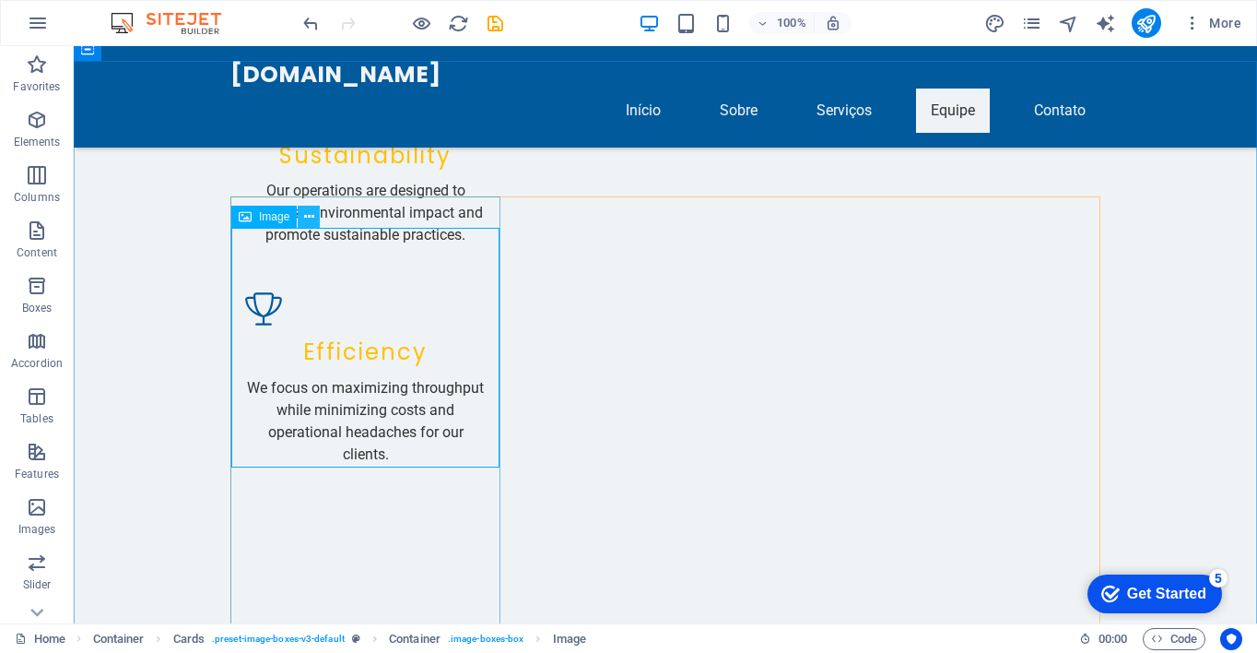
click at [312, 217] on icon at bounding box center [309, 216] width 10 height 19
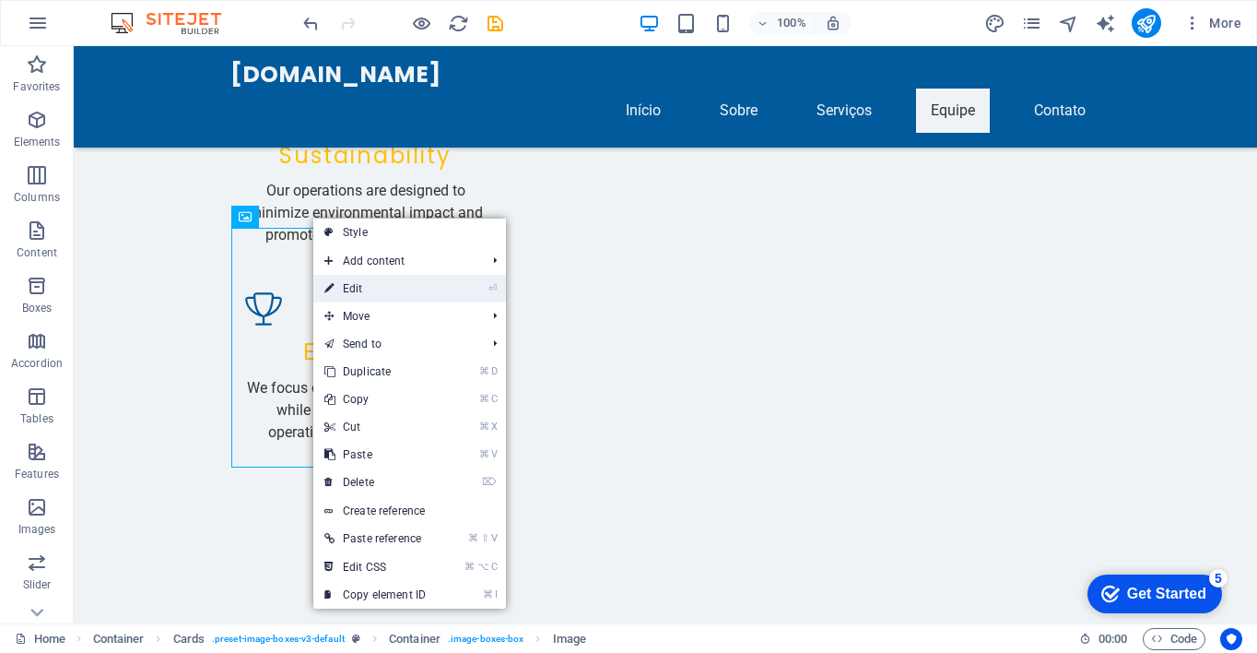
click at [489, 285] on icon "⏎" at bounding box center [492, 288] width 8 height 12
select select "px"
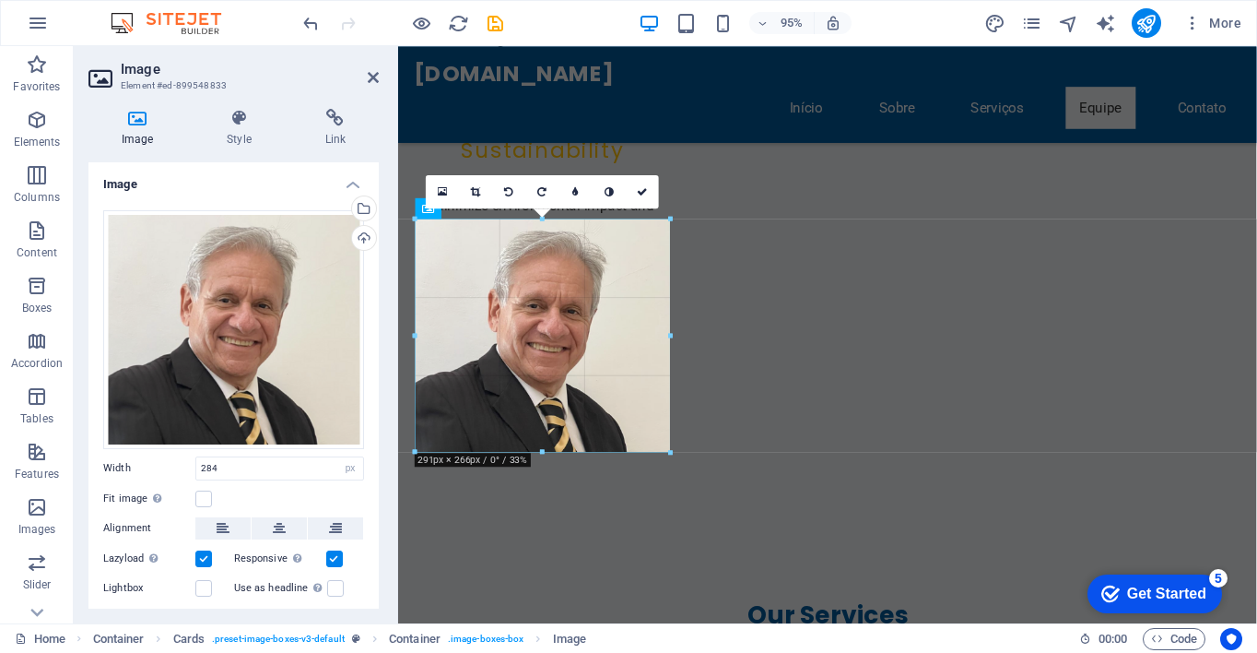
drag, startPoint x: 664, startPoint y: 334, endPoint x: 675, endPoint y: 333, distance: 11.1
type input "291"
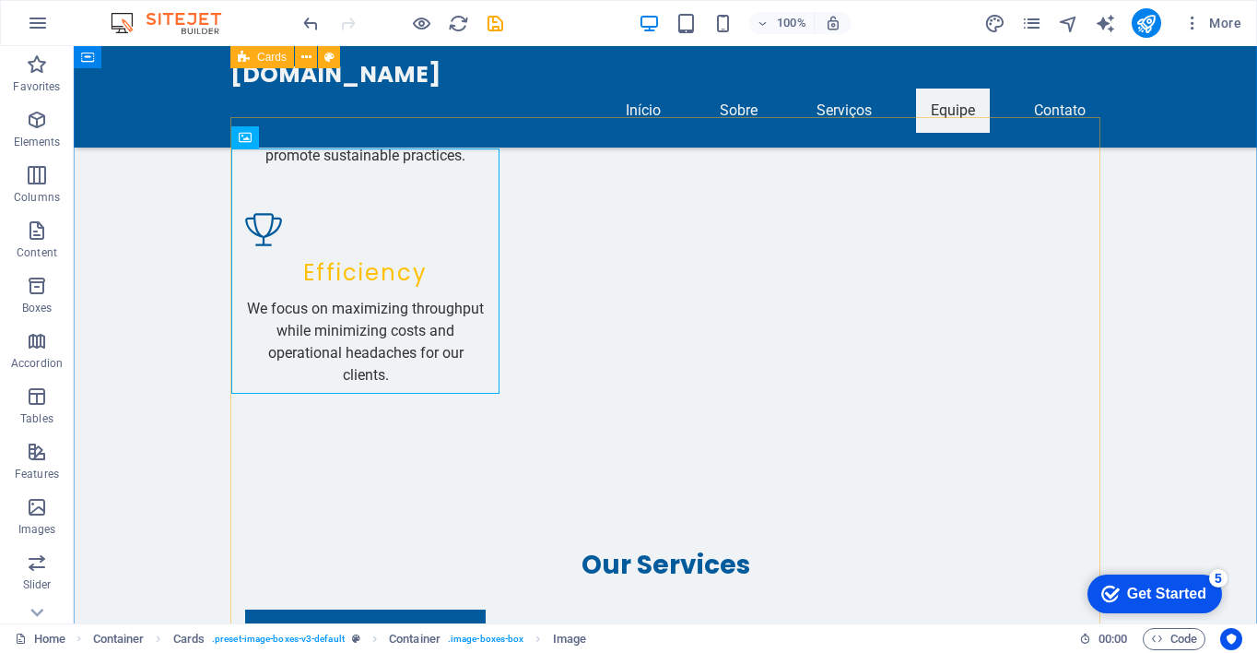
scroll to position [2275, 0]
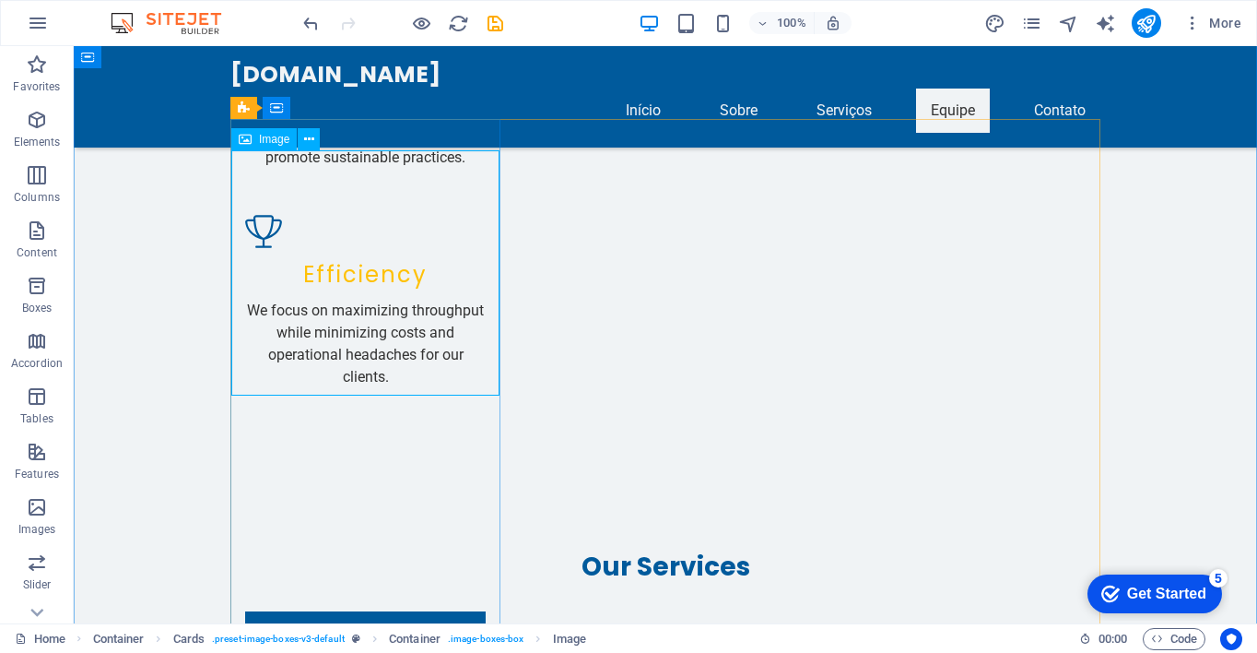
click at [313, 139] on icon at bounding box center [309, 139] width 10 height 19
click at [313, 136] on icon at bounding box center [309, 139] width 10 height 19
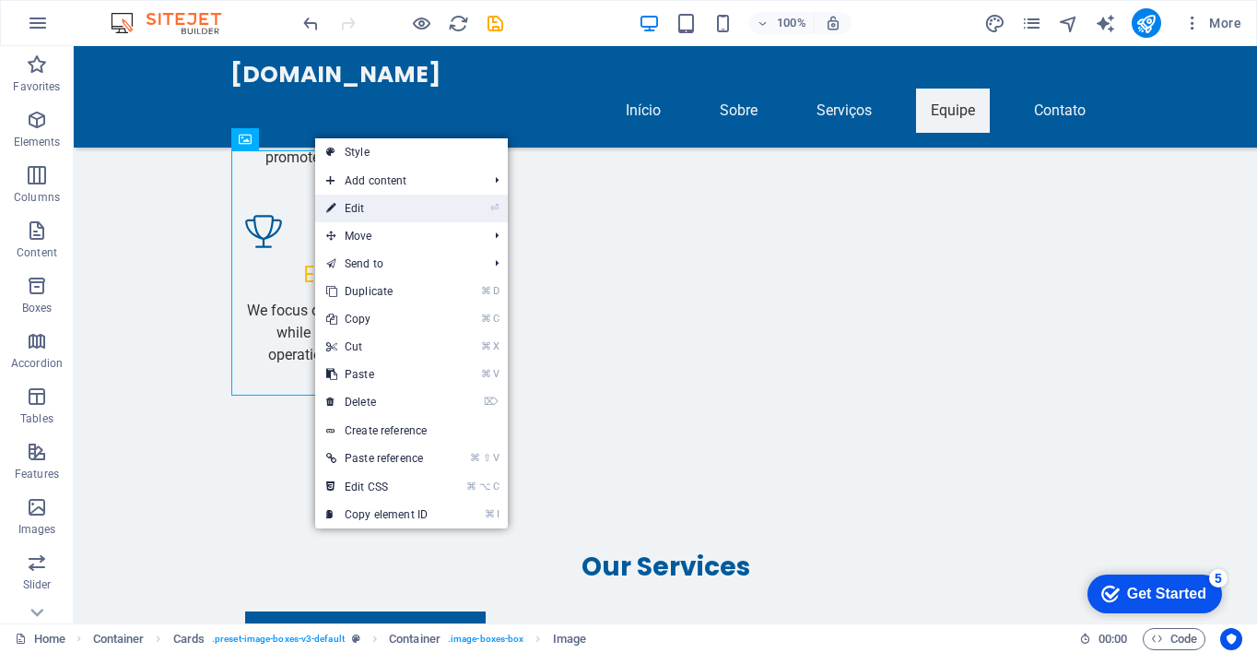
click at [499, 206] on icon "⏎" at bounding box center [494, 208] width 8 height 12
select select "px"
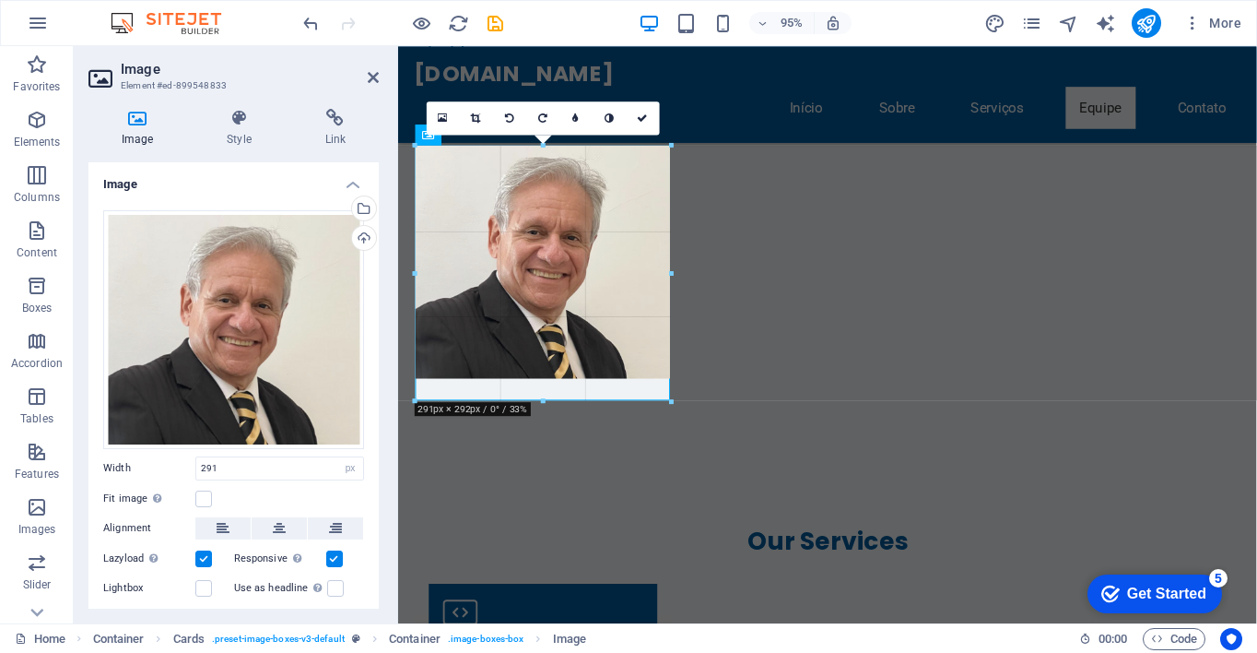
drag, startPoint x: 545, startPoint y: 379, endPoint x: 556, endPoint y: 403, distance: 26.4
click at [556, 403] on div at bounding box center [543, 401] width 255 height 6
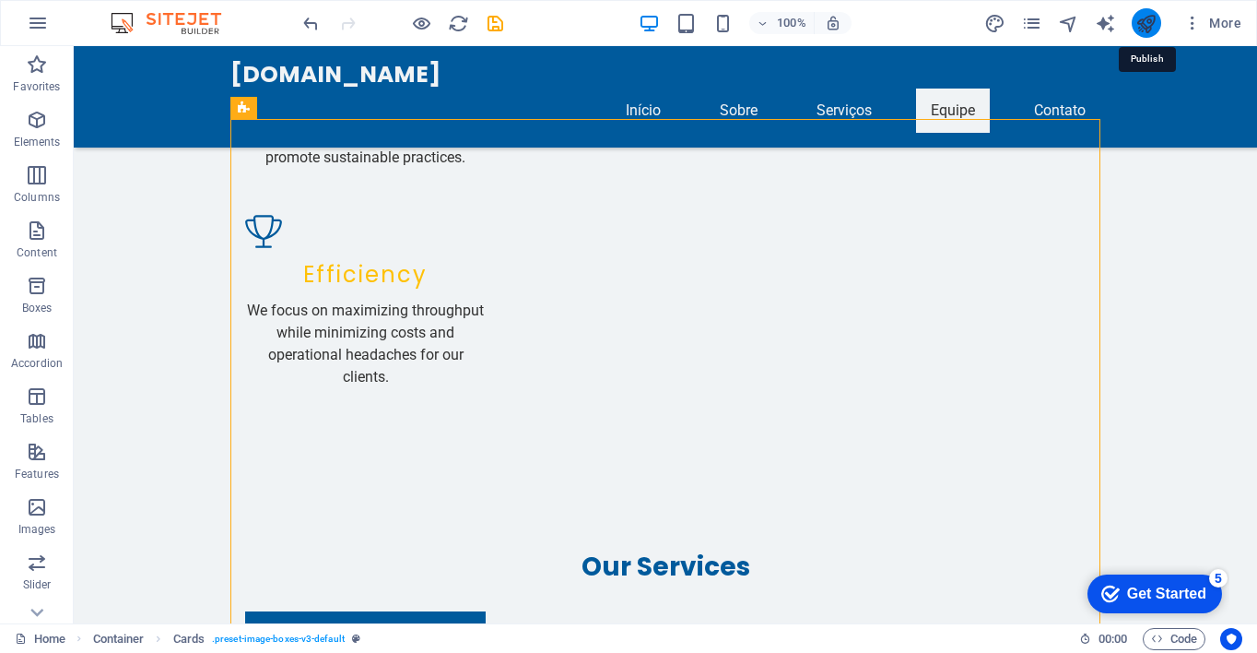
click at [1150, 24] on icon "publish" at bounding box center [1145, 23] width 21 height 21
